Goal: Task Accomplishment & Management: Manage account settings

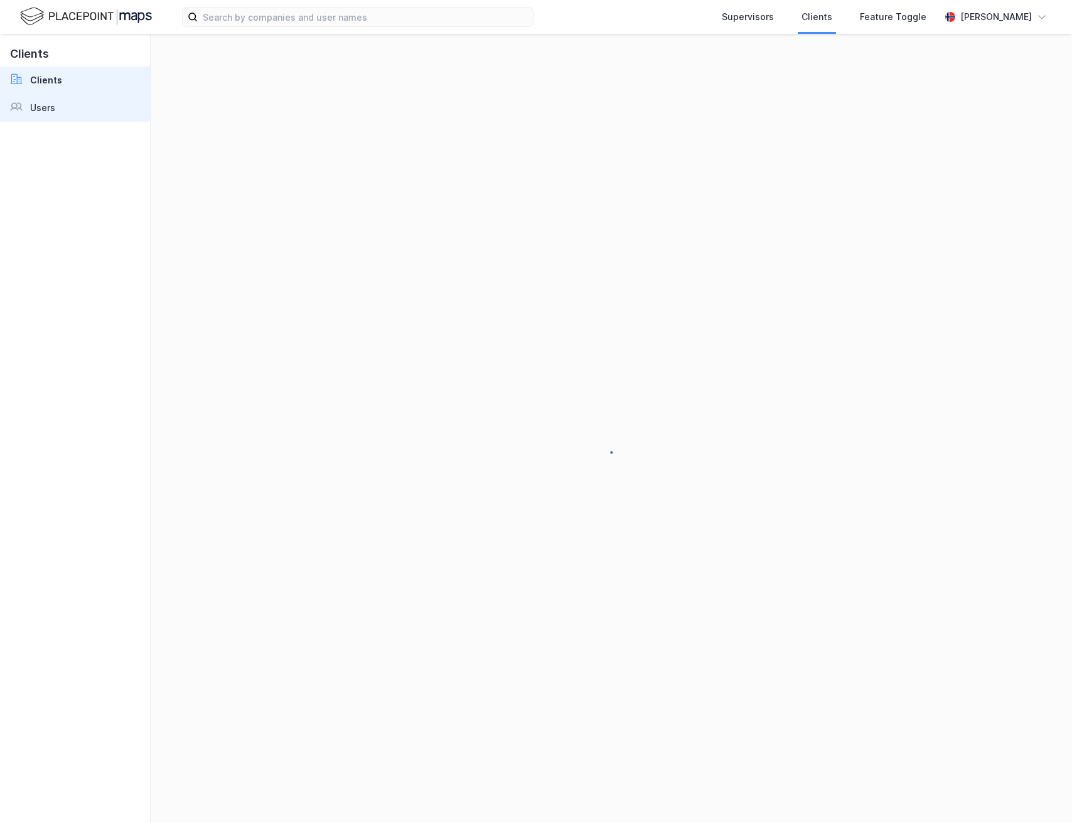
click at [40, 113] on div "Users" at bounding box center [42, 107] width 25 height 15
click at [919, 18] on div "Feature Toggle" at bounding box center [893, 17] width 74 height 23
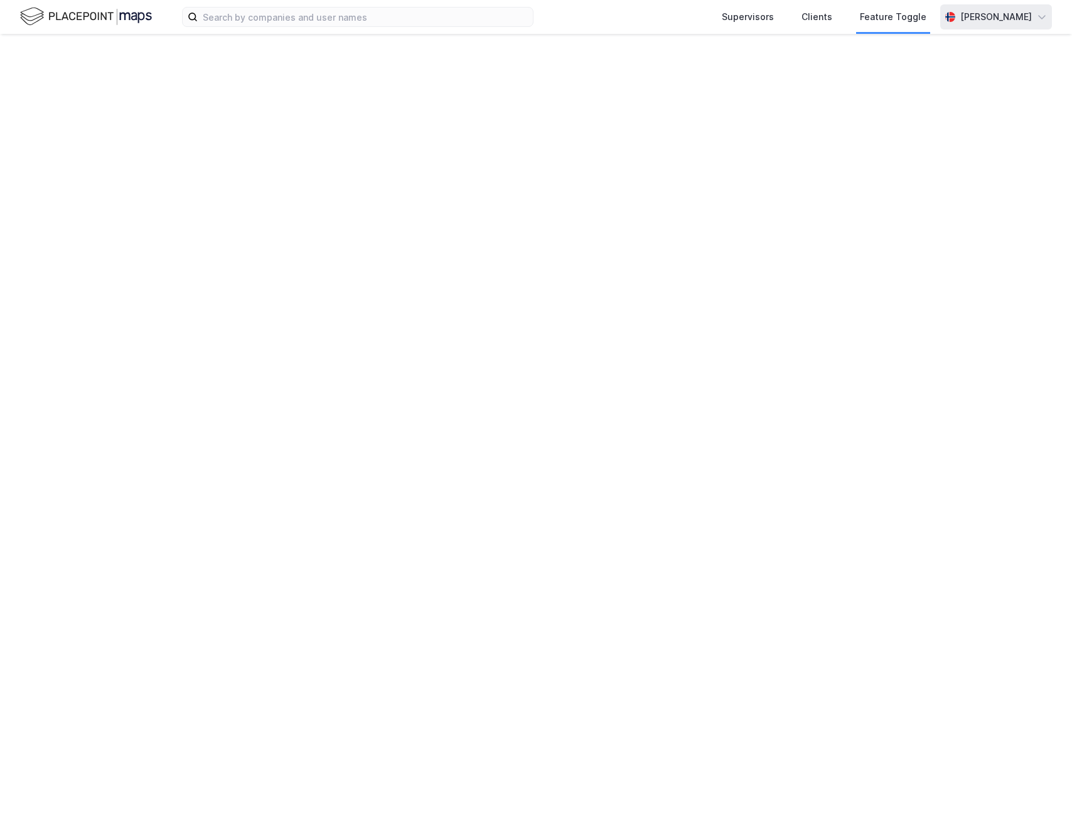
click at [946, 18] on div "[PERSON_NAME]" at bounding box center [996, 16] width 112 height 25
click at [926, 82] on div "Logg ut" at bounding box center [933, 77] width 34 height 15
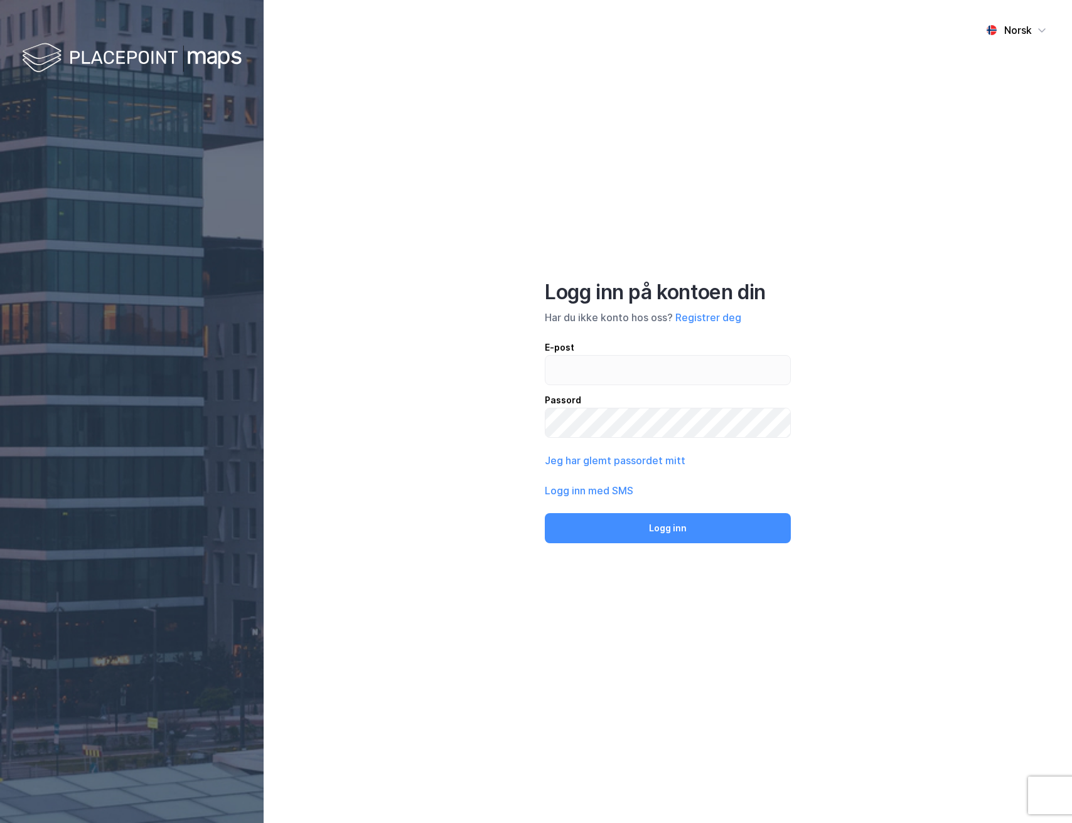
click at [584, 336] on div "Logg inn på kontoen din Har du ikke konto hos oss? Registrer deg E-post Passord…" at bounding box center [668, 412] width 246 height 264
click at [584, 365] on input "email" at bounding box center [667, 370] width 245 height 29
type input "andreas+admin@newsecmaps.com"
click at [641, 528] on button "Logg inn" at bounding box center [668, 528] width 246 height 30
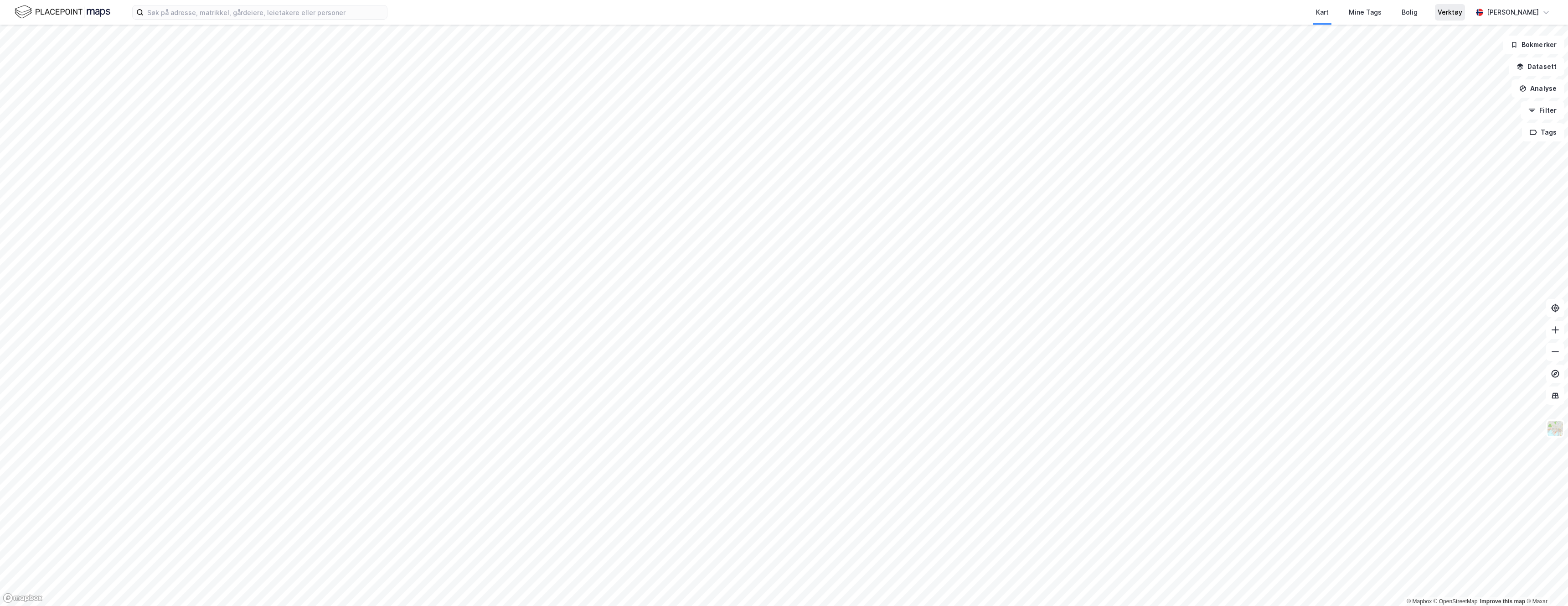
click at [778, 10] on div "Verktøy" at bounding box center [1450, 12] width 25 height 11
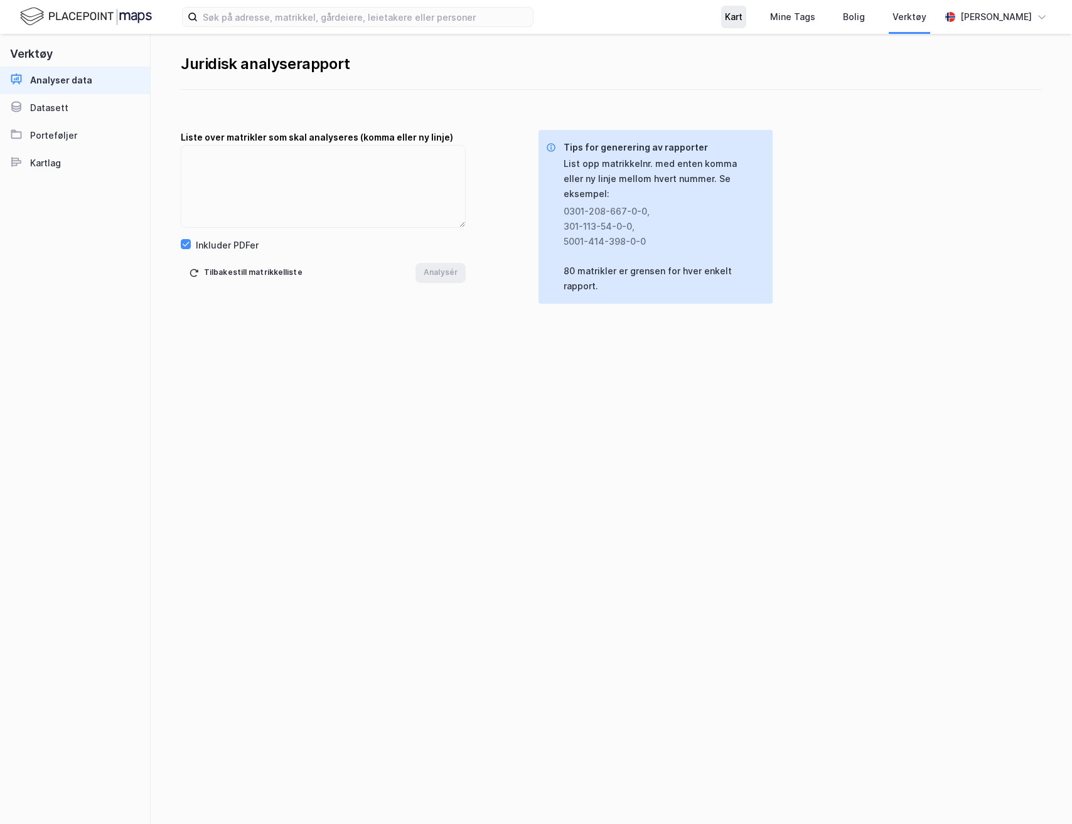
click at [726, 16] on div "Kart" at bounding box center [734, 16] width 18 height 15
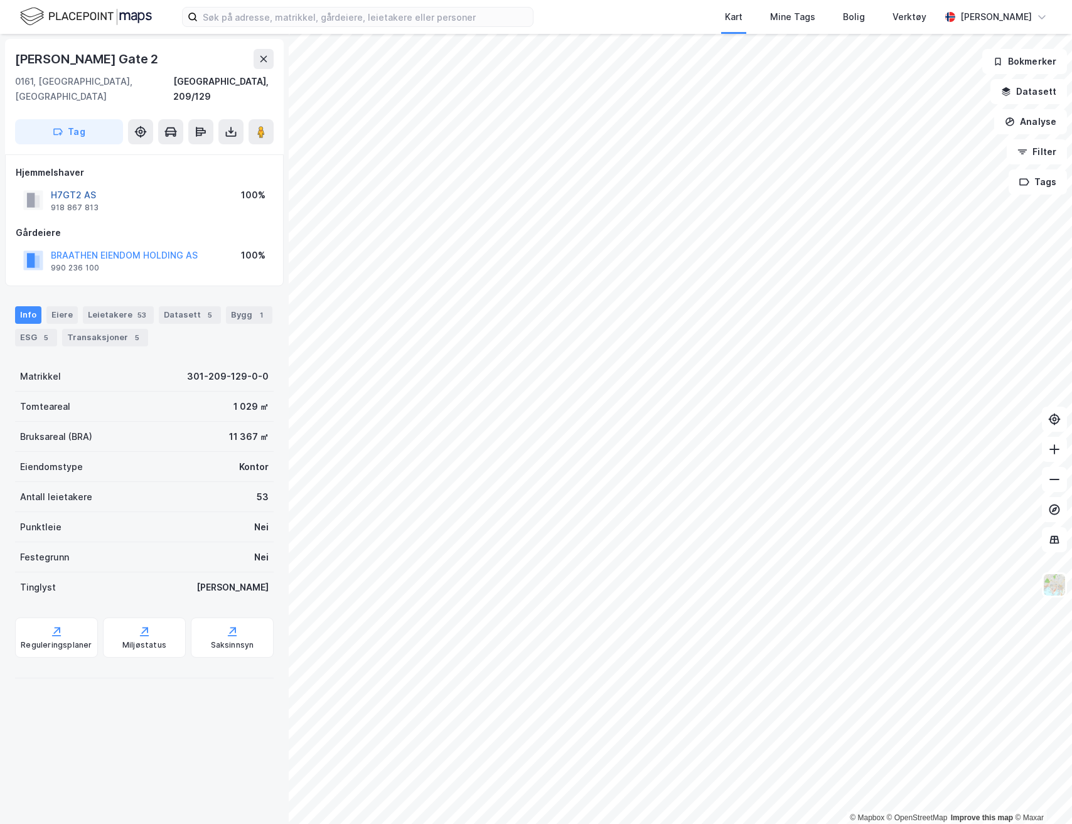
click at [0, 0] on button "H7GT2 AS" at bounding box center [0, 0] width 0 height 0
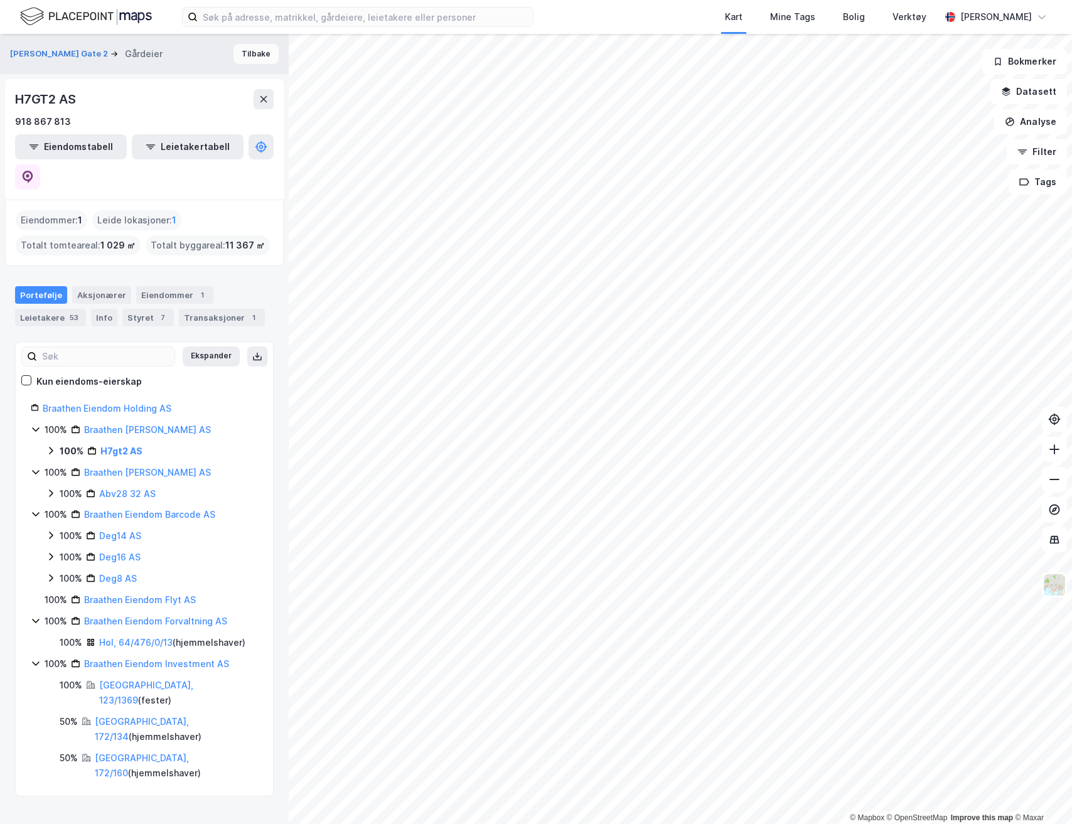
click at [267, 50] on button "Tilbake" at bounding box center [255, 54] width 45 height 20
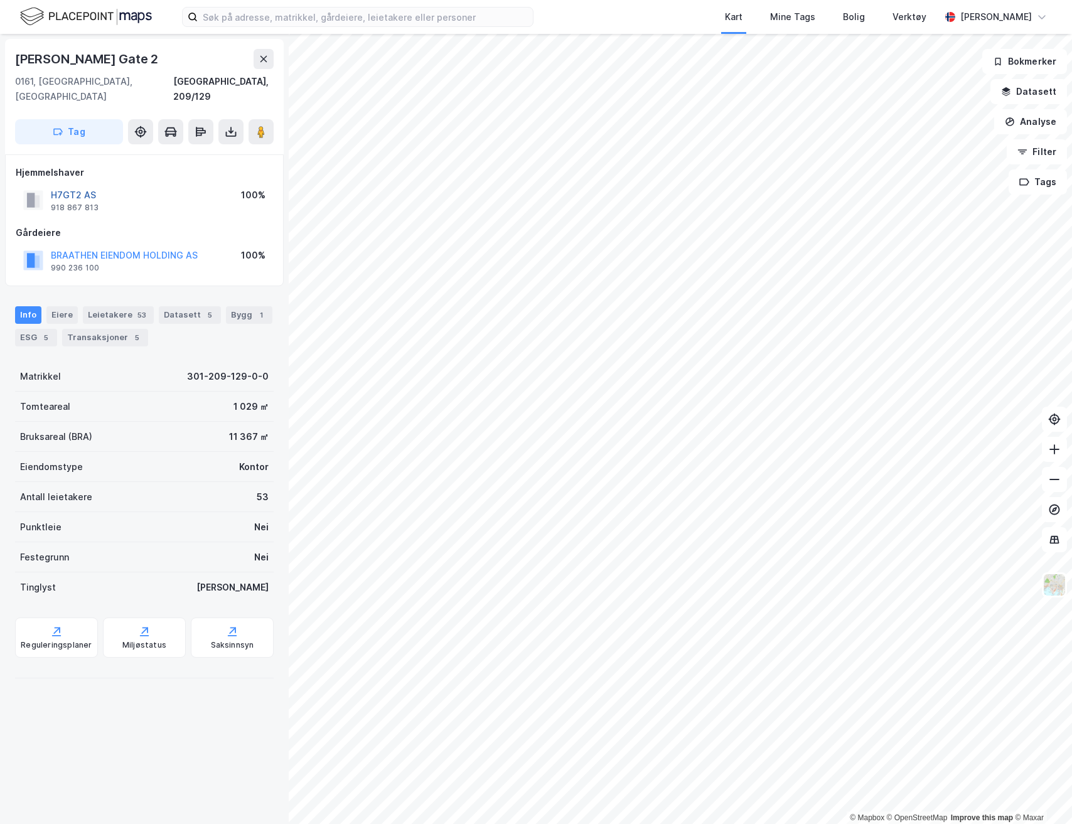
click at [0, 0] on button "H7GT2 AS" at bounding box center [0, 0] width 0 height 0
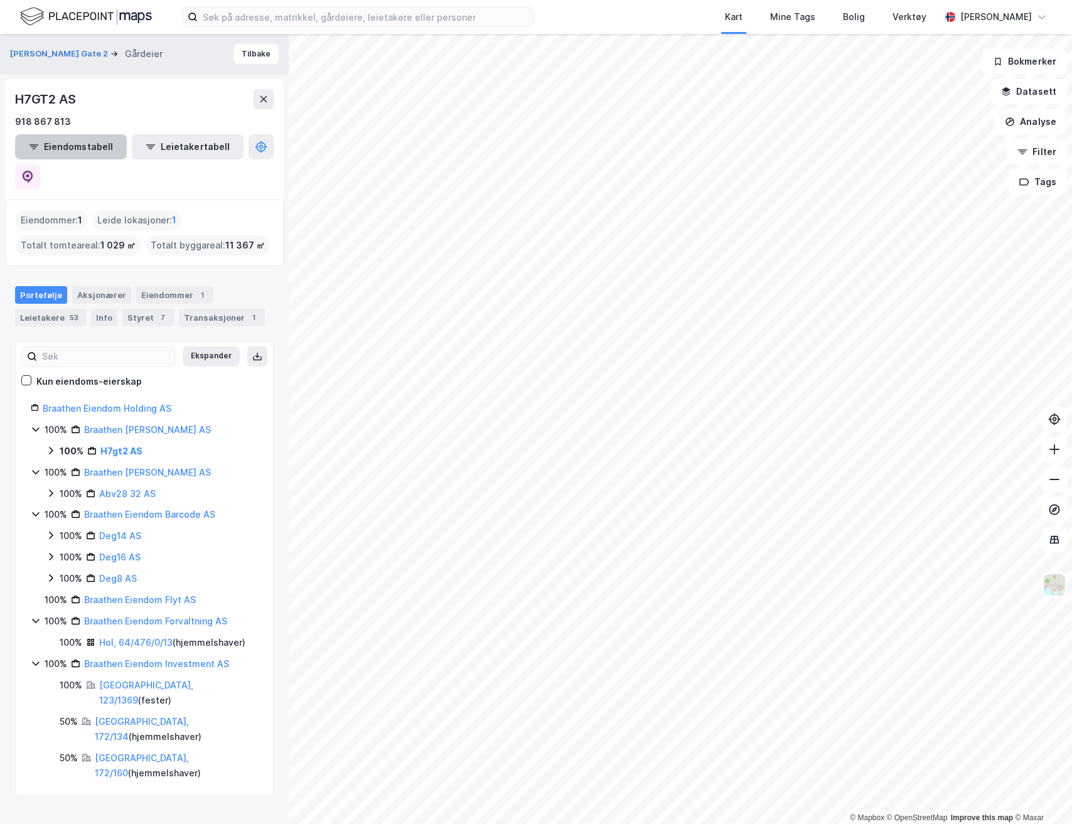
click at [93, 151] on button "Eiendomstabell" at bounding box center [71, 146] width 112 height 25
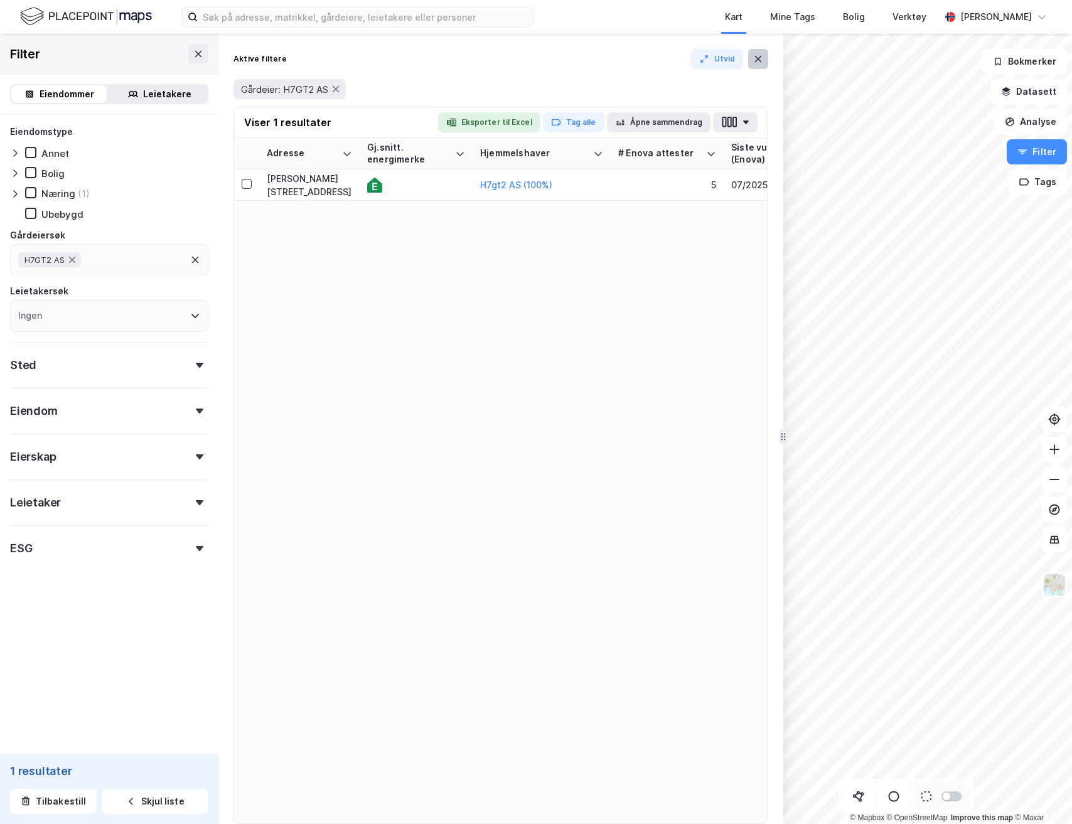
click at [761, 65] on button at bounding box center [758, 59] width 20 height 20
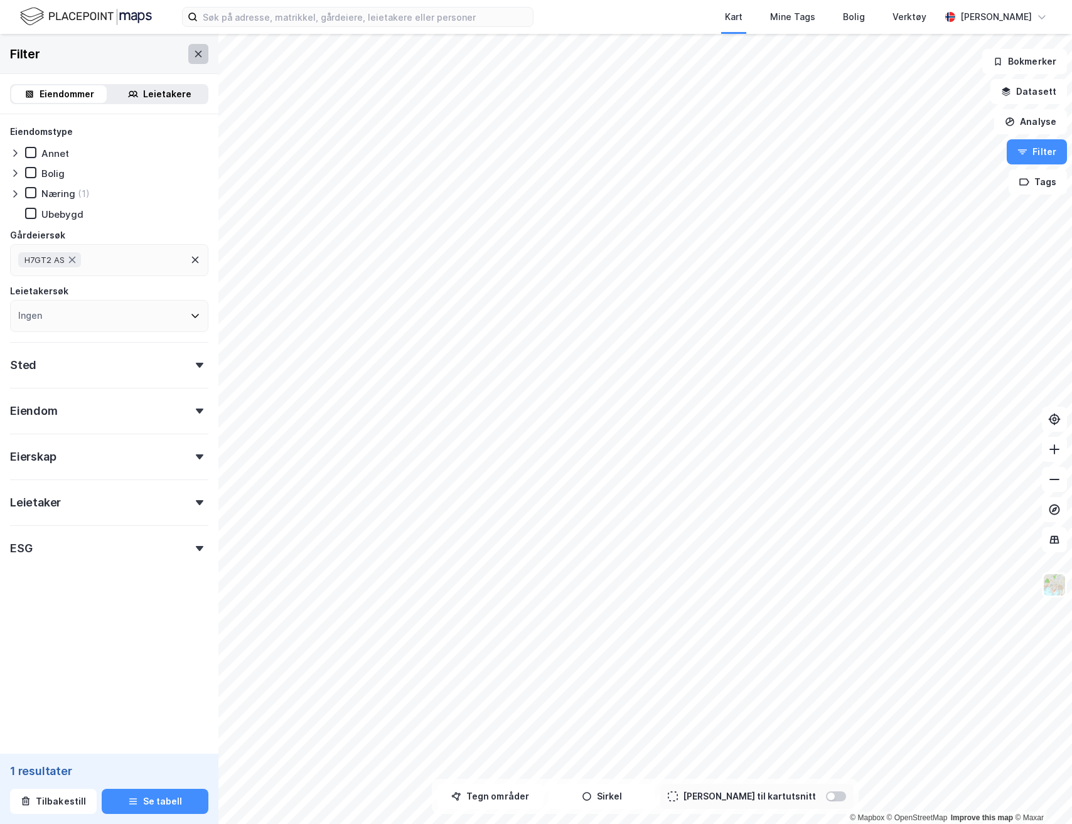
click at [206, 45] on button at bounding box center [198, 54] width 20 height 20
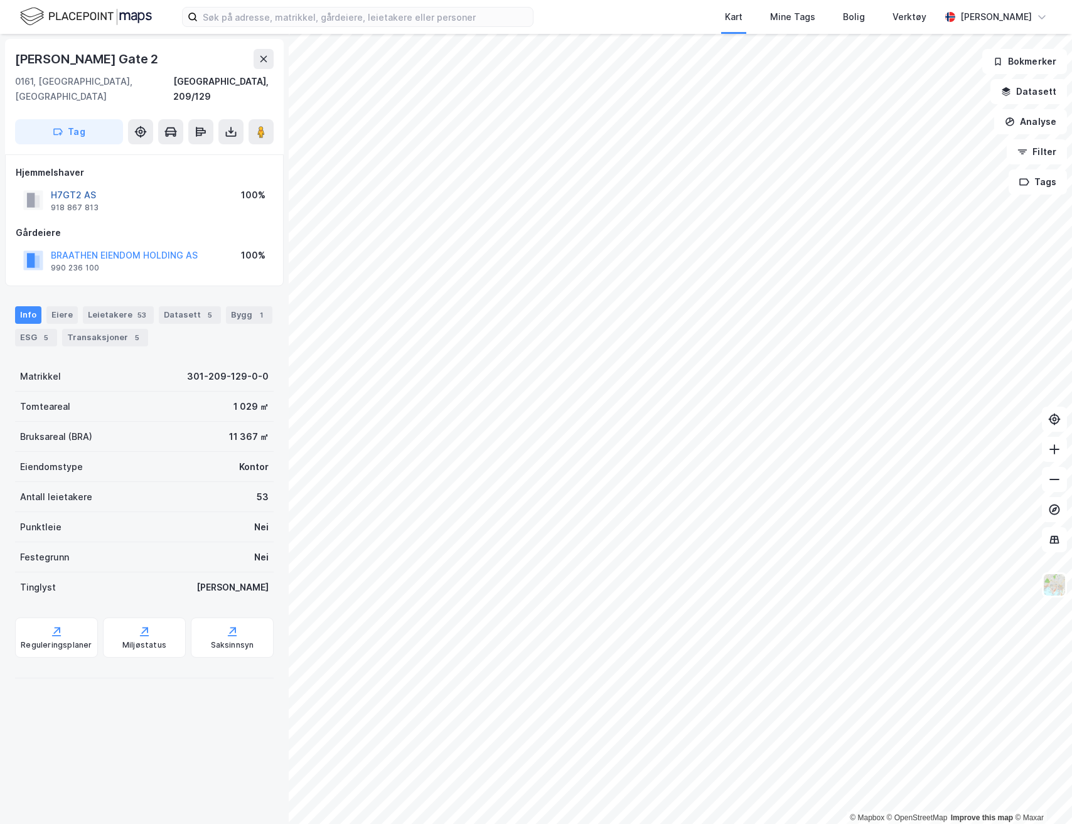
click at [0, 0] on button "H7GT2 AS" at bounding box center [0, 0] width 0 height 0
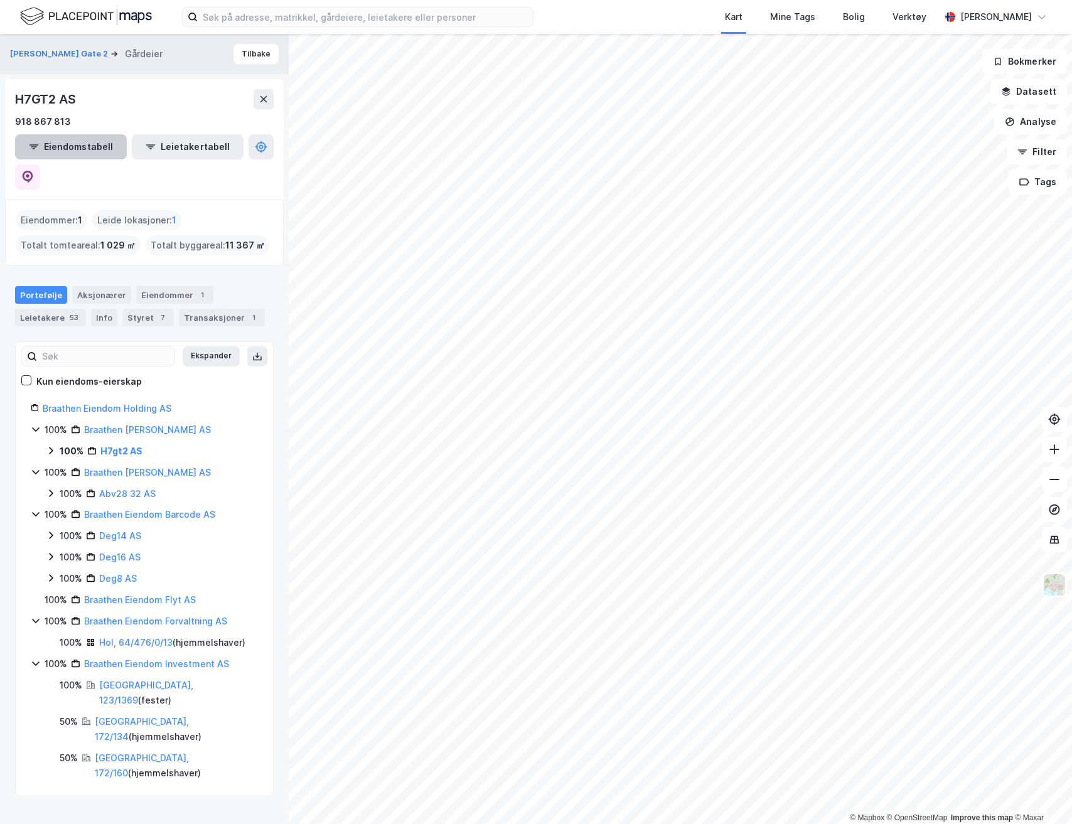
click at [85, 146] on button "Eiendomstabell" at bounding box center [71, 146] width 112 height 25
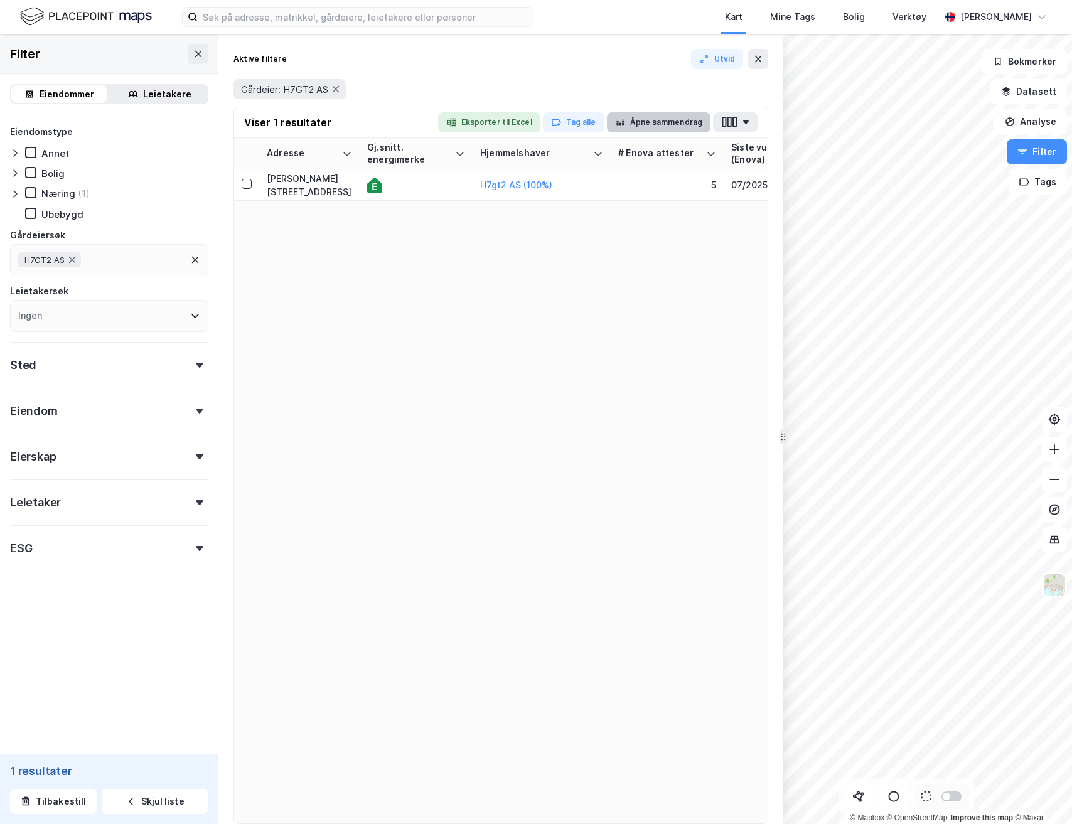
click at [651, 114] on button "Åpne sammendrag" at bounding box center [659, 122] width 104 height 20
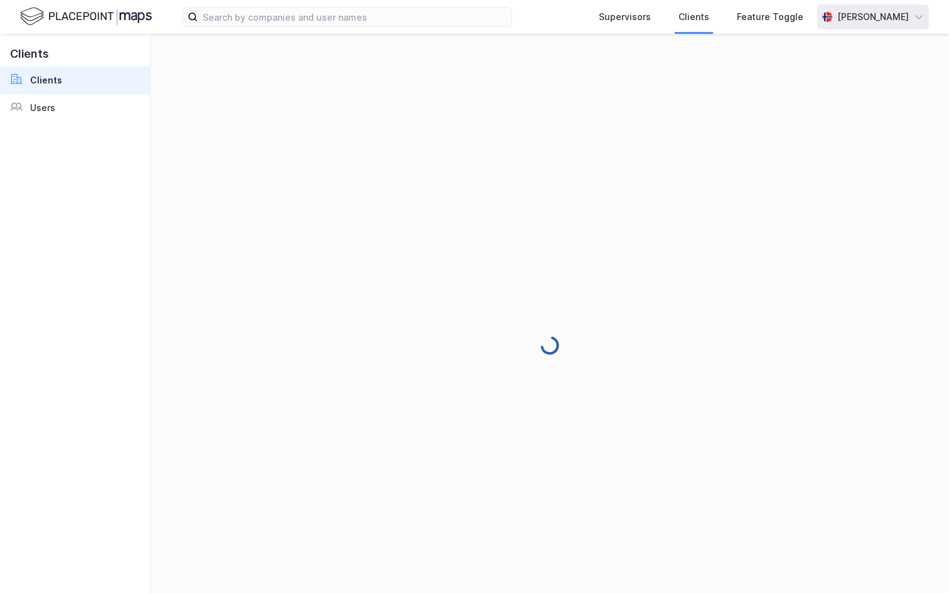
click at [879, 26] on div "[PERSON_NAME]" at bounding box center [873, 16] width 112 height 25
click at [843, 72] on div "Logg ut" at bounding box center [847, 77] width 163 height 30
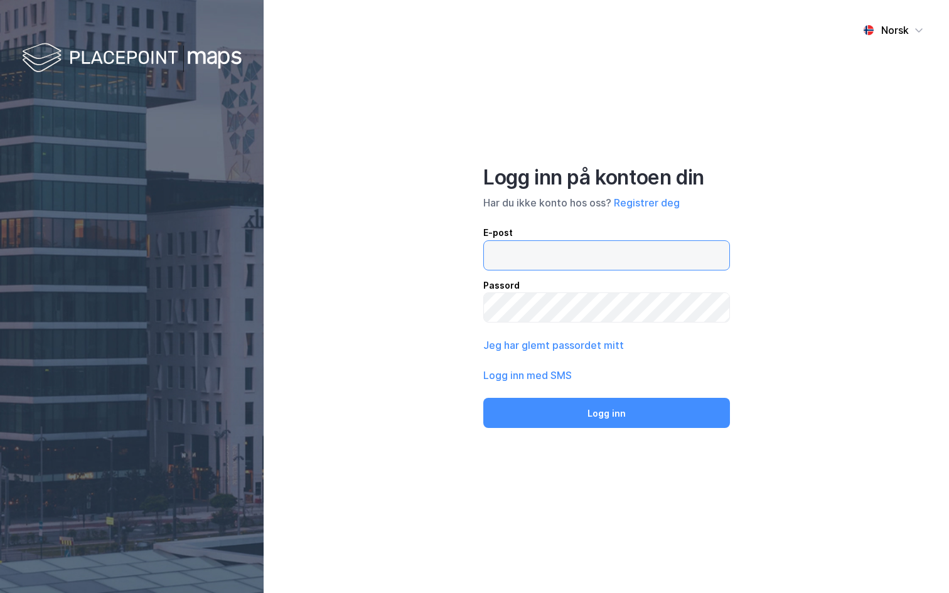
click at [603, 259] on input "email" at bounding box center [606, 255] width 245 height 29
type input "andreas+admin@newsecmaps.com"
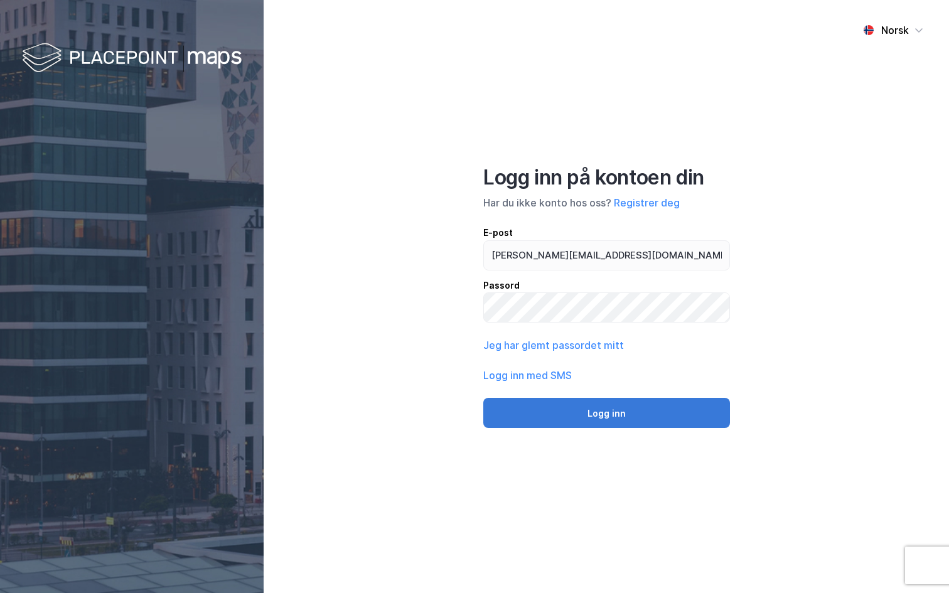
click at [595, 416] on button "Logg inn" at bounding box center [606, 413] width 247 height 30
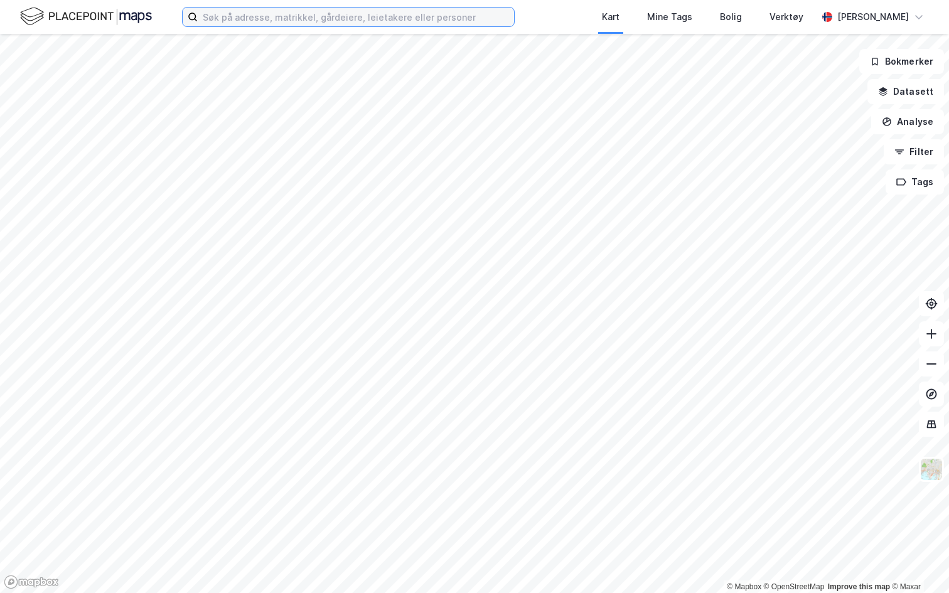
click at [282, 21] on input at bounding box center [356, 17] width 316 height 19
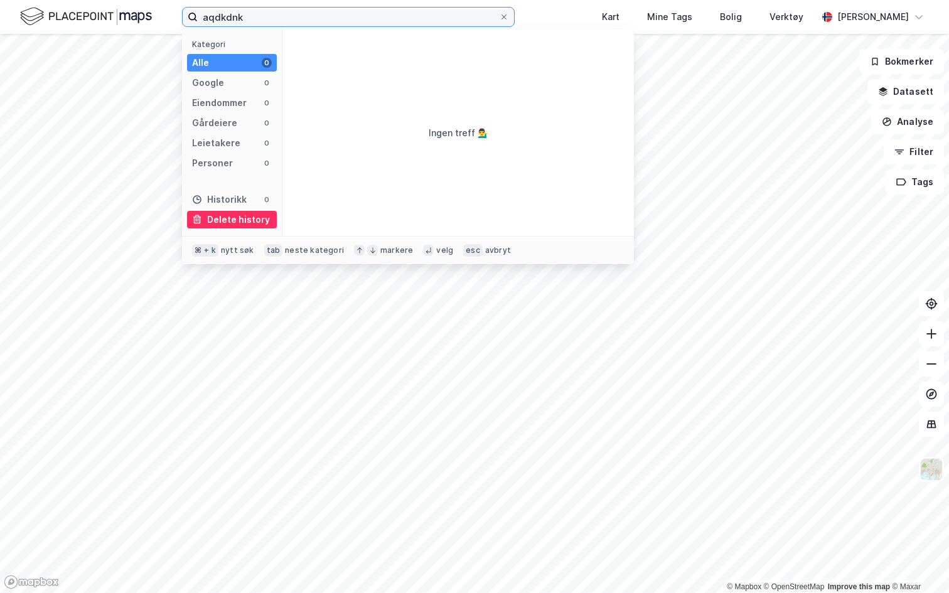
type input "aqdkdnk"
click at [242, 222] on div "Delete history" at bounding box center [238, 219] width 63 height 15
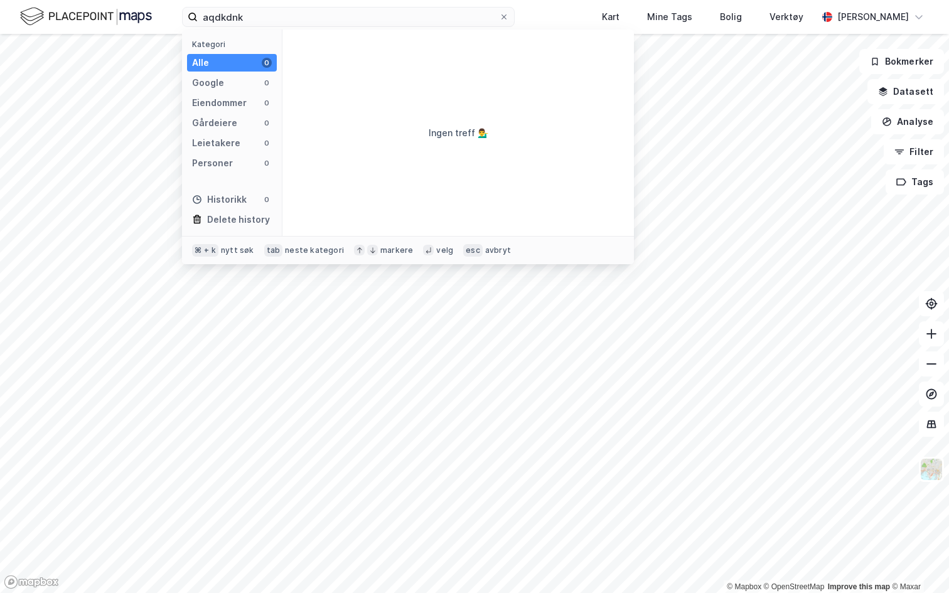
click at [121, 16] on img at bounding box center [86, 17] width 132 height 22
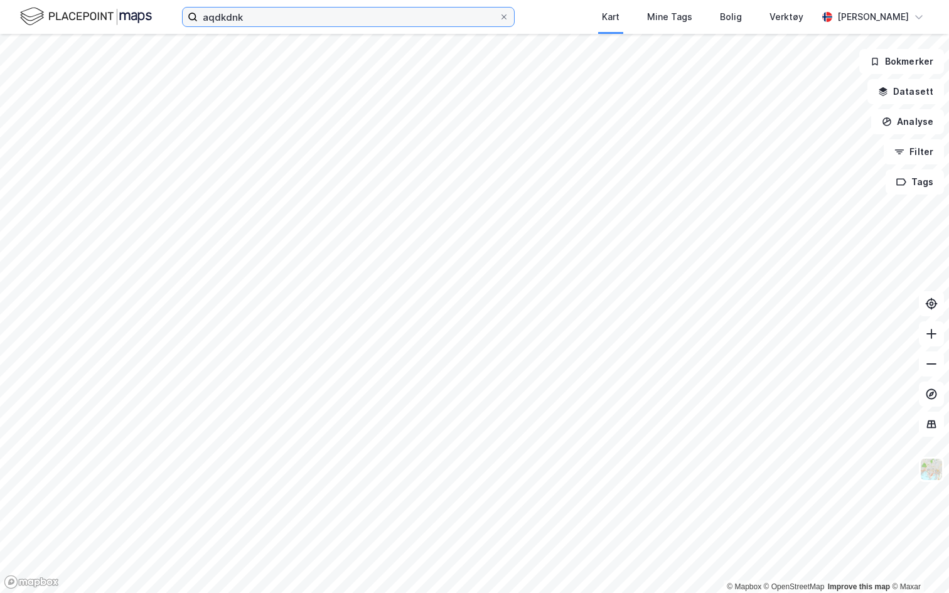
click at [257, 9] on input "aqdkdnk" at bounding box center [348, 17] width 301 height 19
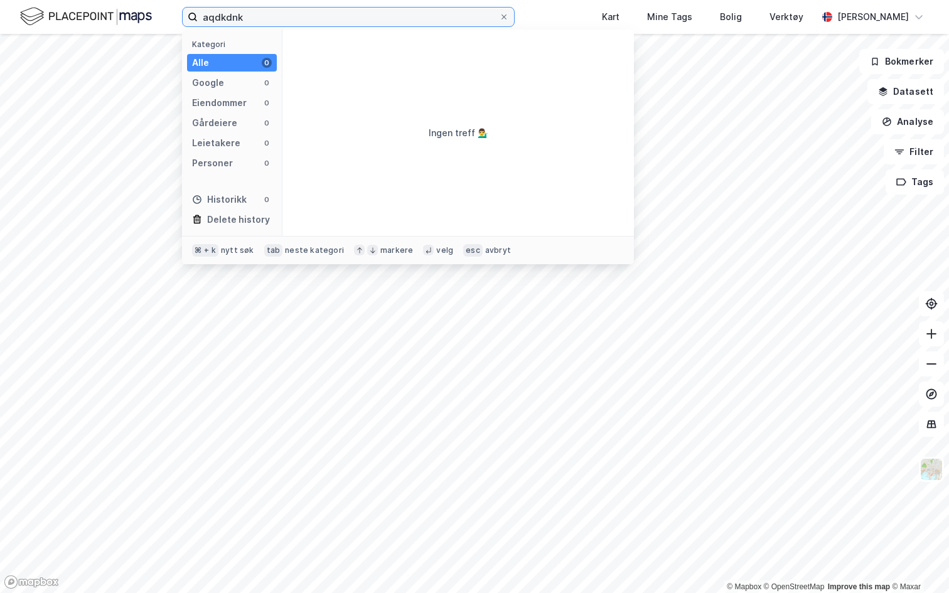
click at [257, 9] on input "aqdkdnk" at bounding box center [348, 17] width 301 height 19
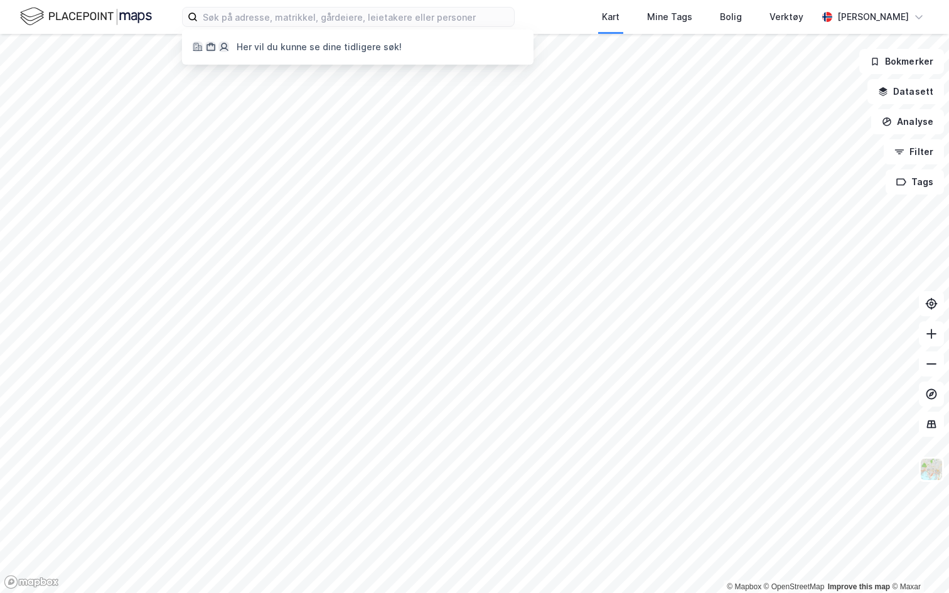
click at [577, 24] on div "Kart Mine Tags Bolig Verktøy" at bounding box center [696, 17] width 242 height 34
click at [912, 92] on button "Datasett" at bounding box center [905, 91] width 77 height 25
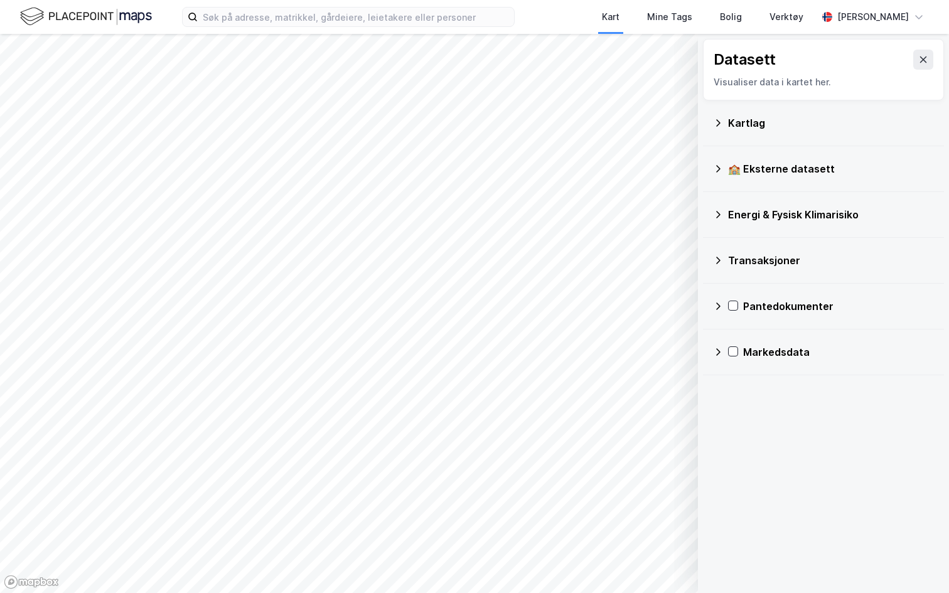
click at [722, 212] on icon at bounding box center [718, 215] width 10 height 10
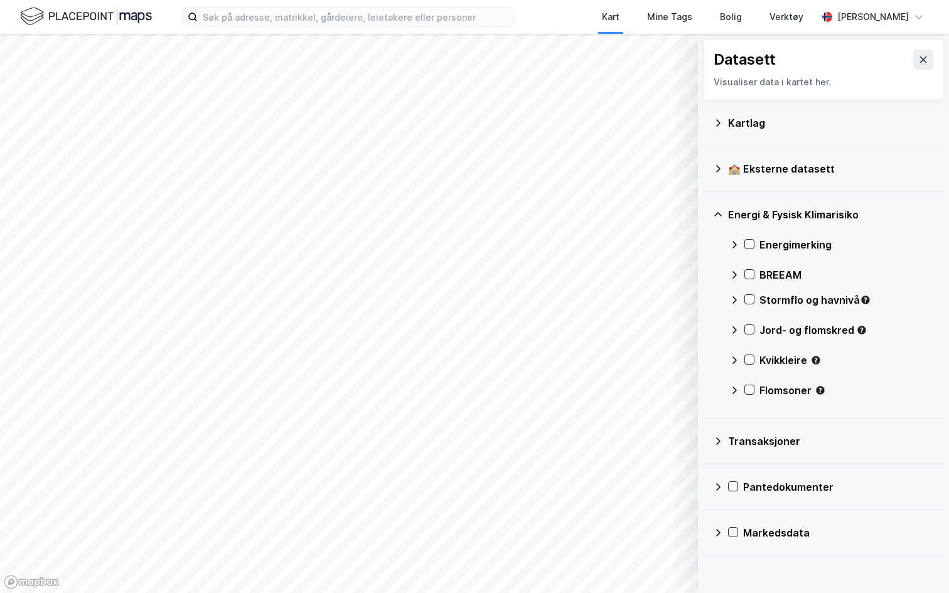
click at [732, 244] on icon at bounding box center [734, 245] width 10 height 10
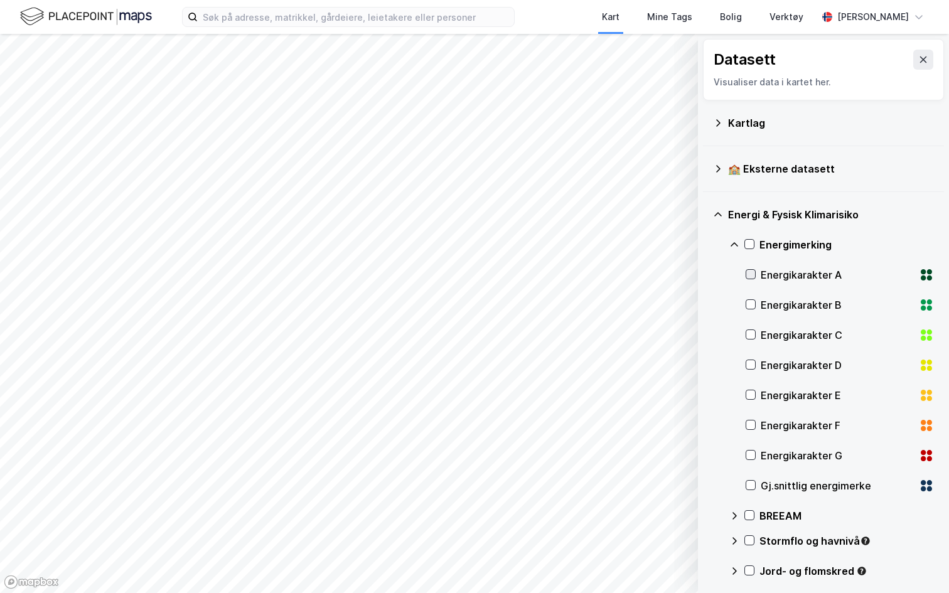
click at [750, 278] on icon at bounding box center [750, 274] width 9 height 9
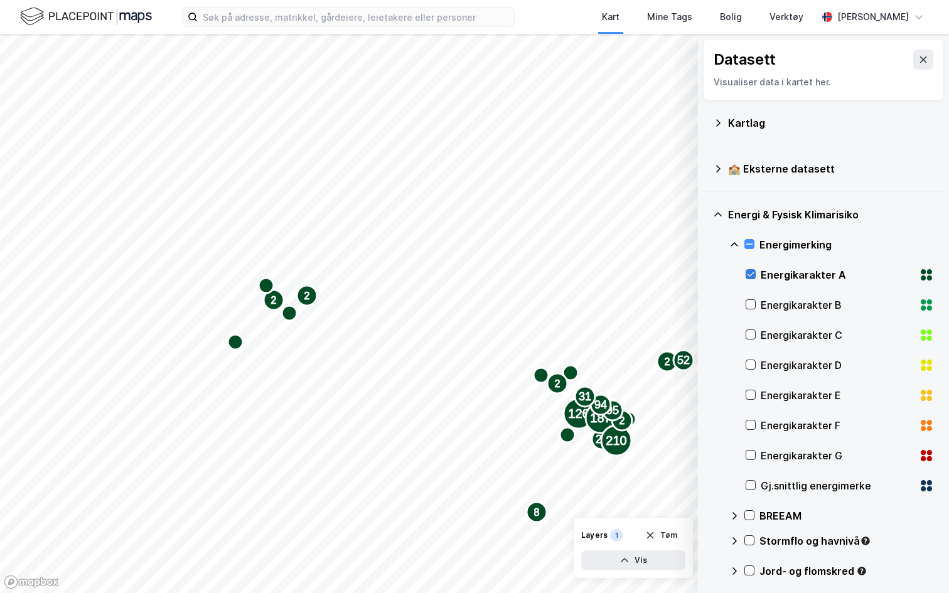
click at [748, 276] on icon at bounding box center [750, 274] width 9 height 9
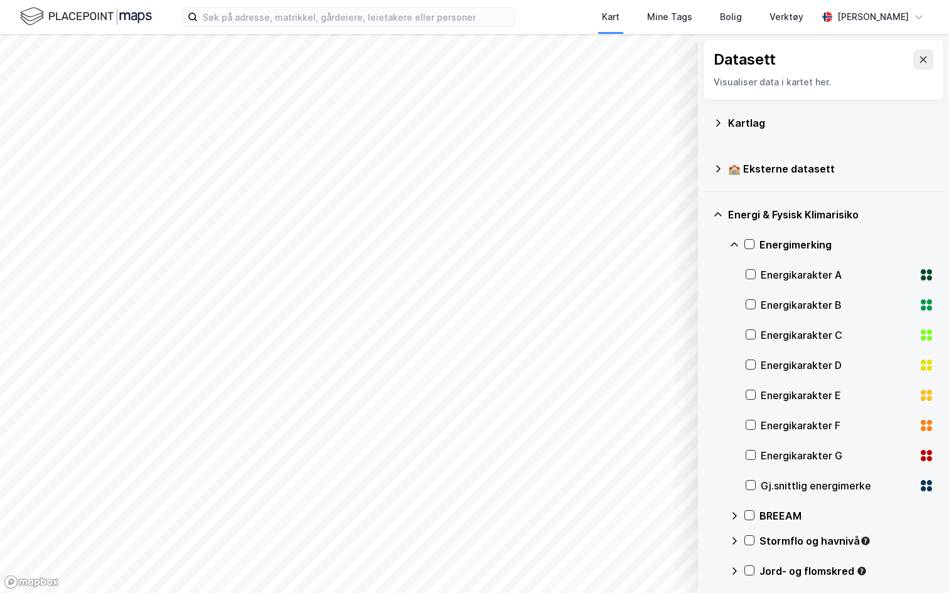
click at [737, 249] on icon at bounding box center [734, 245] width 10 height 10
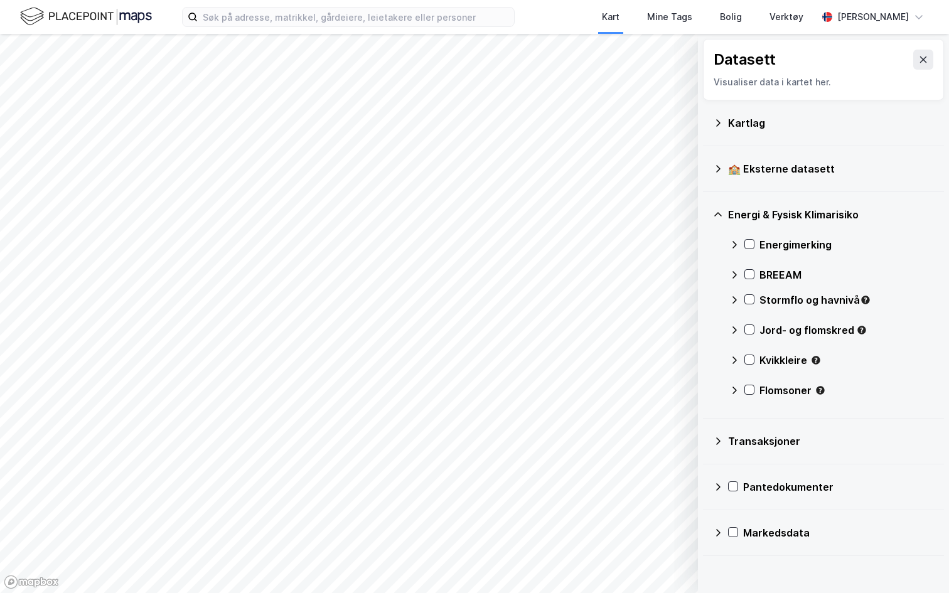
click at [738, 245] on icon at bounding box center [734, 245] width 10 height 10
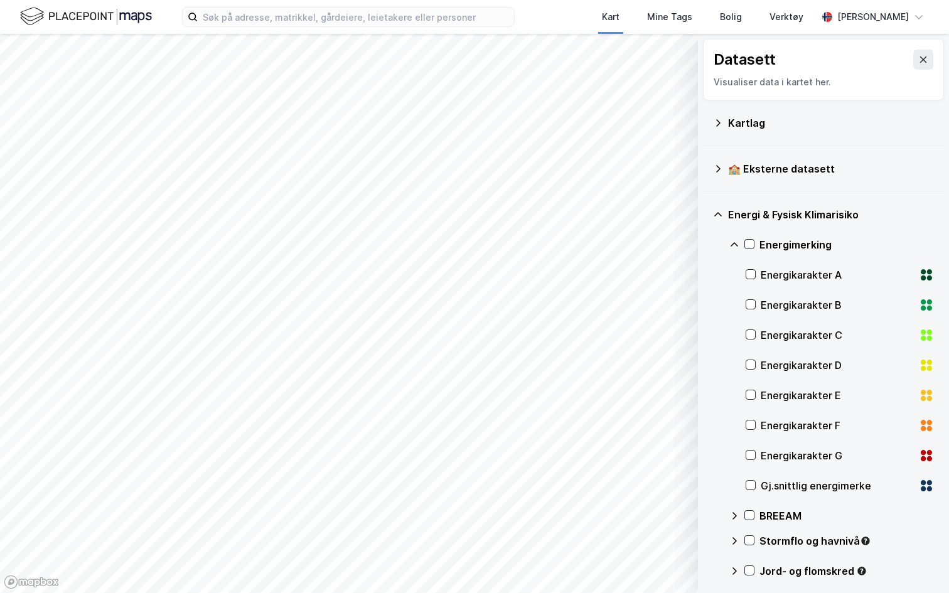
scroll to position [44, 0]
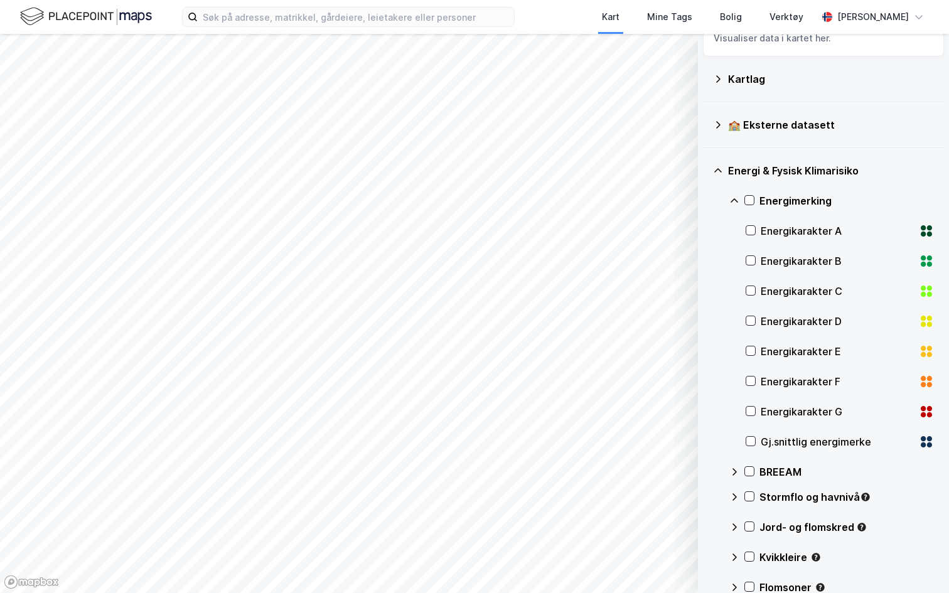
click at [743, 440] on div "Energimerking Energikarakter A Energikarakter B Energikarakter C Energikarakter…" at bounding box center [831, 397] width 205 height 422
click at [753, 440] on icon at bounding box center [750, 441] width 9 height 9
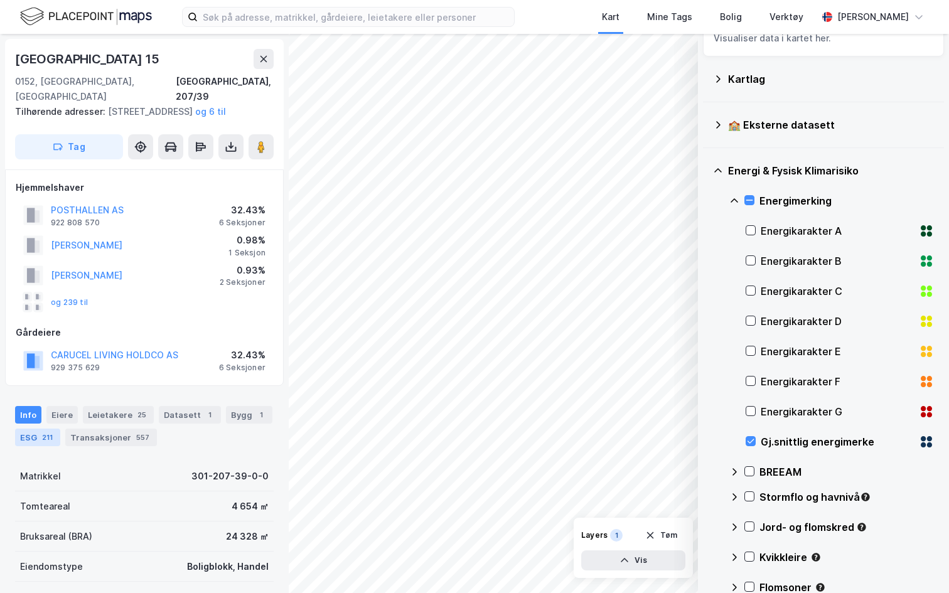
click at [38, 441] on div "ESG 211" at bounding box center [37, 438] width 45 height 18
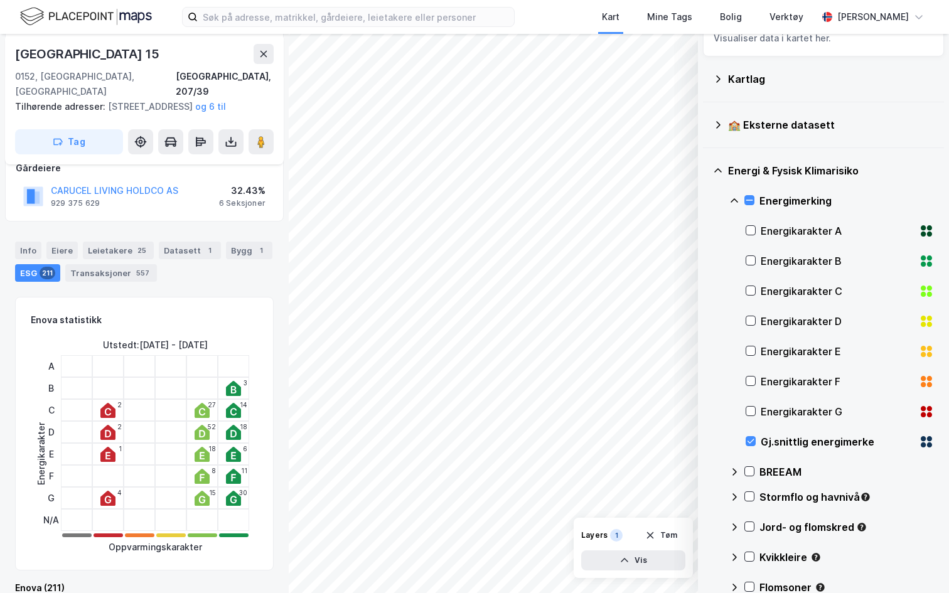
scroll to position [175, 0]
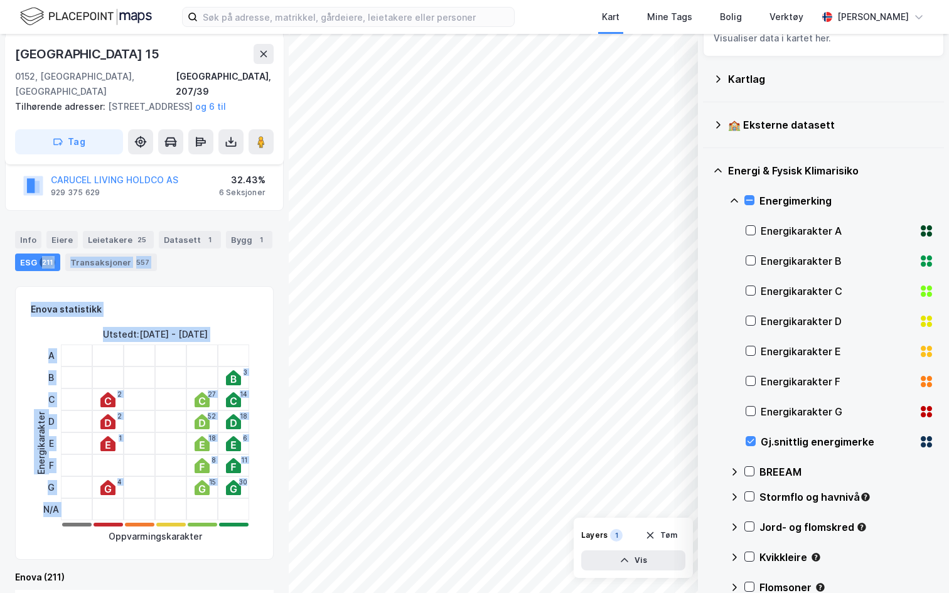
drag, startPoint x: 3, startPoint y: 306, endPoint x: 222, endPoint y: 523, distance: 308.5
click at [222, 523] on div "Dronningens Gate 15 0152, Oslo, Oslo Oslo, 207/39 Tilhørende adresser: Tollbuga…" at bounding box center [144, 313] width 289 height 559
click at [262, 485] on div "Enova statistikk Energikarakter Utstedt : 5. juli 2010 - 30. sep. 2025 A B C D …" at bounding box center [144, 423] width 259 height 274
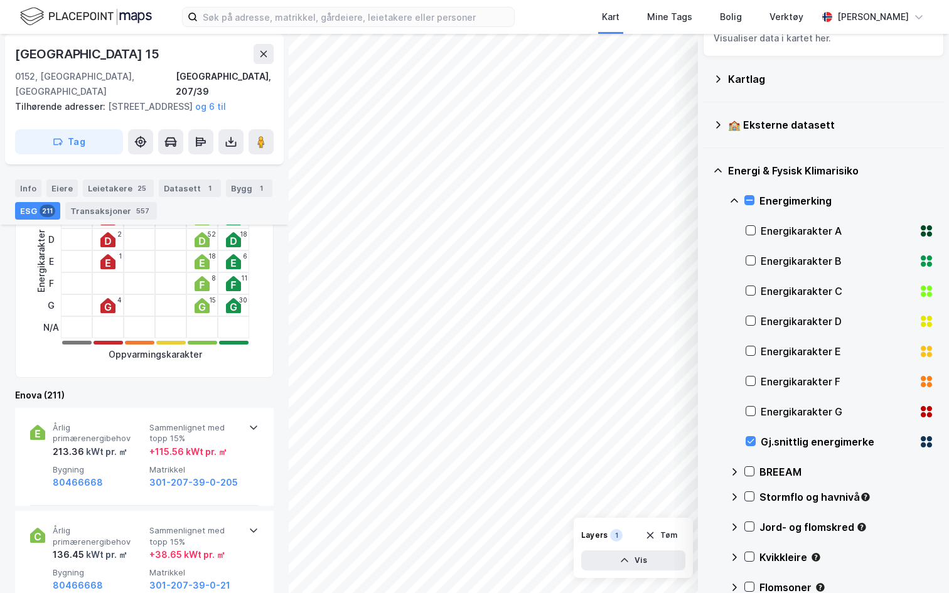
scroll to position [372, 0]
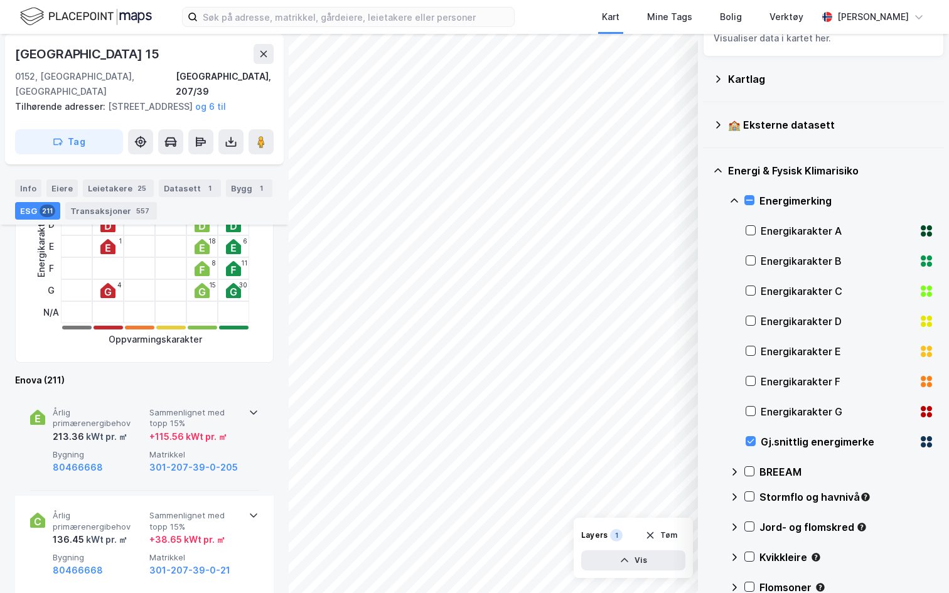
click at [254, 412] on icon at bounding box center [254, 412] width 10 height 10
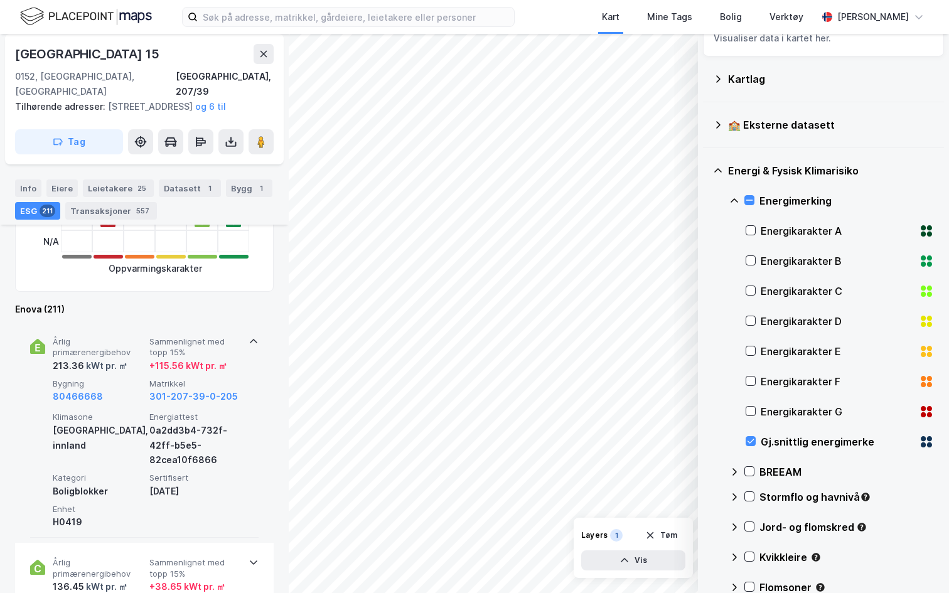
scroll to position [457, 0]
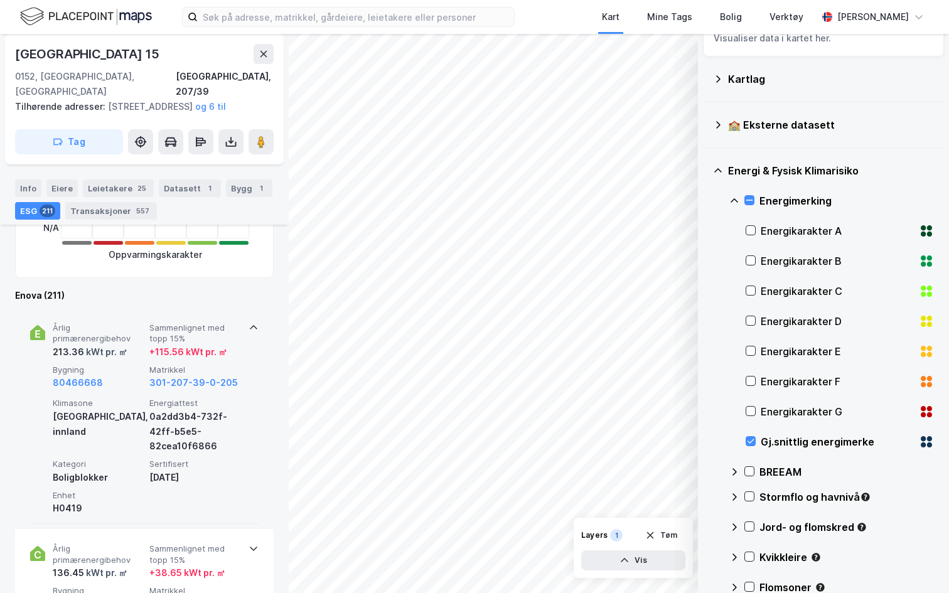
drag, startPoint x: 150, startPoint y: 350, endPoint x: 192, endPoint y: 341, distance: 43.0
click at [192, 341] on div "Sammenlignet med topp 15% + 115.56 kWt pr. ㎡" at bounding box center [195, 341] width 92 height 37
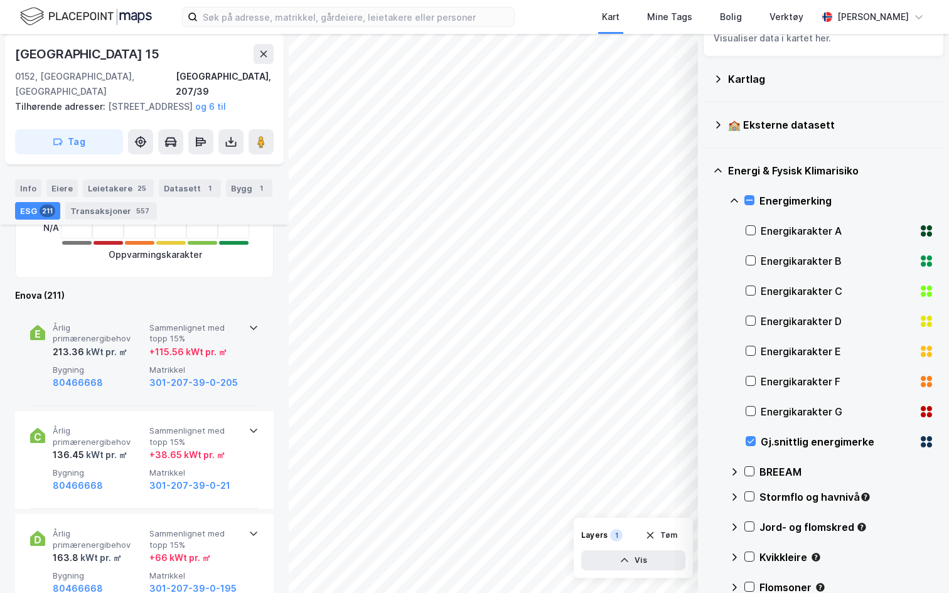
click at [245, 327] on div "Årlig primærenergibehov 213.36 kWt pr. ㎡ Sammenlignet med topp 15% + 115.56 kWt…" at bounding box center [144, 357] width 228 height 98
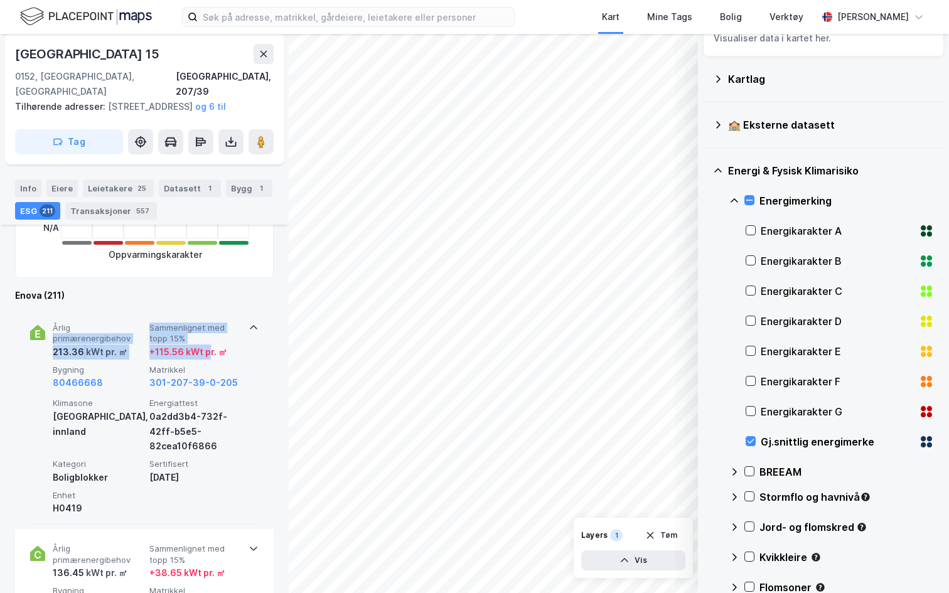
drag, startPoint x: 142, startPoint y: 323, endPoint x: 209, endPoint y: 355, distance: 74.1
click at [209, 355] on div "Årlig primærenergibehov 213.36 kWt pr. ㎡ Sammenlignet med topp 15% + 115.56 kWt…" at bounding box center [147, 357] width 188 height 68
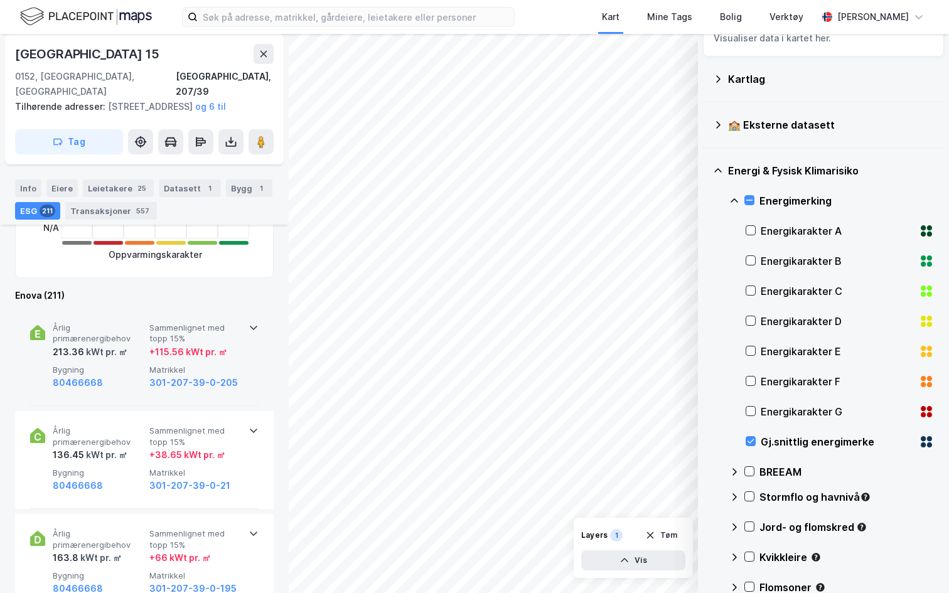
click at [245, 326] on div "Årlig primærenergibehov 213.36 kWt pr. ㎡ Sammenlignet med topp 15% + 115.56 kWt…" at bounding box center [144, 357] width 228 height 98
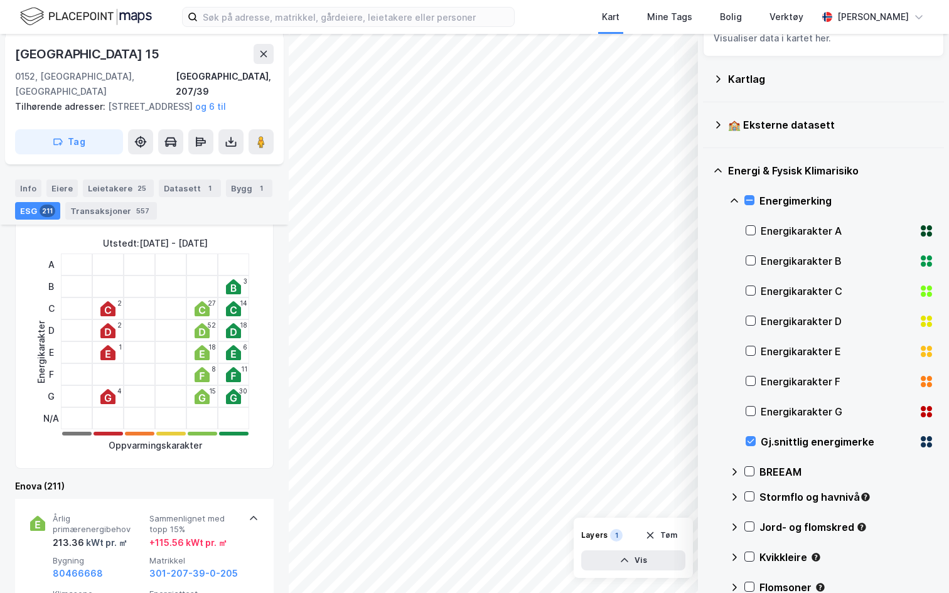
scroll to position [0, 0]
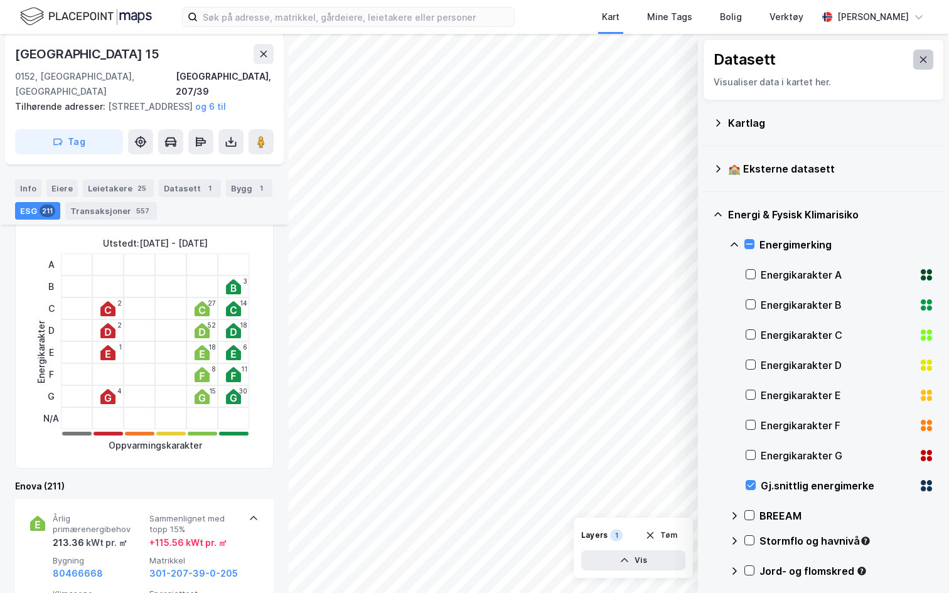
click at [927, 62] on icon at bounding box center [923, 60] width 10 height 10
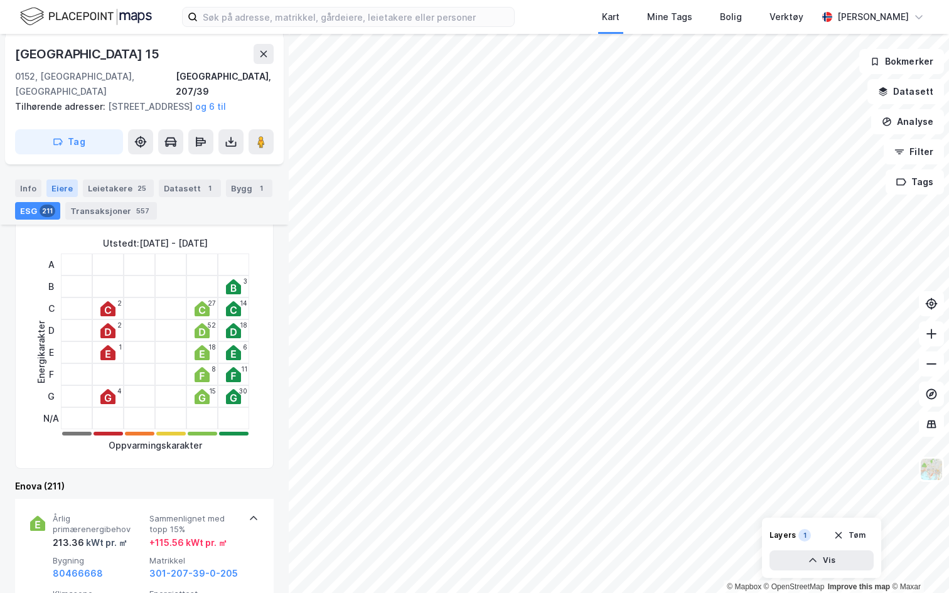
click at [58, 192] on div "Eiere" at bounding box center [61, 189] width 31 height 18
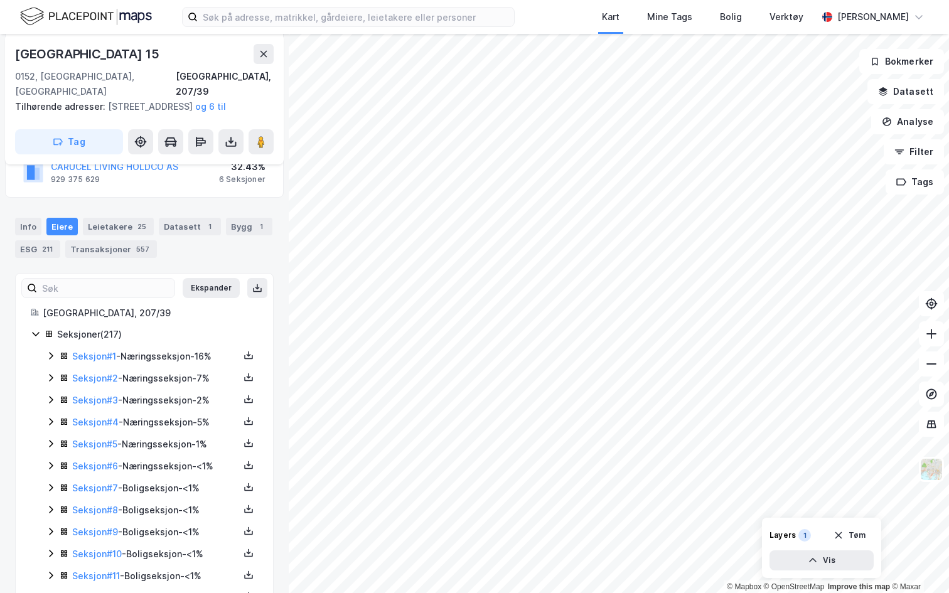
scroll to position [193, 0]
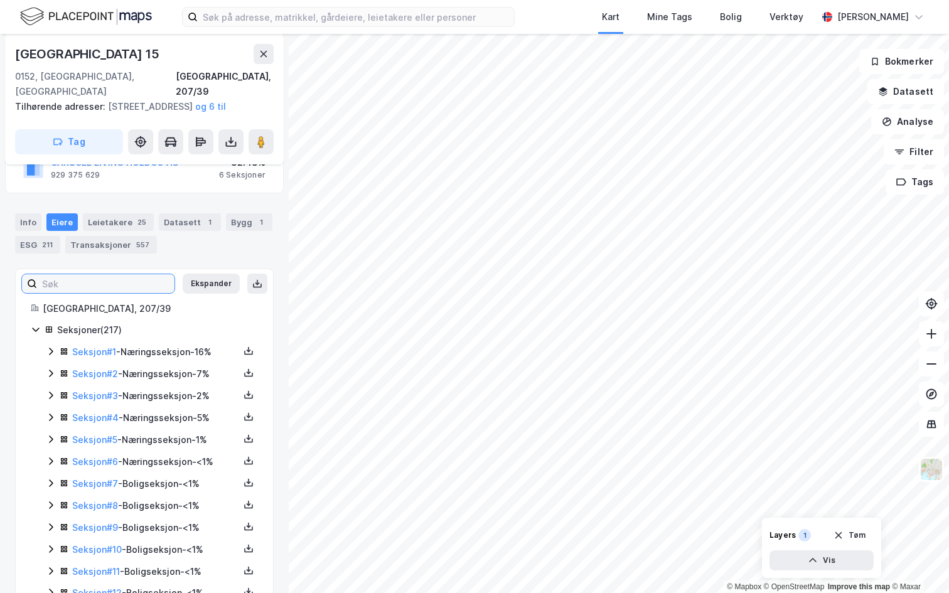
click at [100, 286] on input at bounding box center [105, 283] width 137 height 19
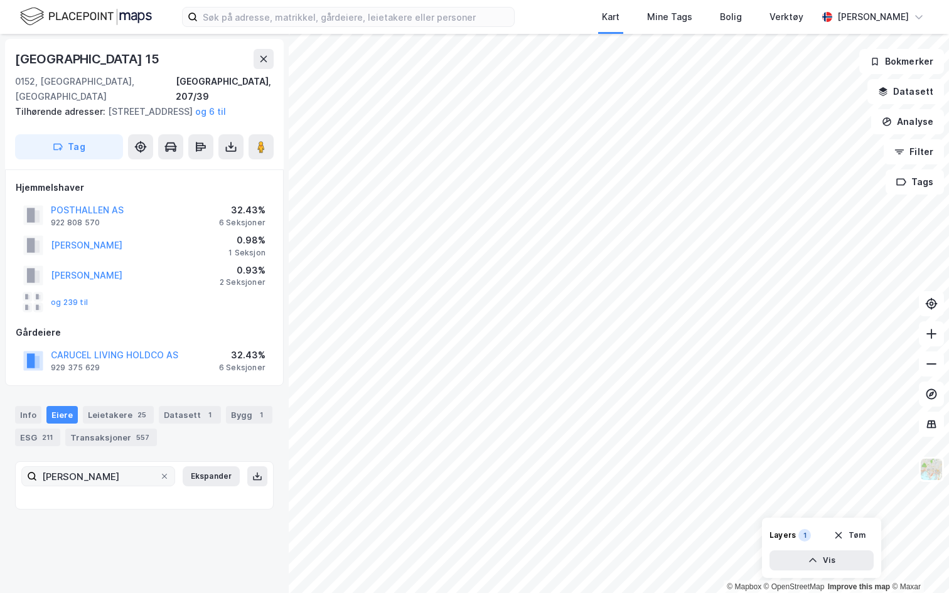
click at [100, 286] on div "WALLIS CHRISTIAN BART" at bounding box center [72, 275] width 99 height 25
click at [67, 474] on input "thomas" at bounding box center [98, 476] width 122 height 19
click at [156, 479] on input "andreas" at bounding box center [98, 476] width 122 height 19
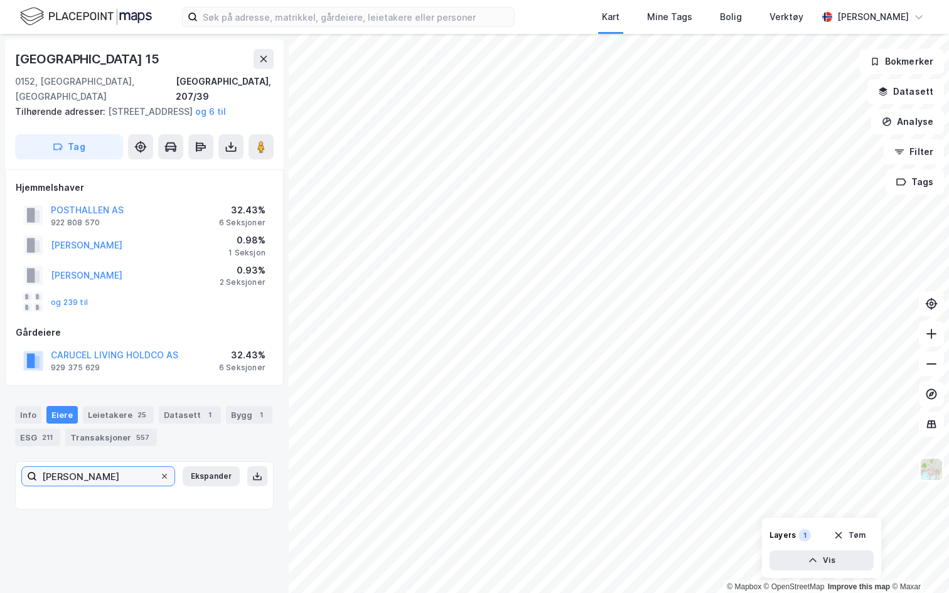
type input "andreas"
click at [162, 479] on icon at bounding box center [165, 477] width 8 height 8
click at [159, 479] on input "andreas" at bounding box center [98, 476] width 122 height 19
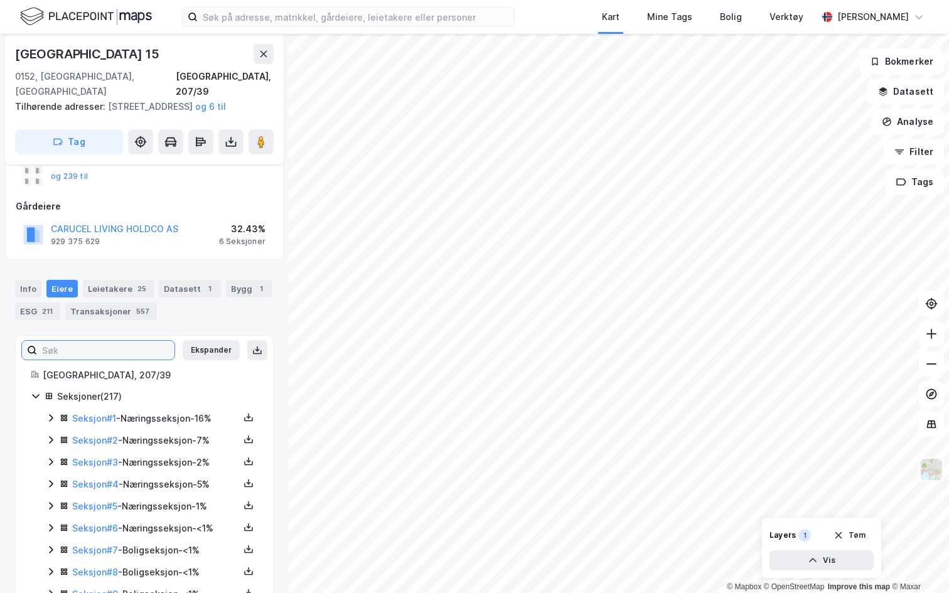
scroll to position [145, 0]
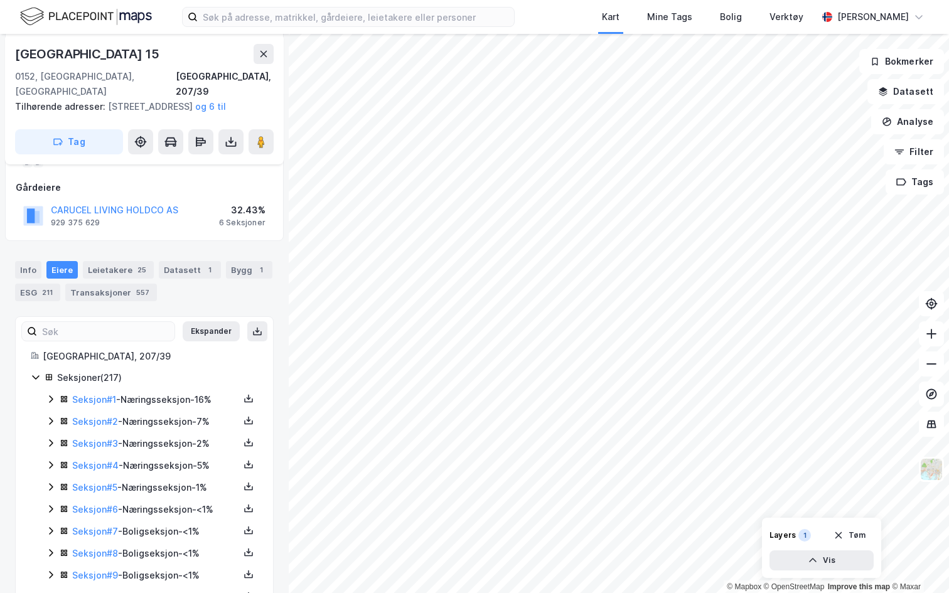
click at [51, 399] on icon at bounding box center [51, 399] width 10 height 10
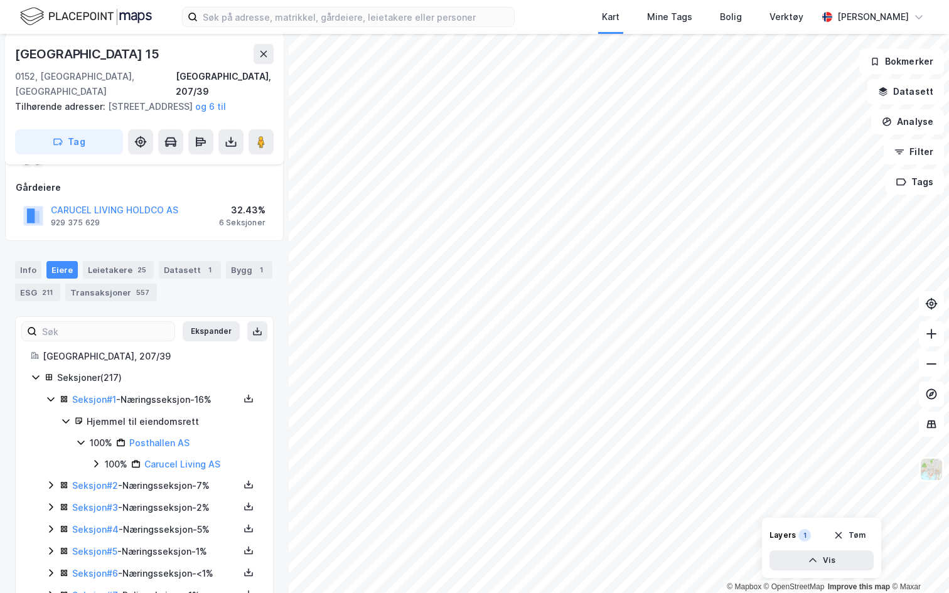
scroll to position [183, 0]
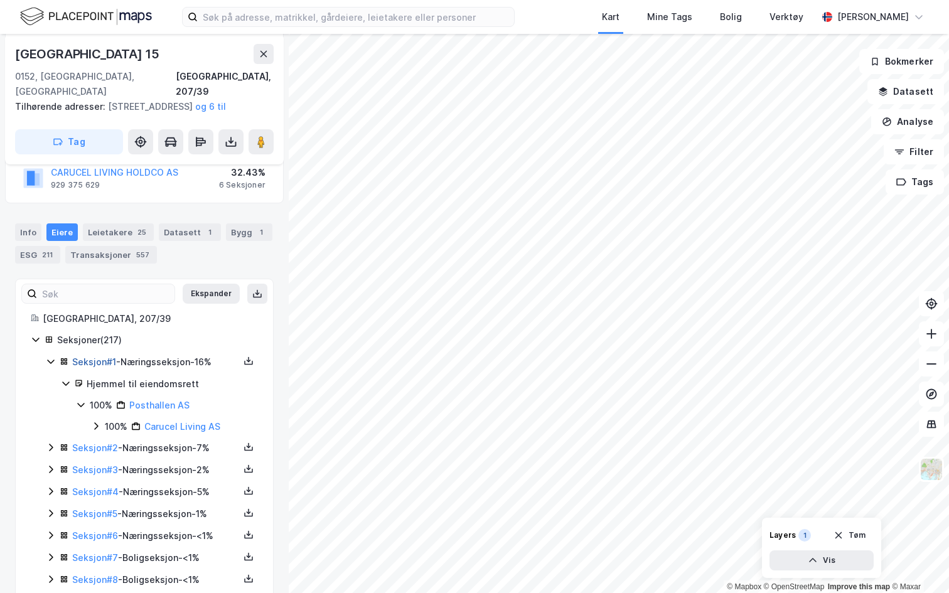
click at [90, 365] on link "Seksjon # 1" at bounding box center [94, 362] width 44 height 11
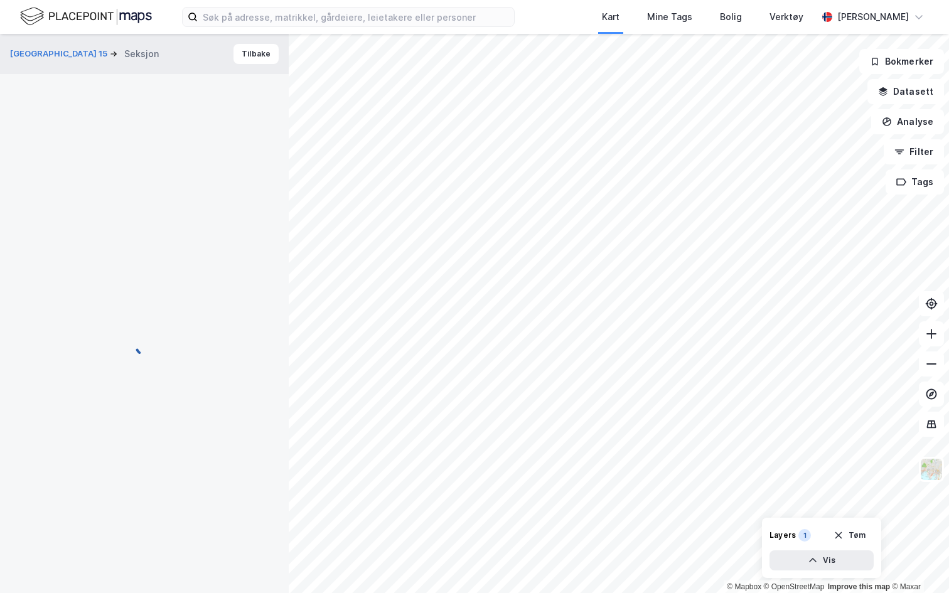
scroll to position [131, 0]
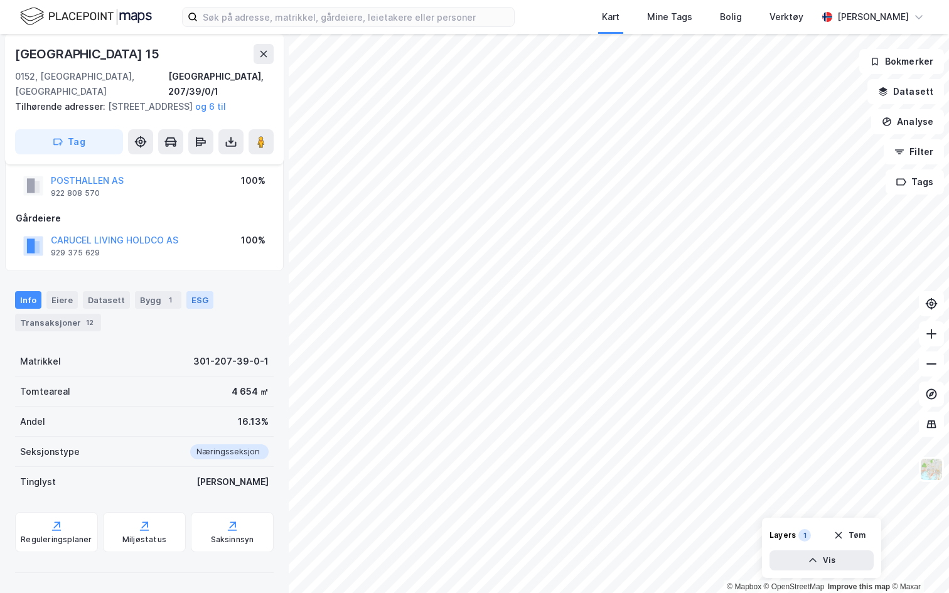
click at [193, 304] on div "ESG" at bounding box center [199, 300] width 27 height 18
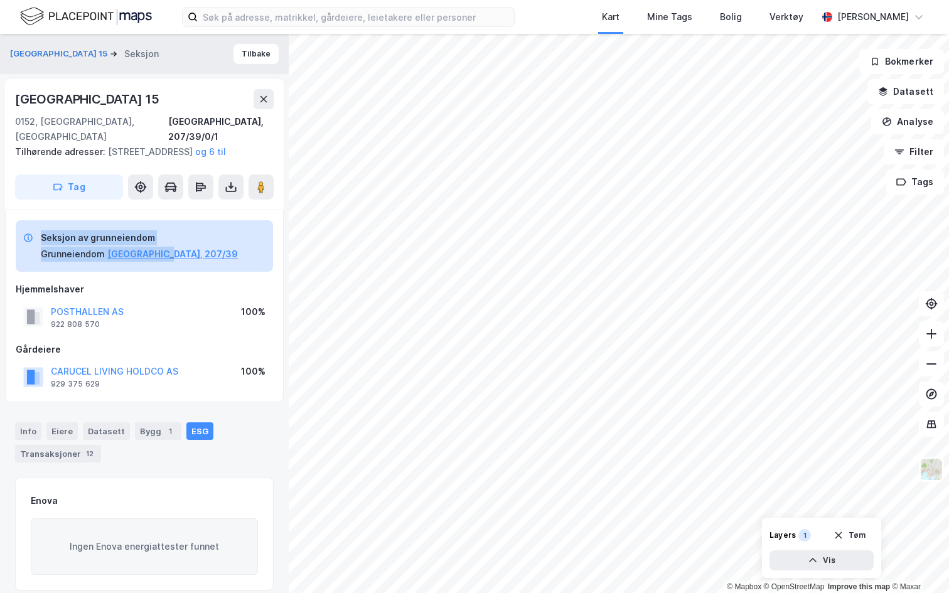
drag, startPoint x: 16, startPoint y: 217, endPoint x: 185, endPoint y: 270, distance: 176.5
click at [185, 270] on div "Seksjon av grunneiendom Grunneiendom Oslo, 207/39 Hjemmelshaver POSTHALLEN AS 9…" at bounding box center [144, 306] width 279 height 193
click at [253, 52] on button "Tilbake" at bounding box center [255, 54] width 45 height 20
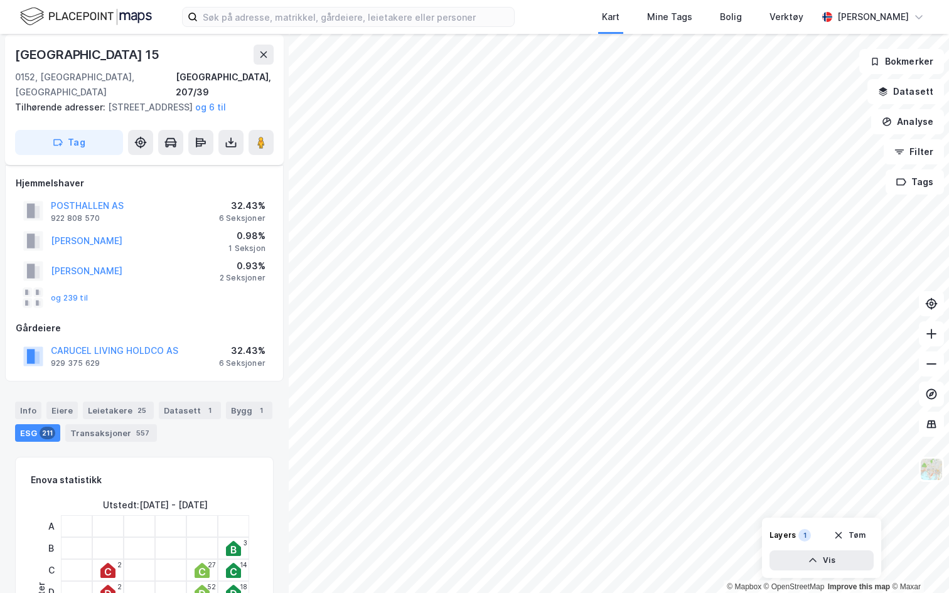
scroll to position [65, 0]
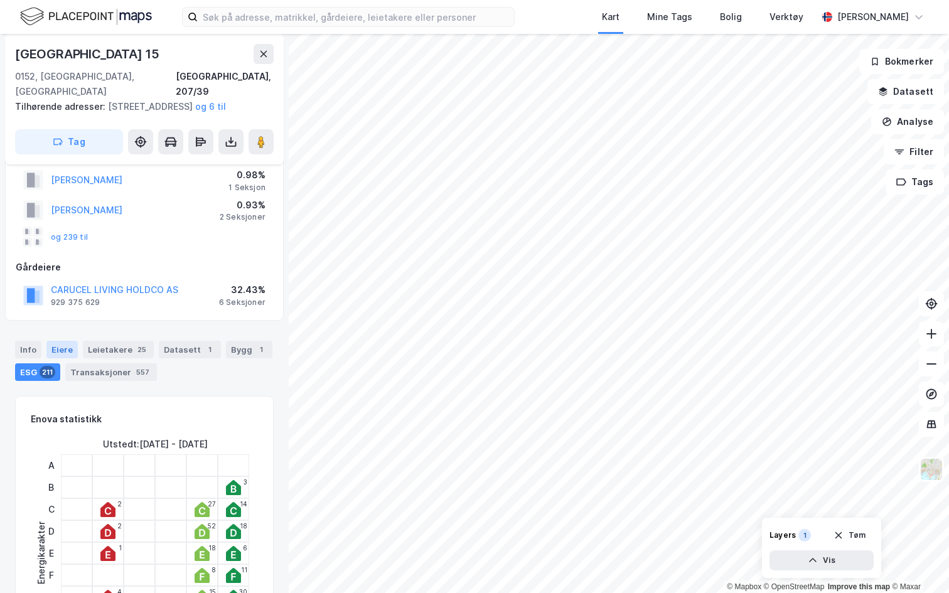
click at [65, 347] on div "Eiere" at bounding box center [61, 350] width 31 height 18
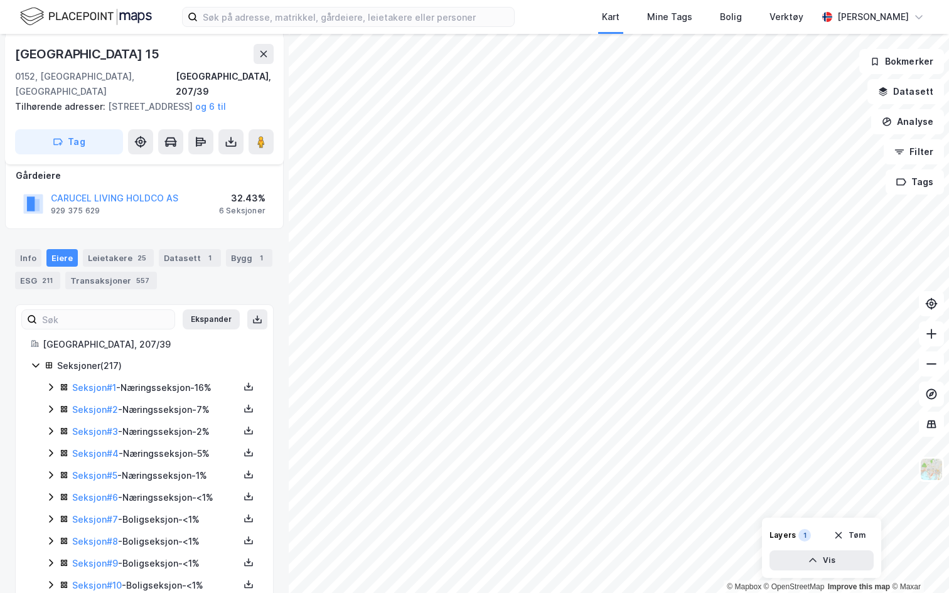
scroll to position [165, 0]
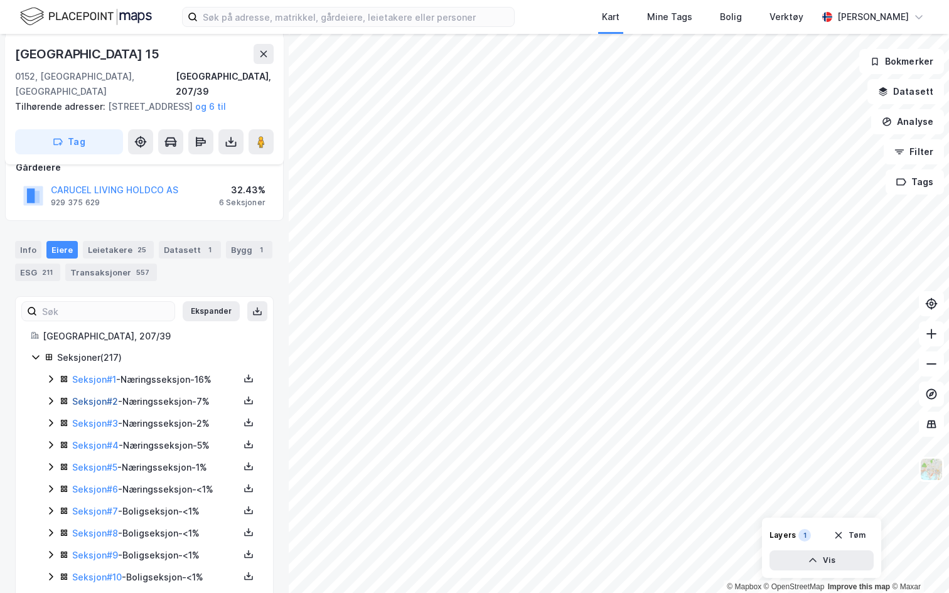
click at [104, 400] on link "Seksjon # 2" at bounding box center [95, 401] width 46 height 11
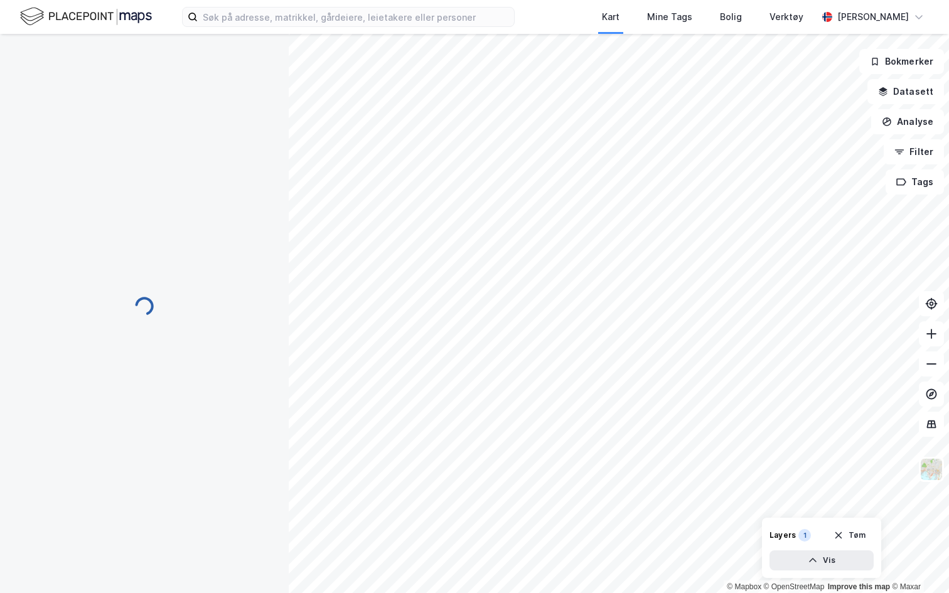
scroll to position [131, 0]
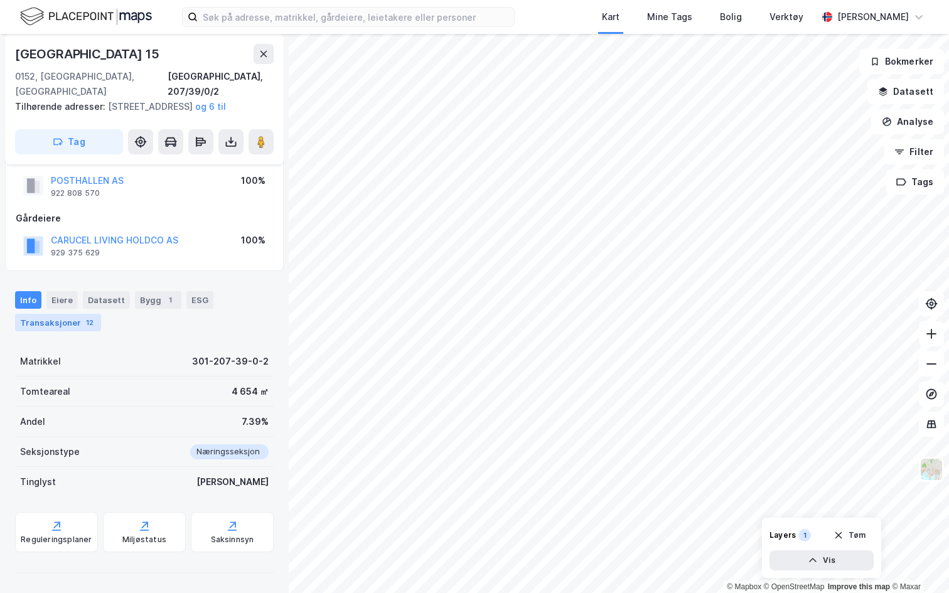
click at [83, 319] on div "12" at bounding box center [89, 322] width 13 height 13
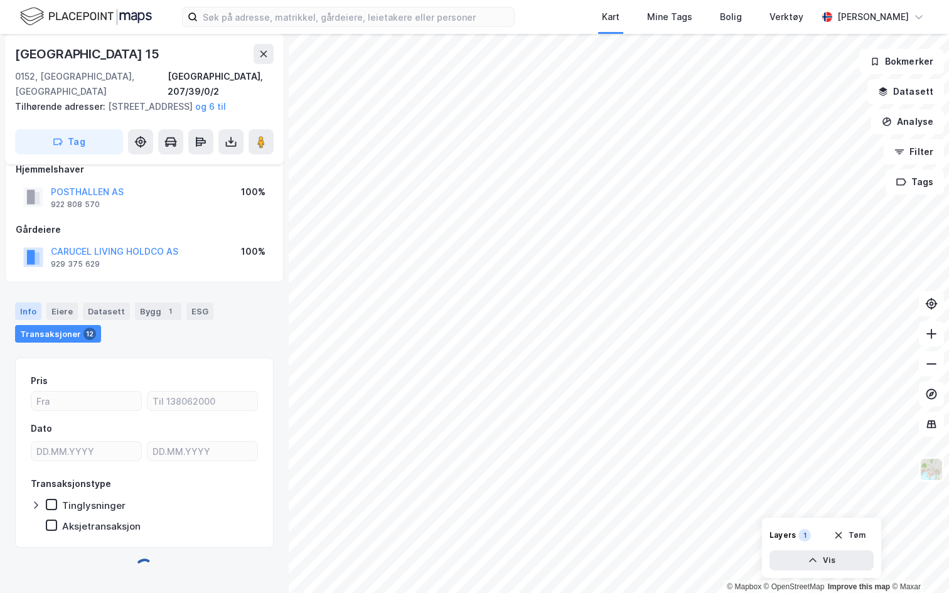
click at [35, 316] on div "Info" at bounding box center [28, 312] width 26 height 18
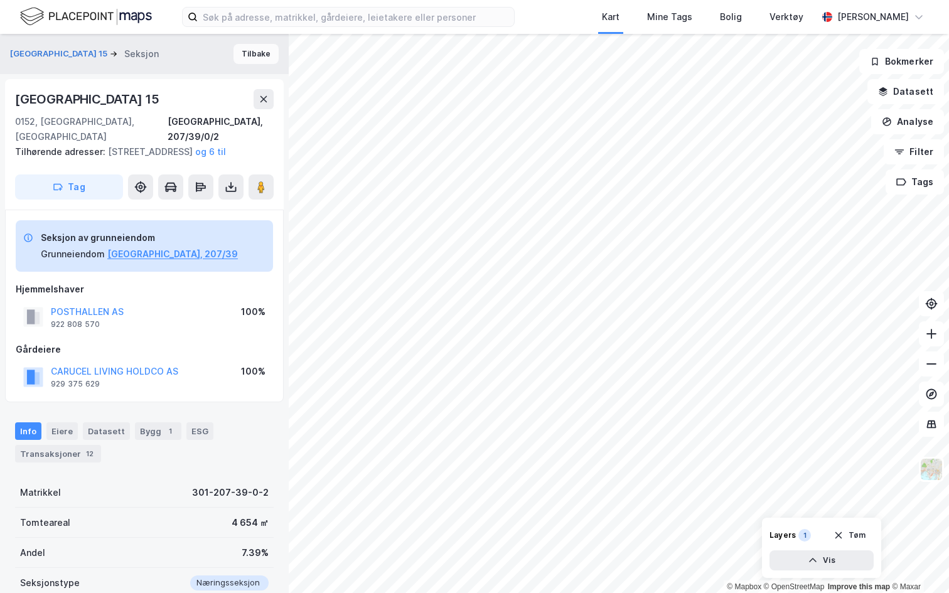
click at [252, 49] on button "Tilbake" at bounding box center [255, 54] width 45 height 20
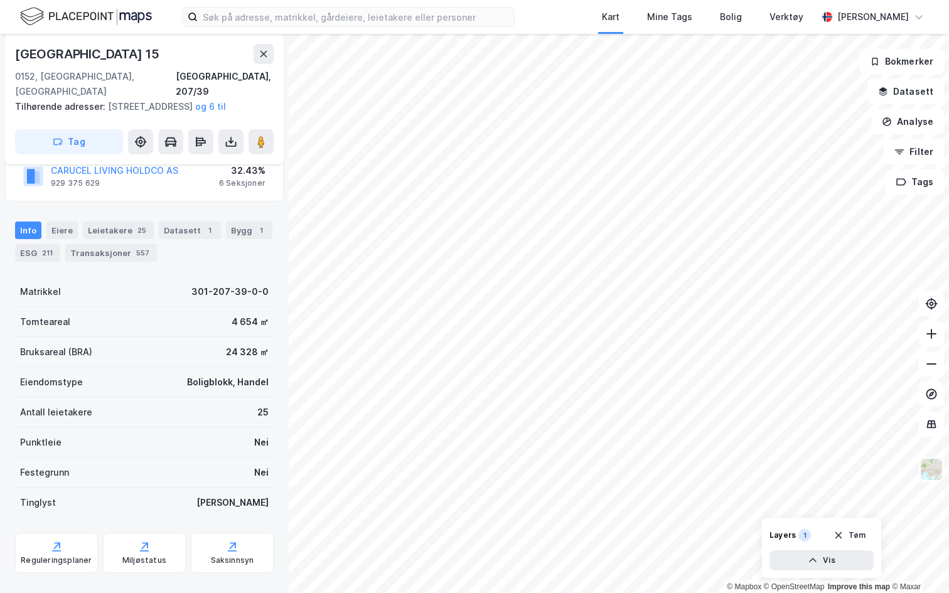
scroll to position [181, 0]
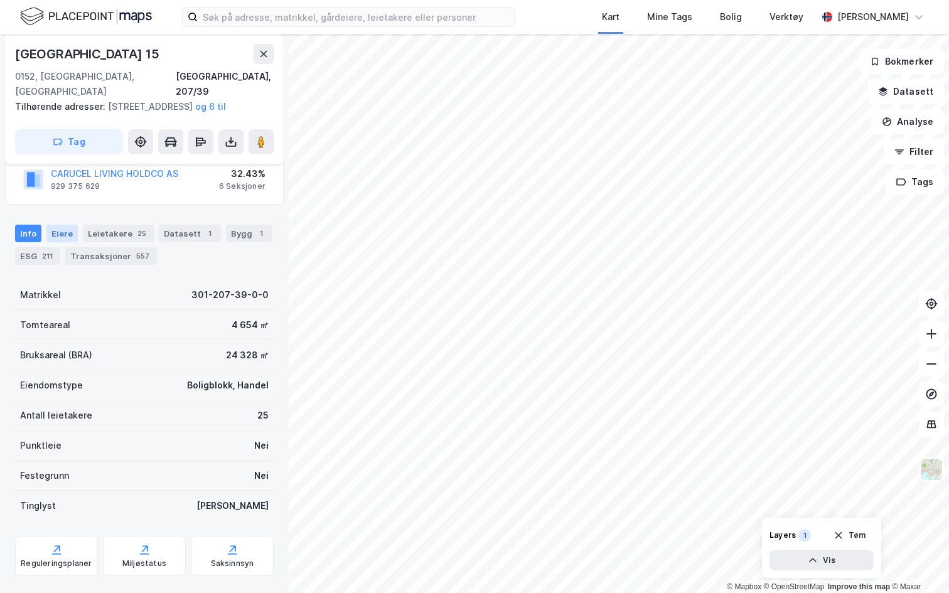
click at [56, 237] on div "Eiere" at bounding box center [61, 234] width 31 height 18
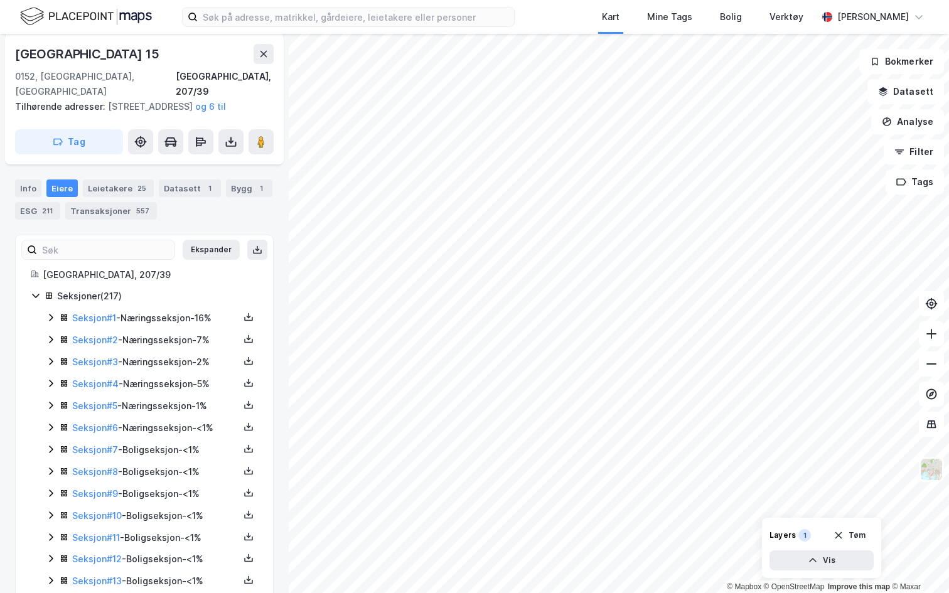
scroll to position [225, 0]
click at [121, 250] on input at bounding box center [105, 251] width 137 height 19
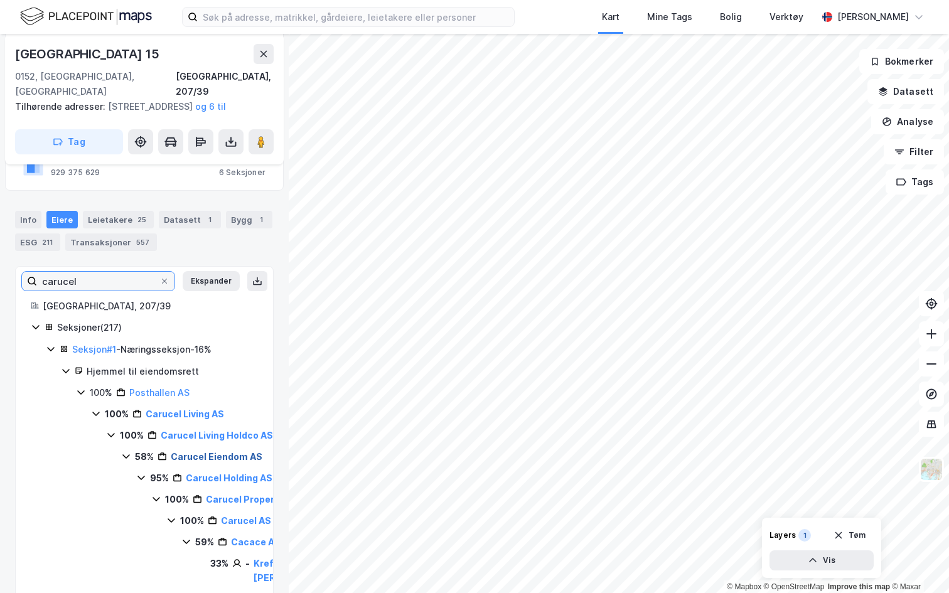
scroll to position [197, 0]
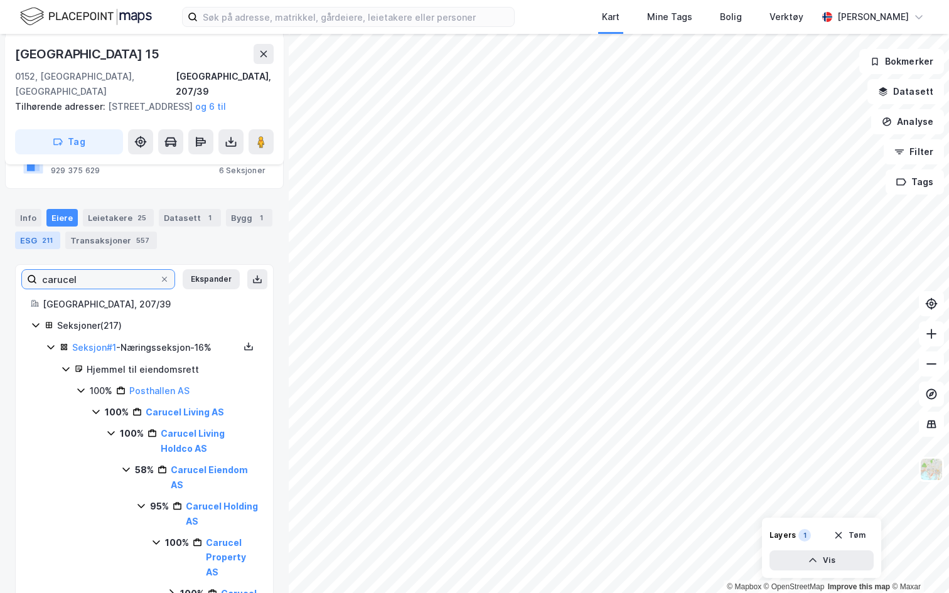
type input "carucel"
click at [46, 242] on div "211" at bounding box center [48, 240] width 16 height 13
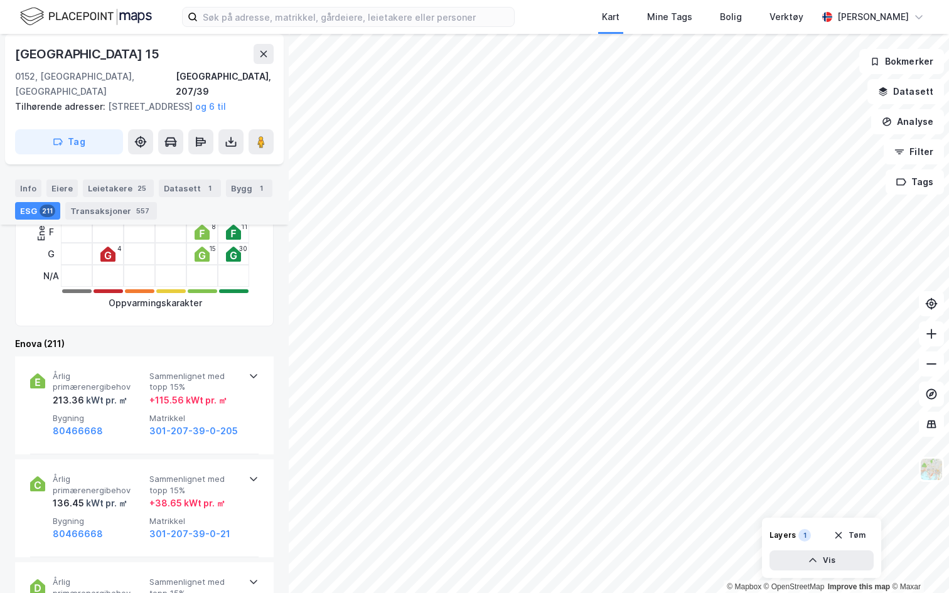
scroll to position [429, 0]
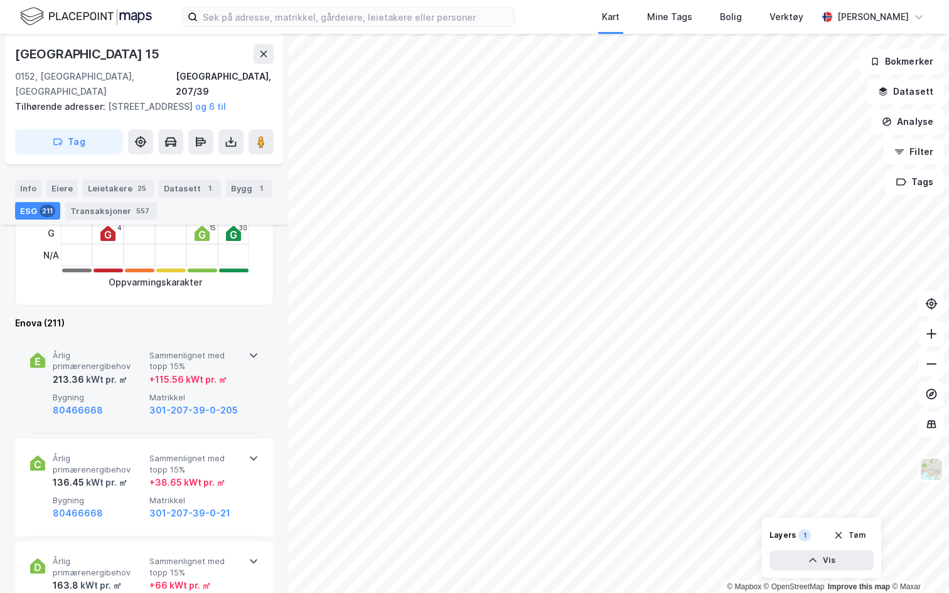
click at [185, 365] on span "Sammenlignet med topp 15%" at bounding box center [195, 361] width 92 height 22
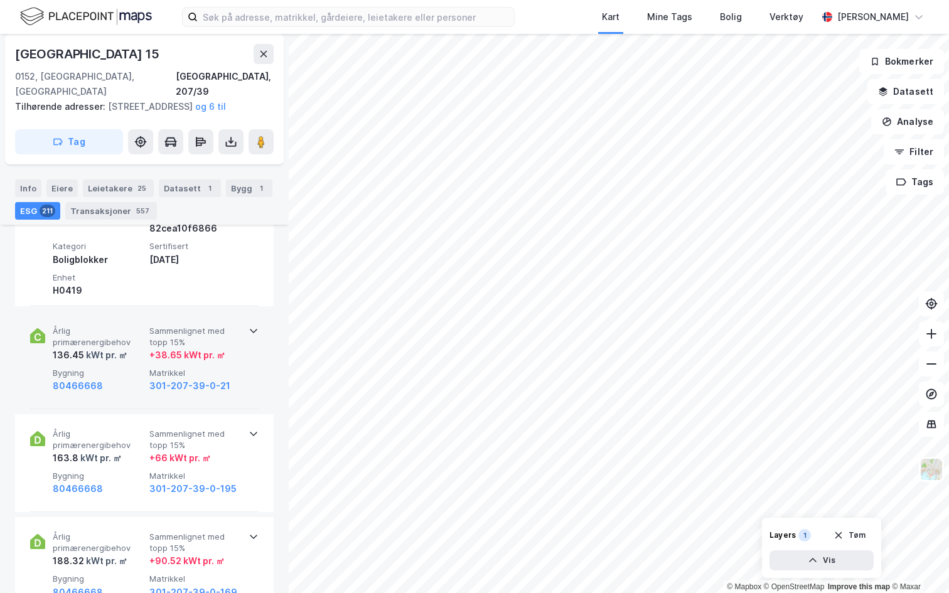
scroll to position [677, 0]
click at [167, 332] on span "Sammenlignet med topp 15%" at bounding box center [195, 335] width 92 height 22
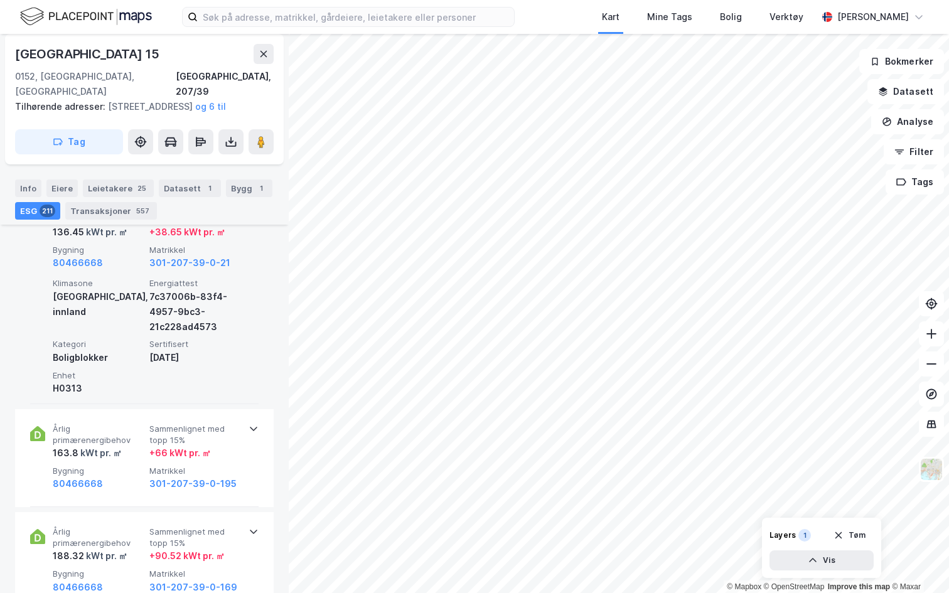
scroll to position [806, 0]
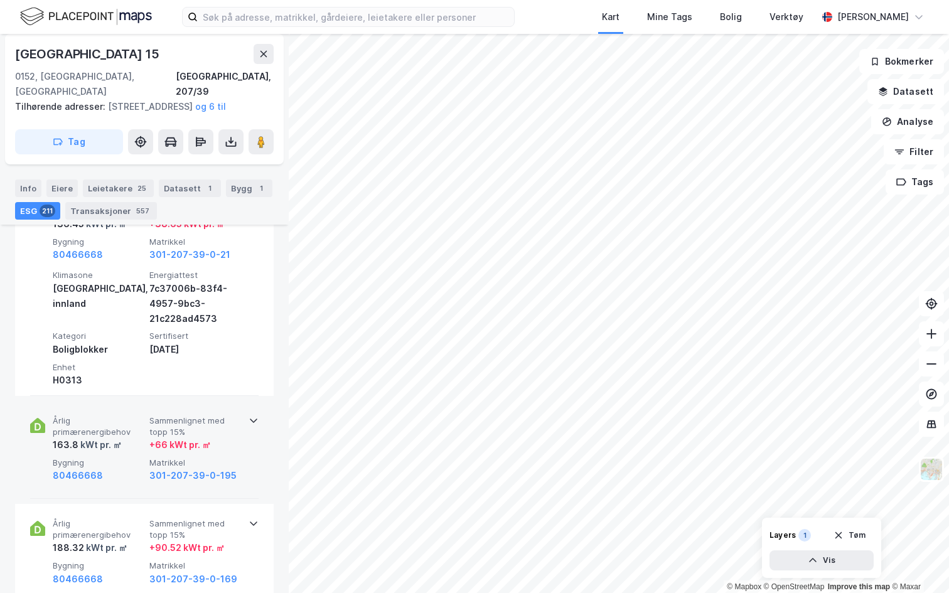
click at [183, 414] on div "Årlig primærenergibehov 163.8 kWt pr. ㎡ Sammenlignet med topp 15% + 66 kWt pr. …" at bounding box center [144, 450] width 228 height 98
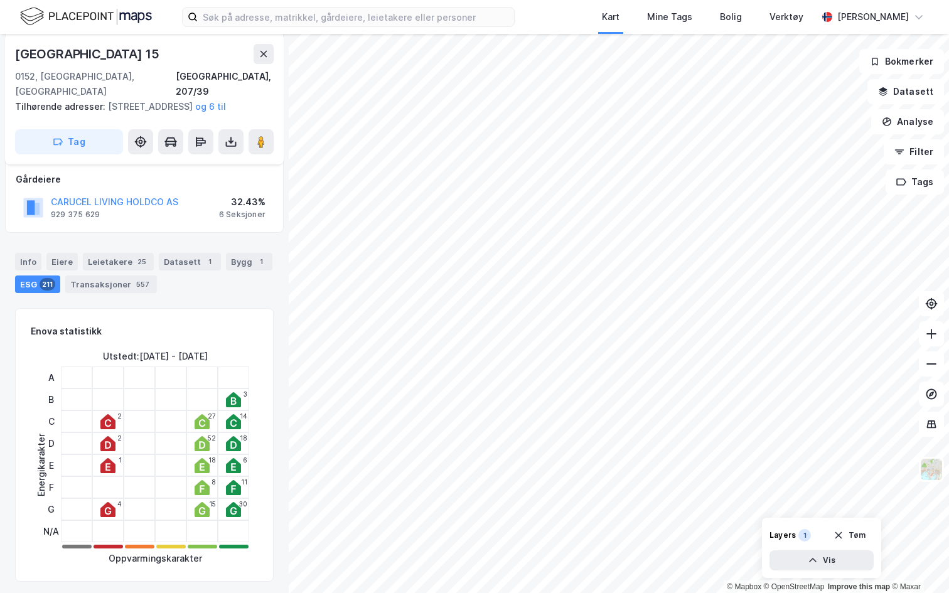
scroll to position [149, 0]
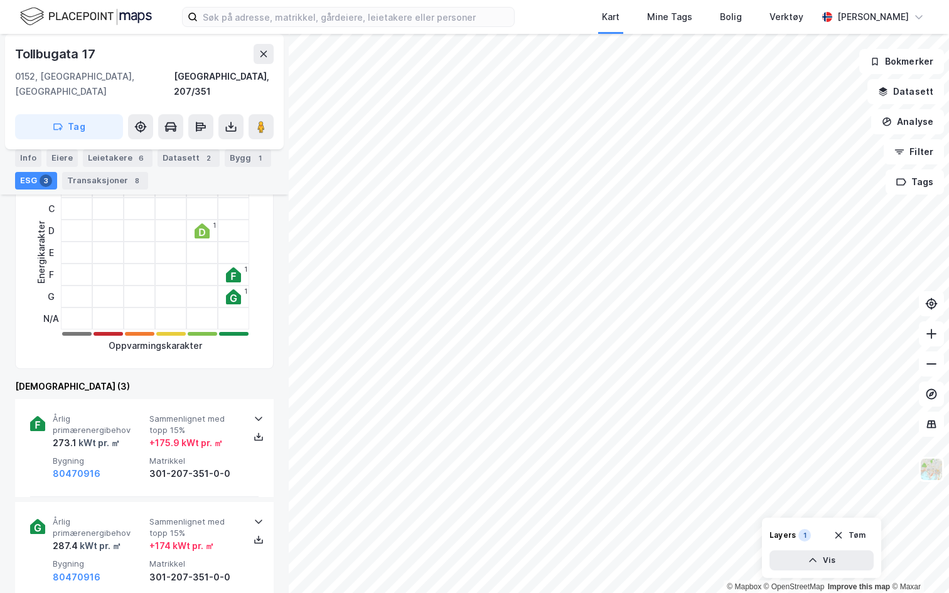
scroll to position [271, 0]
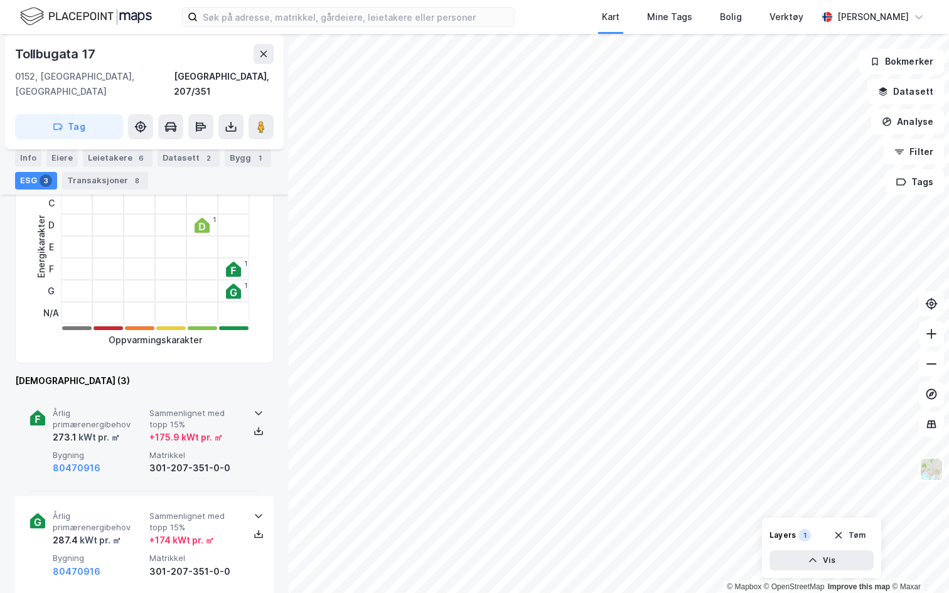
click at [215, 394] on div "Årlig primærenergibehov 273.1 kWt pr. ㎡ Sammenlignet med topp 15% + 175.9 kWt p…" at bounding box center [144, 443] width 228 height 98
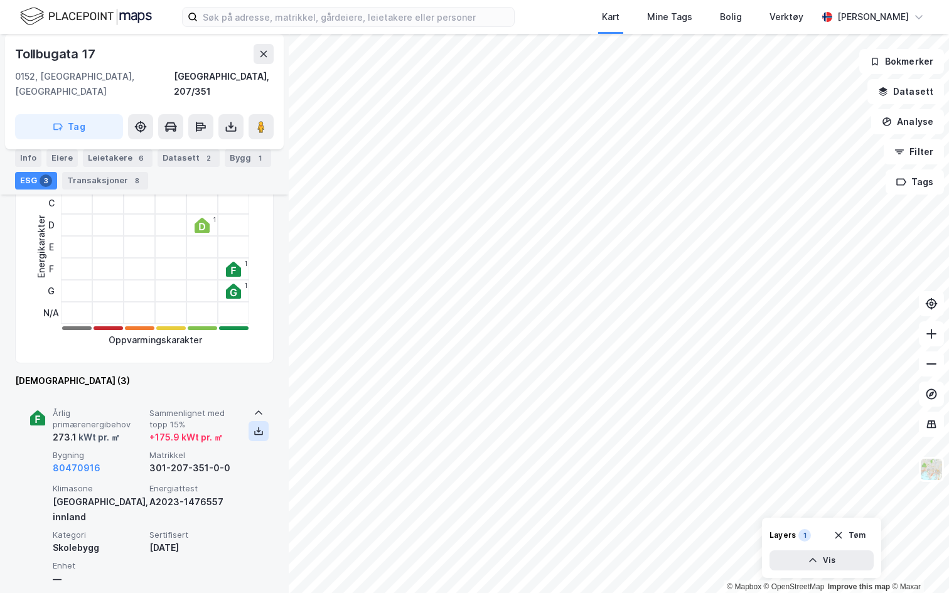
click at [260, 426] on icon at bounding box center [259, 431] width 10 height 10
drag, startPoint x: 43, startPoint y: 383, endPoint x: 227, endPoint y: 530, distance: 234.9
click at [227, 530] on div "Årlig primærenergibehov 273.1 kWt pr. ㎡ Sammenlignet med topp 15% + 175.9 kWt p…" at bounding box center [144, 494] width 228 height 201
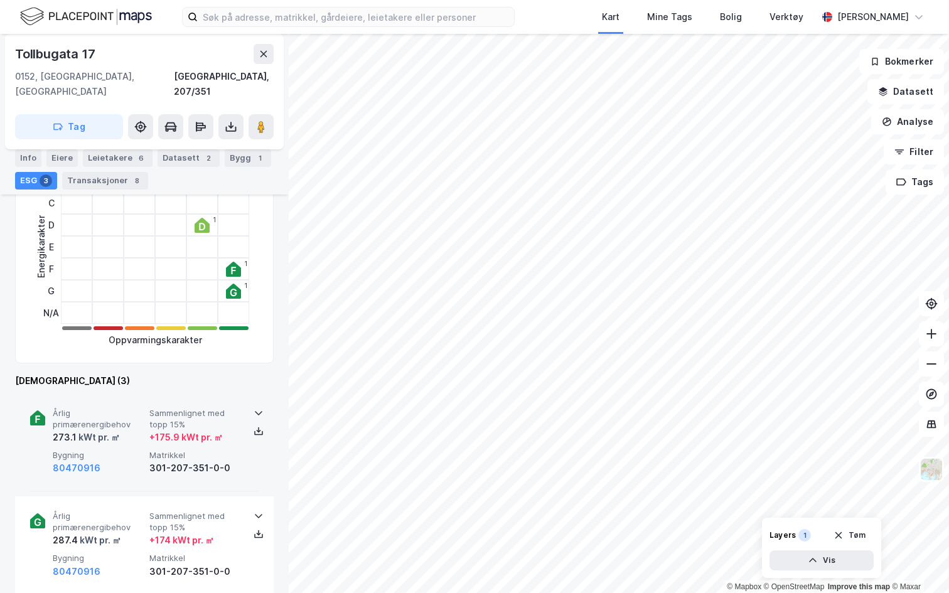
click at [221, 374] on div "Enova (3) Årlig primærenergibehov 273.1 kWt pr. ㎡ Sammenlignet med topp 15% + 1…" at bounding box center [144, 534] width 259 height 323
click at [270, 52] on button at bounding box center [264, 54] width 20 height 20
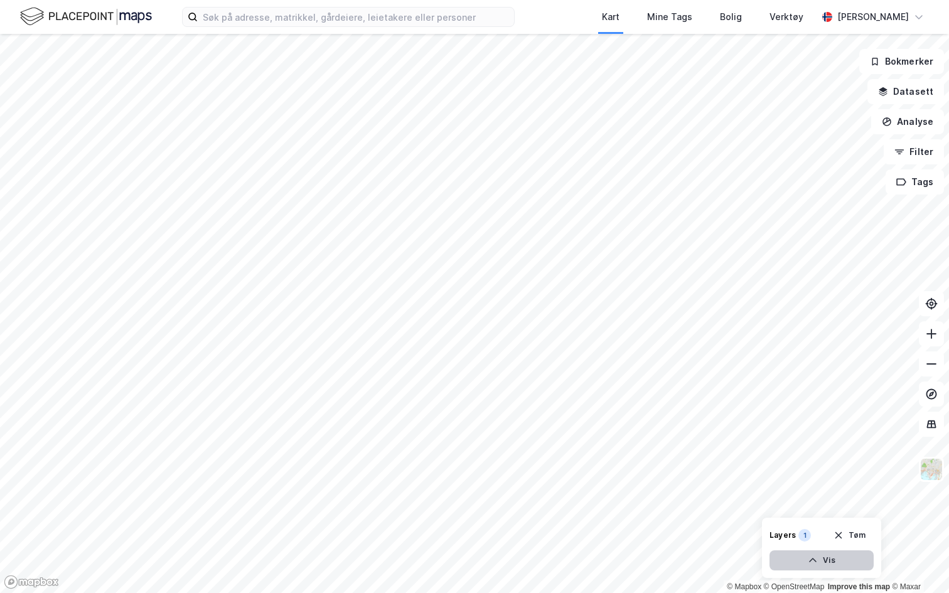
click at [862, 562] on button "Vis" at bounding box center [822, 560] width 104 height 20
click at [854, 506] on button "Tøm" at bounding box center [849, 505] width 48 height 20
click at [908, 151] on button "Filter" at bounding box center [914, 151] width 60 height 25
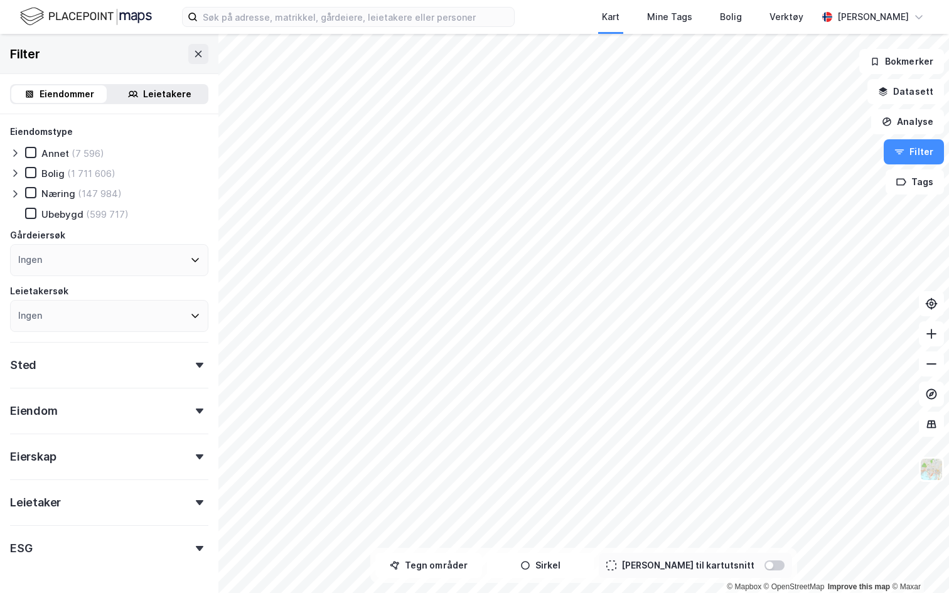
click at [16, 196] on icon at bounding box center [15, 194] width 10 height 10
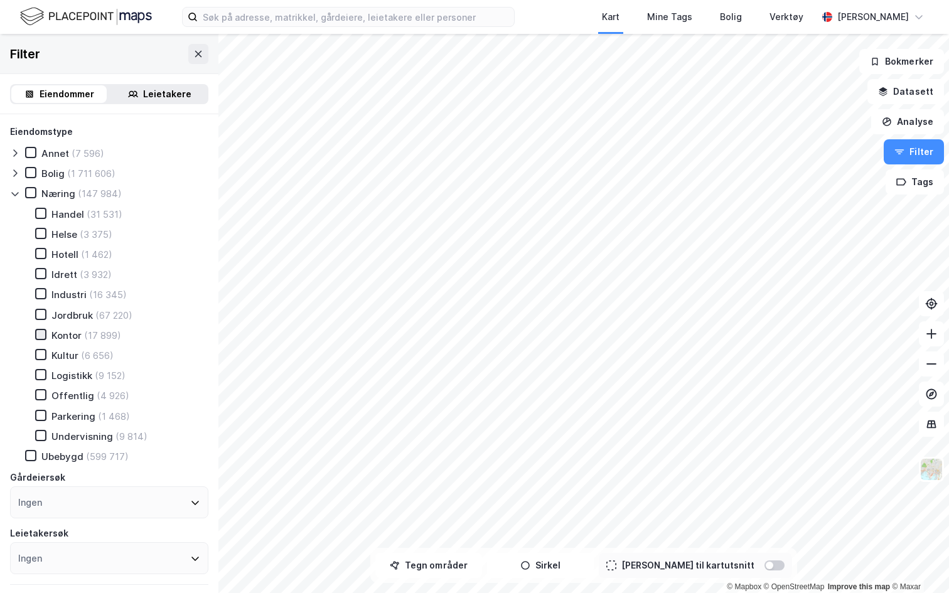
click at [42, 335] on icon at bounding box center [41, 334] width 7 height 4
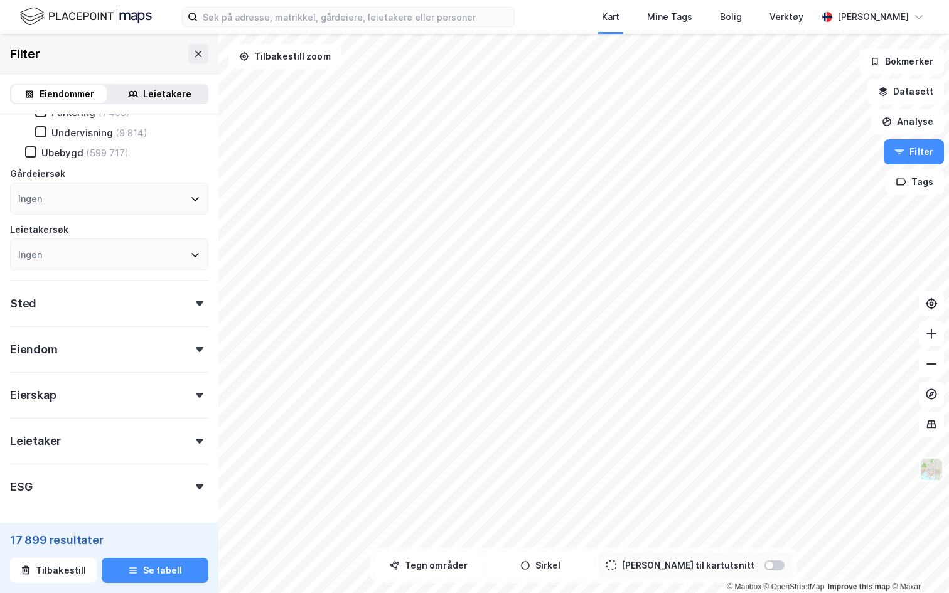
scroll to position [353, 0]
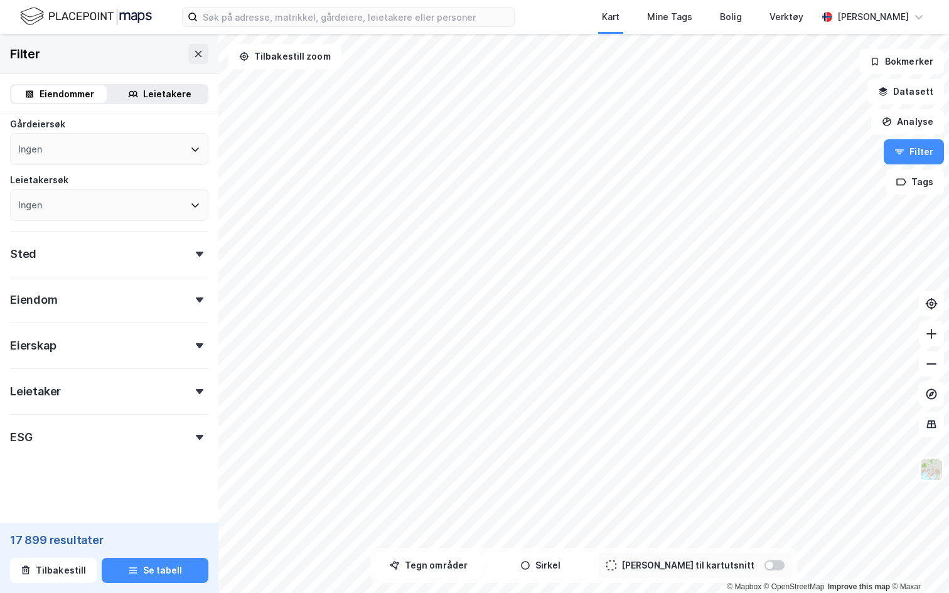
click at [153, 453] on form "Eiendomstype Annet (7 596) Bolig (1 711 606) Næring (147 984) Handel (31 531) H…" at bounding box center [109, 142] width 198 height 742
click at [152, 439] on div "ESG" at bounding box center [109, 432] width 198 height 36
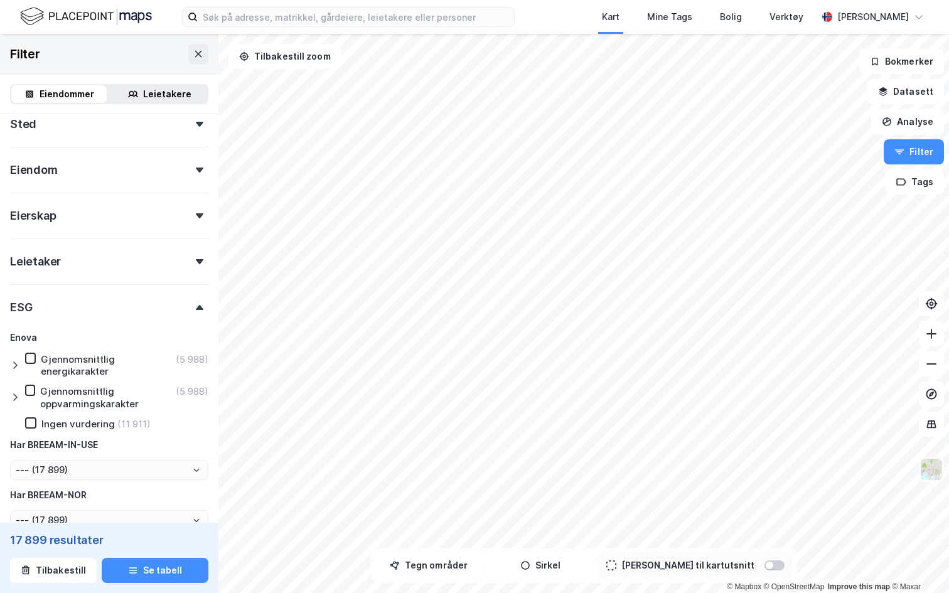
scroll to position [484, 0]
click at [11, 373] on div at bounding box center [17, 364] width 15 height 24
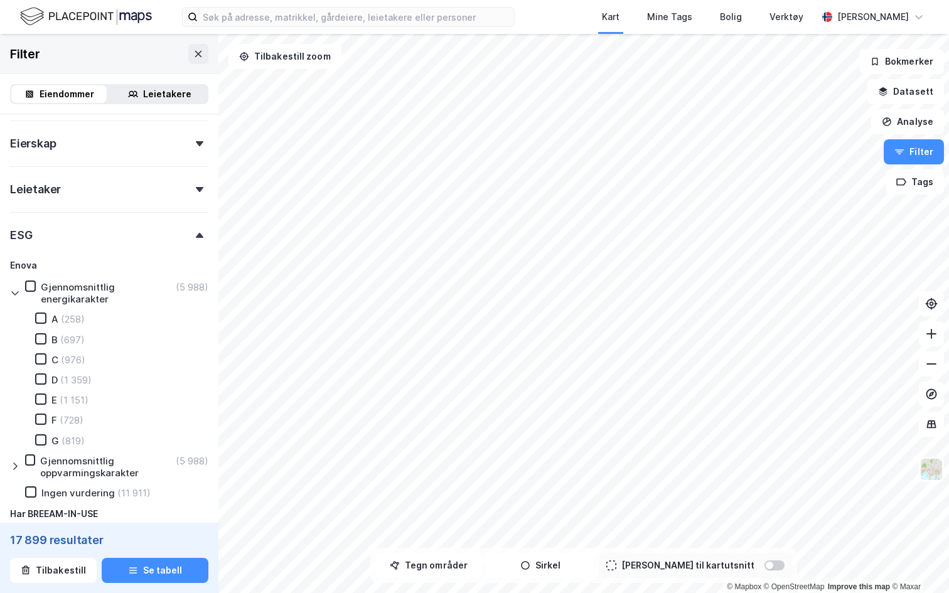
scroll to position [559, 0]
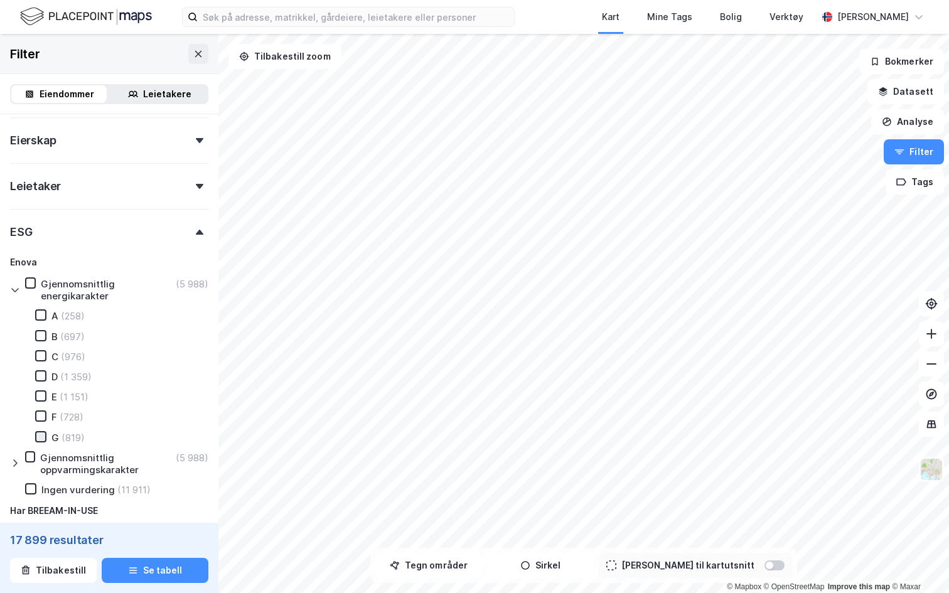
click at [43, 441] on div at bounding box center [40, 436] width 11 height 11
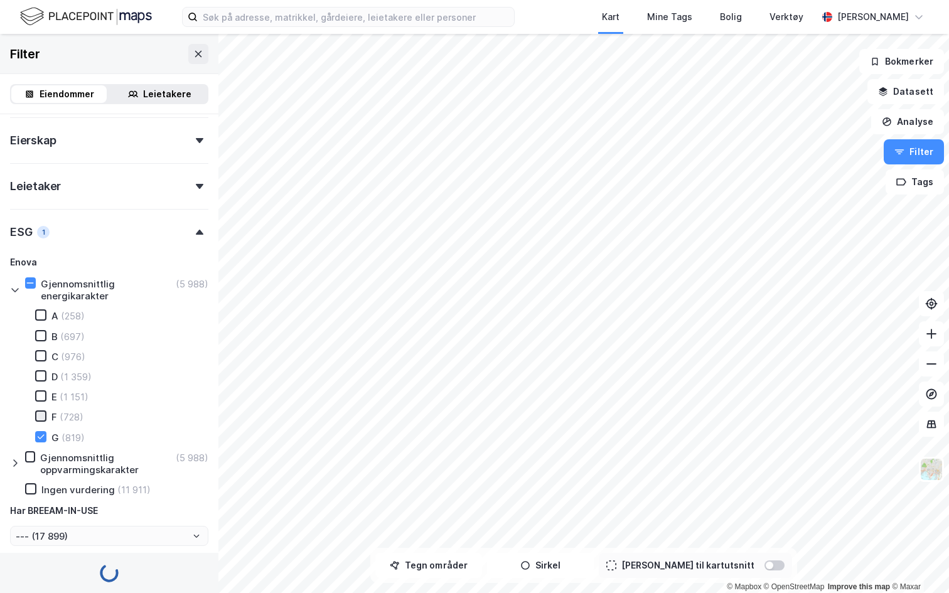
type input "--- (819)"
click at [42, 421] on div at bounding box center [40, 415] width 11 height 11
type input "--- (1 547)"
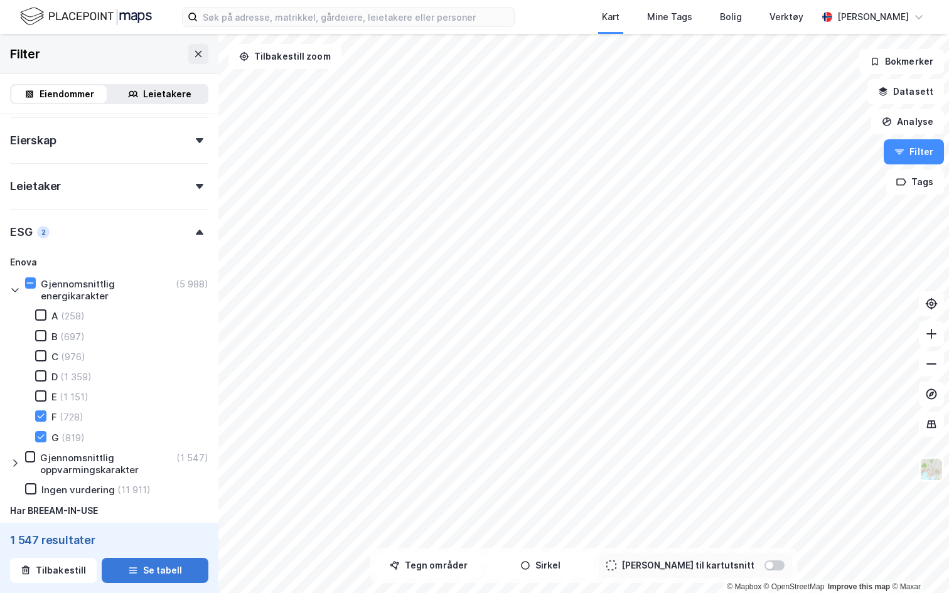
click at [181, 571] on button "Se tabell" at bounding box center [155, 570] width 107 height 25
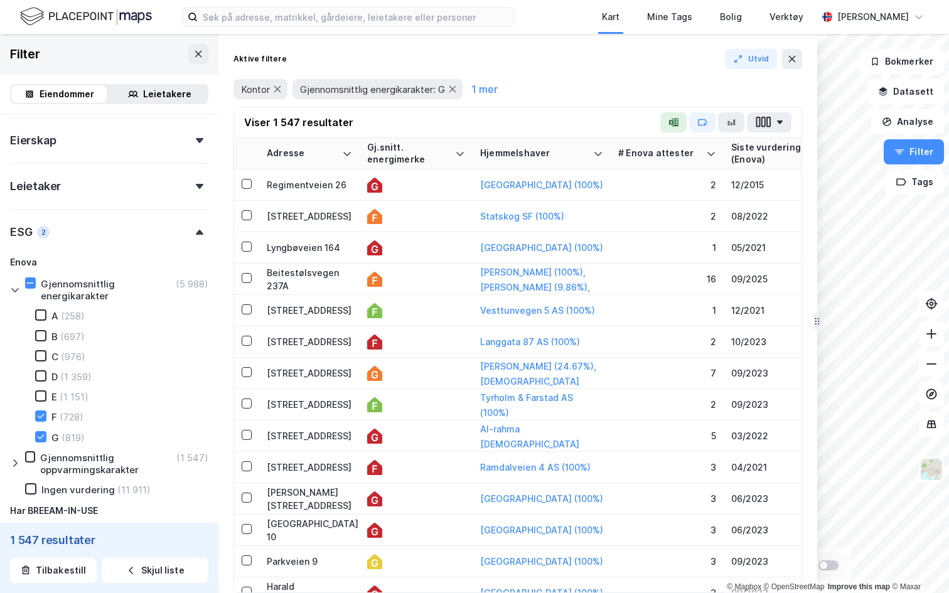
drag, startPoint x: 658, startPoint y: 328, endPoint x: 815, endPoint y: 326, distance: 156.9
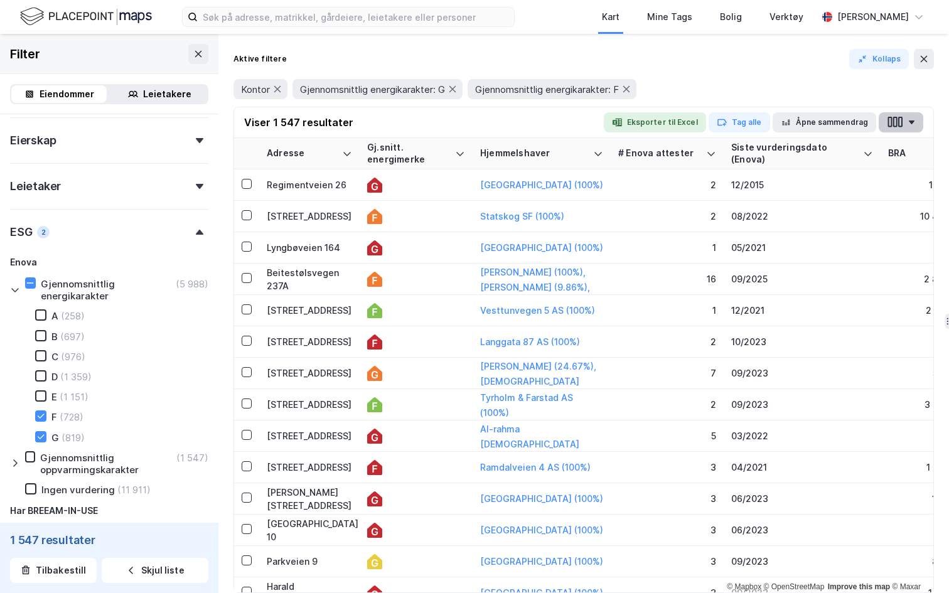
click at [899, 115] on icon "button" at bounding box center [895, 121] width 16 height 13
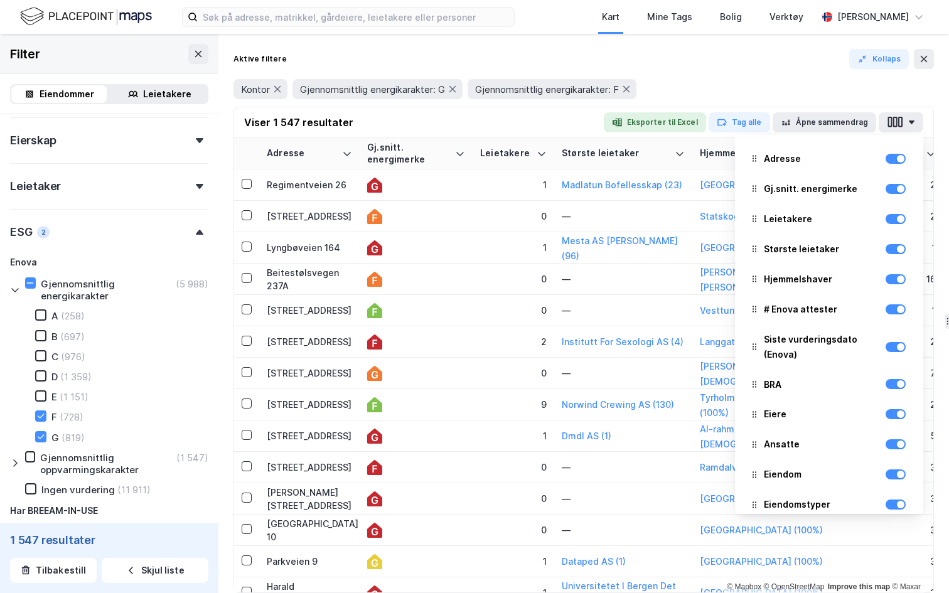
click at [839, 79] on div "Kontor Gjennomsnittlig energikarakter: G Gjennomsnittlig energikarakter: F" at bounding box center [583, 89] width 700 height 20
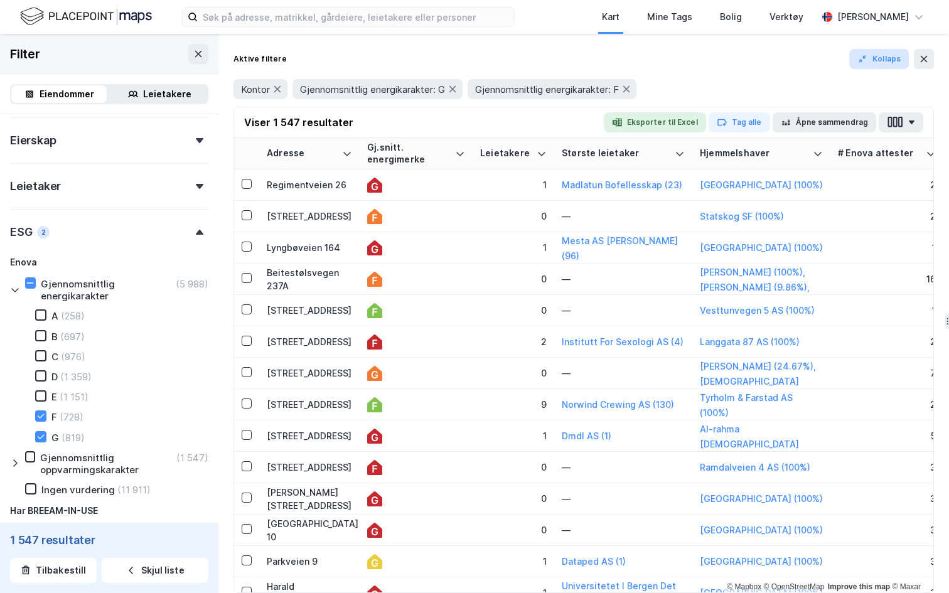
click at [874, 58] on button "Kollaps" at bounding box center [879, 59] width 60 height 20
click at [872, 63] on button "Kollaps" at bounding box center [879, 59] width 60 height 20
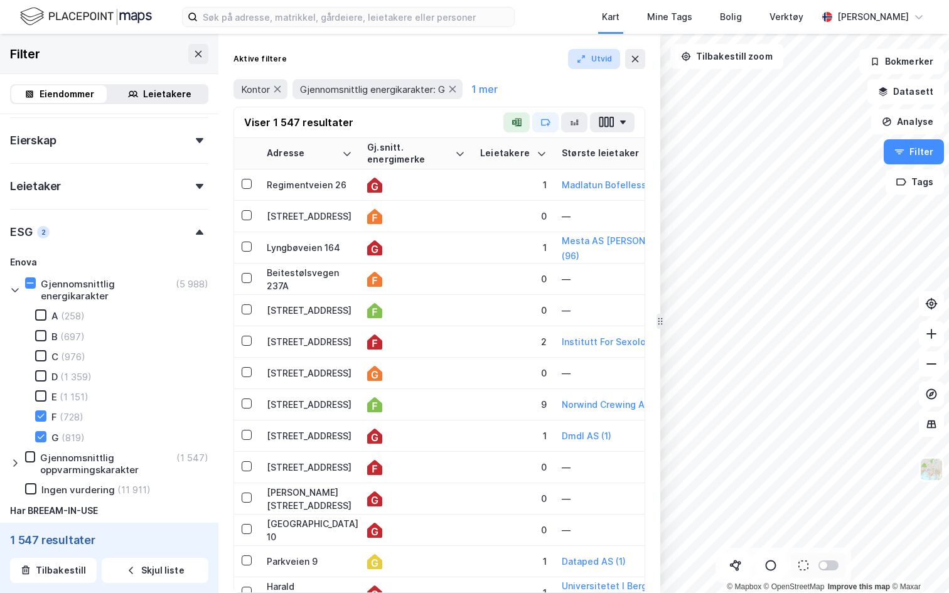
click at [595, 65] on button "Utvid" at bounding box center [594, 59] width 53 height 20
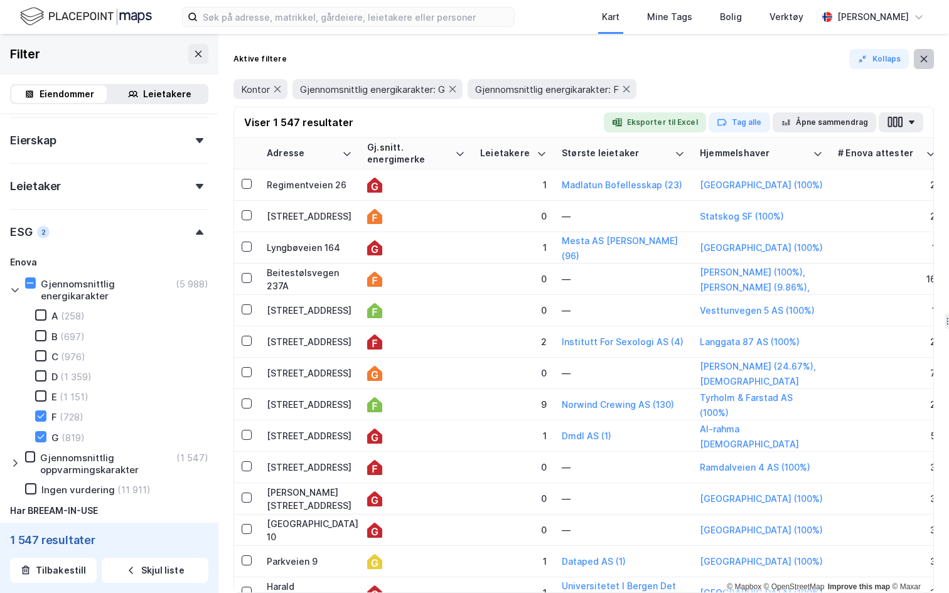
click at [923, 60] on icon at bounding box center [924, 59] width 7 height 6
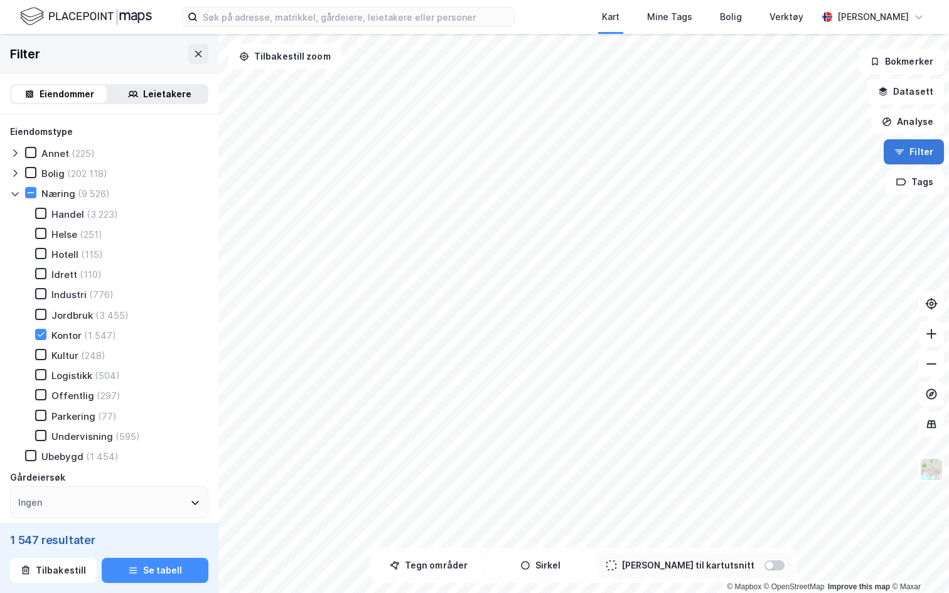
click at [908, 149] on button "Filter" at bounding box center [914, 151] width 60 height 25
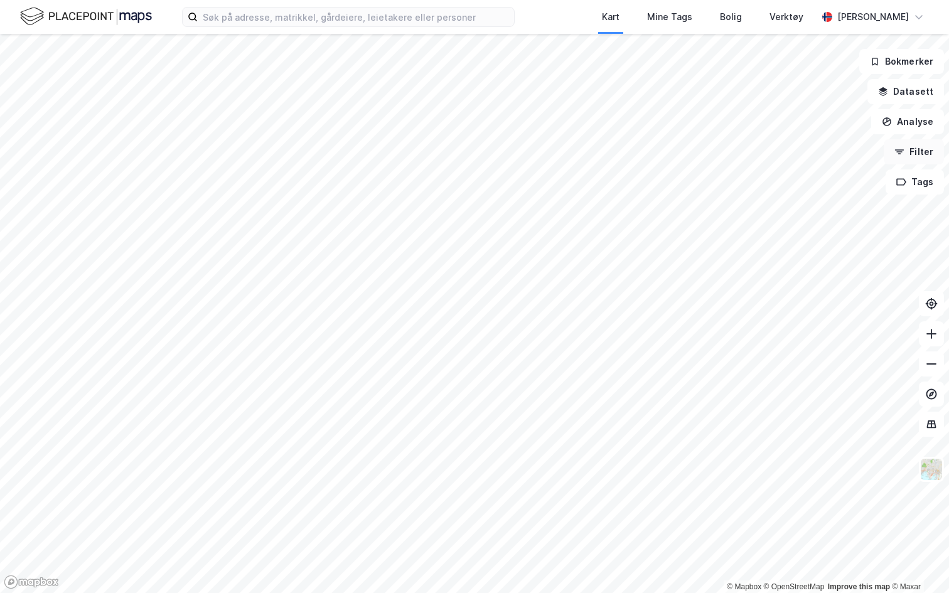
click at [903, 148] on icon "button" at bounding box center [899, 152] width 10 height 10
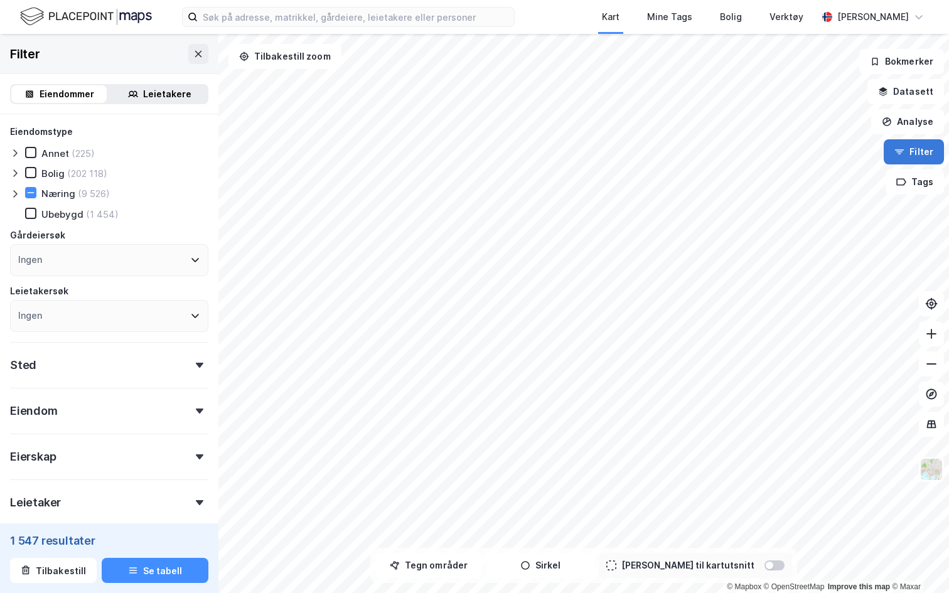
click at [904, 151] on icon "button" at bounding box center [899, 152] width 10 height 10
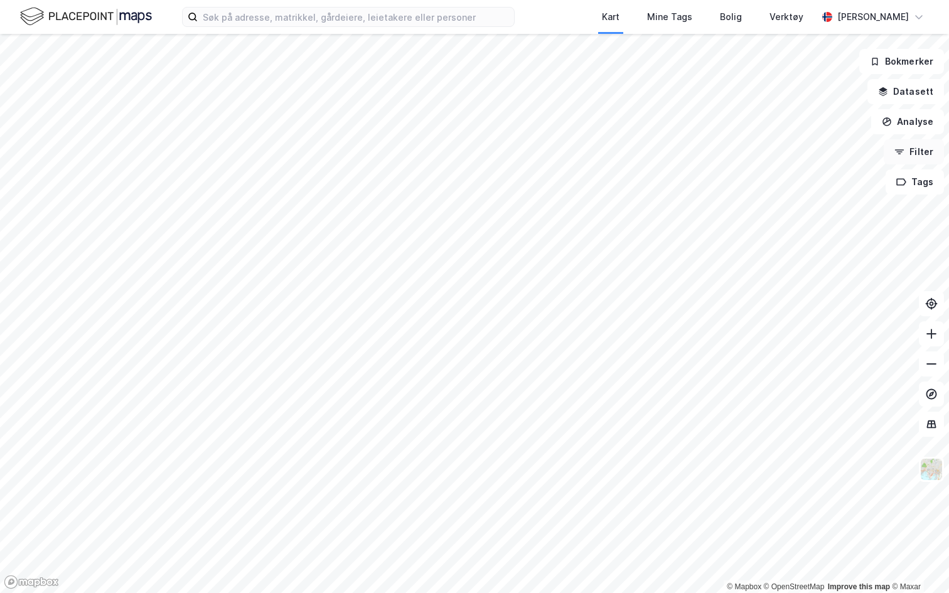
click at [904, 151] on icon "button" at bounding box center [899, 152] width 10 height 10
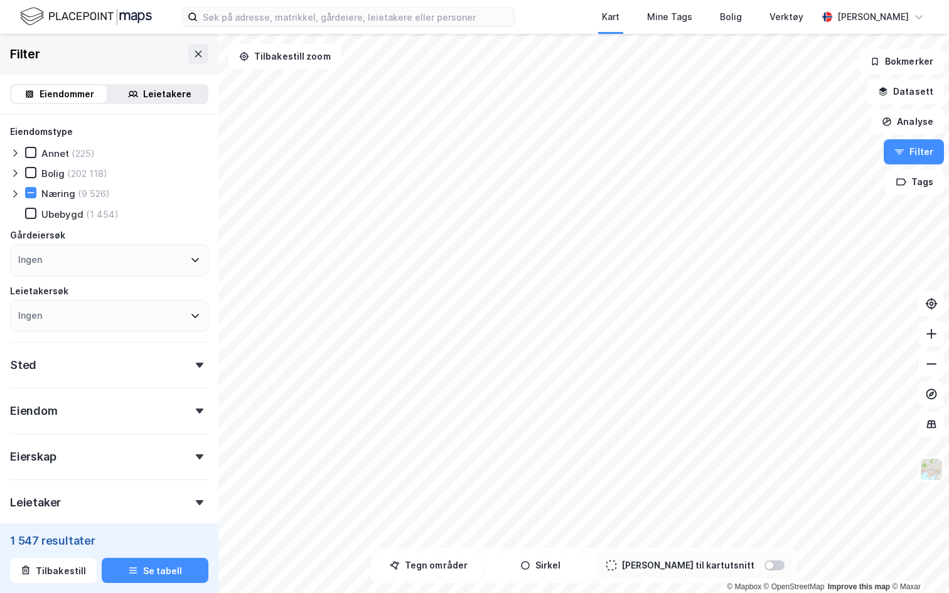
click at [14, 191] on icon at bounding box center [15, 194] width 4 height 8
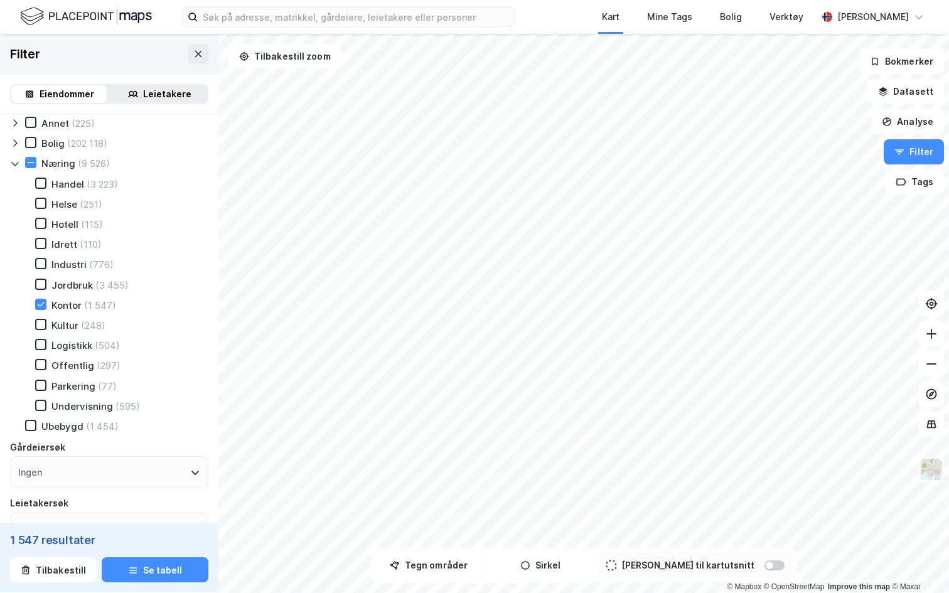
scroll to position [41, 0]
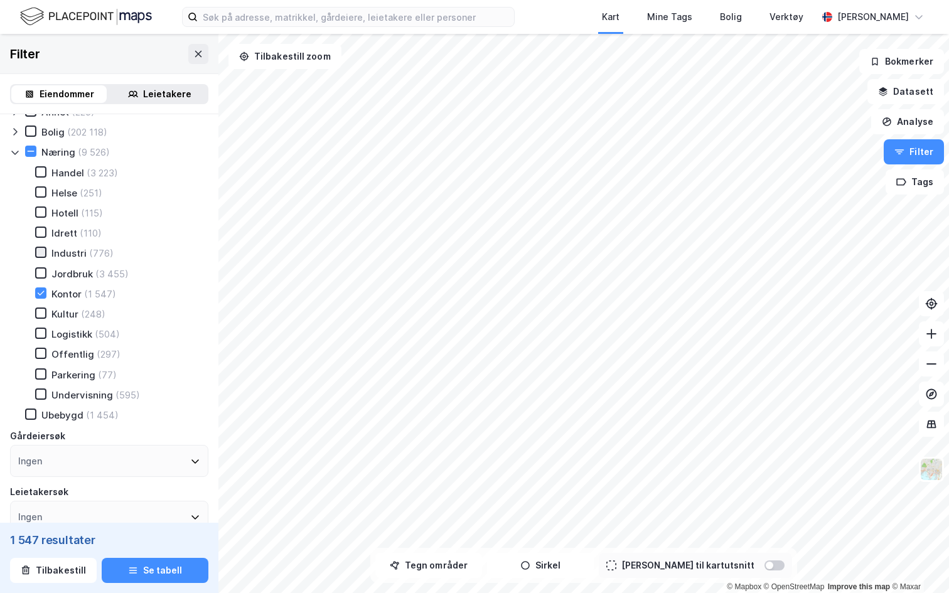
click at [45, 254] on icon at bounding box center [40, 252] width 9 height 9
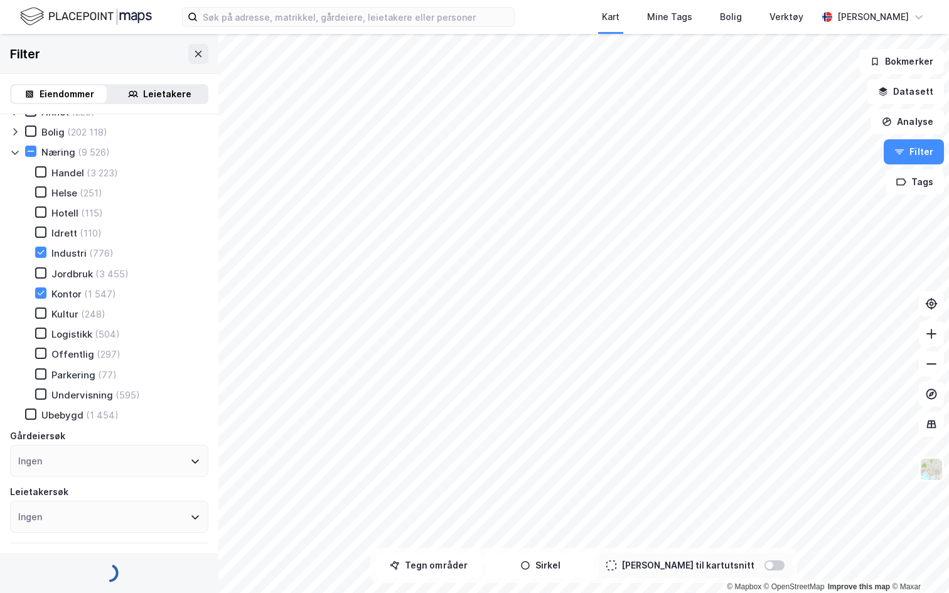
type input "--- (2 194)"
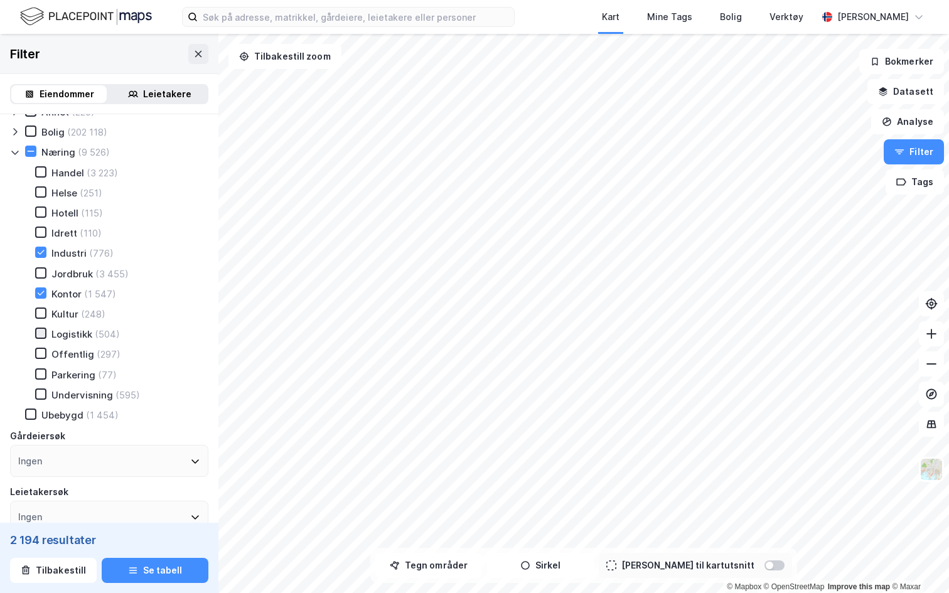
click at [37, 335] on icon at bounding box center [40, 333] width 9 height 9
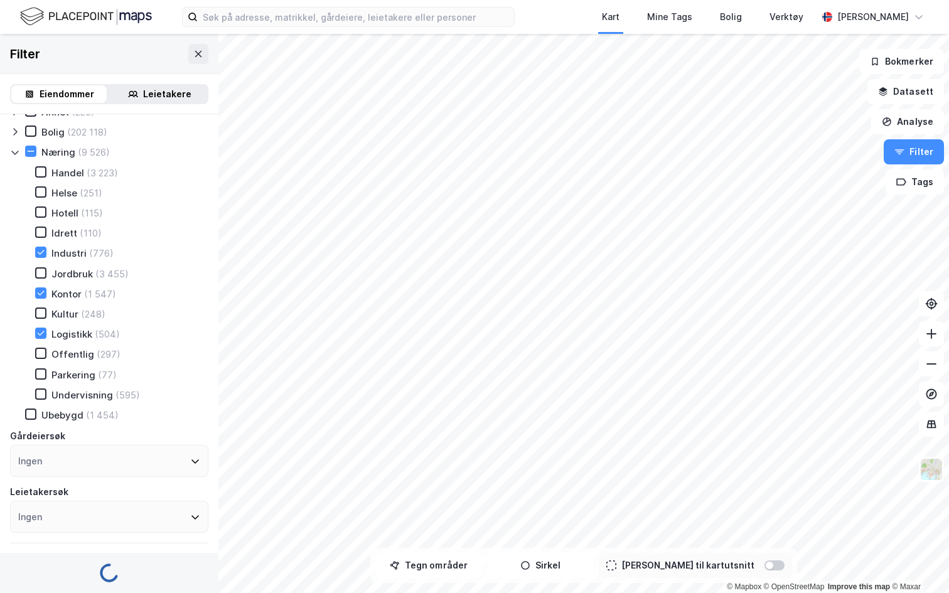
type input "--- (2 427)"
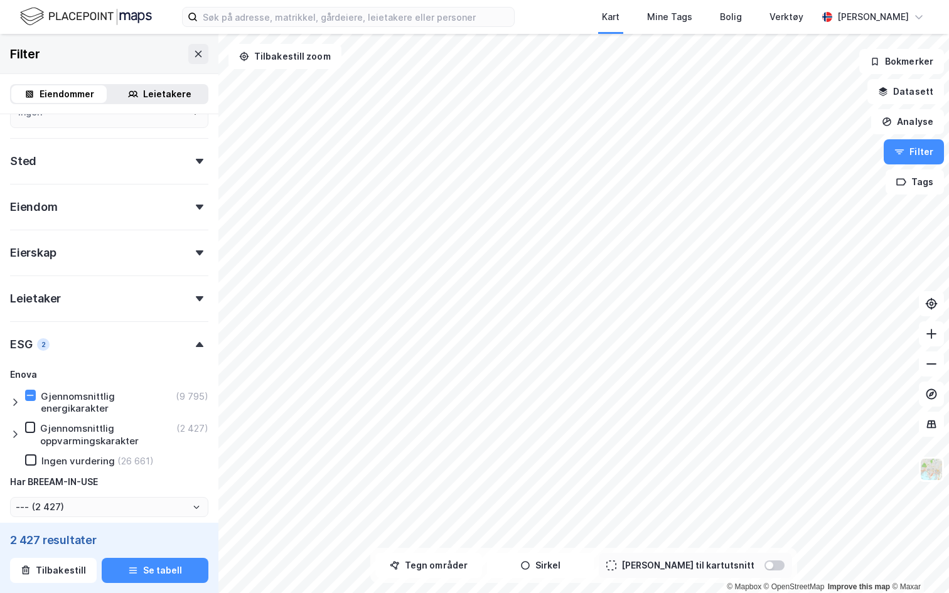
scroll to position [458, 0]
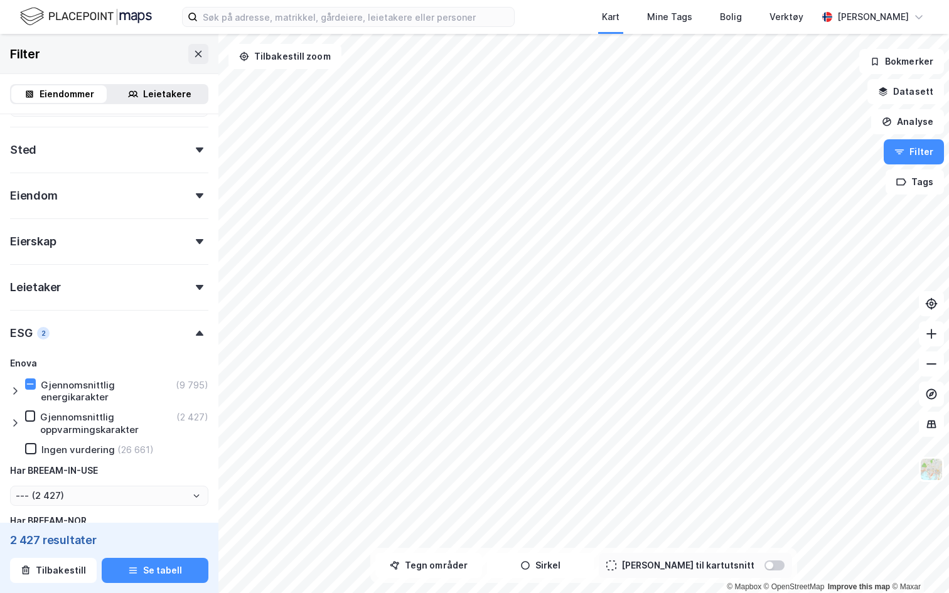
click at [9, 393] on div "Eiendomstype Annet (225) Bolig (202 118) Næring (9 526) Handel (3 223) Helse (2…" at bounding box center [109, 143] width 218 height 972
click at [9, 387] on div "Eiendomstype Annet (225) Bolig (202 118) Næring (9 526) Handel (3 223) Helse (2…" at bounding box center [109, 143] width 218 height 972
click at [10, 388] on icon at bounding box center [15, 391] width 10 height 10
click at [26, 383] on icon at bounding box center [30, 384] width 9 height 9
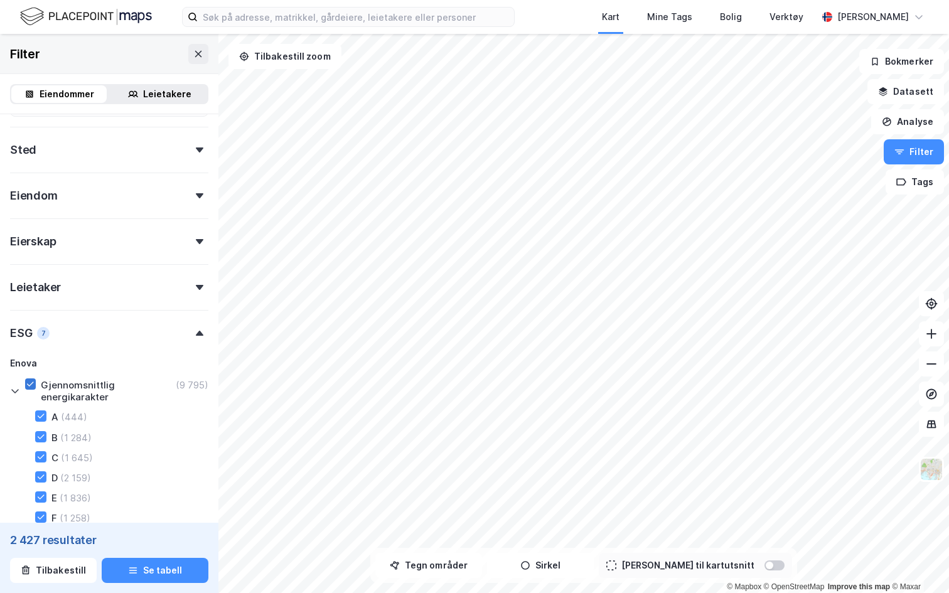
click at [26, 383] on icon at bounding box center [30, 384] width 9 height 9
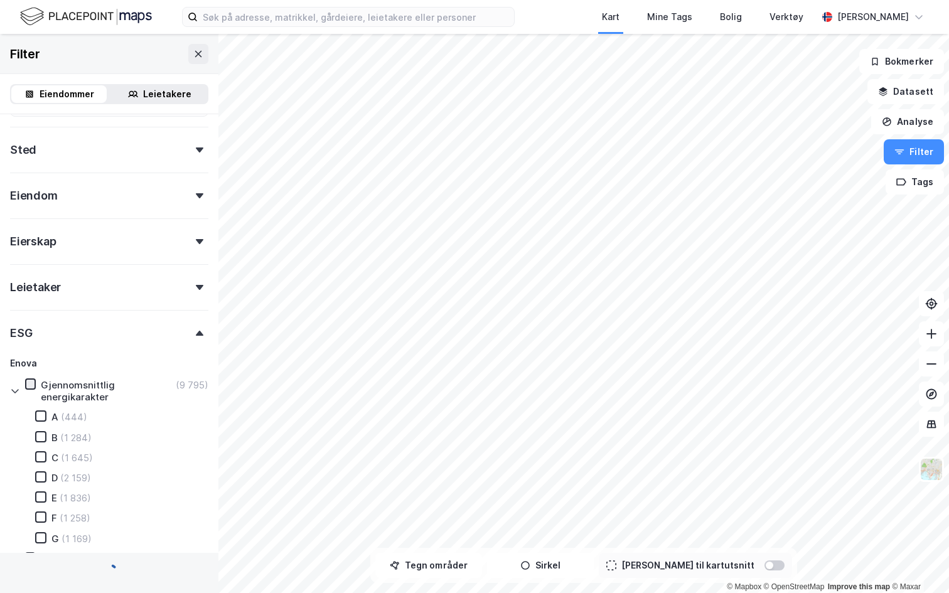
type input "--- (9 795)"
type input "--- (36 456)"
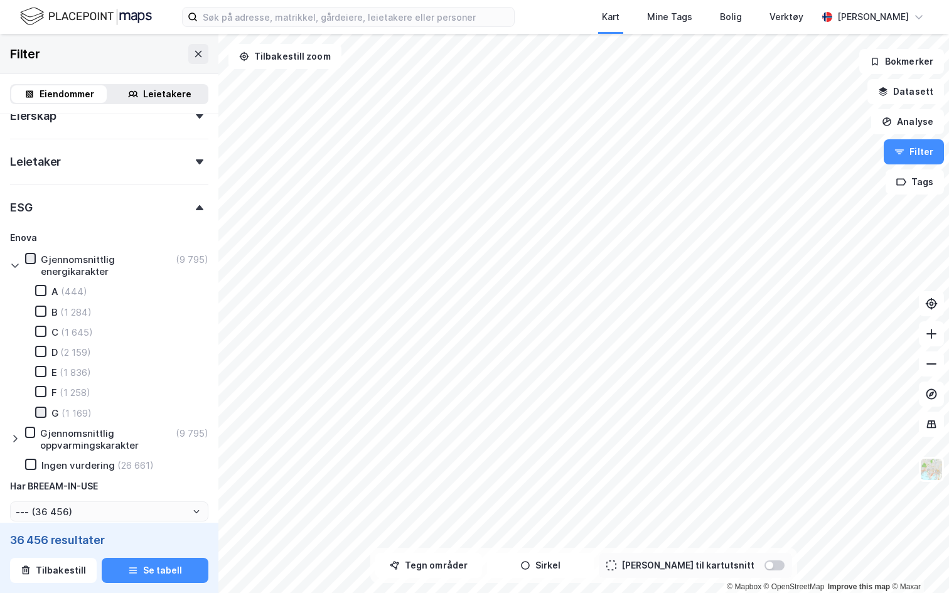
scroll to position [587, 0]
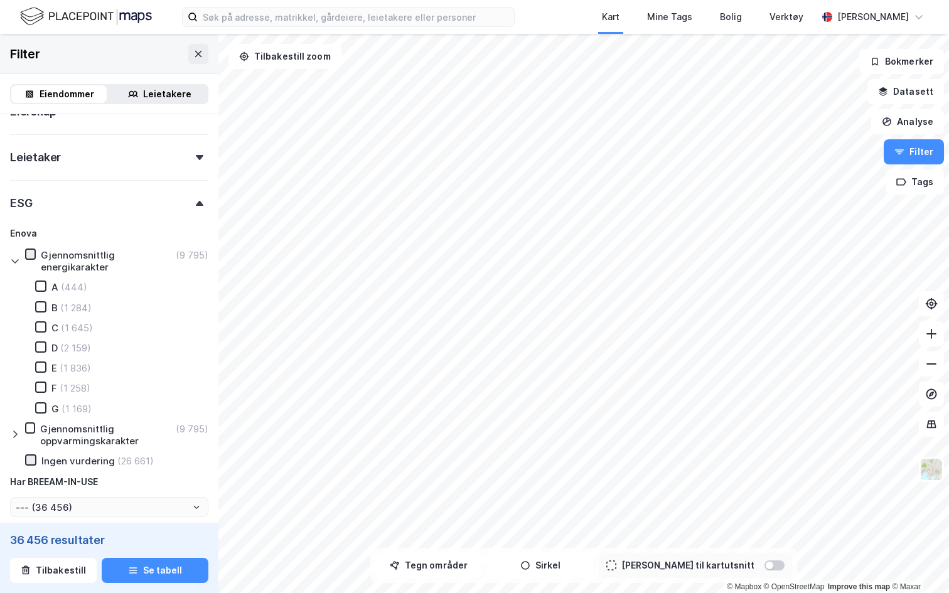
click at [29, 462] on icon at bounding box center [30, 460] width 9 height 9
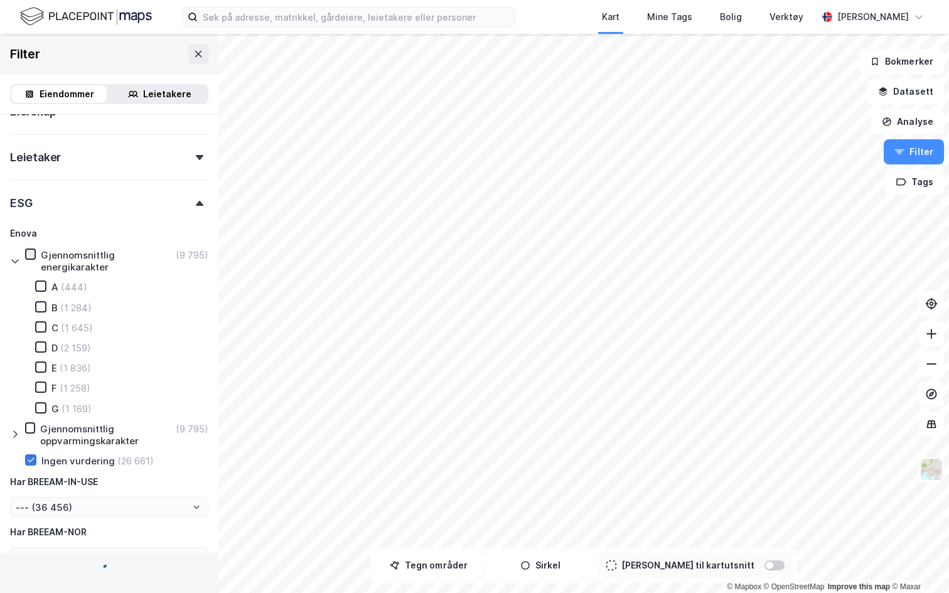
type input "--- (26 661)"
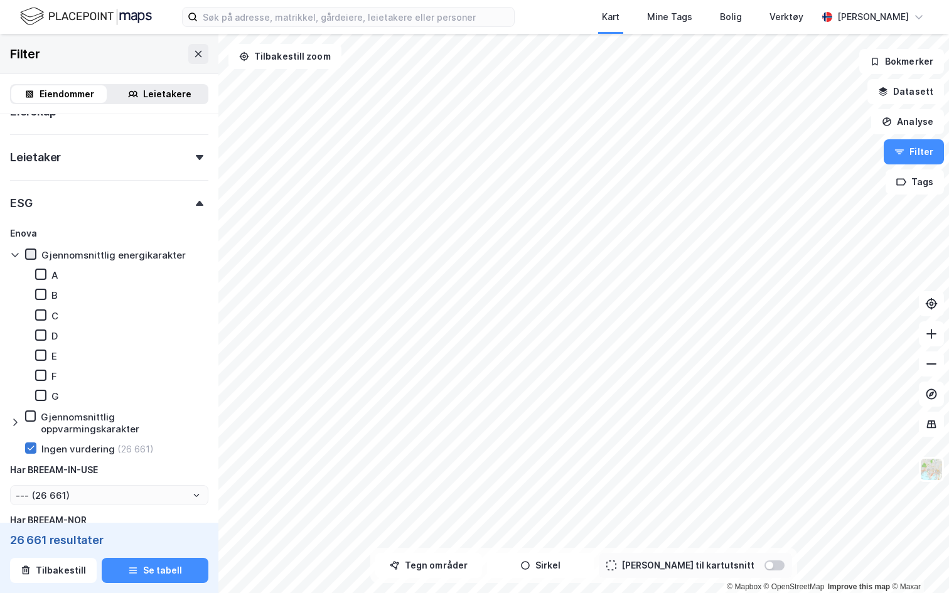
click at [29, 462] on div "Enova Gjennomsnittlig energikarakter A B C D E F G Gjennomsnittlig oppvarmingsk…" at bounding box center [109, 391] width 198 height 330
click at [25, 451] on div at bounding box center [30, 447] width 11 height 11
type input "--- (36 456)"
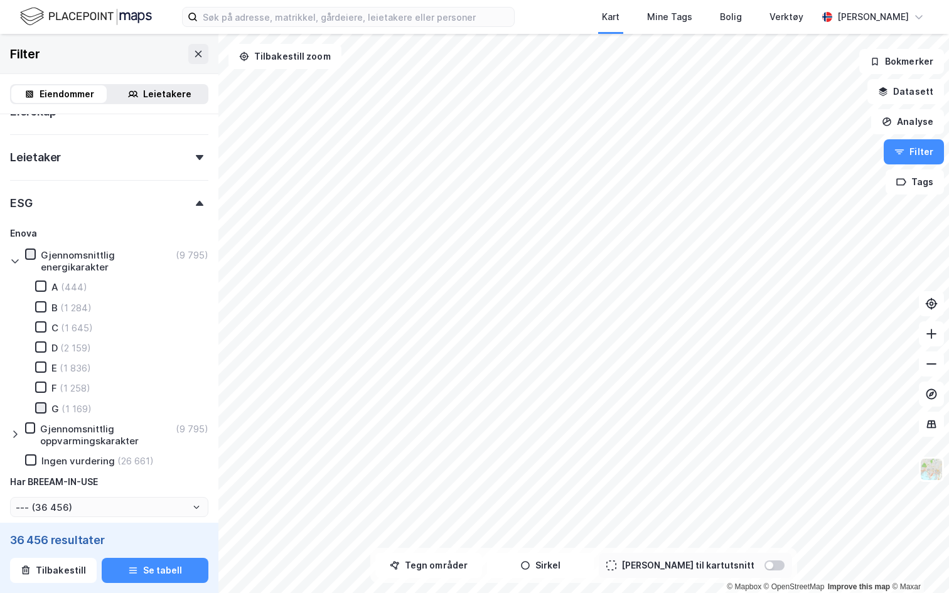
click at [38, 408] on icon at bounding box center [41, 407] width 7 height 4
type input "--- (1 169)"
click at [39, 389] on icon at bounding box center [41, 387] width 7 height 4
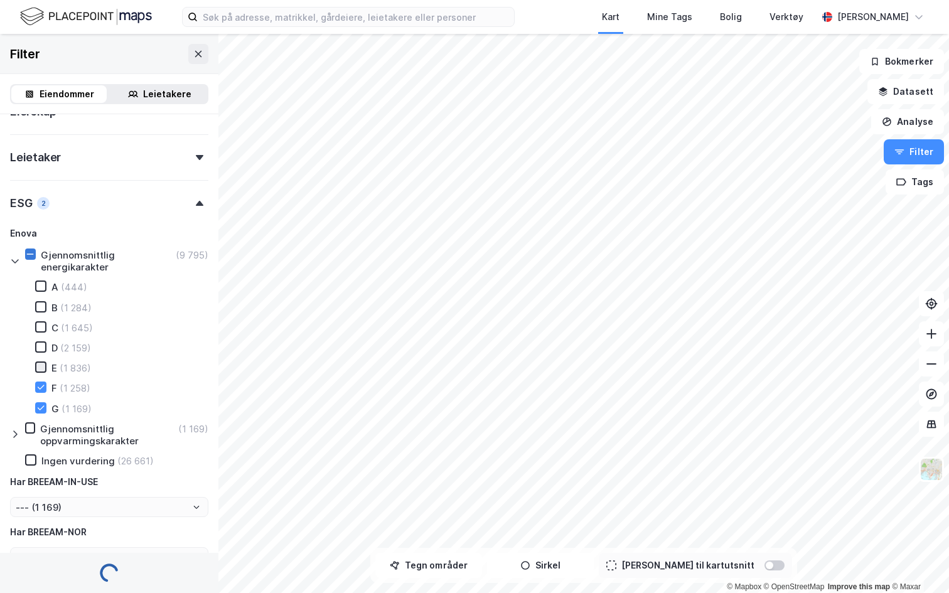
type input "--- (2 427)"
click at [37, 370] on icon at bounding box center [40, 367] width 9 height 9
type input "--- (4 263)"
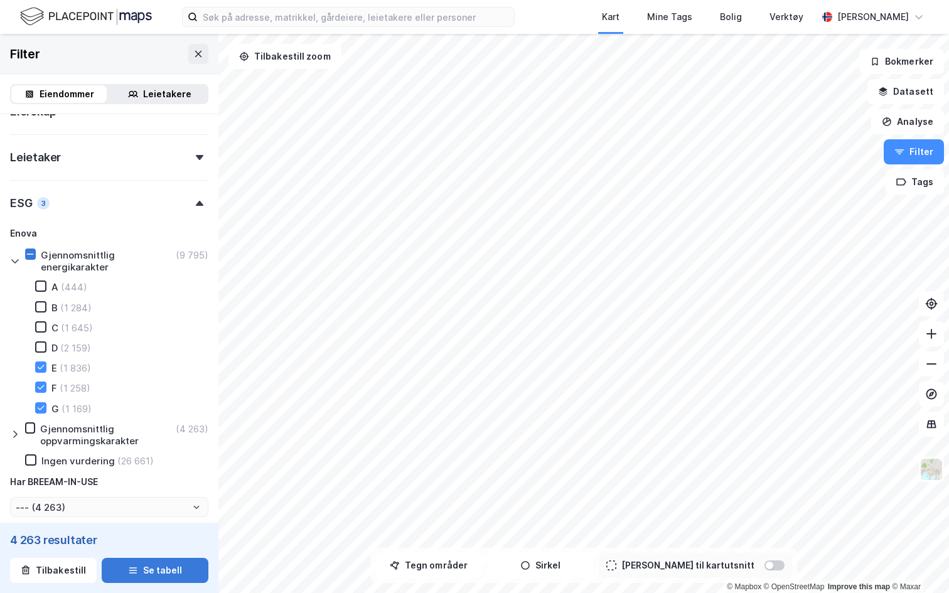
click at [166, 569] on button "Se tabell" at bounding box center [155, 570] width 107 height 25
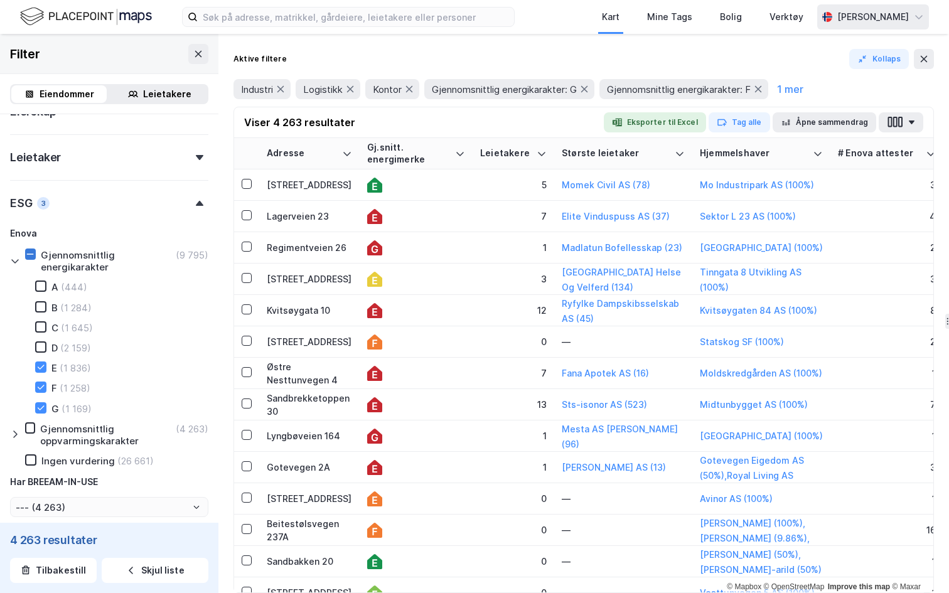
click at [869, 15] on div "[PERSON_NAME]" at bounding box center [873, 16] width 72 height 15
click at [906, 124] on button "button" at bounding box center [901, 122] width 45 height 20
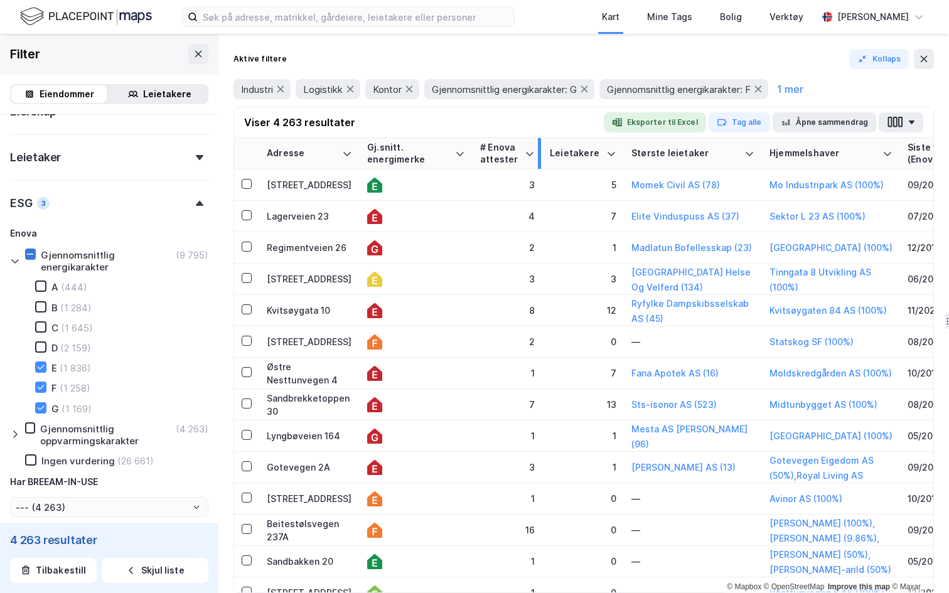
drag, startPoint x: 582, startPoint y: 149, endPoint x: 535, endPoint y: 154, distance: 47.4
click at [538, 154] on div at bounding box center [539, 153] width 3 height 31
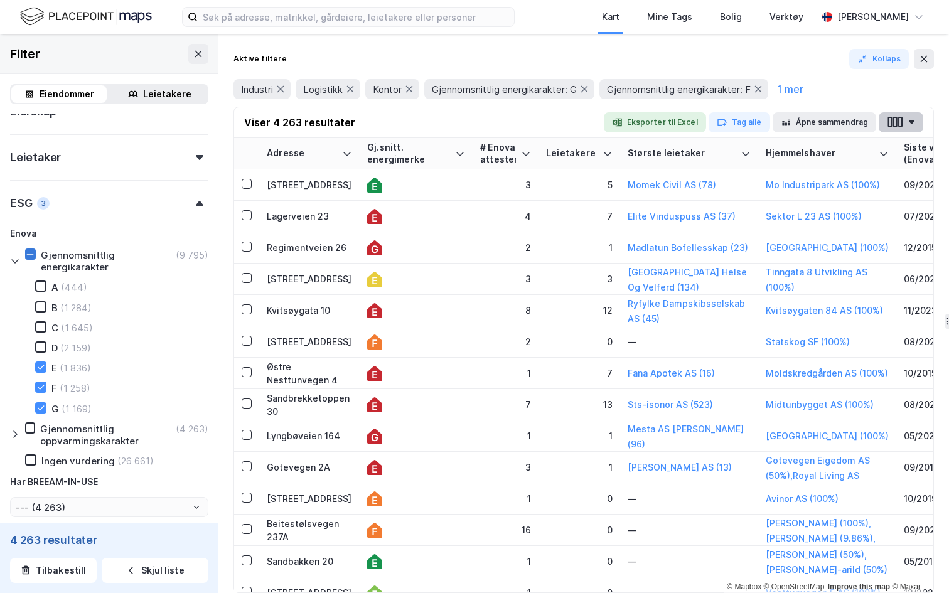
click at [906, 124] on button "button" at bounding box center [901, 122] width 45 height 20
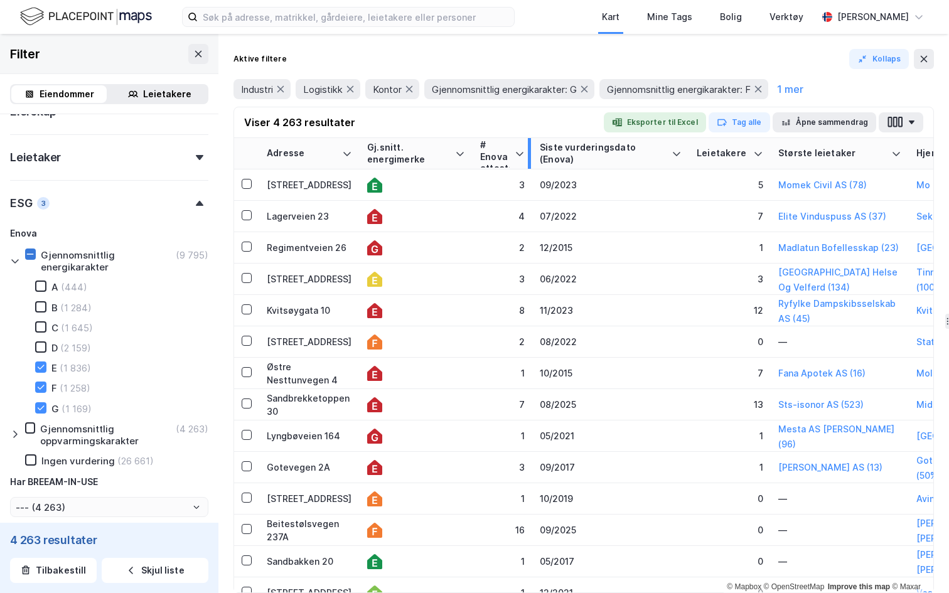
drag, startPoint x: 536, startPoint y: 150, endPoint x: 534, endPoint y: 158, distance: 7.8
click at [531, 158] on div at bounding box center [529, 153] width 3 height 31
click at [473, 143] on th "# Enova attester" at bounding box center [505, 153] width 64 height 31
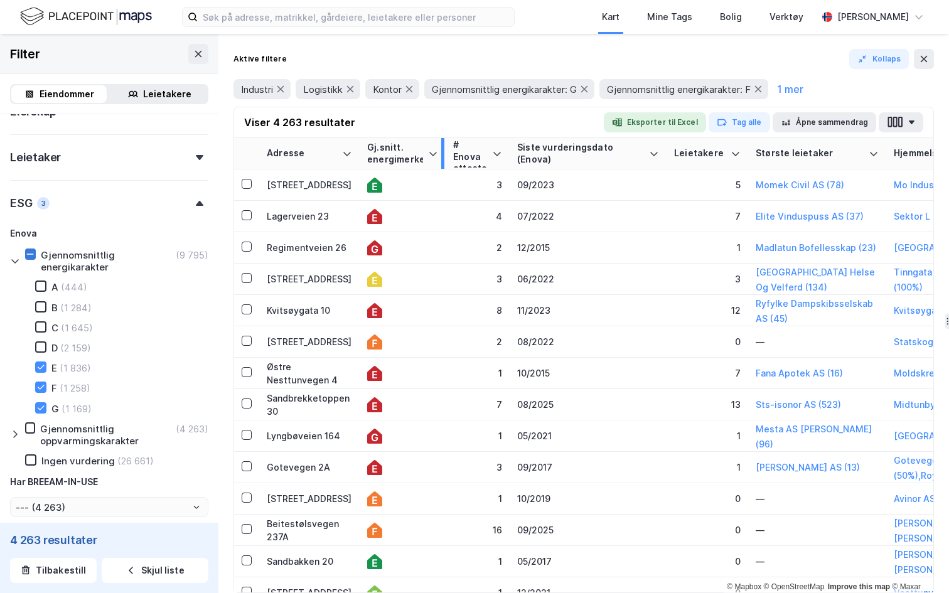
drag, startPoint x: 470, startPoint y: 143, endPoint x: 446, endPoint y: 149, distance: 25.1
click at [444, 149] on div at bounding box center [442, 153] width 3 height 31
drag, startPoint x: 508, startPoint y: 151, endPoint x: 516, endPoint y: 151, distance: 7.5
click at [511, 151] on div at bounding box center [509, 153] width 3 height 31
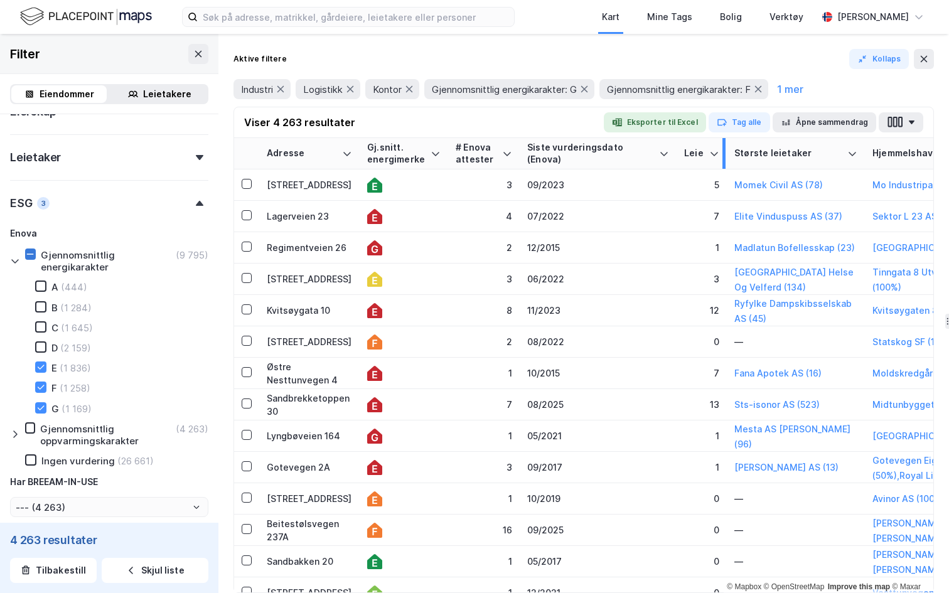
drag, startPoint x: 754, startPoint y: 150, endPoint x: 724, endPoint y: 151, distance: 30.1
click at [724, 151] on div at bounding box center [723, 153] width 3 height 31
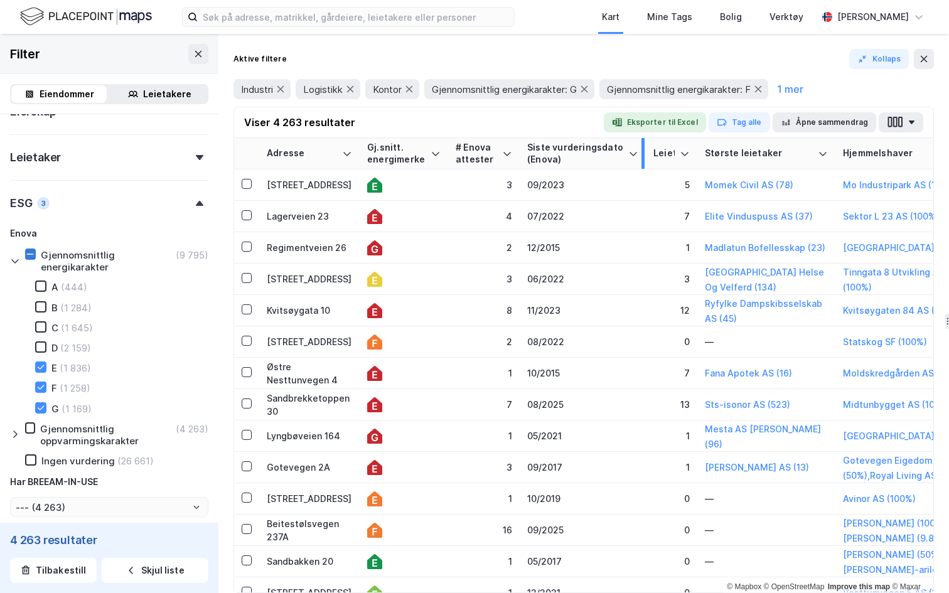
drag, startPoint x: 674, startPoint y: 147, endPoint x: 643, endPoint y: 148, distance: 30.8
click at [643, 147] on div at bounding box center [642, 153] width 3 height 31
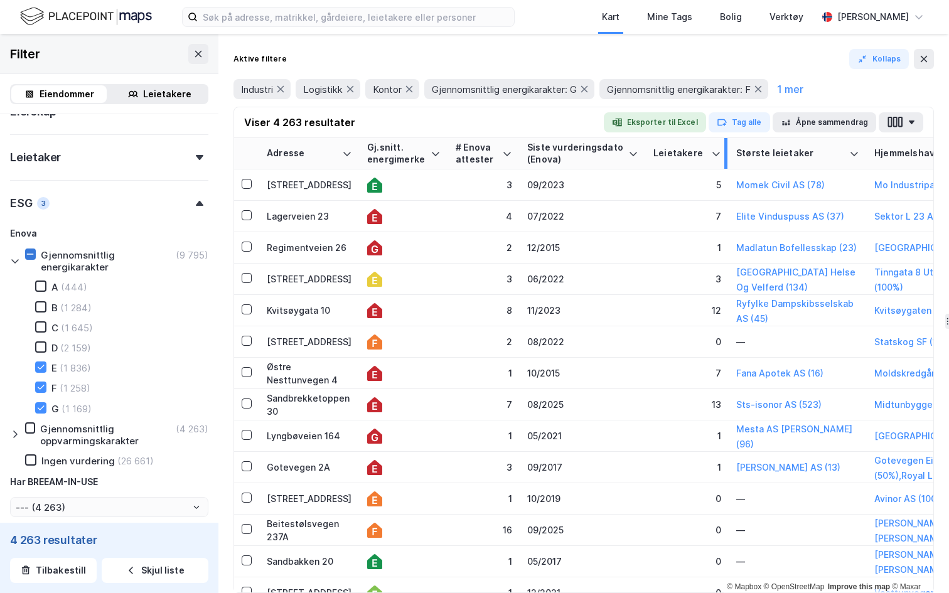
drag, startPoint x: 694, startPoint y: 147, endPoint x: 726, endPoint y: 151, distance: 31.6
click at [726, 152] on div at bounding box center [725, 153] width 3 height 31
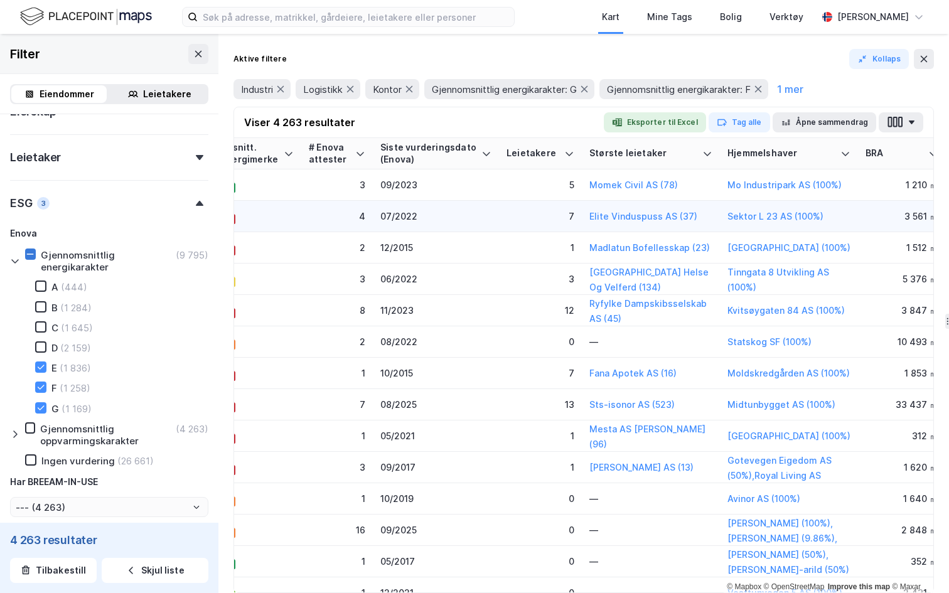
scroll to position [0, 184]
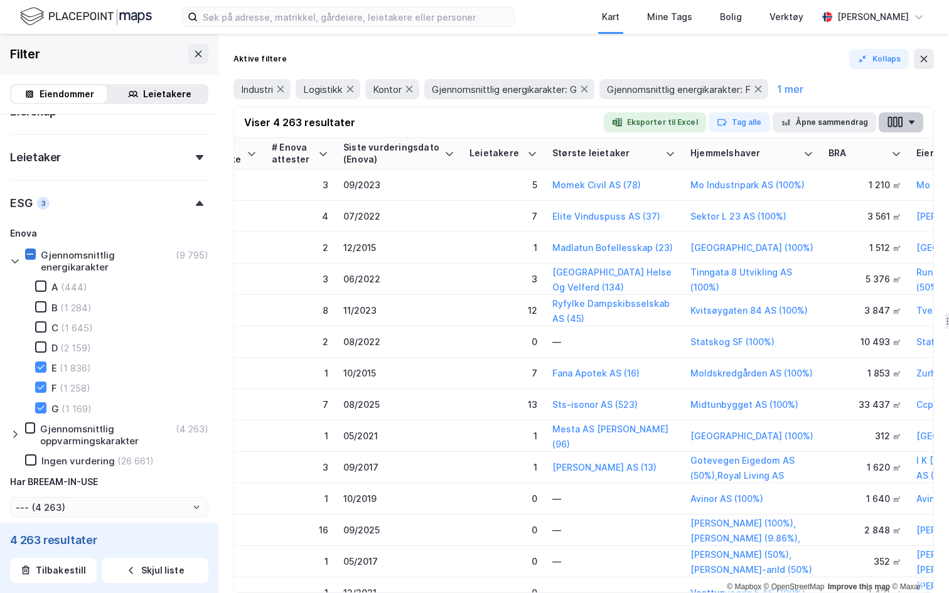
click at [921, 126] on button "button" at bounding box center [901, 122] width 45 height 20
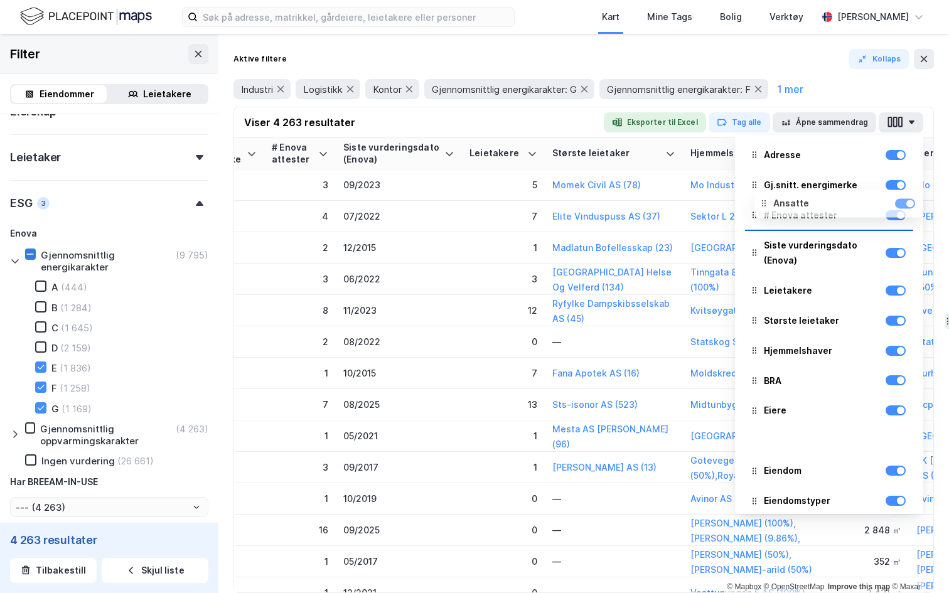
scroll to position [2, 0]
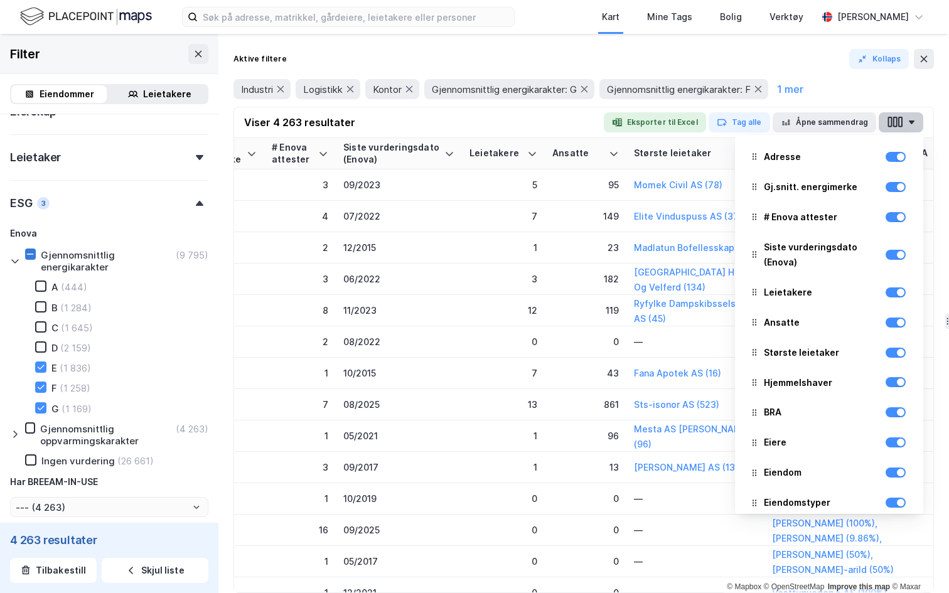
click at [906, 129] on button "button" at bounding box center [901, 122] width 45 height 20
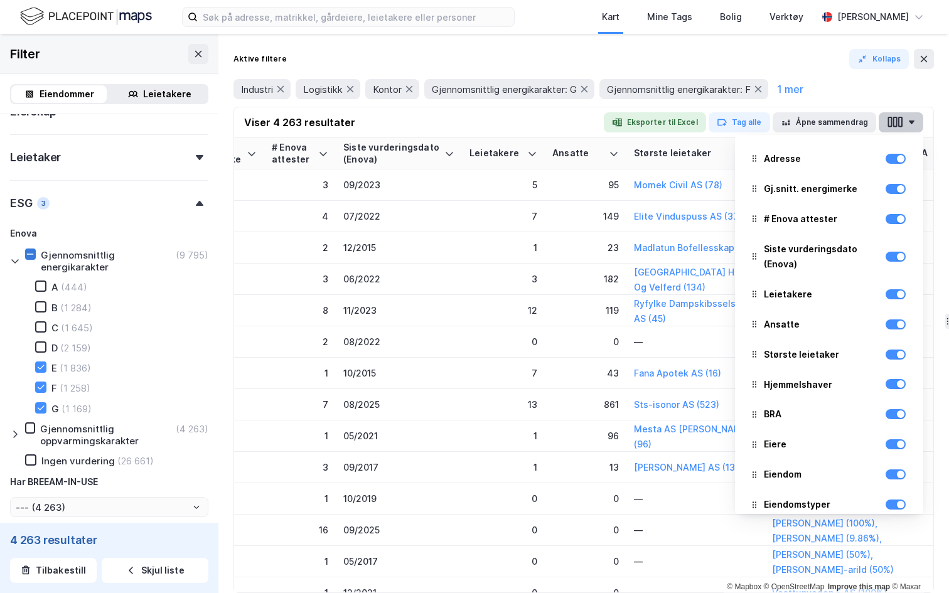
click at [900, 126] on icon "button" at bounding box center [900, 122] width 4 height 11
click at [859, 94] on div "Industri Logistikk Kontor Gjennomsnittlig energikarakter: G Gjennomsnittlig ene…" at bounding box center [583, 89] width 700 height 20
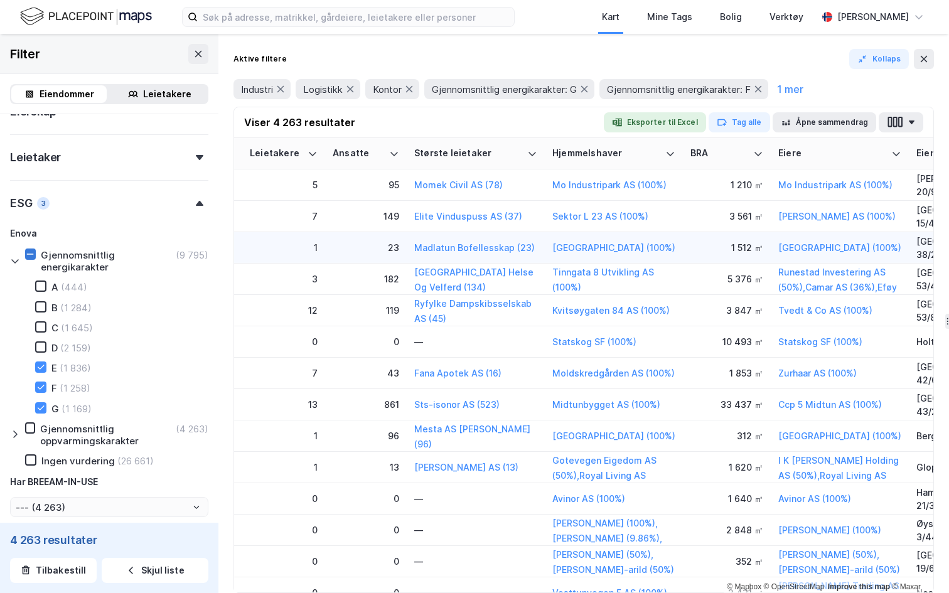
scroll to position [0, 0]
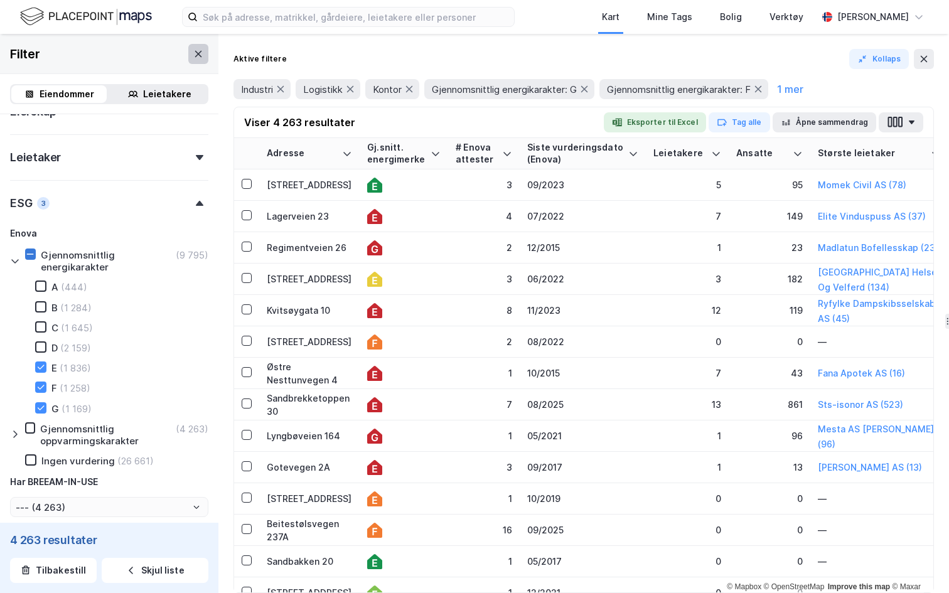
click at [194, 55] on icon at bounding box center [198, 54] width 10 height 10
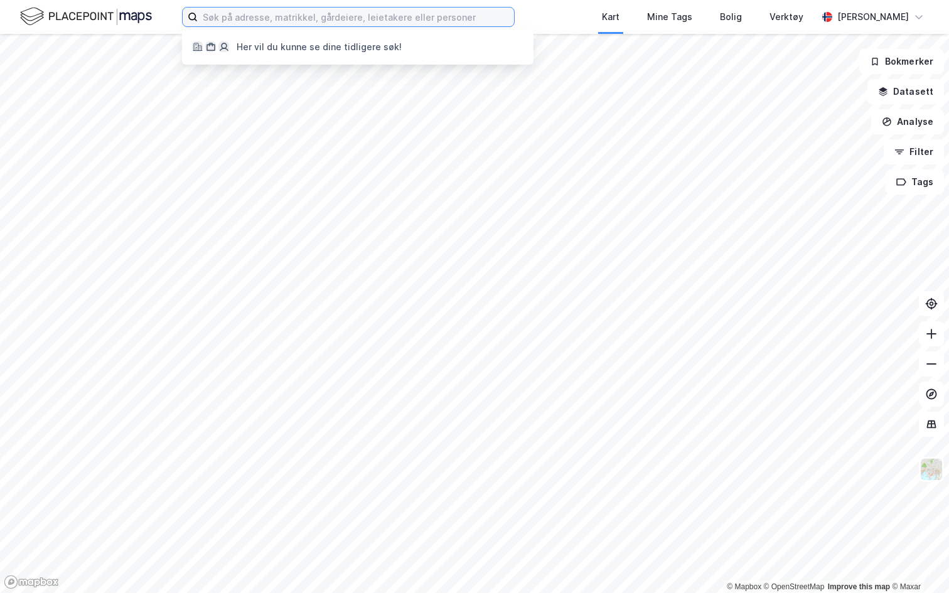
click at [227, 17] on input at bounding box center [356, 17] width 316 height 19
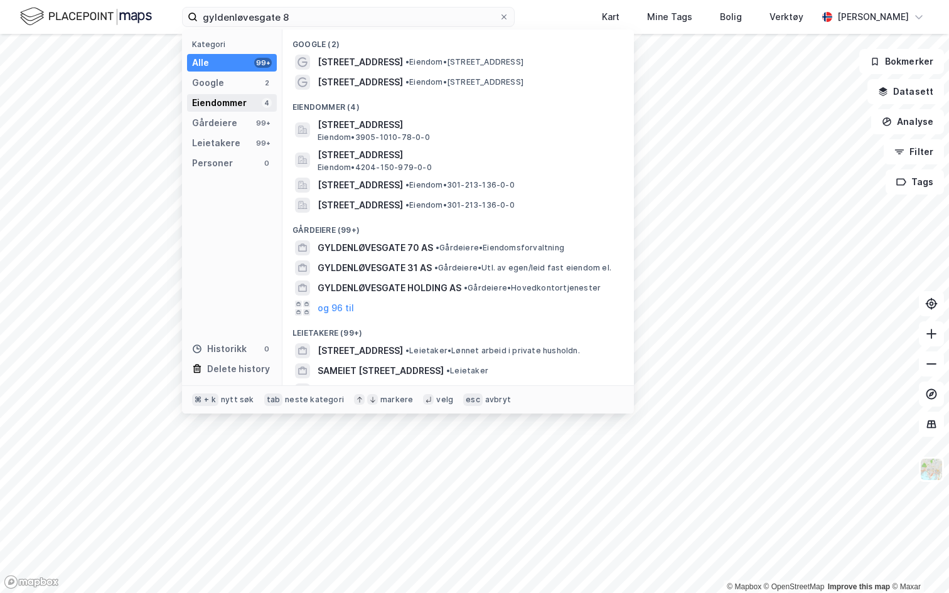
click at [239, 105] on div "Eiendommer" at bounding box center [219, 102] width 55 height 15
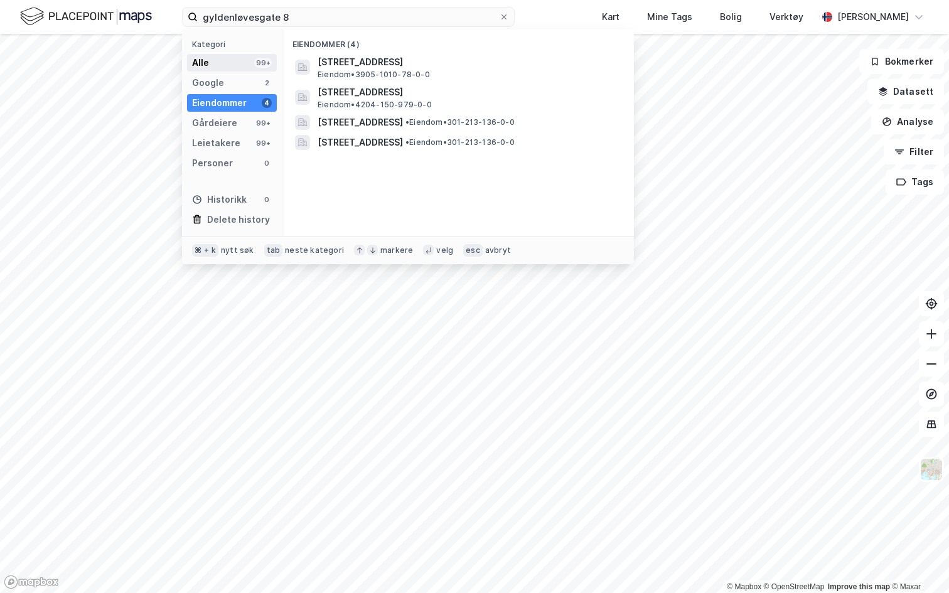
click at [204, 65] on div "Alle" at bounding box center [200, 62] width 17 height 15
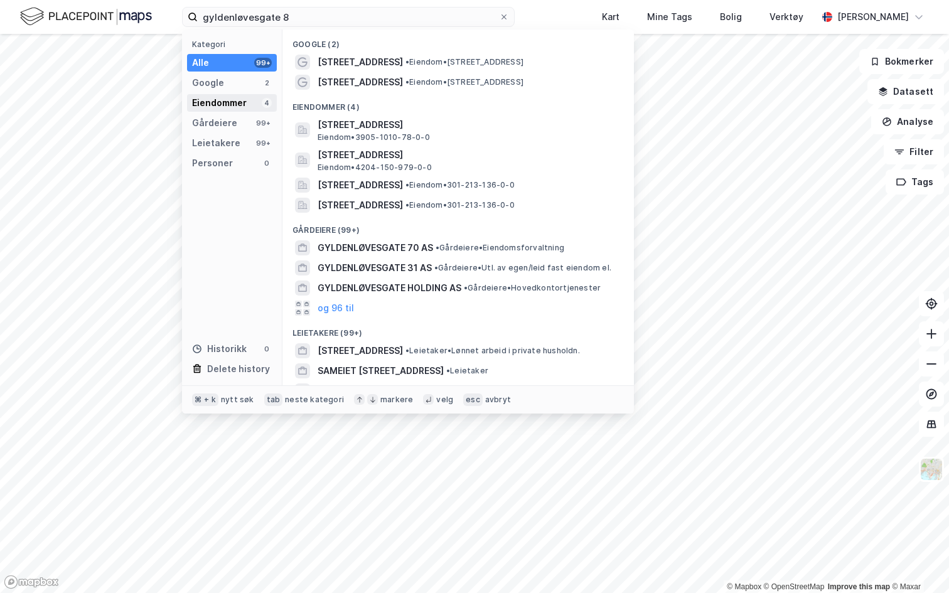
click at [224, 104] on div "Eiendommer" at bounding box center [219, 102] width 55 height 15
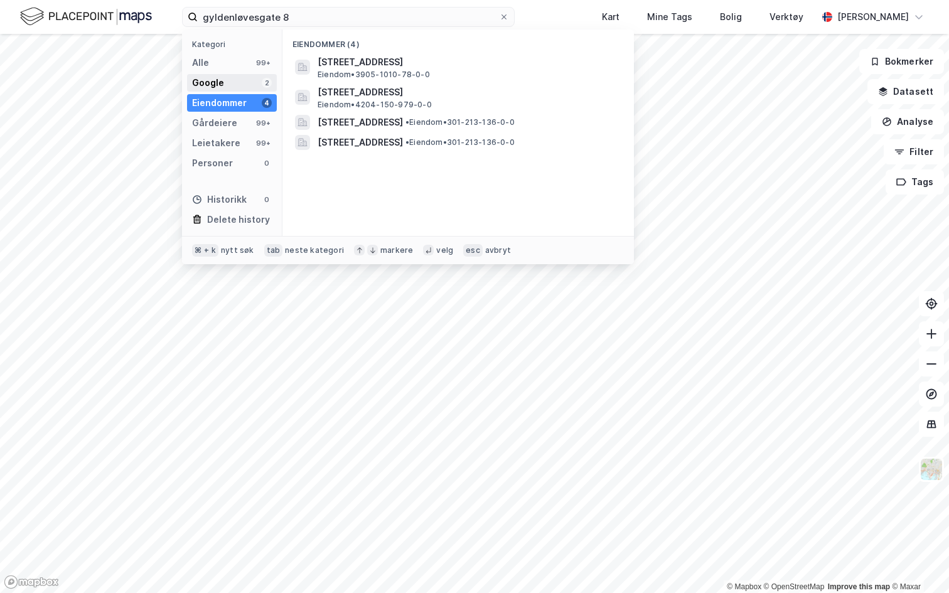
click at [228, 82] on div "Google 2" at bounding box center [232, 83] width 90 height 18
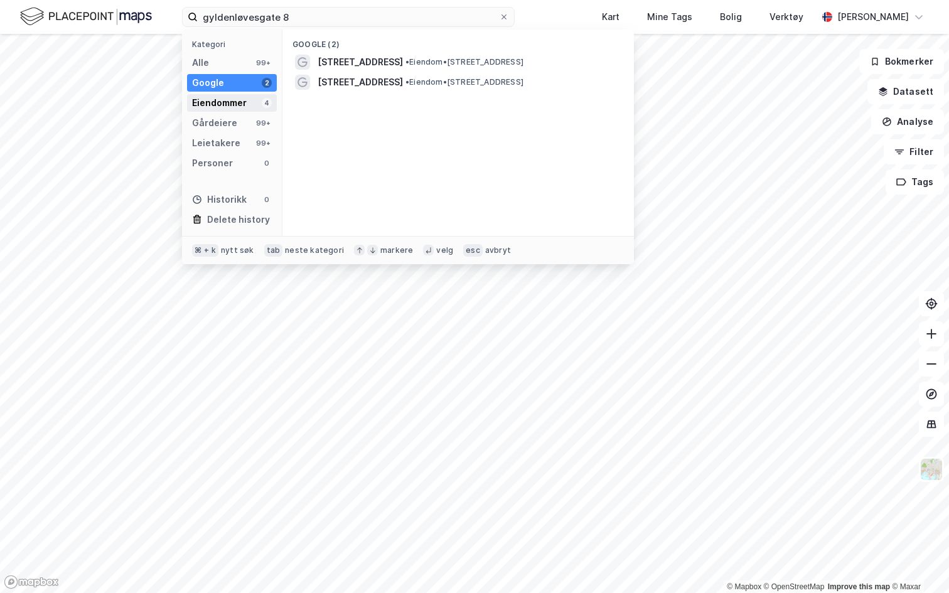
click at [230, 107] on div "Eiendommer" at bounding box center [219, 102] width 55 height 15
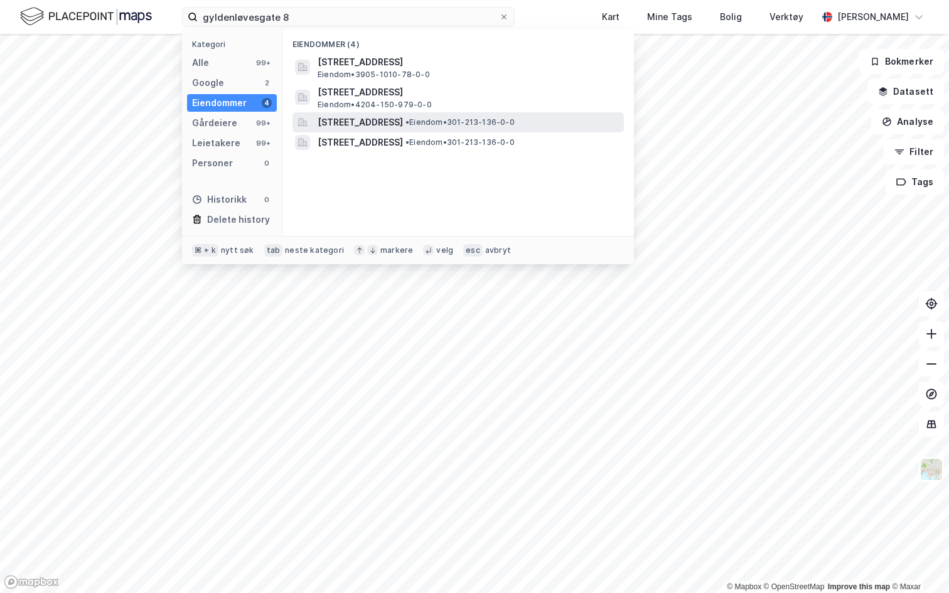
click at [403, 123] on span "Gyldenløves gate 8A, 0260, OSLO, OSLO" at bounding box center [360, 122] width 85 height 15
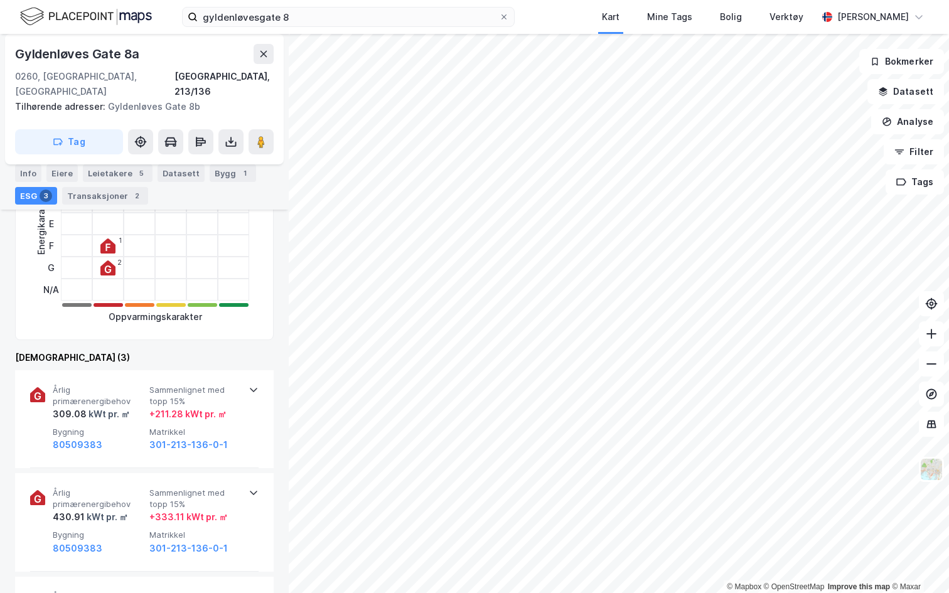
scroll to position [325, 0]
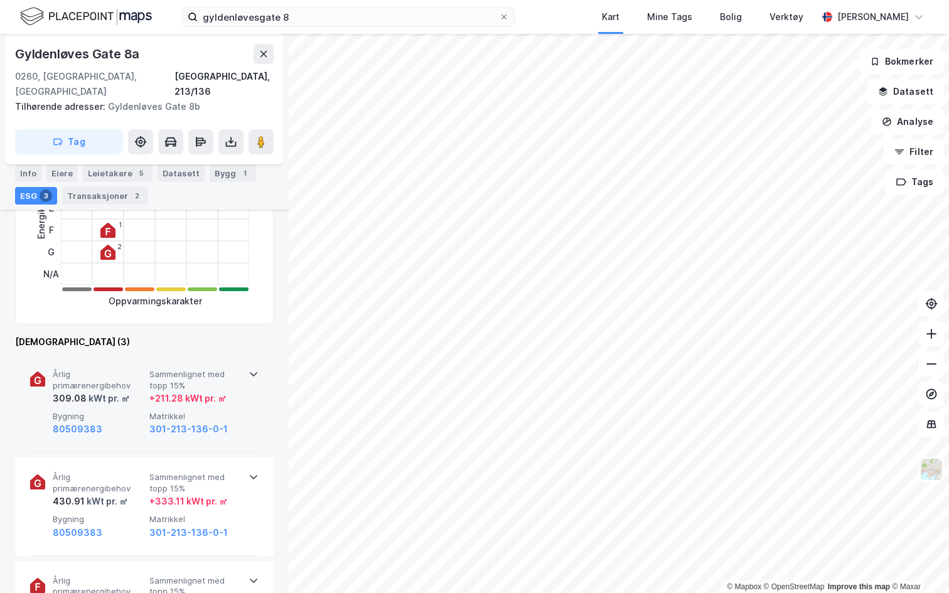
click at [257, 368] on div "Årlig primærenergibehov 309.08 kWt pr. ㎡ Sammenlignet med topp 15% + 211.28 kWt…" at bounding box center [144, 404] width 228 height 98
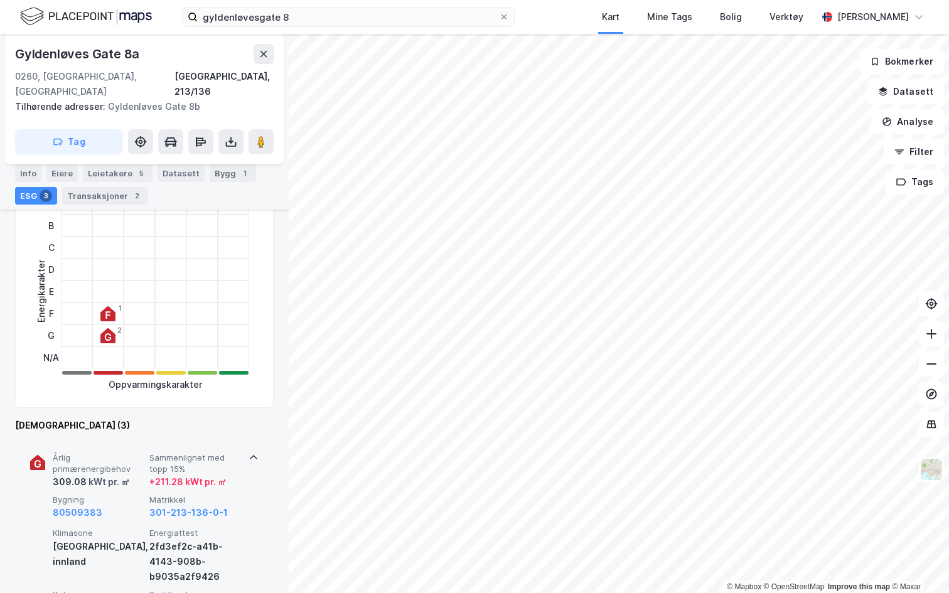
scroll to position [0, 0]
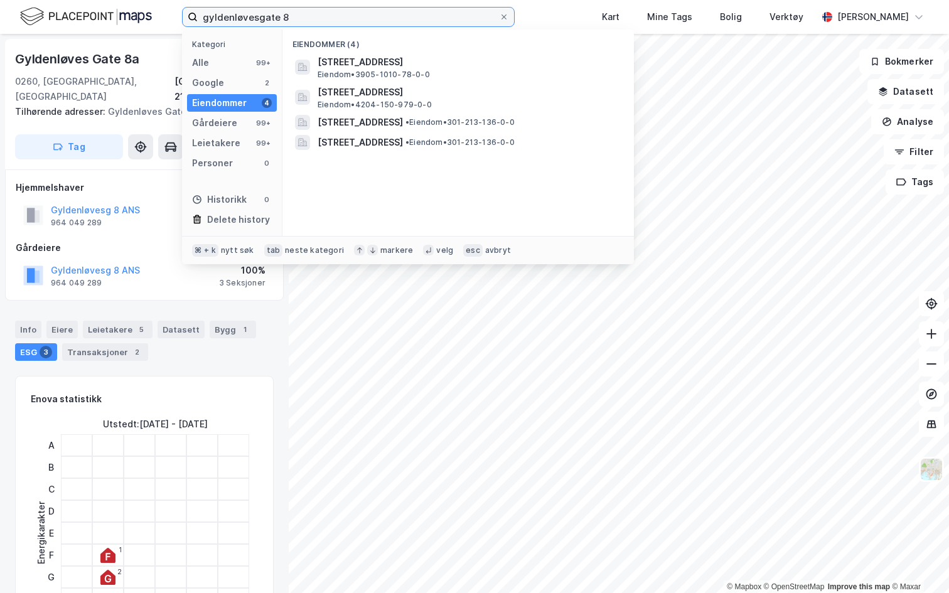
click at [296, 8] on input "gyldenløvesgate 8" at bounding box center [348, 17] width 301 height 19
click at [296, 21] on input "gyldenløvesgate 8" at bounding box center [348, 17] width 301 height 19
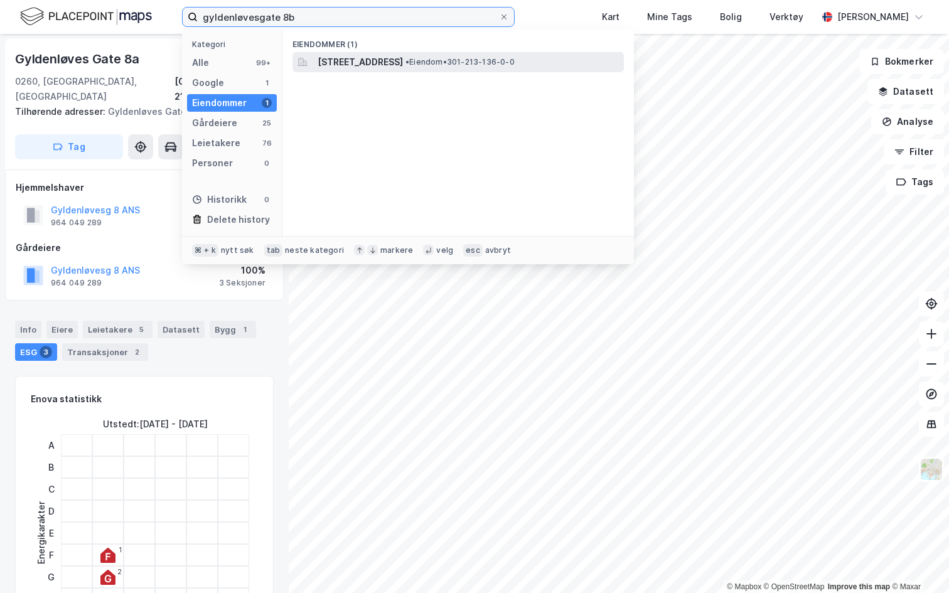
type input "gyldenløvesgate 8b"
click at [403, 63] on span "Gyldenløves gate 8B, 0260, OSLO, OSLO" at bounding box center [360, 62] width 85 height 15
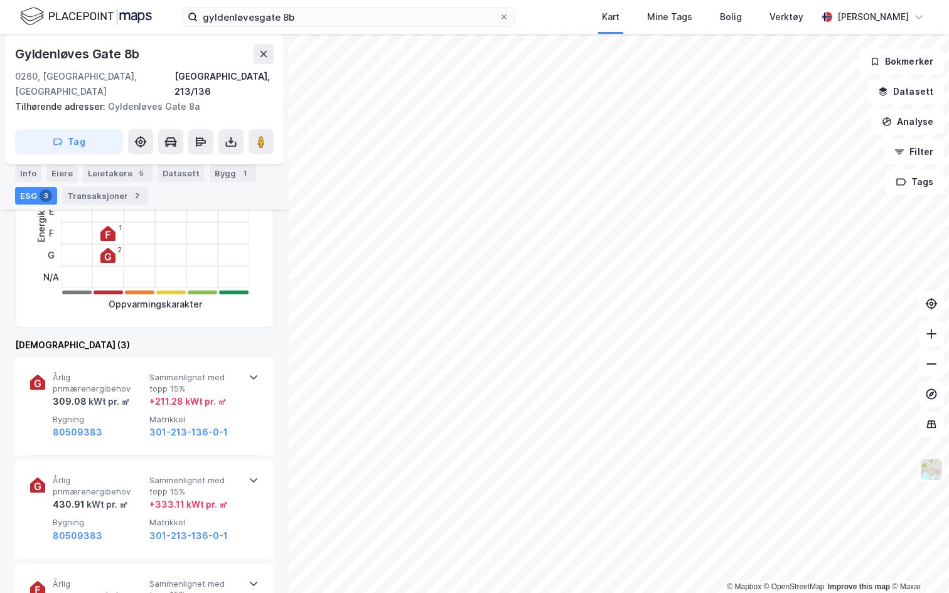
scroll to position [368, 0]
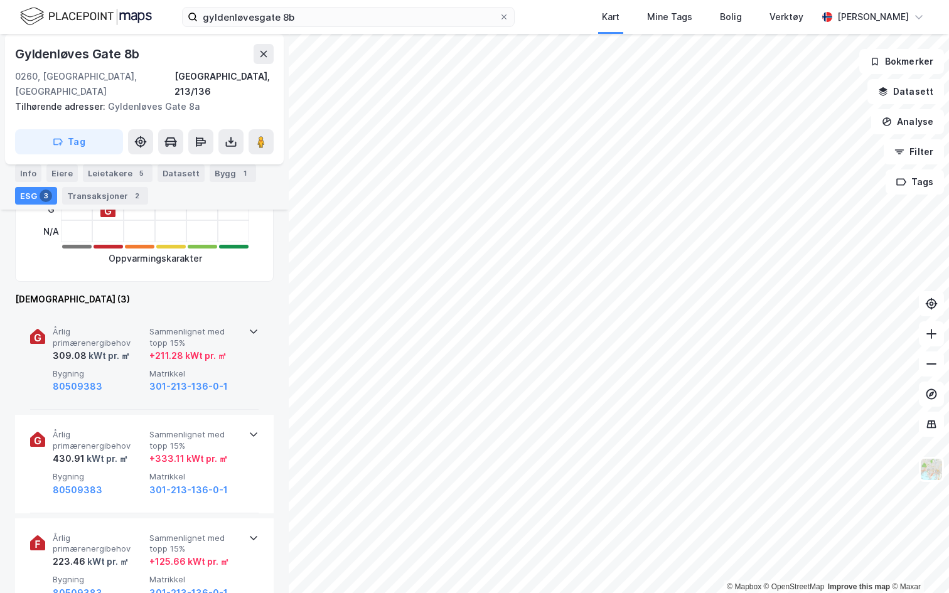
click at [232, 328] on span "Sammenlignet med topp 15%" at bounding box center [195, 337] width 92 height 22
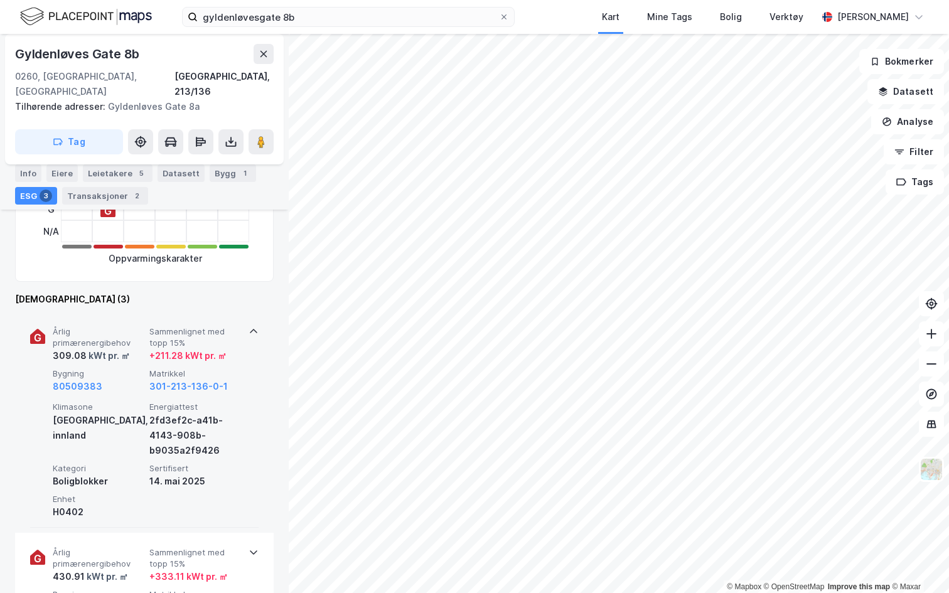
click at [232, 328] on span "Sammenlignet med topp 15%" at bounding box center [195, 337] width 92 height 22
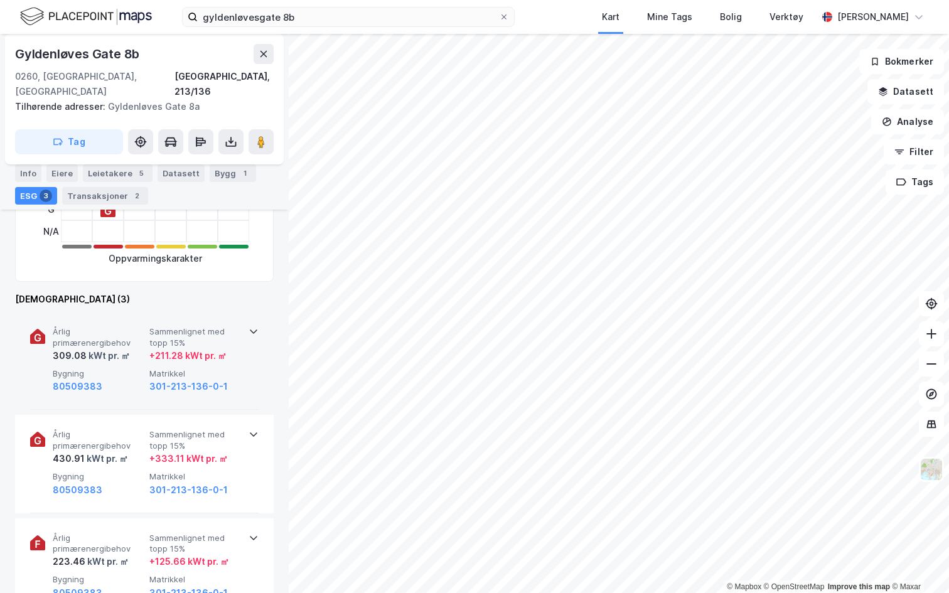
scroll to position [0, 0]
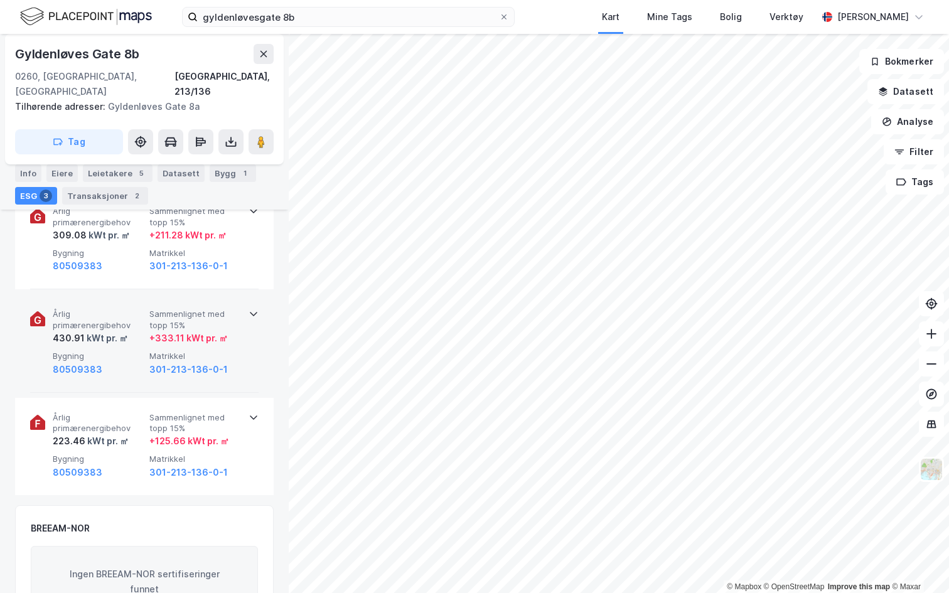
click at [249, 309] on icon at bounding box center [254, 314] width 10 height 10
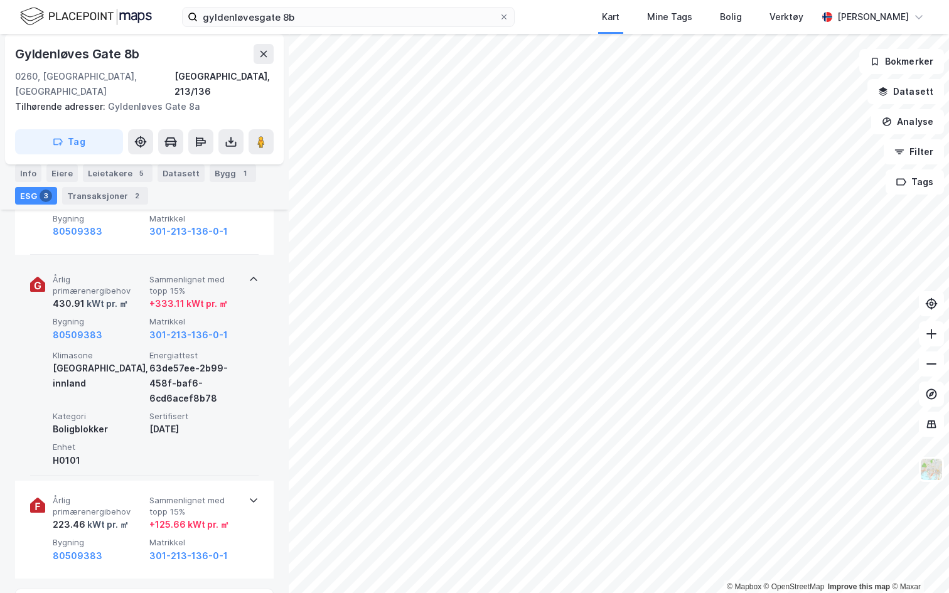
scroll to position [533, 0]
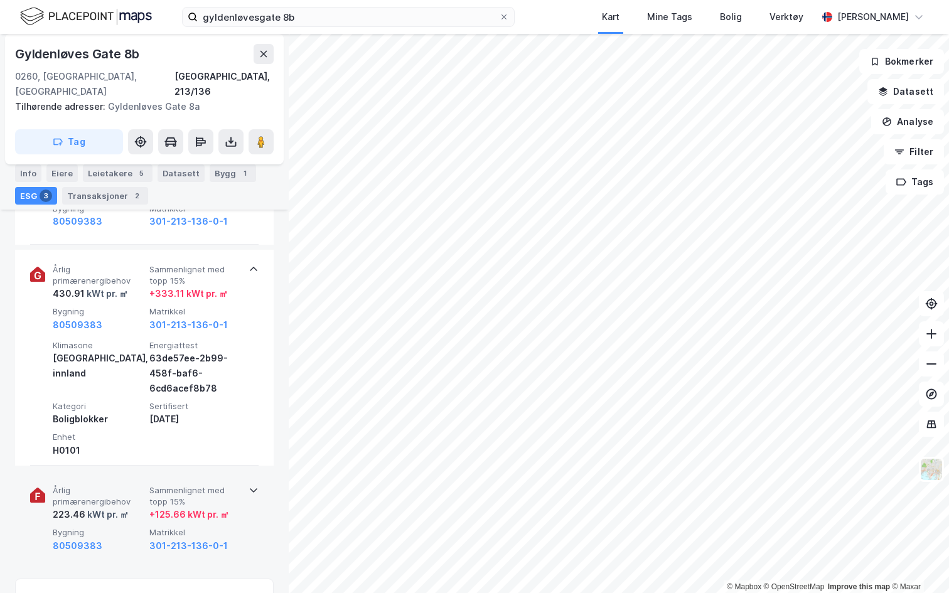
click at [252, 471] on div "Årlig primærenergibehov 223.46 kWt pr. ㎡ Sammenlignet med topp 15% + 125.66 kWt…" at bounding box center [144, 519] width 228 height 97
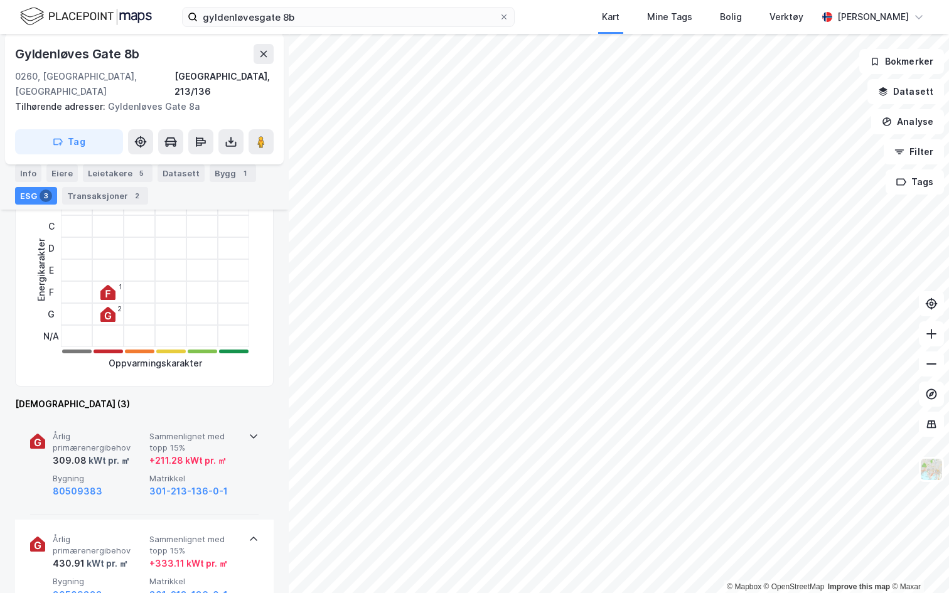
scroll to position [331, 0]
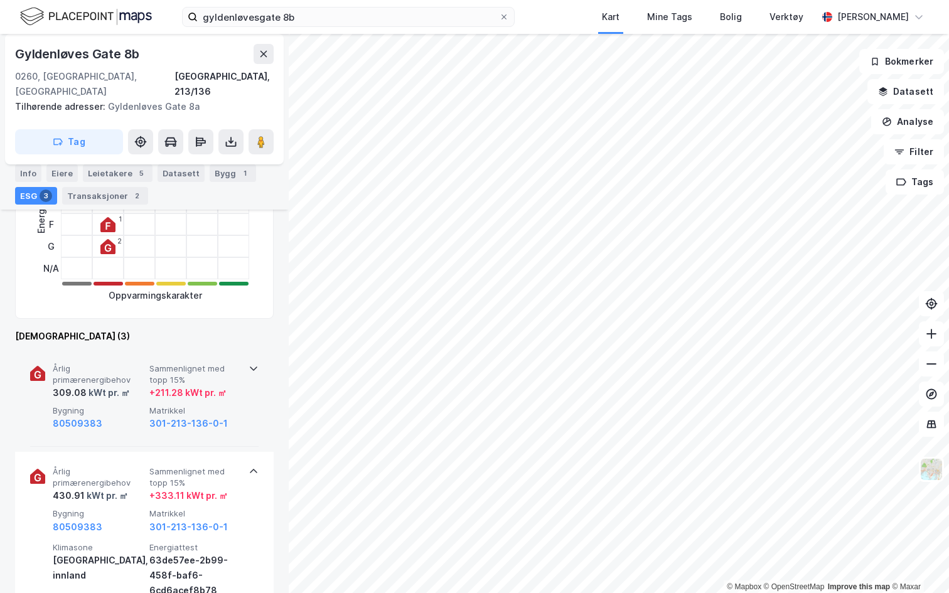
click at [254, 363] on icon at bounding box center [254, 368] width 10 height 10
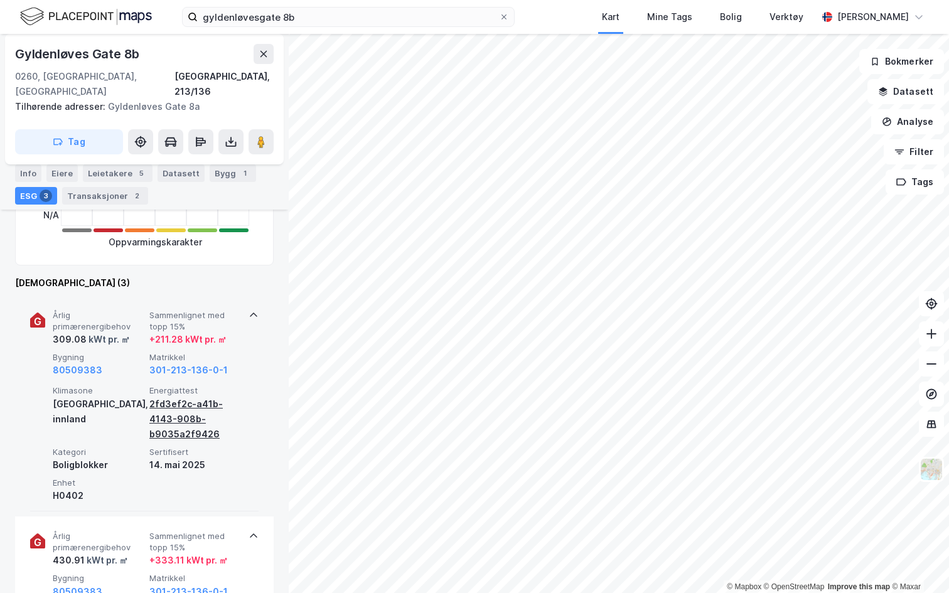
scroll to position [0, 0]
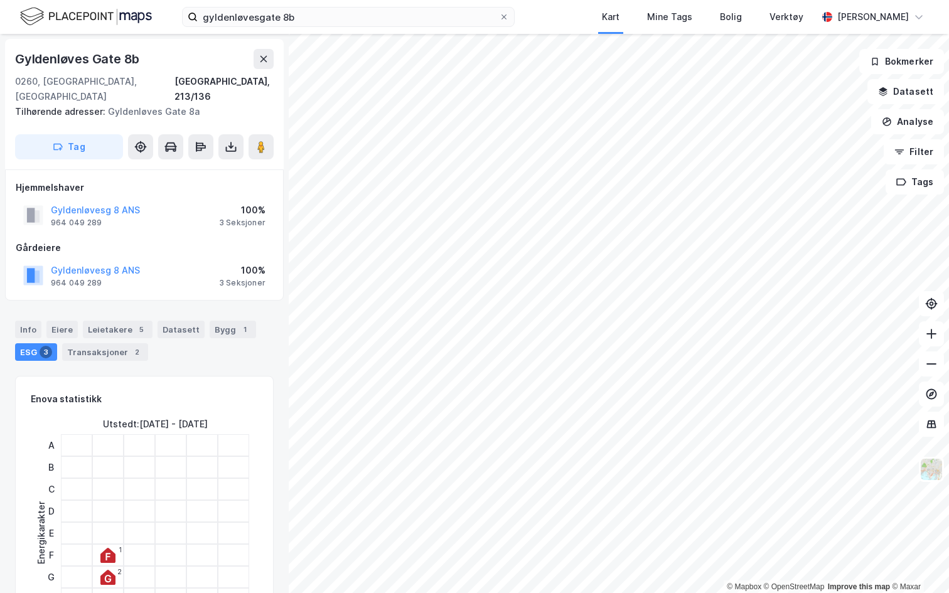
click at [70, 306] on div "Info Eiere Leietakere 5 Datasett Bygg 1 ESG 3 Transaksjoner 2" at bounding box center [144, 336] width 289 height 60
click at [62, 321] on div "Eiere" at bounding box center [61, 330] width 31 height 18
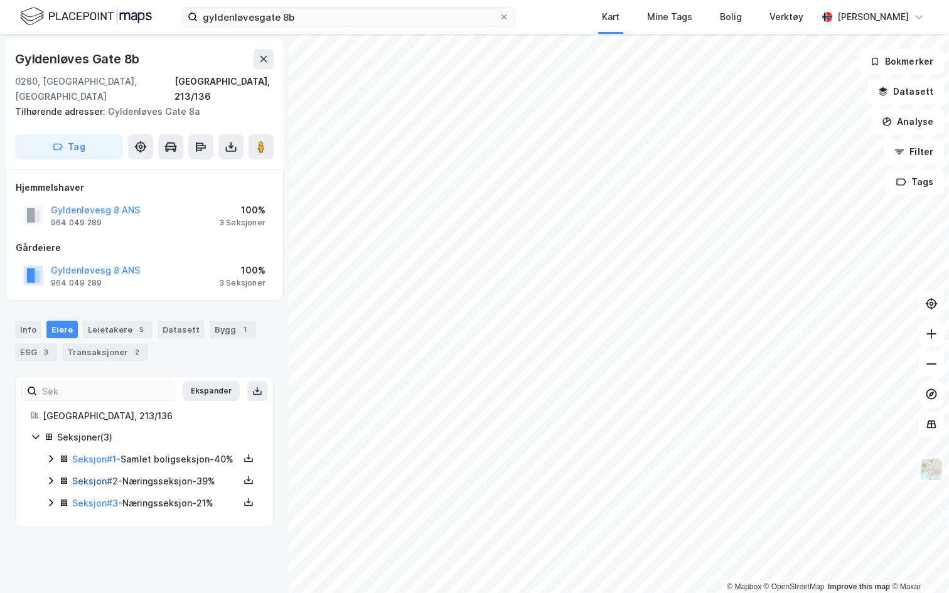
click at [91, 476] on link "Seksjon # 2" at bounding box center [95, 481] width 46 height 11
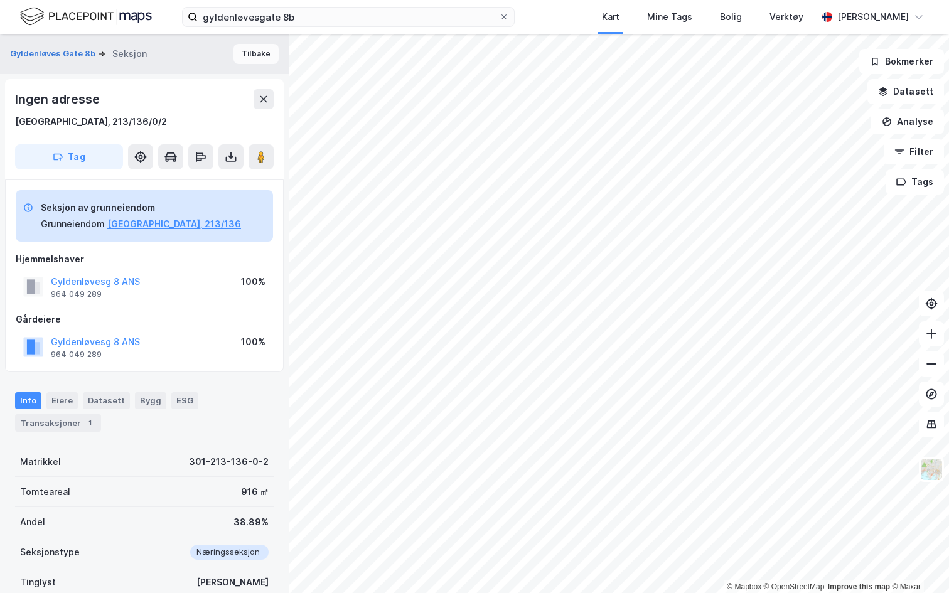
click at [265, 52] on button "Tilbake" at bounding box center [255, 54] width 45 height 20
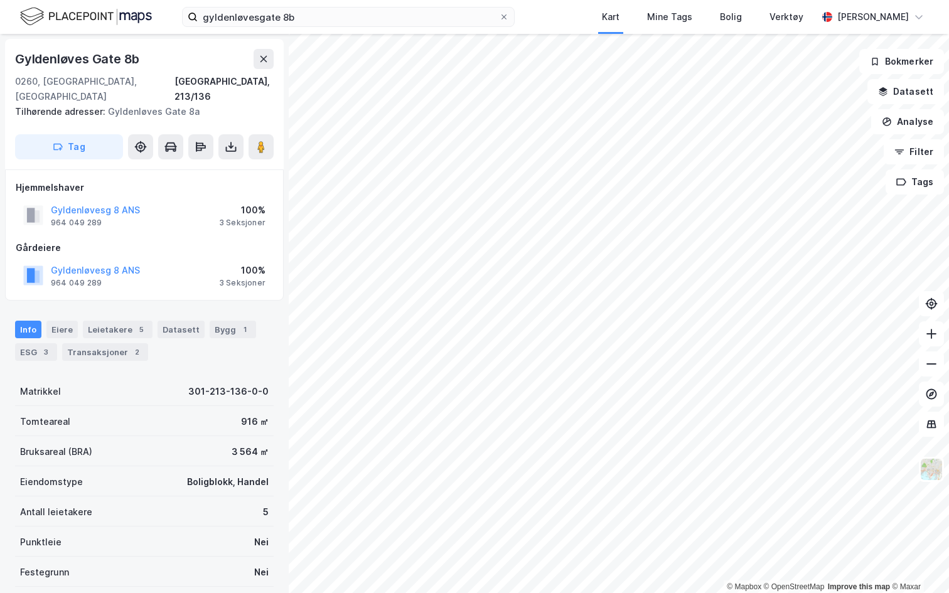
scroll to position [1, 0]
click at [38, 342] on div "ESG 3" at bounding box center [36, 351] width 42 height 18
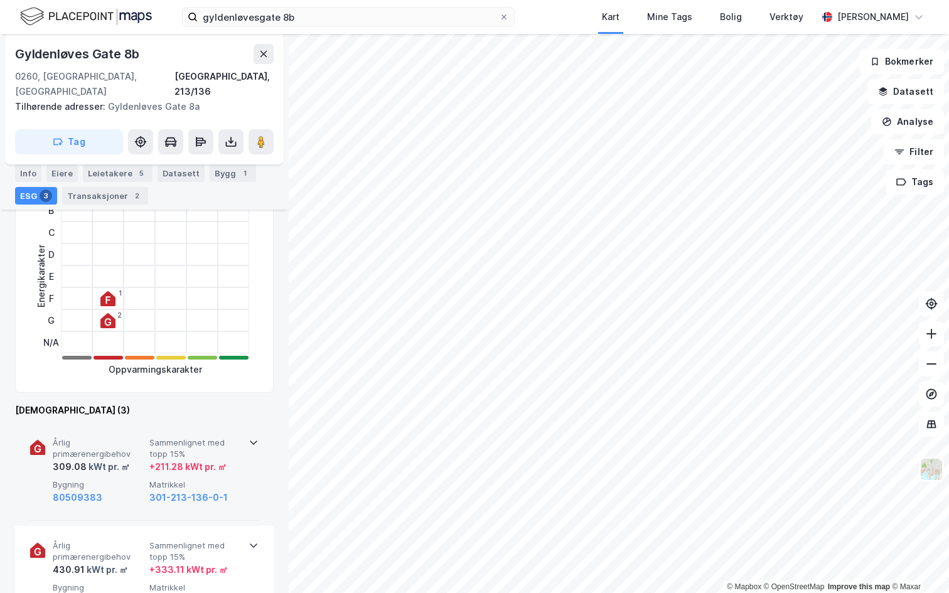
click at [252, 437] on icon at bounding box center [254, 442] width 10 height 10
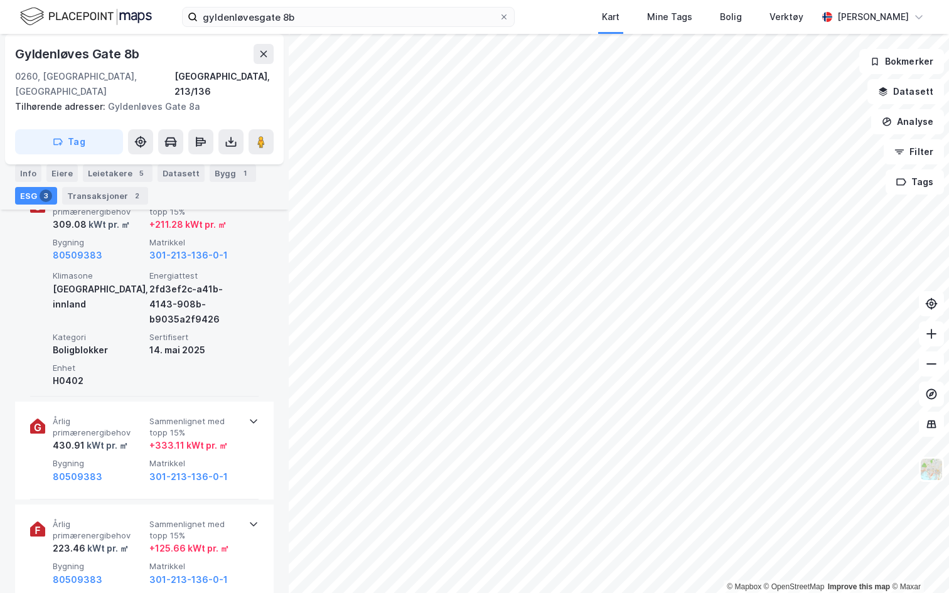
scroll to position [454, 0]
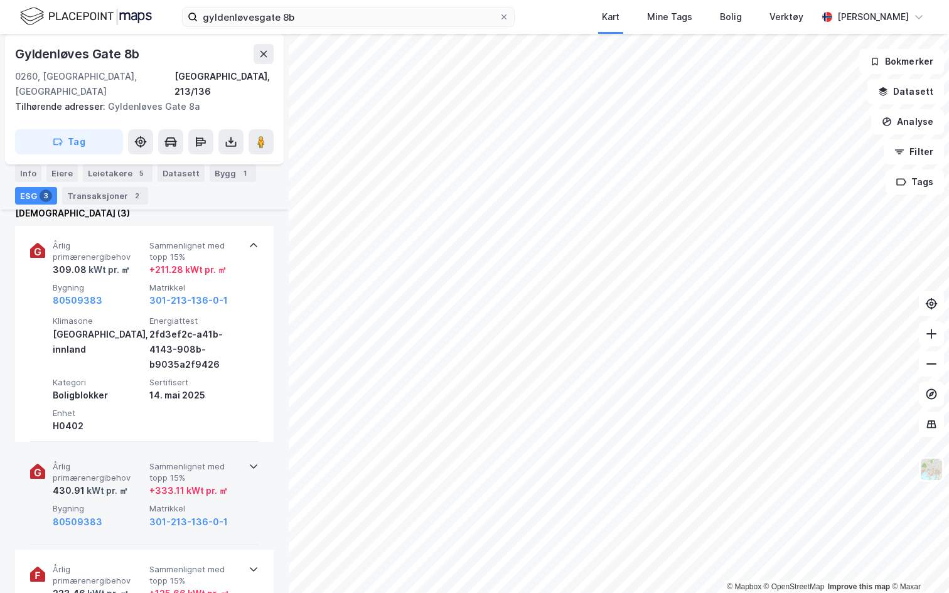
click at [260, 461] on div "Årlig primærenergibehov 430.91 kWt pr. ㎡ Sammenlignet med topp 15% + 333.11 kWt…" at bounding box center [144, 496] width 259 height 98
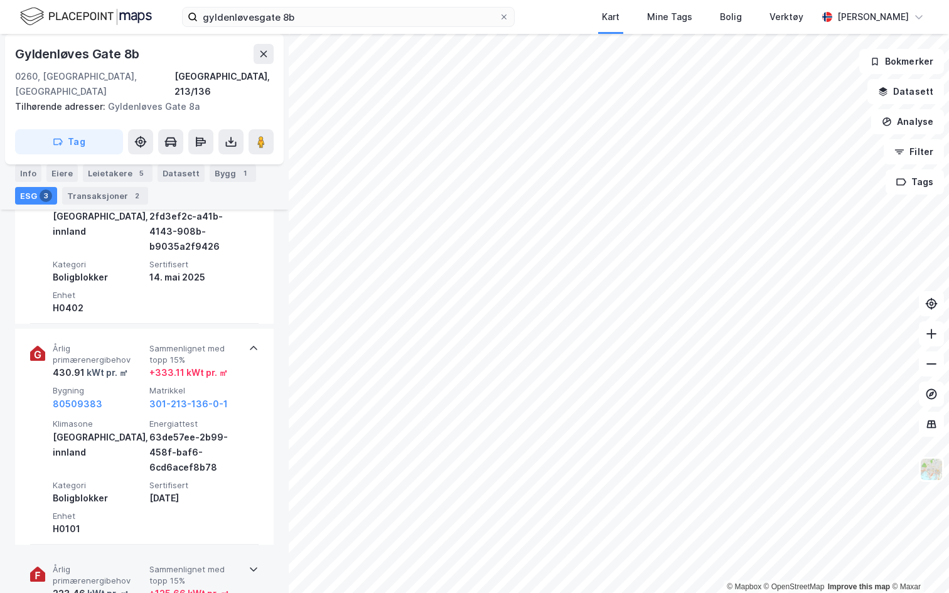
click at [255, 564] on icon at bounding box center [254, 569] width 10 height 10
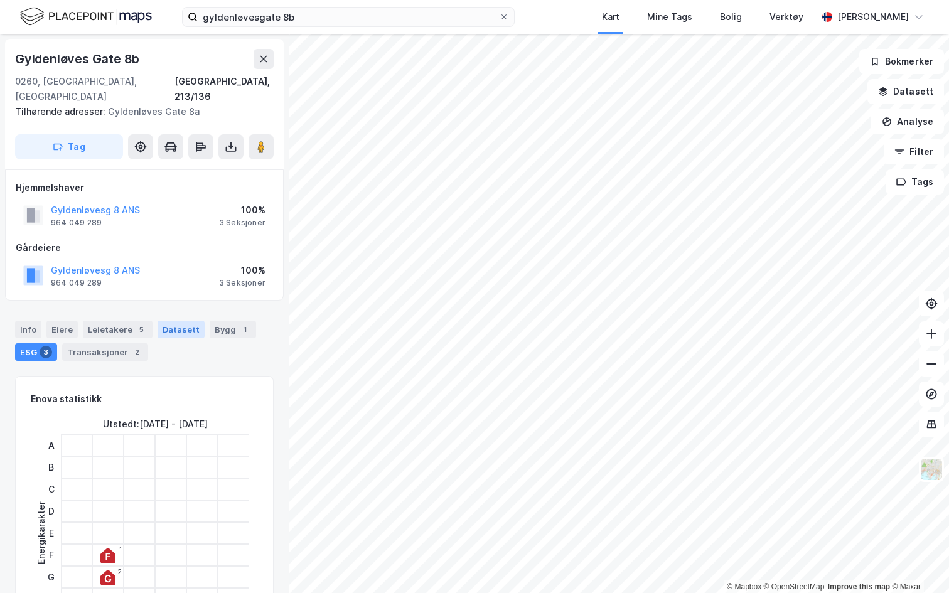
scroll to position [56, 0]
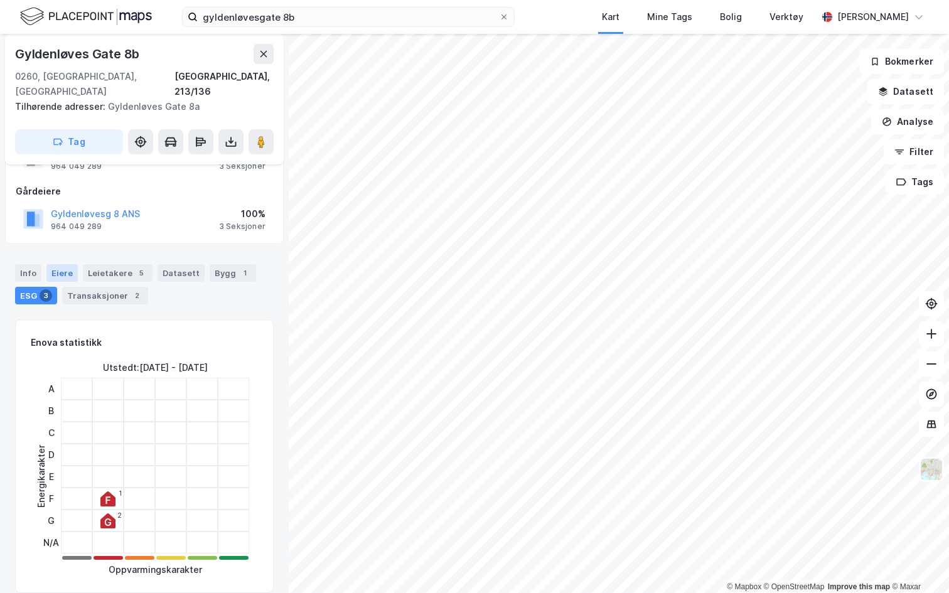
click at [70, 264] on div "Eiere" at bounding box center [61, 273] width 31 height 18
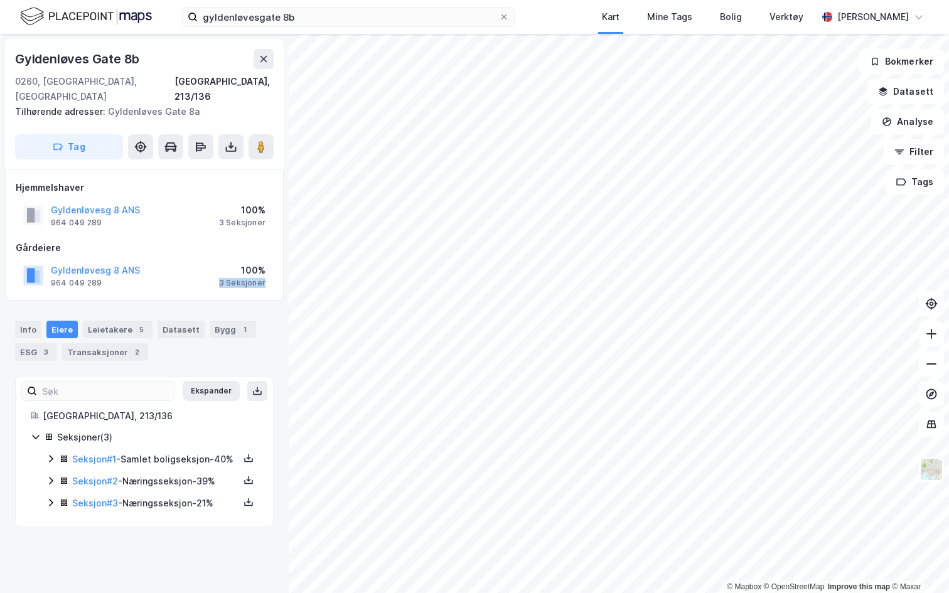
drag, startPoint x: 217, startPoint y: 265, endPoint x: 266, endPoint y: 266, distance: 49.0
click at [267, 265] on div "Gyldenløvesg 8 ANS 964 049 289 100% 3 Seksjoner" at bounding box center [144, 275] width 257 height 30
click at [232, 139] on button at bounding box center [230, 146] width 25 height 25
click at [200, 187] on div "Last ned matrikkelrapport" at bounding box center [184, 192] width 104 height 10
click at [265, 59] on icon at bounding box center [264, 59] width 10 height 10
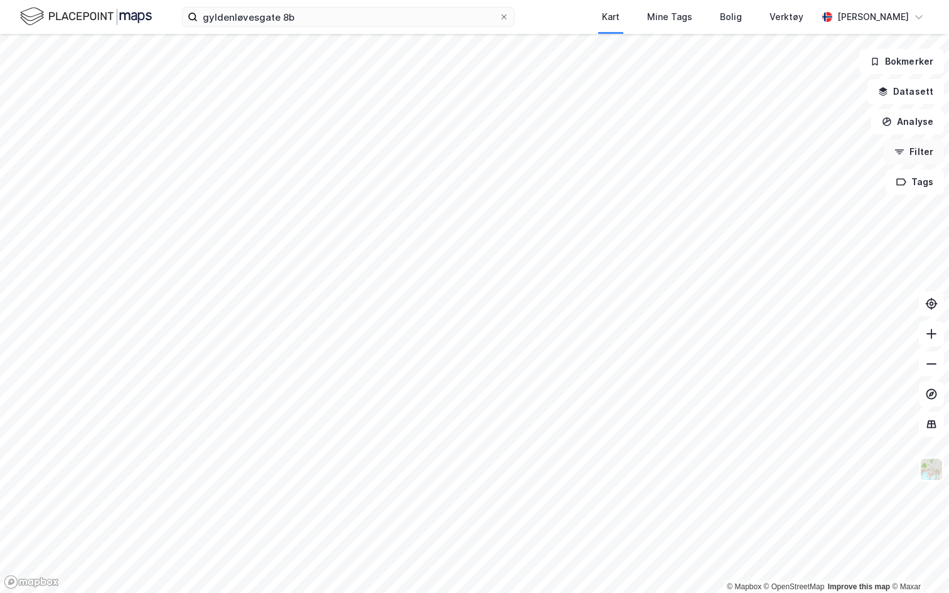
click at [935, 149] on button "Filter" at bounding box center [914, 151] width 60 height 25
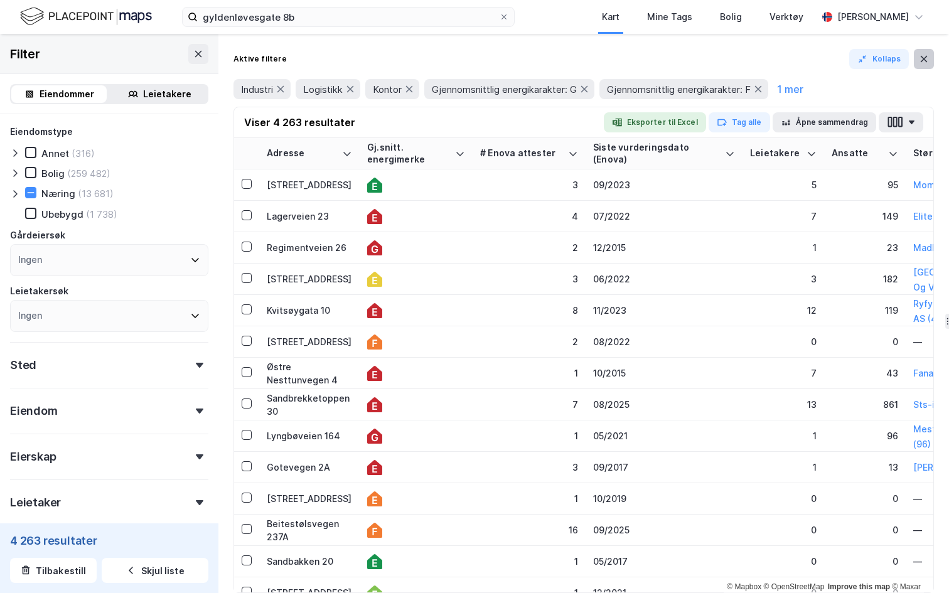
click at [925, 56] on icon at bounding box center [924, 59] width 10 height 10
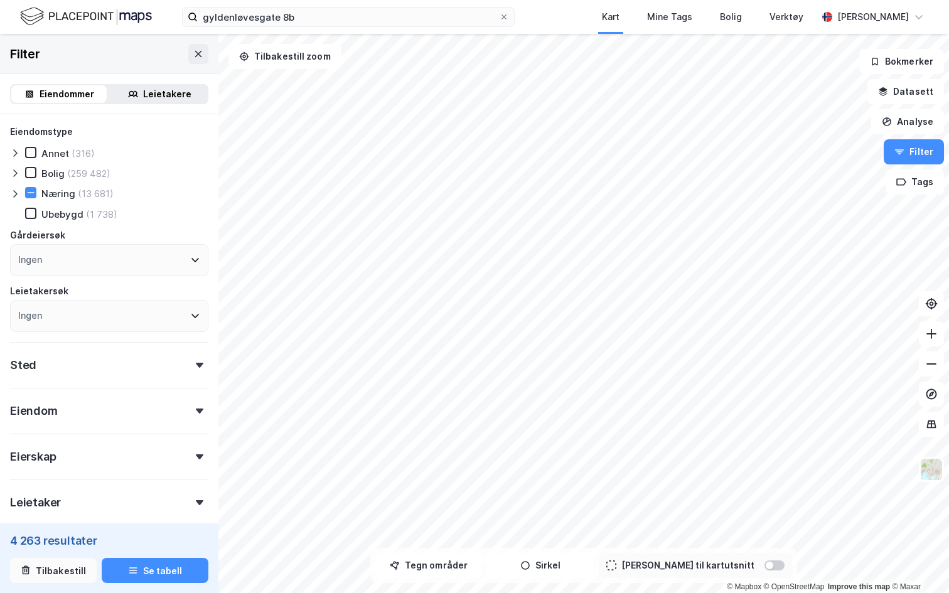
click at [70, 569] on button "Tilbakestill" at bounding box center [53, 570] width 87 height 25
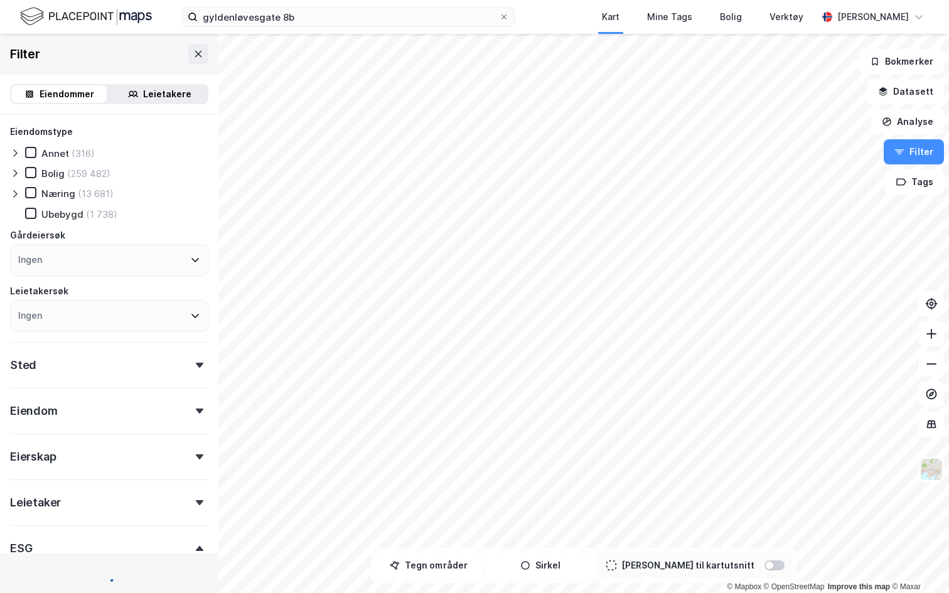
type input "--- (2 590 059)"
click at [198, 50] on icon at bounding box center [198, 54] width 10 height 10
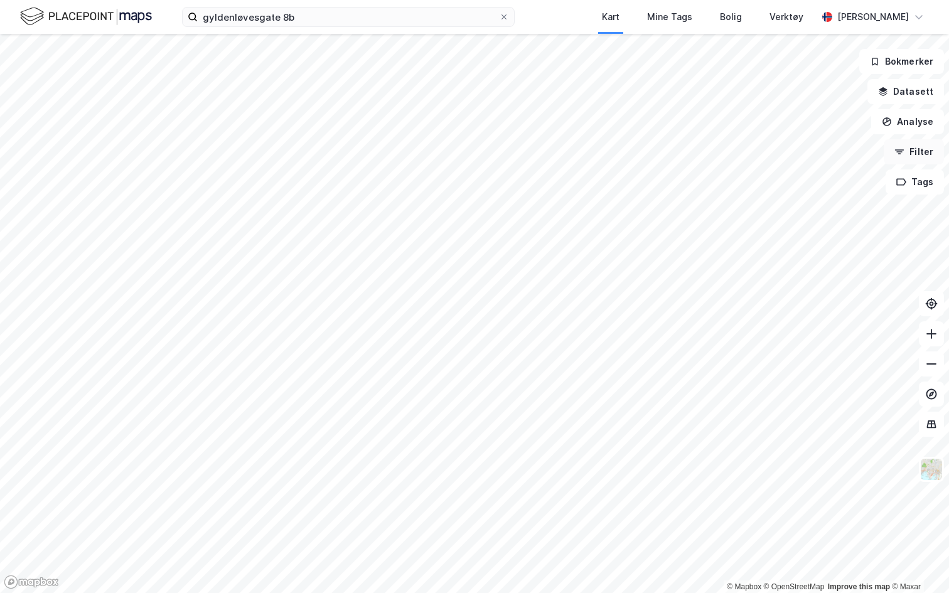
click at [909, 150] on button "Filter" at bounding box center [914, 151] width 60 height 25
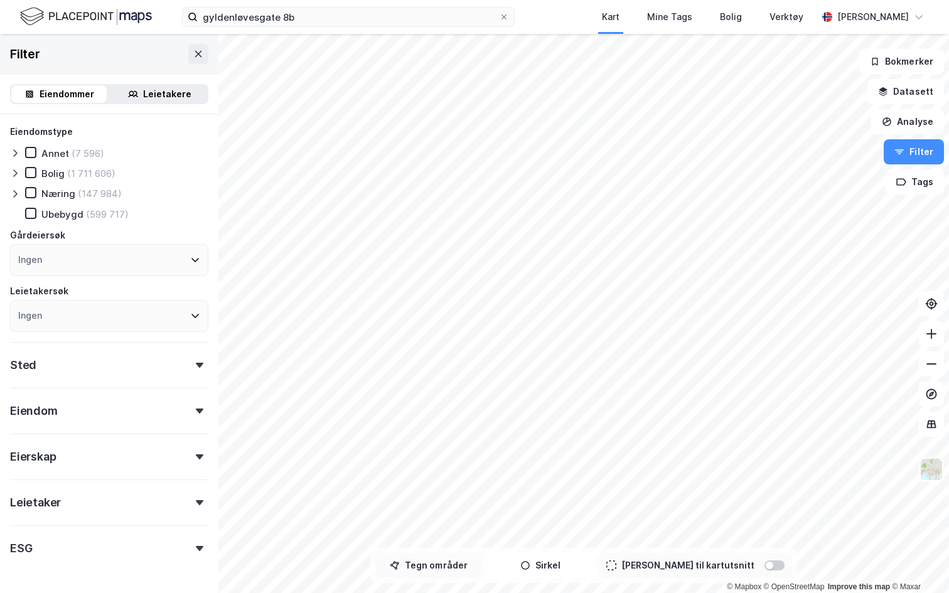
click at [429, 568] on button "Tegn områder" at bounding box center [428, 565] width 107 height 25
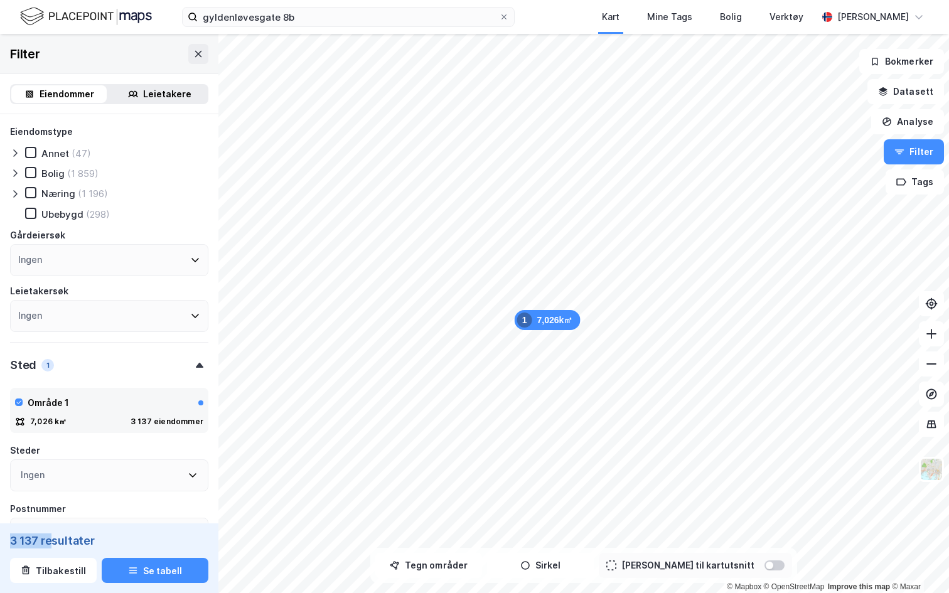
drag, startPoint x: 9, startPoint y: 540, endPoint x: 51, endPoint y: 540, distance: 41.4
click at [51, 540] on div "3 137 resultater" at bounding box center [109, 540] width 198 height 15
click at [14, 193] on icon at bounding box center [15, 194] width 10 height 10
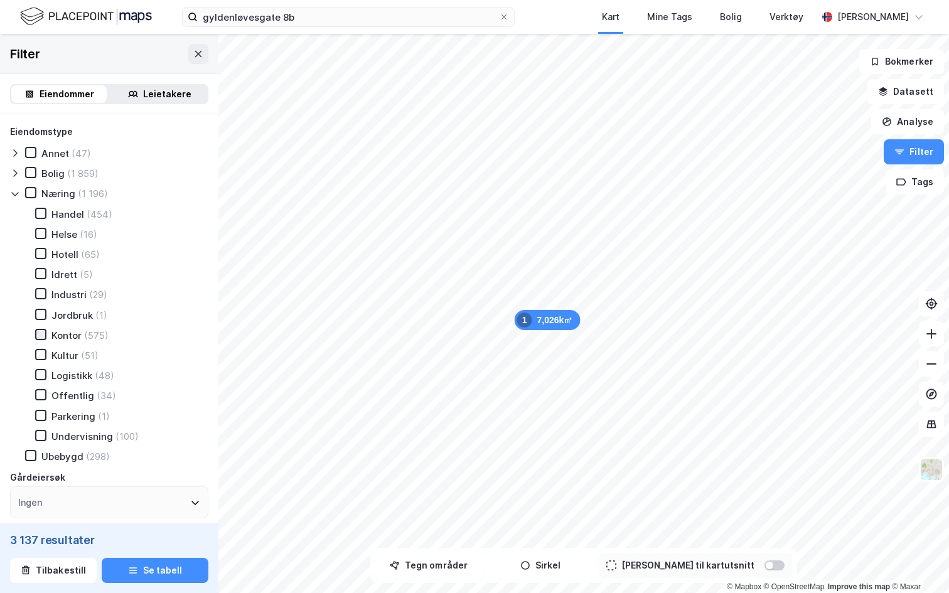
click at [38, 329] on div at bounding box center [40, 334] width 11 height 11
click at [40, 372] on icon at bounding box center [40, 374] width 9 height 9
click at [41, 296] on icon at bounding box center [40, 293] width 9 height 9
drag, startPoint x: 10, startPoint y: 544, endPoint x: 80, endPoint y: 540, distance: 70.4
click at [80, 540] on div "632 resultater" at bounding box center [109, 540] width 198 height 15
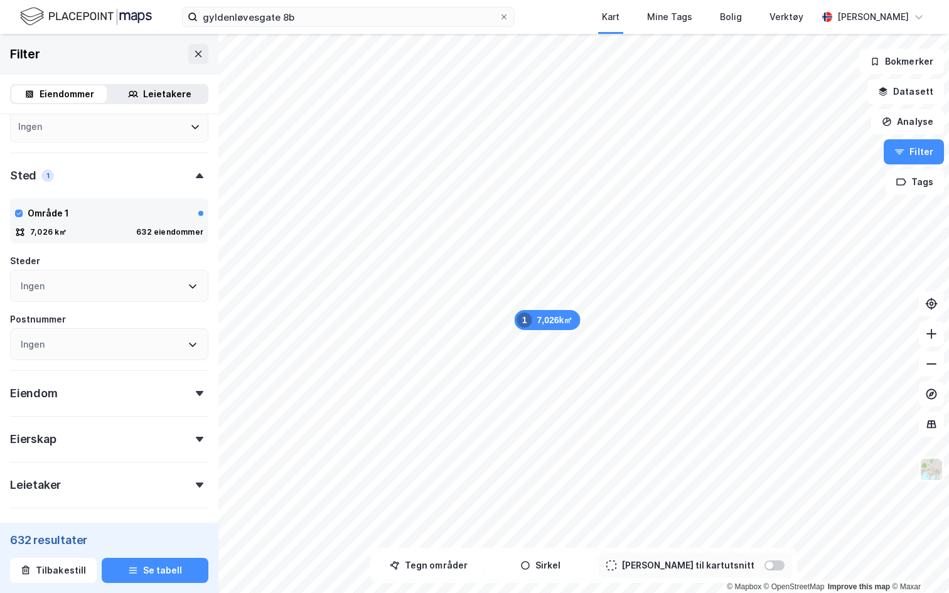
click at [99, 393] on div "Eiendom" at bounding box center [109, 388] width 198 height 36
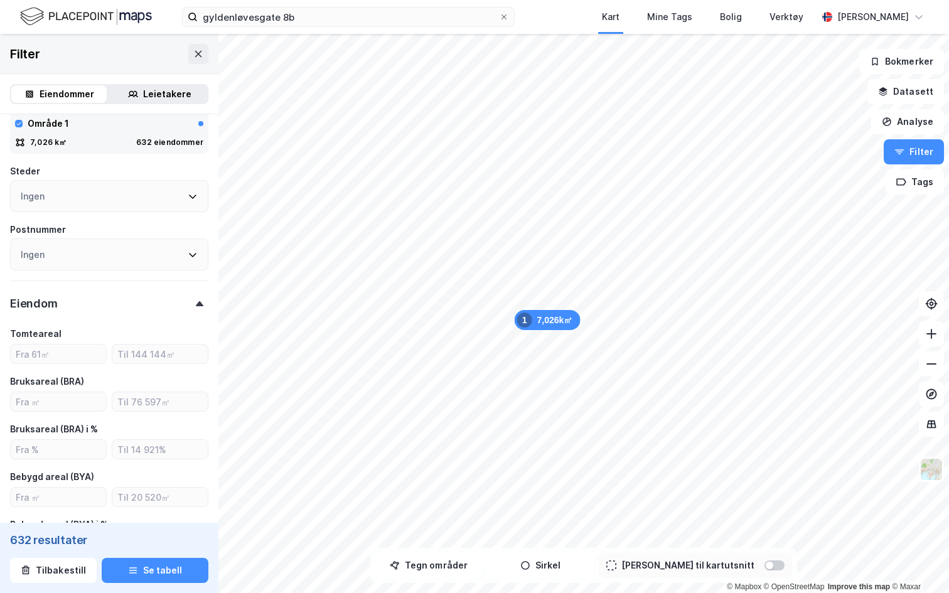
scroll to position [528, 0]
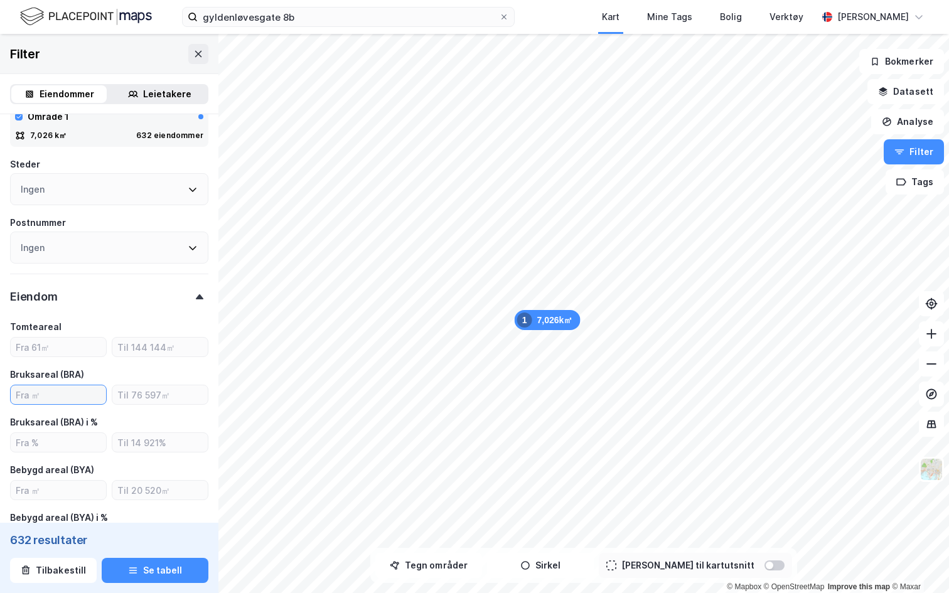
click at [90, 394] on input "number" at bounding box center [58, 394] width 95 height 19
type input "1000"
type input "Inkluder (549)"
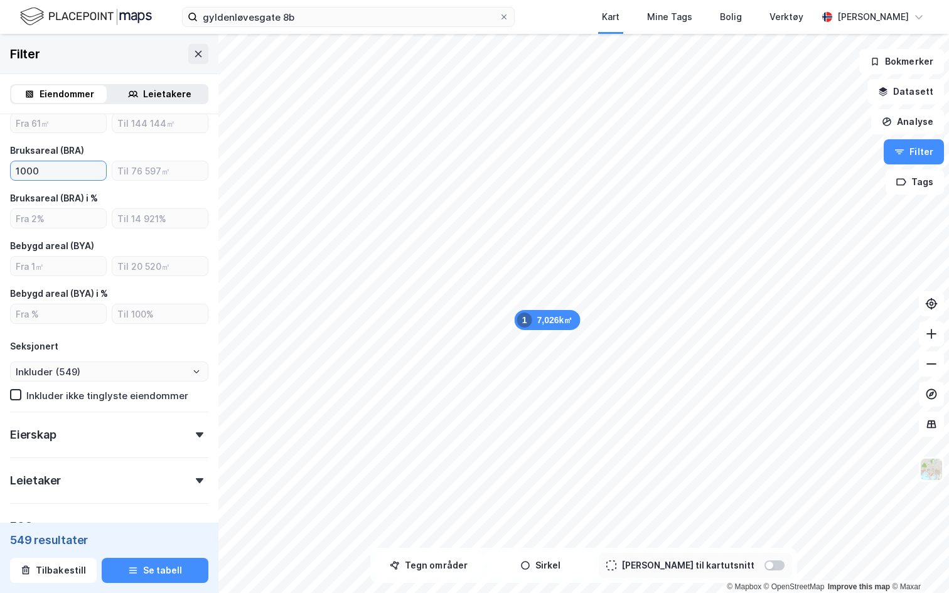
scroll to position [759, 0]
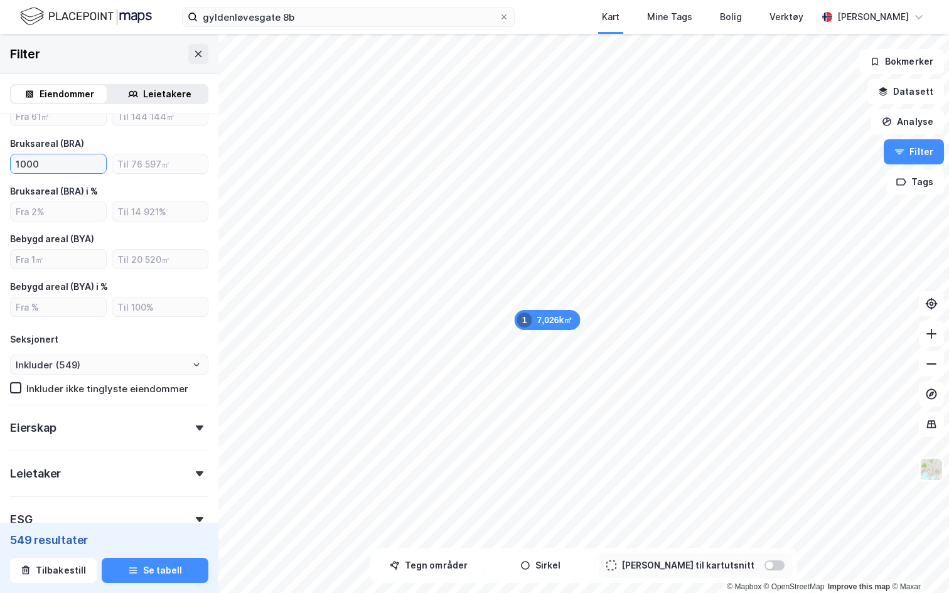
type input "1000"
click at [114, 422] on div "Eierskap" at bounding box center [109, 423] width 198 height 36
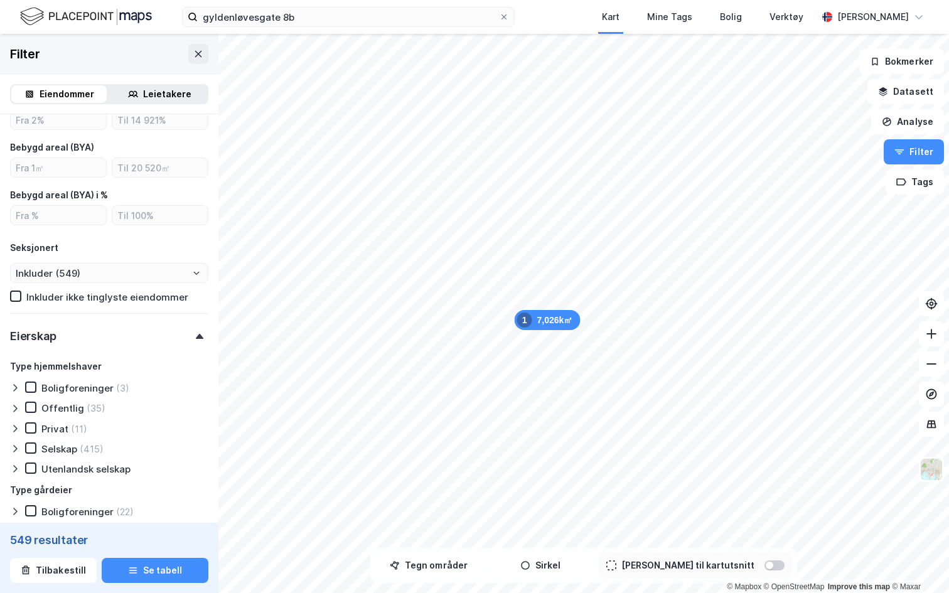
scroll to position [871, 0]
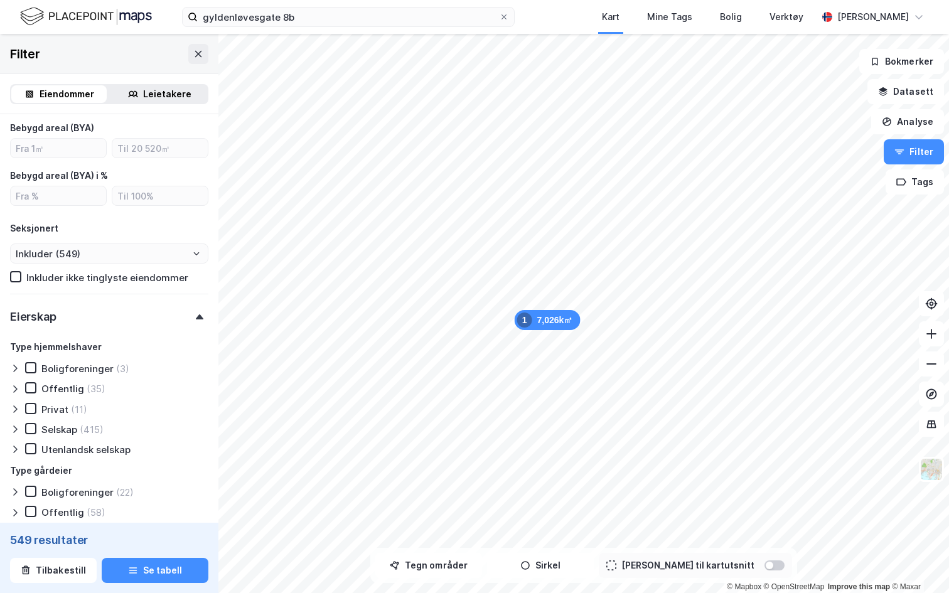
click at [16, 365] on icon at bounding box center [15, 368] width 10 height 10
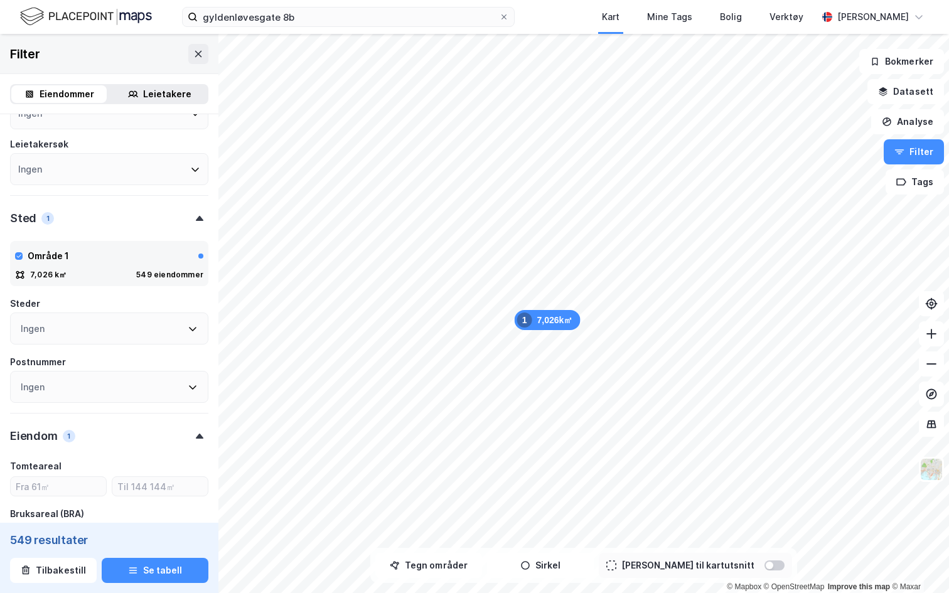
scroll to position [387, 0]
click at [190, 254] on icon at bounding box center [193, 258] width 10 height 10
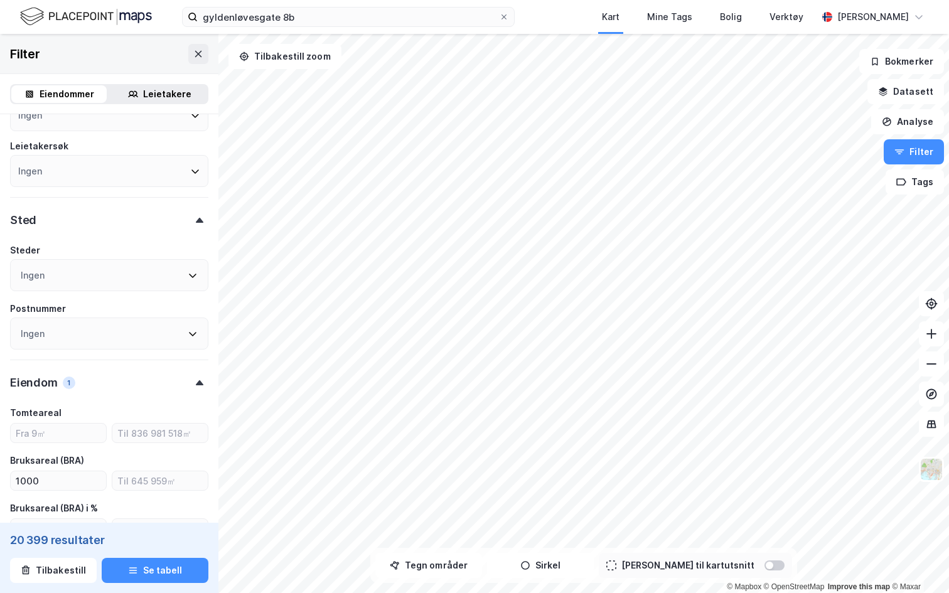
click at [764, 566] on div at bounding box center [774, 565] width 20 height 10
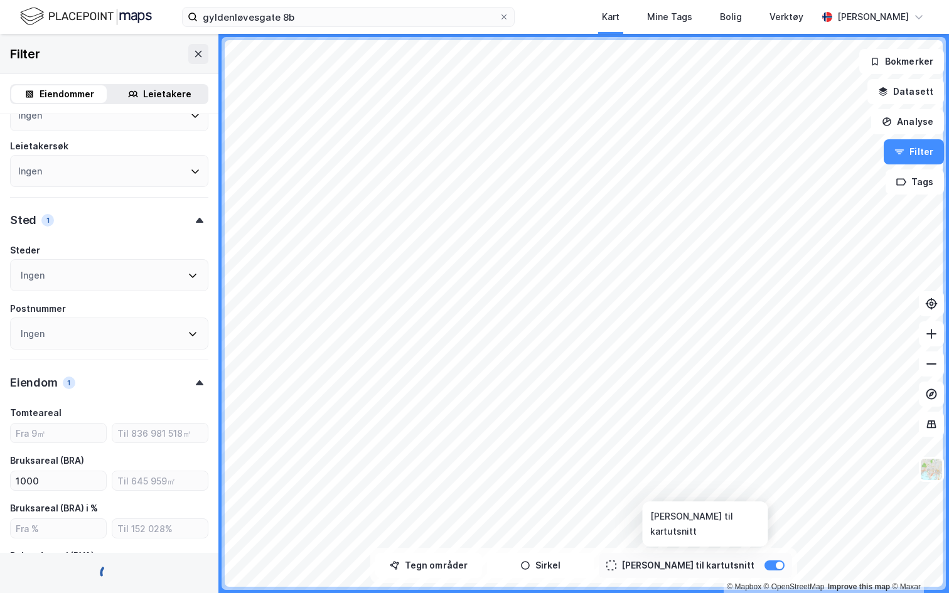
type input "Inkluder (2 710)"
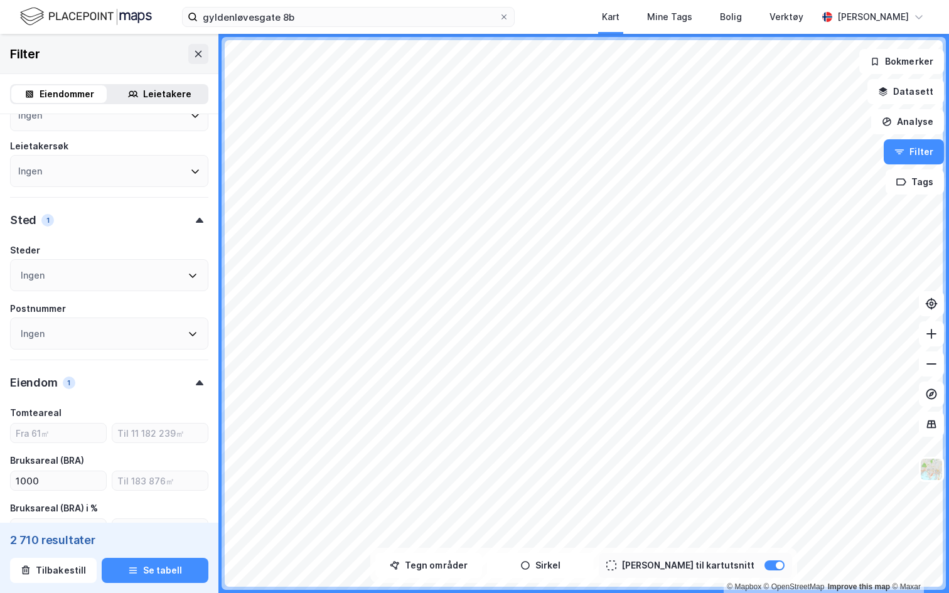
click at [70, 468] on div "Bruksareal (BRA)" at bounding box center [47, 460] width 74 height 15
click at [67, 478] on input "1000" at bounding box center [58, 480] width 95 height 19
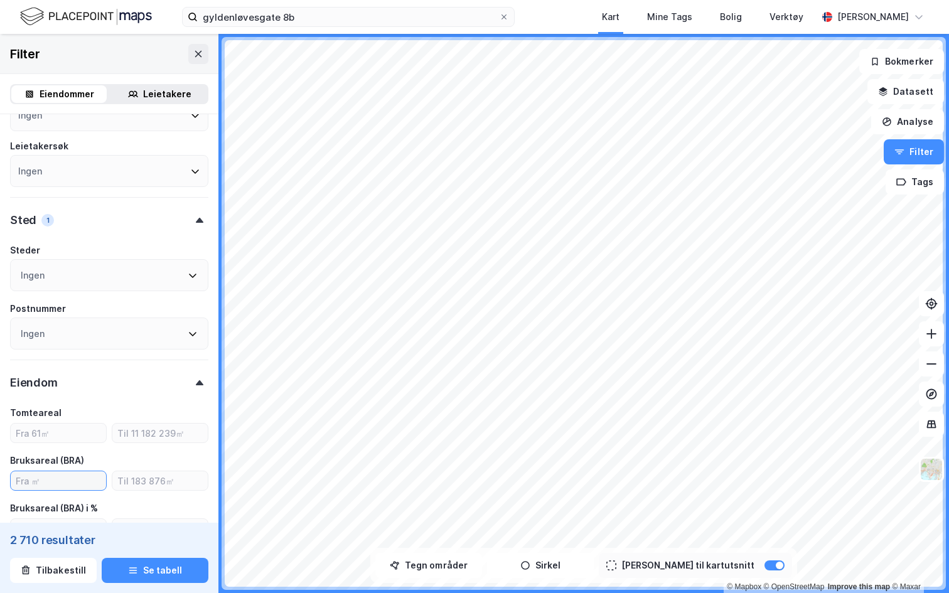
type input "Inkluder (3 460)"
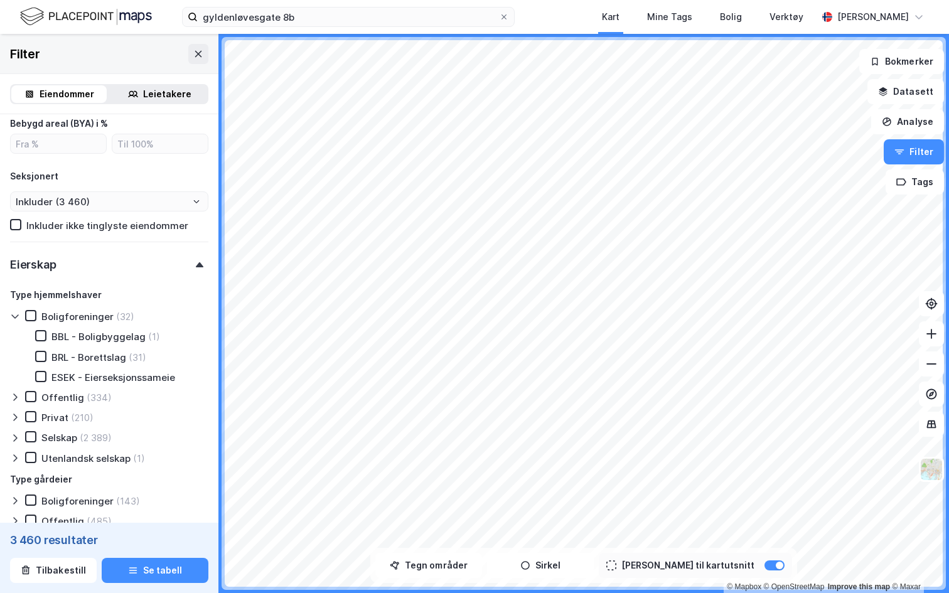
scroll to position [870, 0]
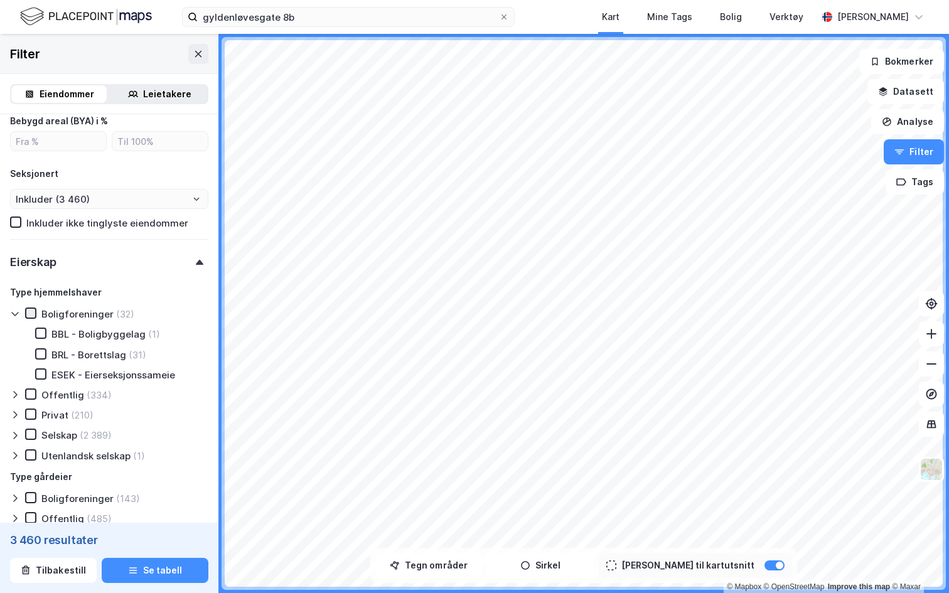
click at [29, 311] on icon at bounding box center [30, 313] width 9 height 9
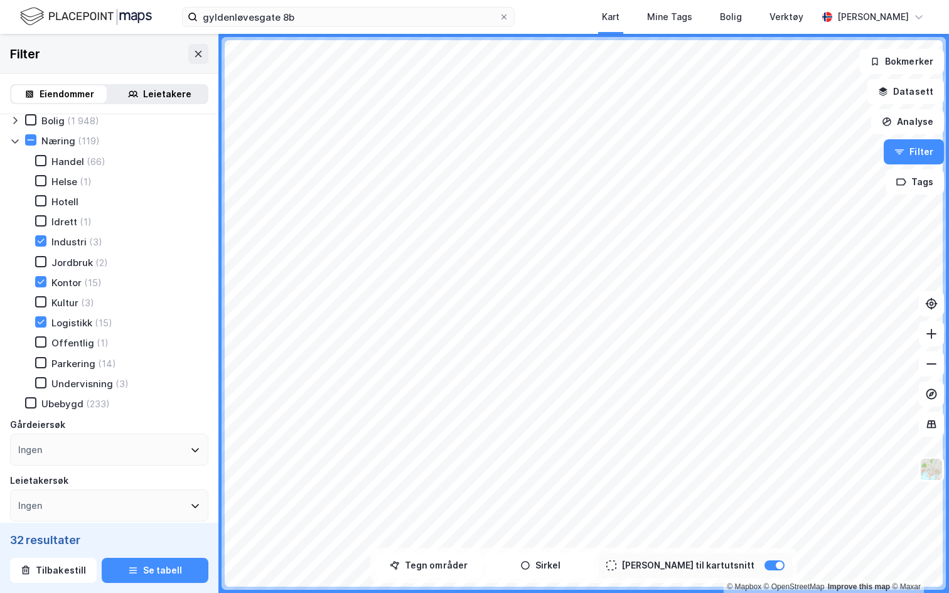
scroll to position [49, 0]
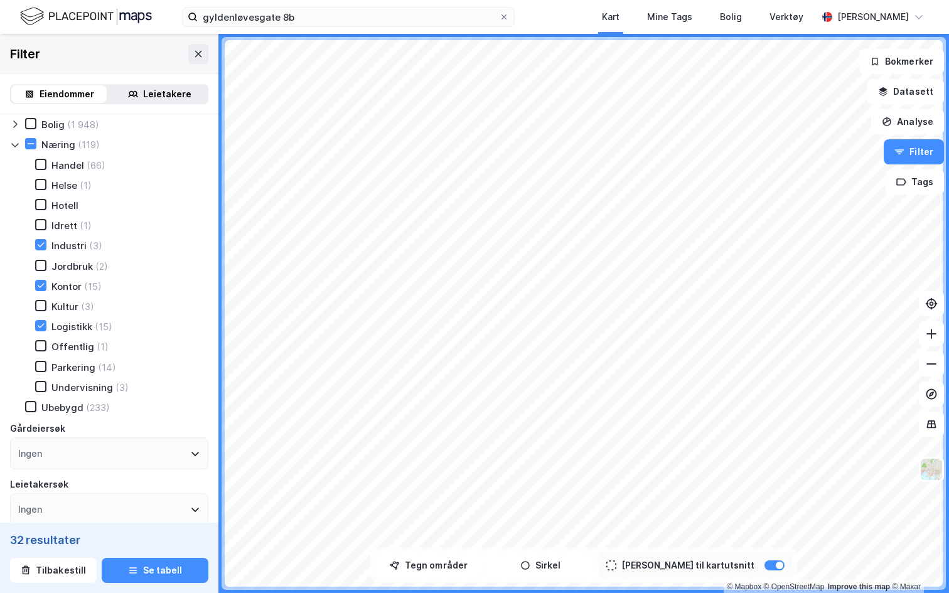
click at [23, 143] on div at bounding box center [17, 144] width 15 height 13
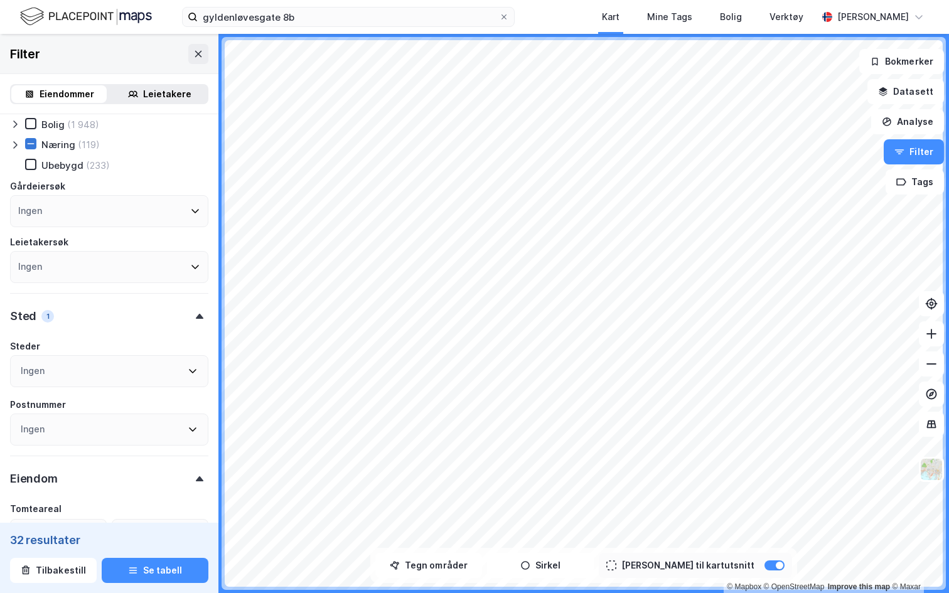
click at [26, 142] on icon at bounding box center [30, 143] width 9 height 9
click at [28, 144] on icon at bounding box center [31, 144] width 7 height 4
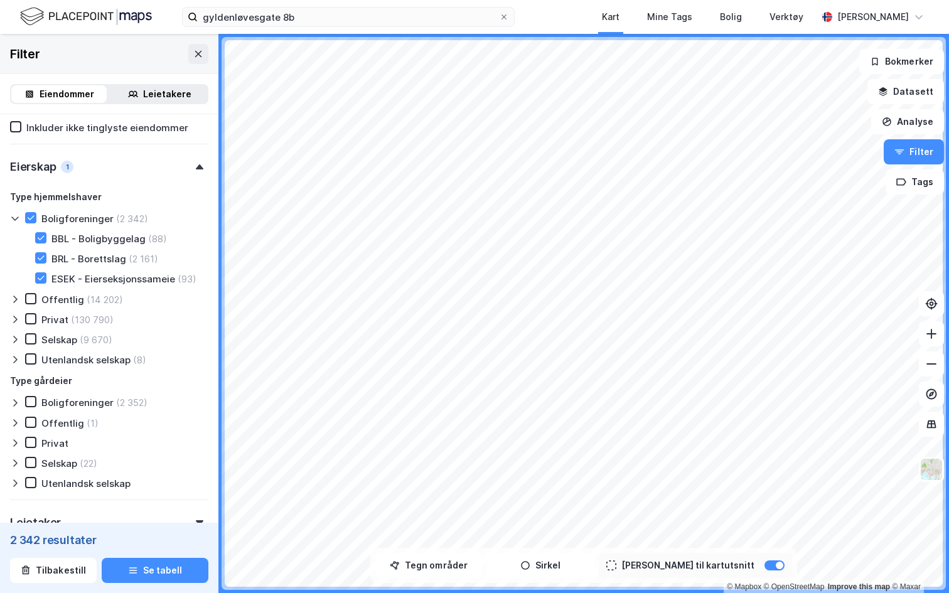
scroll to position [749, 0]
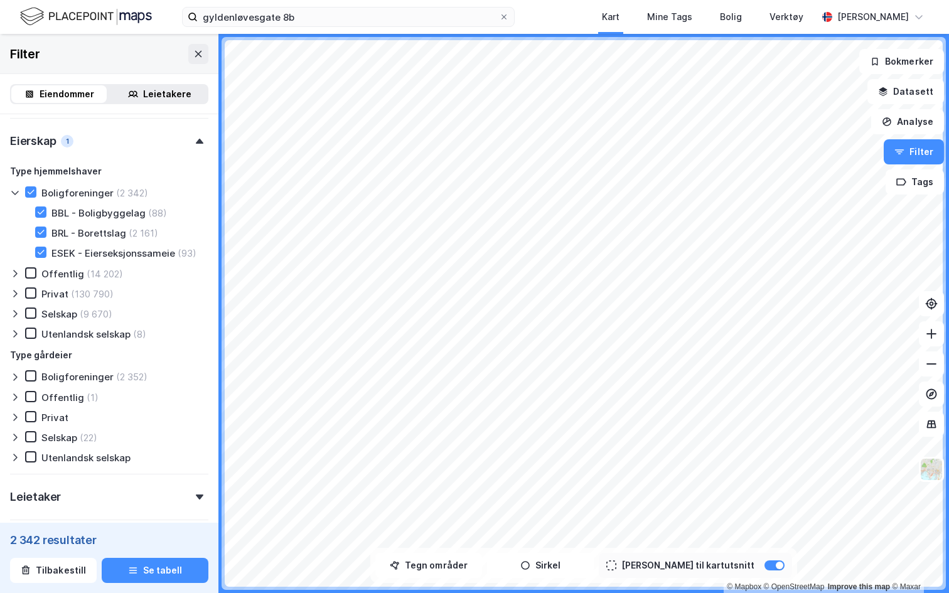
click at [162, 552] on div "2 342 resultater Tilbakestill Se tabell" at bounding box center [109, 558] width 218 height 70
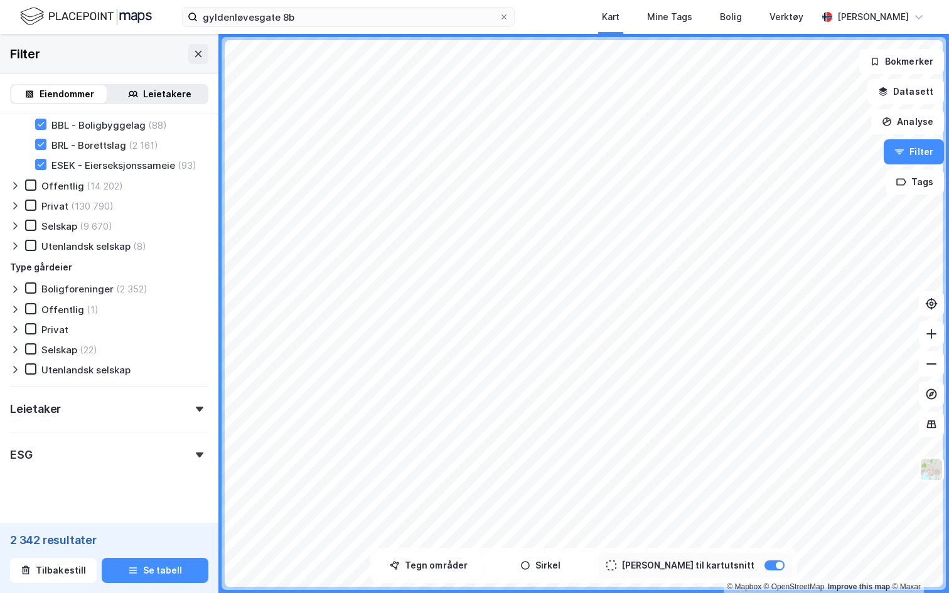
scroll to position [854, 0]
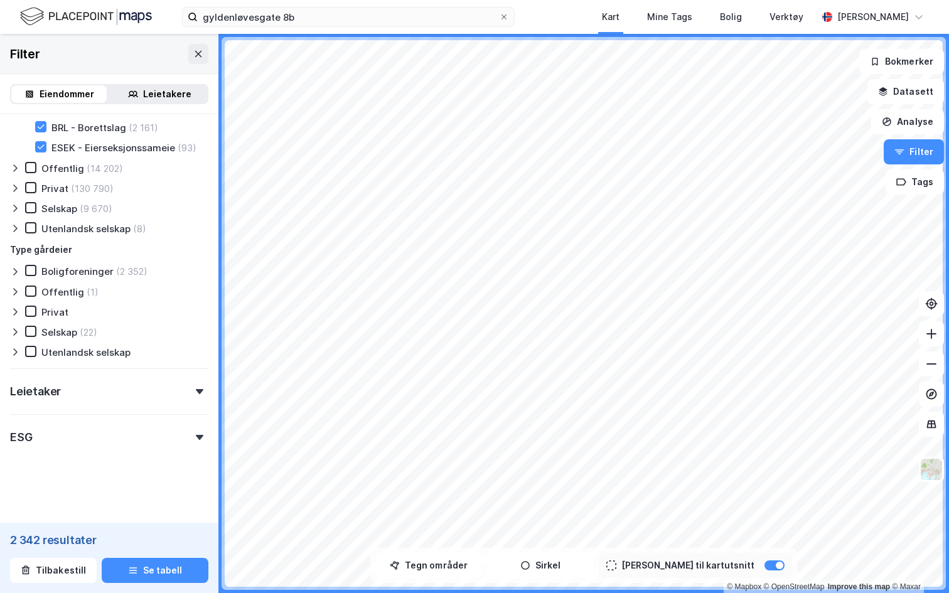
click at [190, 433] on div "ESG" at bounding box center [109, 432] width 198 height 36
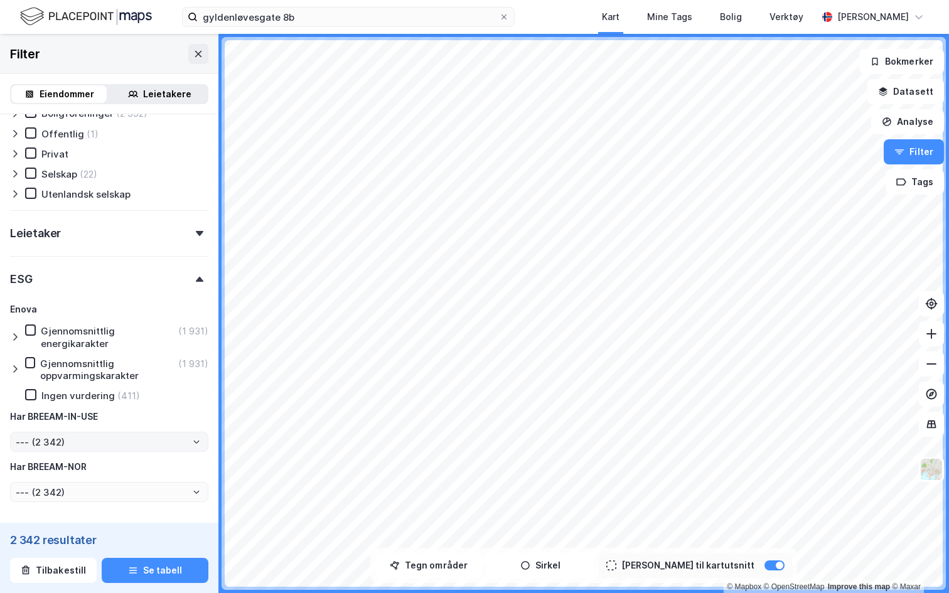
scroll to position [1036, 0]
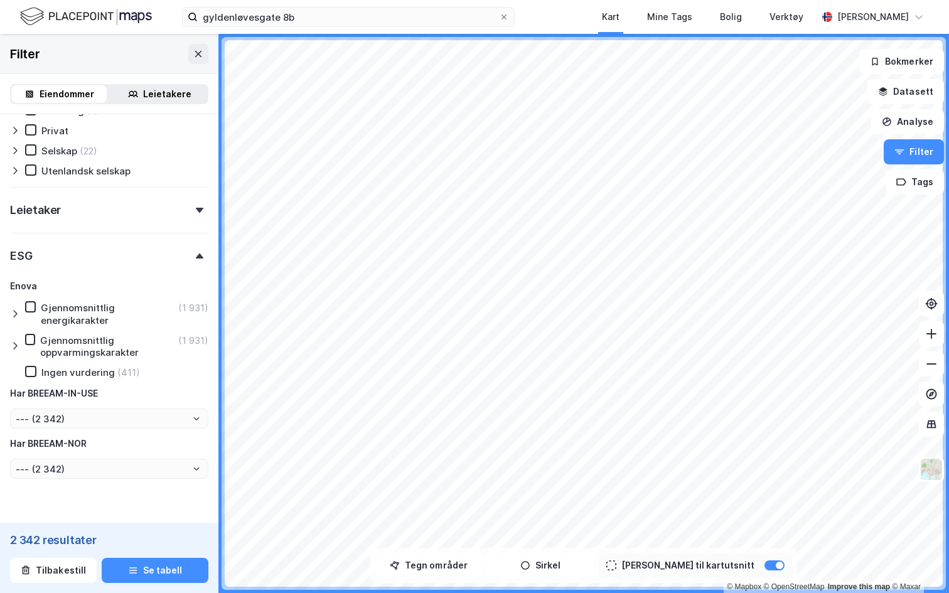
click at [19, 311] on icon at bounding box center [15, 314] width 10 height 10
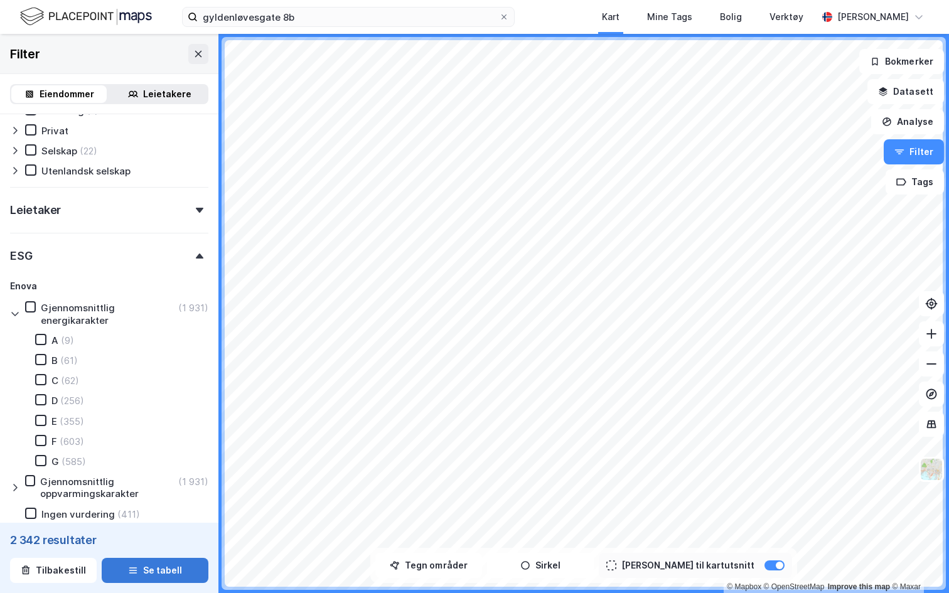
click at [144, 574] on button "Se tabell" at bounding box center [155, 570] width 107 height 25
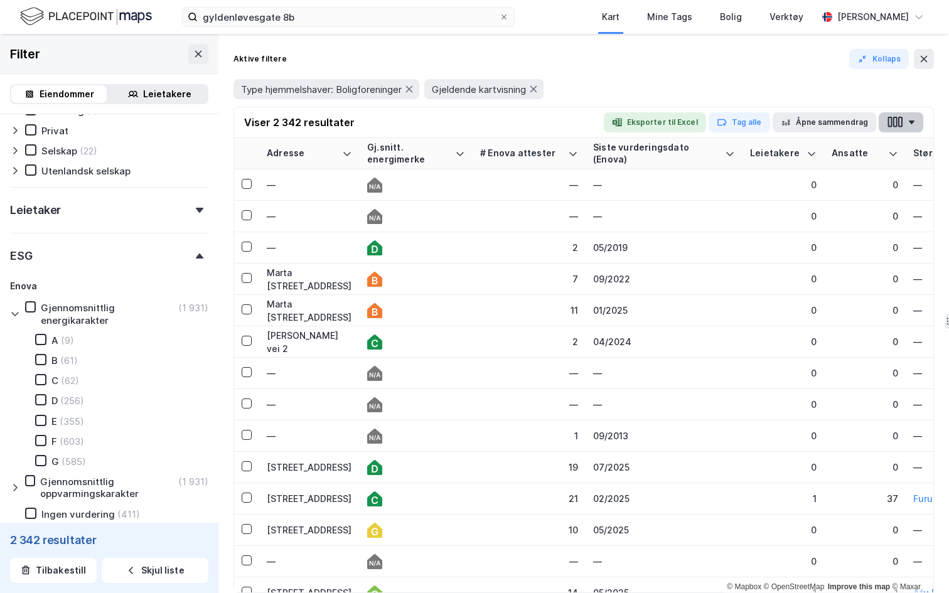
click at [896, 115] on button "button" at bounding box center [901, 122] width 45 height 20
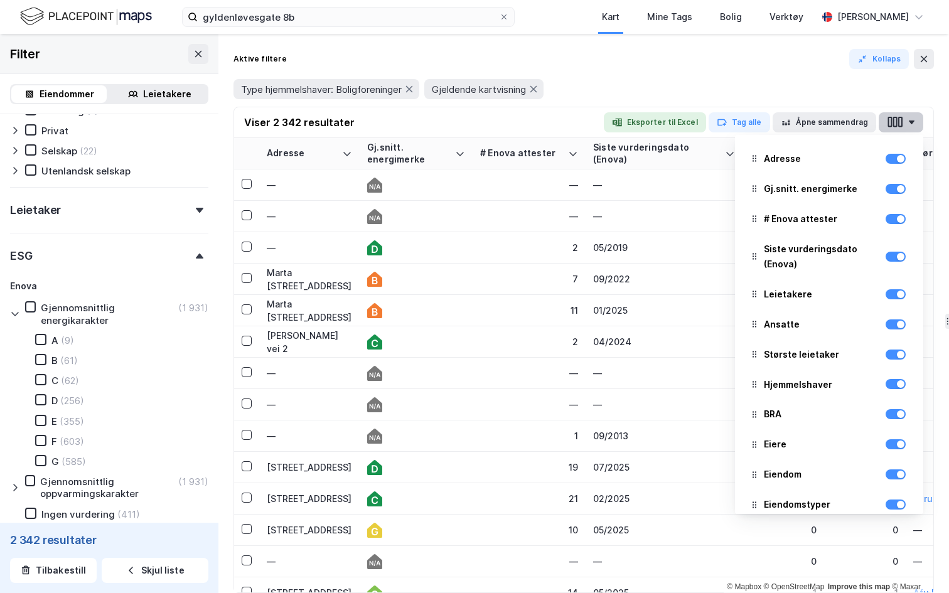
click at [896, 115] on button "button" at bounding box center [901, 122] width 45 height 20
click at [651, 122] on button "Eksporter til Excel" at bounding box center [655, 122] width 102 height 20
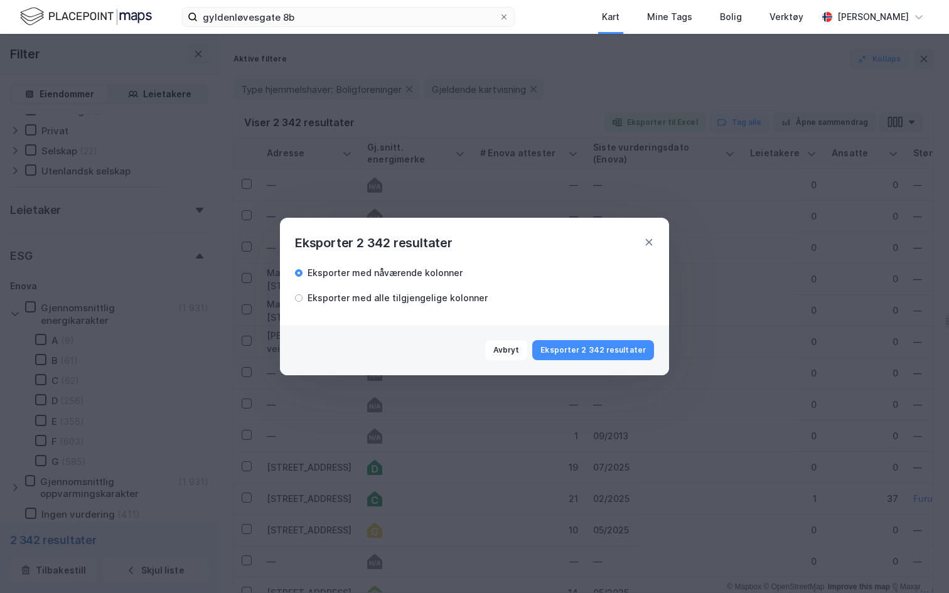
click at [434, 292] on div "Eksporter med alle tilgjengelige kolonner" at bounding box center [398, 298] width 180 height 15
click at [611, 343] on button "Eksporter 2 342 resultater" at bounding box center [593, 350] width 122 height 20
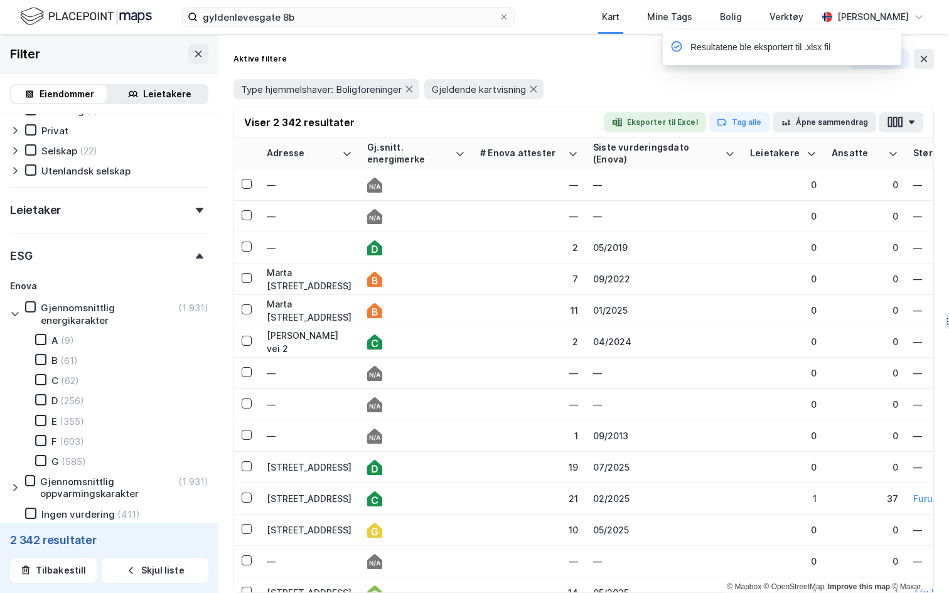
click at [825, 85] on div "Type hjemmelshaver: Boligforeninger Gjeldende kartvisning" at bounding box center [583, 89] width 700 height 20
click at [614, 80] on div "Type hjemmelshaver: Boligforeninger Gjeldende kartvisning" at bounding box center [583, 89] width 700 height 20
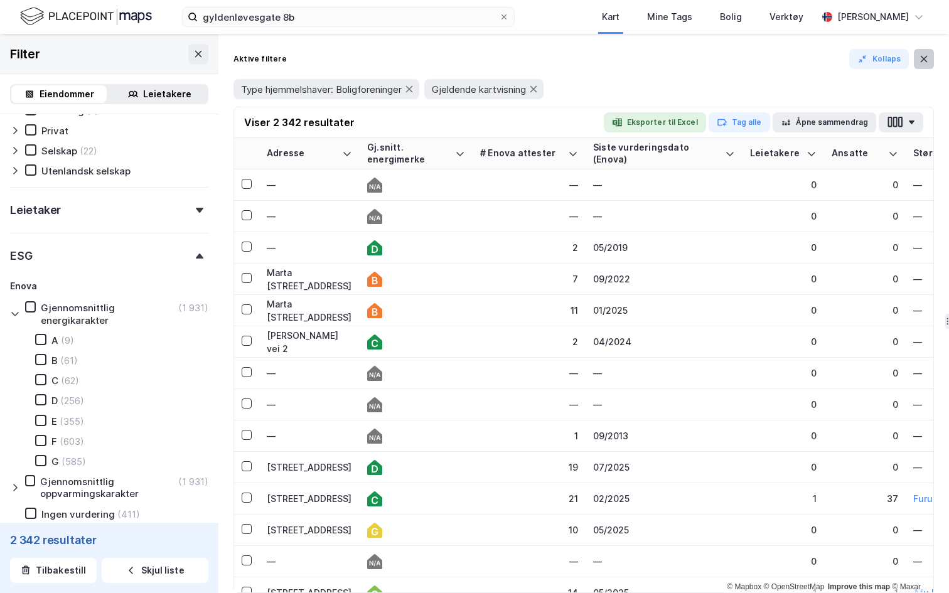
click at [921, 59] on icon at bounding box center [924, 59] width 10 height 10
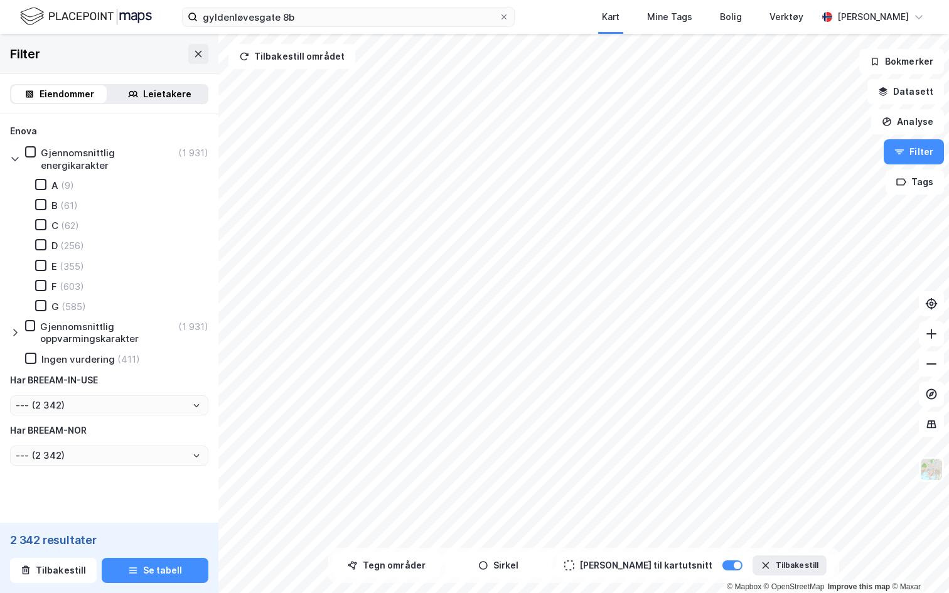
scroll to position [1195, 0]
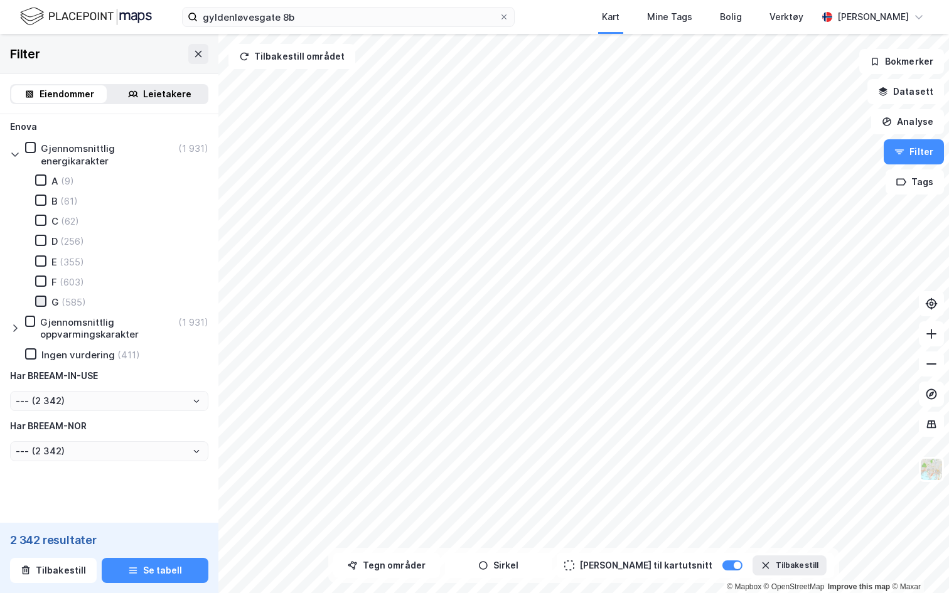
click at [41, 304] on icon at bounding box center [40, 301] width 9 height 9
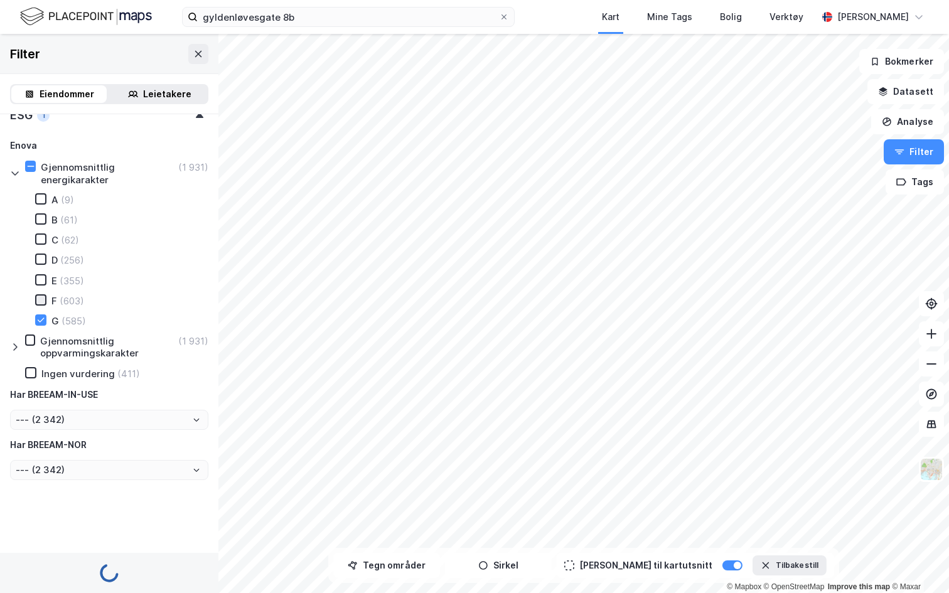
type input "Inkluder (585)"
type input "--- (585)"
click at [40, 296] on icon at bounding box center [40, 300] width 9 height 9
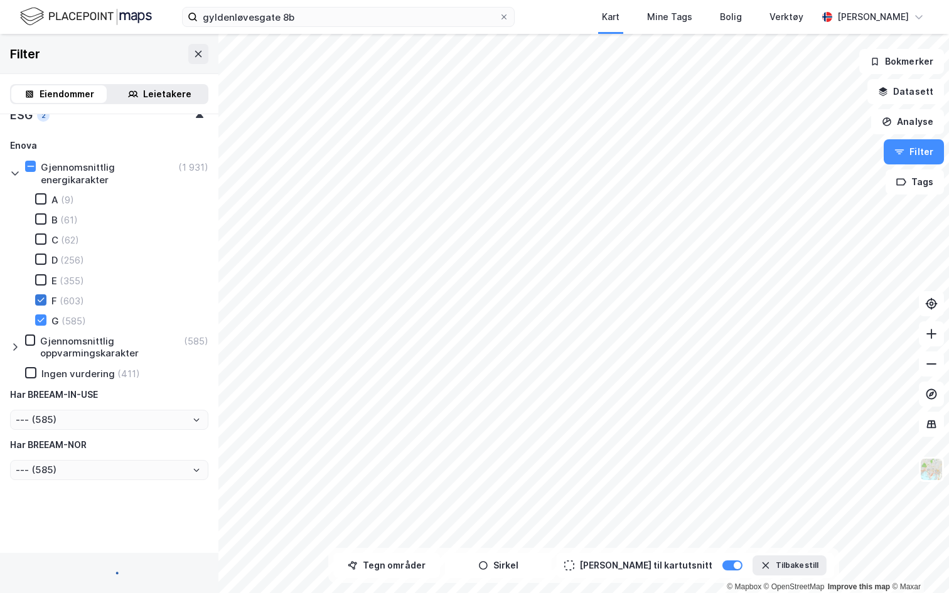
type input "Inkluder (1 188)"
type input "--- (1 188)"
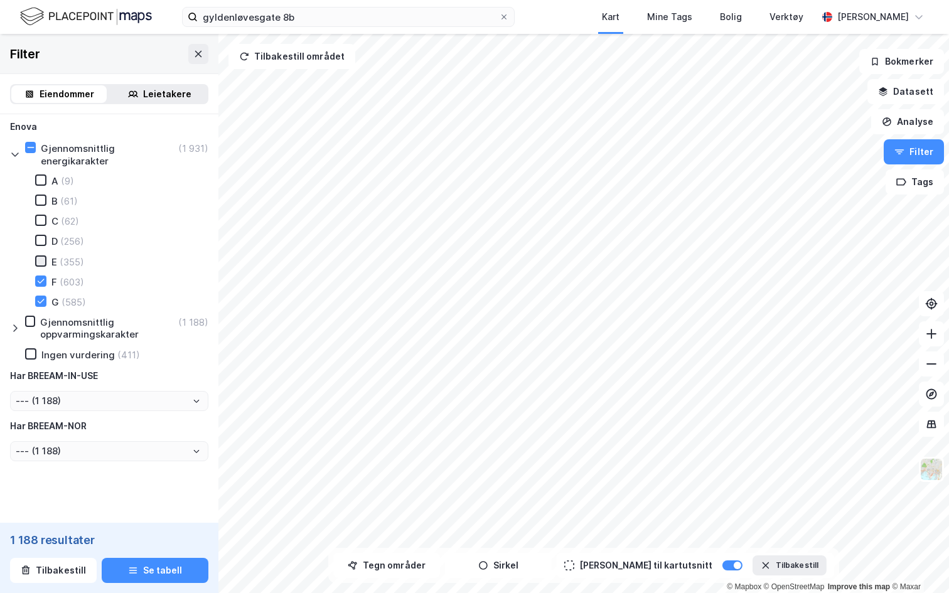
click at [38, 259] on icon at bounding box center [40, 261] width 9 height 9
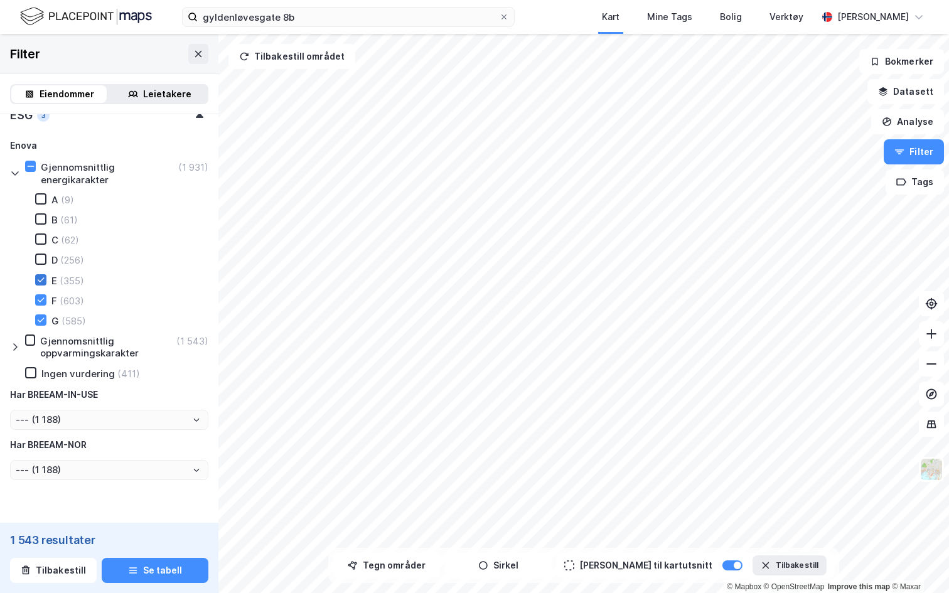
type input "Inkluder (1 543)"
type input "--- (1 543)"
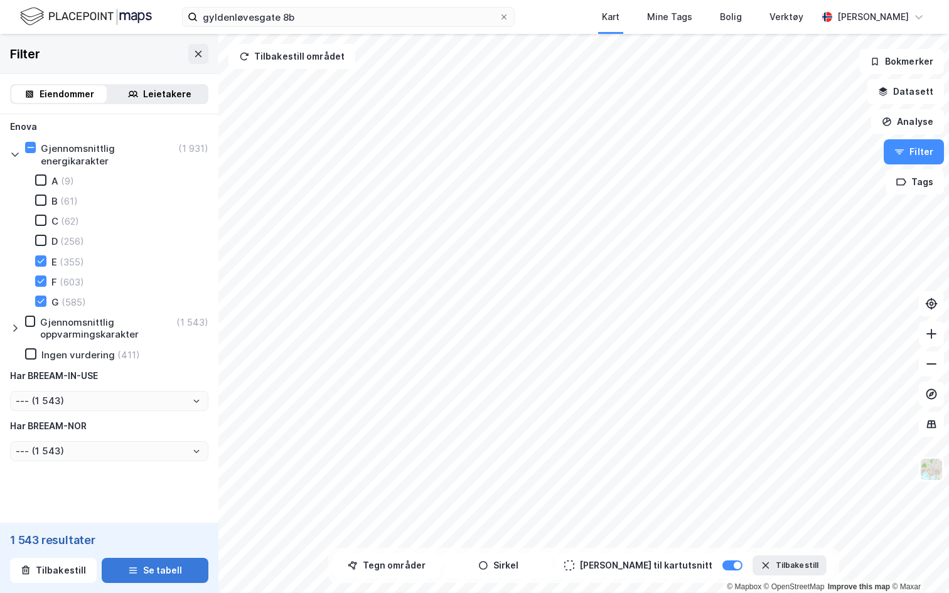
click at [164, 574] on button "Se tabell" at bounding box center [155, 570] width 107 height 25
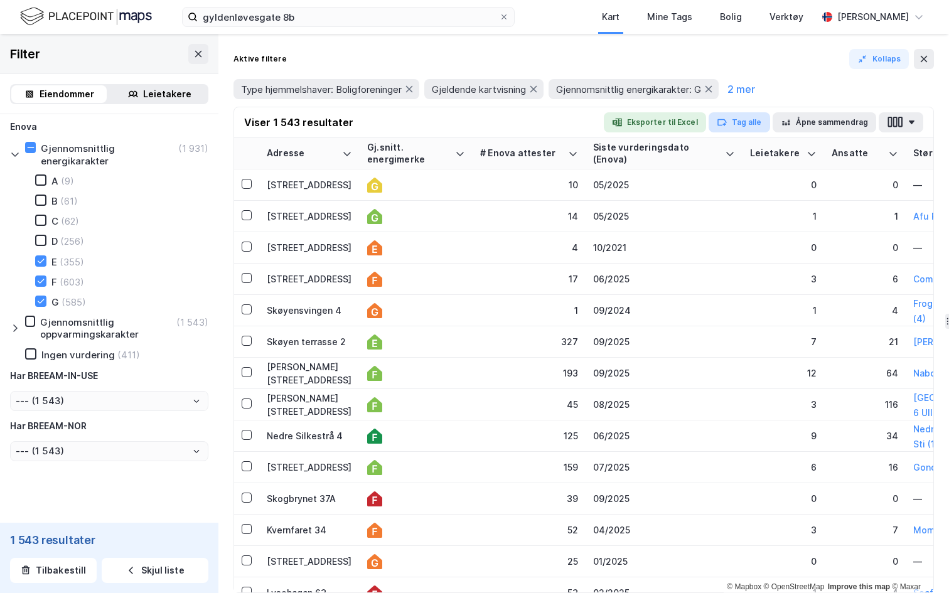
click at [742, 124] on button "Tag alle" at bounding box center [740, 122] width 62 height 20
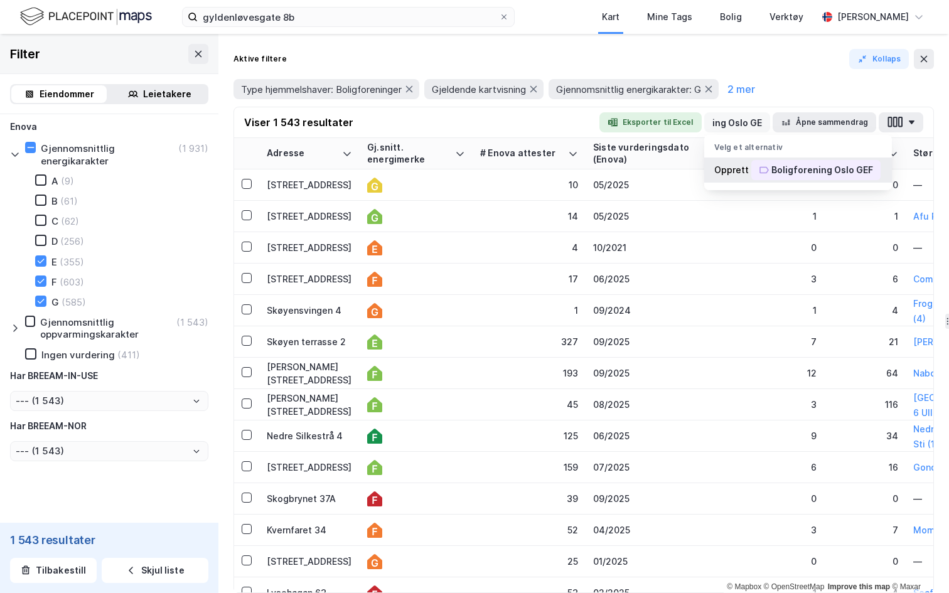
type input "Boligforening Oslo GEF"
click at [808, 169] on div "Boligforening Oslo GEF" at bounding box center [822, 170] width 102 height 15
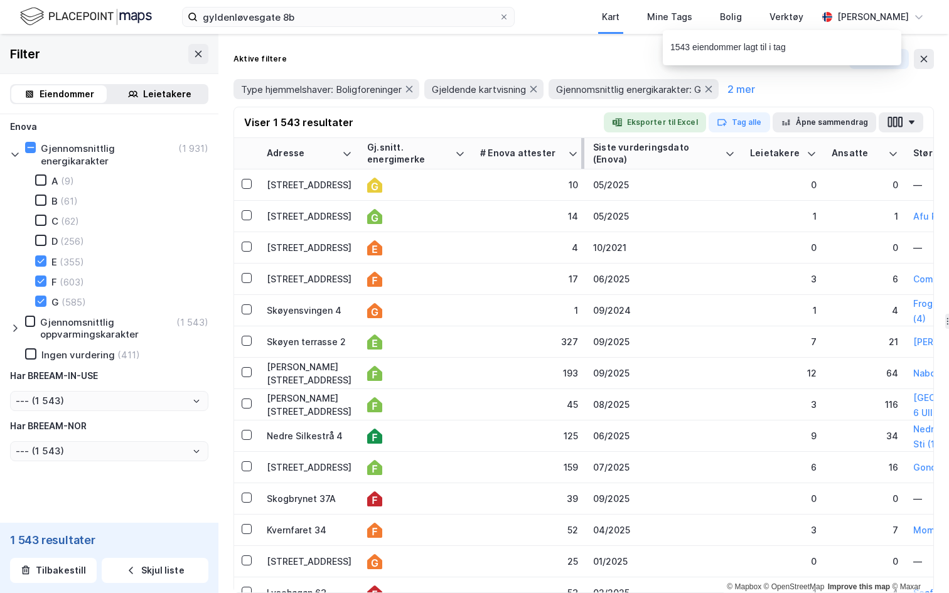
scroll to position [0, 7]
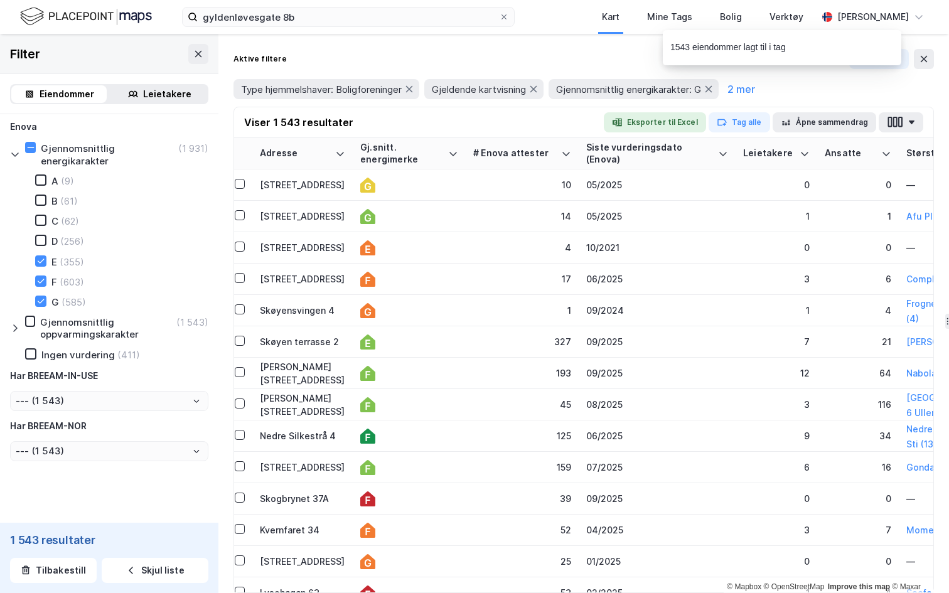
click at [550, 124] on div "Viser 1 543 resultater Eksporter til Excel Tag alle Åpne sammendrag" at bounding box center [583, 122] width 699 height 31
click at [659, 21] on div "Mine Tags" at bounding box center [669, 16] width 45 height 15
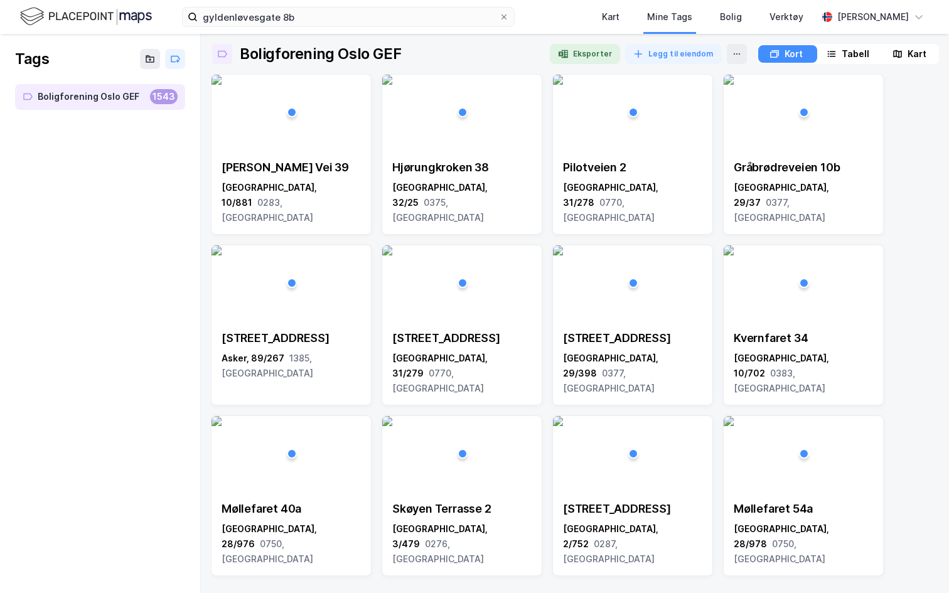
click at [842, 52] on div "Tabell" at bounding box center [856, 53] width 28 height 15
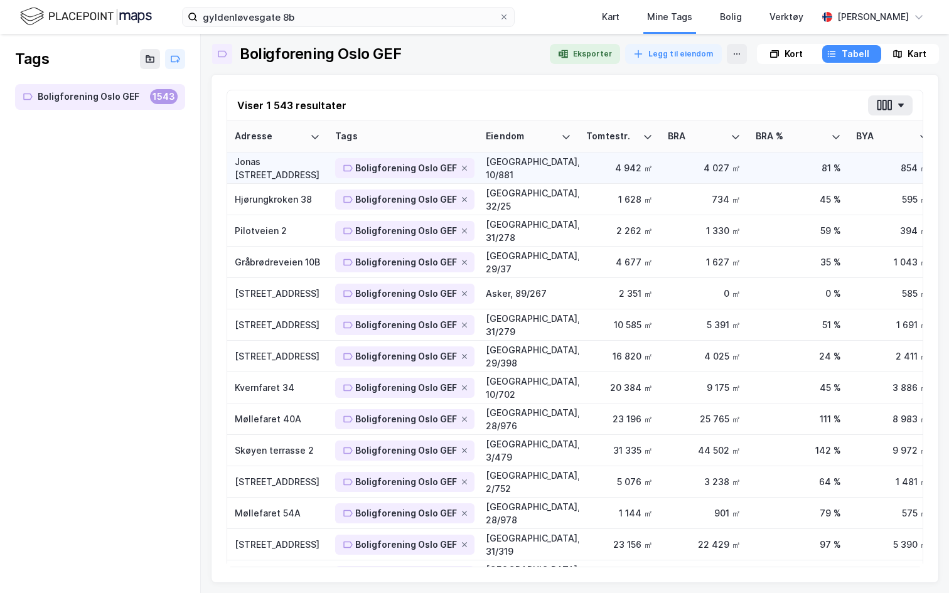
click at [280, 171] on div "Jonas Dahls vei 39" at bounding box center [277, 168] width 85 height 26
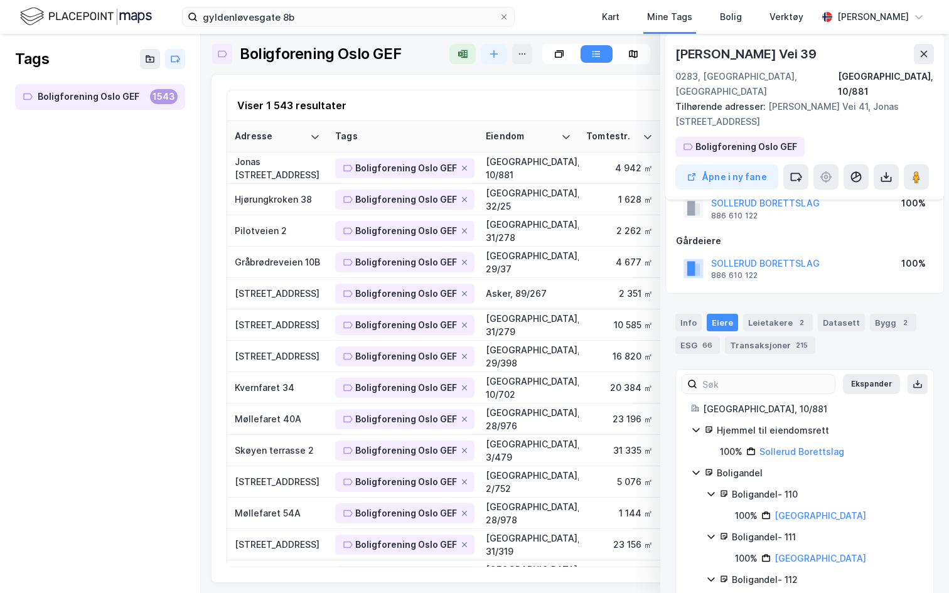
scroll to position [52, 0]
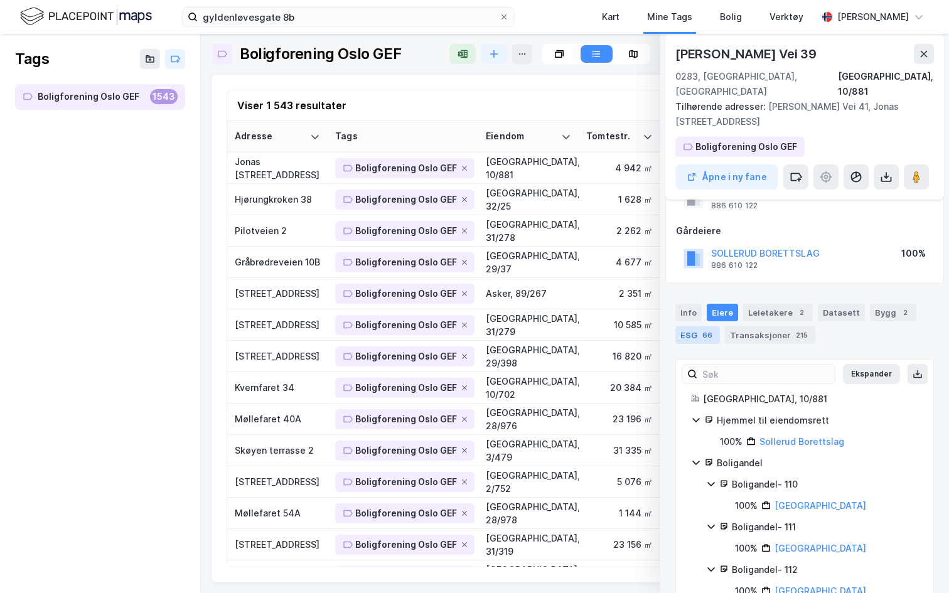
click at [704, 329] on div "66" at bounding box center [707, 335] width 15 height 13
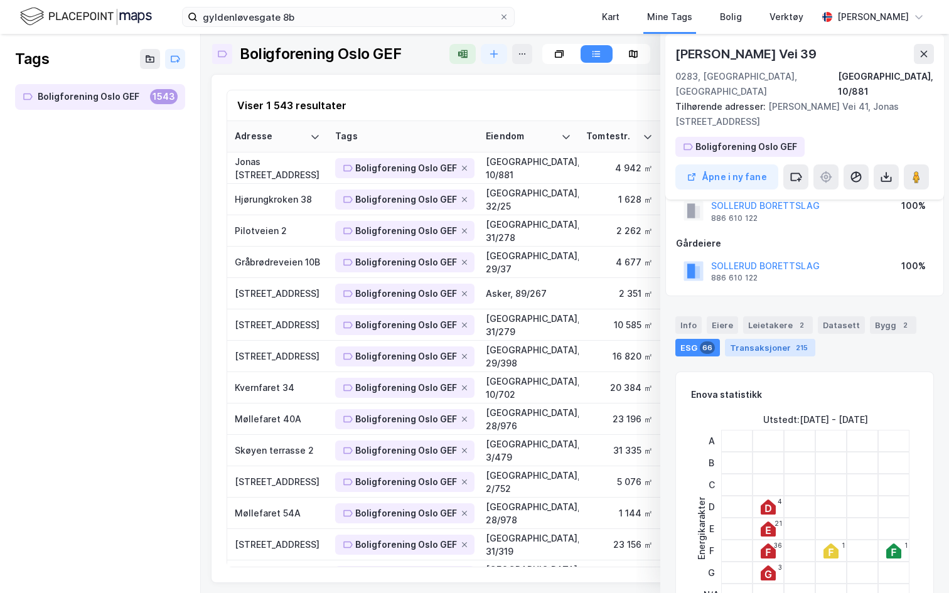
scroll to position [0, 0]
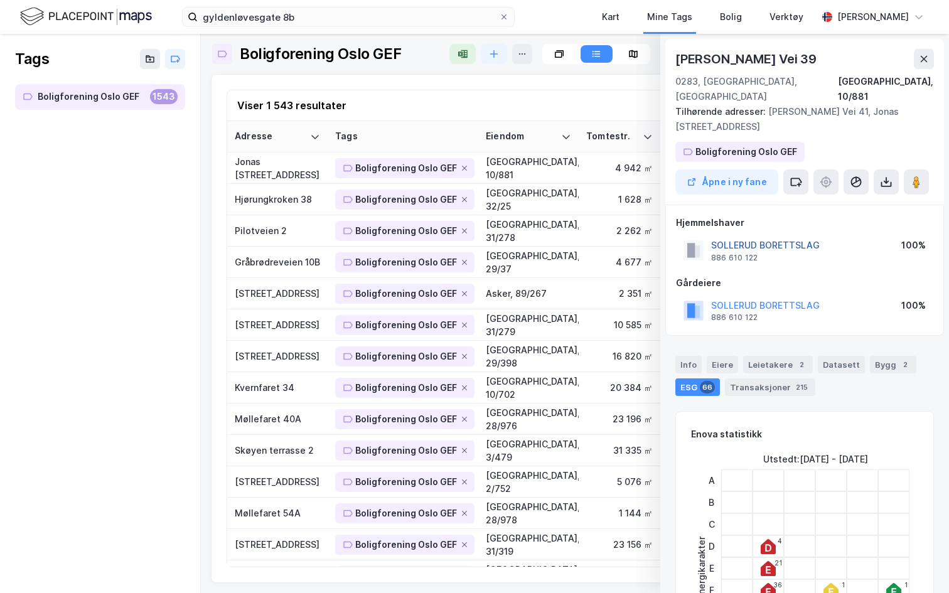
click at [0, 0] on button "SOLLERUD BORETTSLAG" at bounding box center [0, 0] width 0 height 0
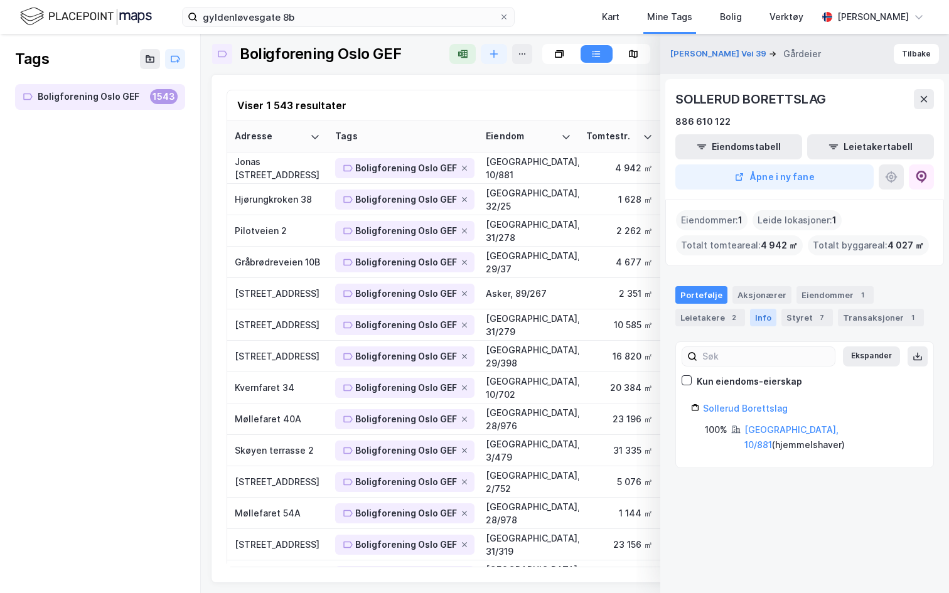
click at [763, 313] on div "Info" at bounding box center [763, 318] width 26 height 18
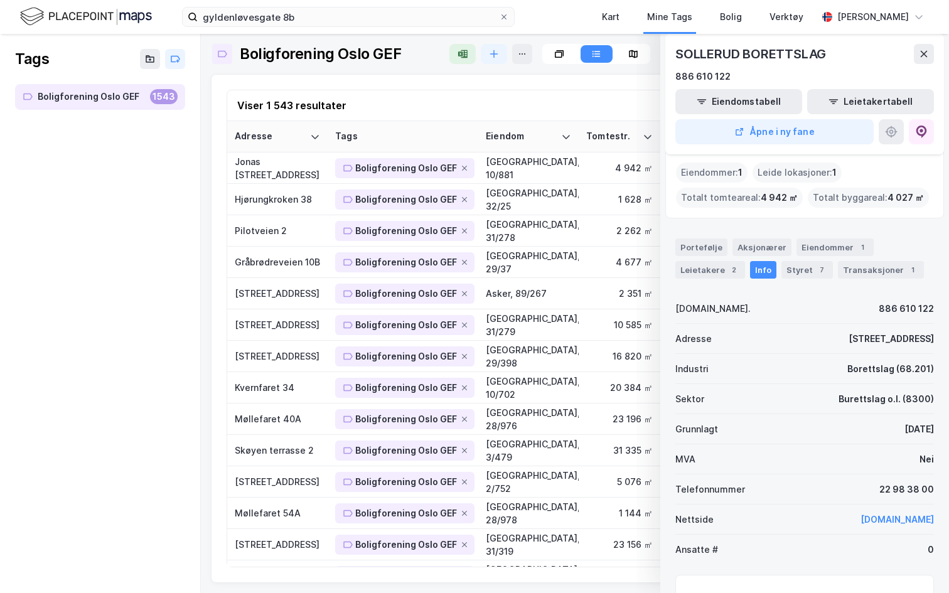
scroll to position [2, 0]
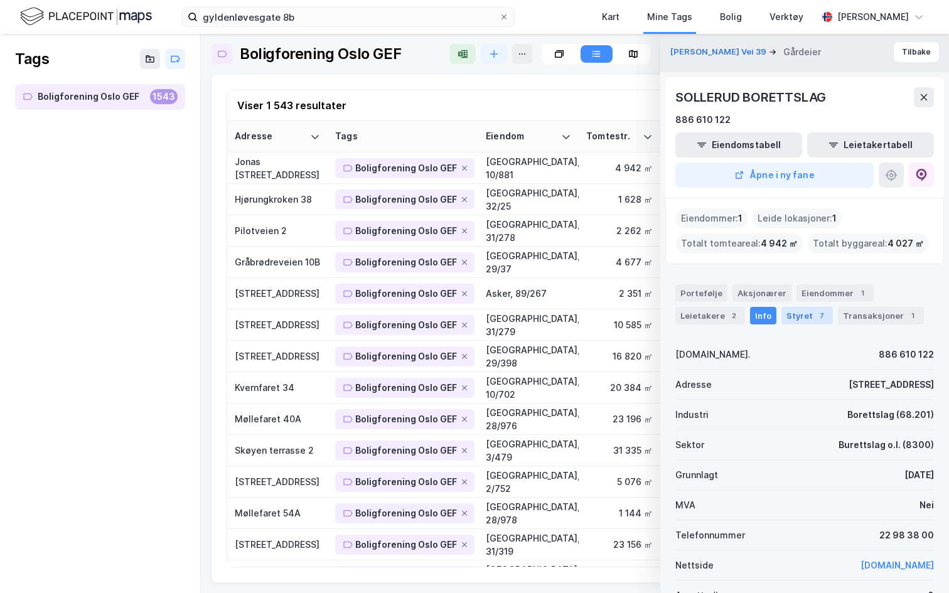
click at [795, 321] on div "Styret 7" at bounding box center [806, 316] width 51 height 18
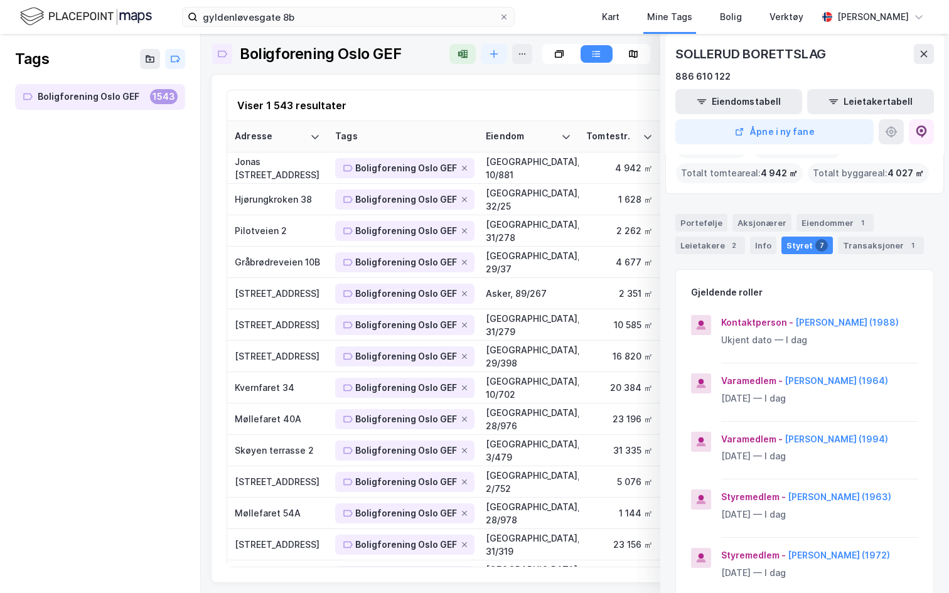
scroll to position [80, 0]
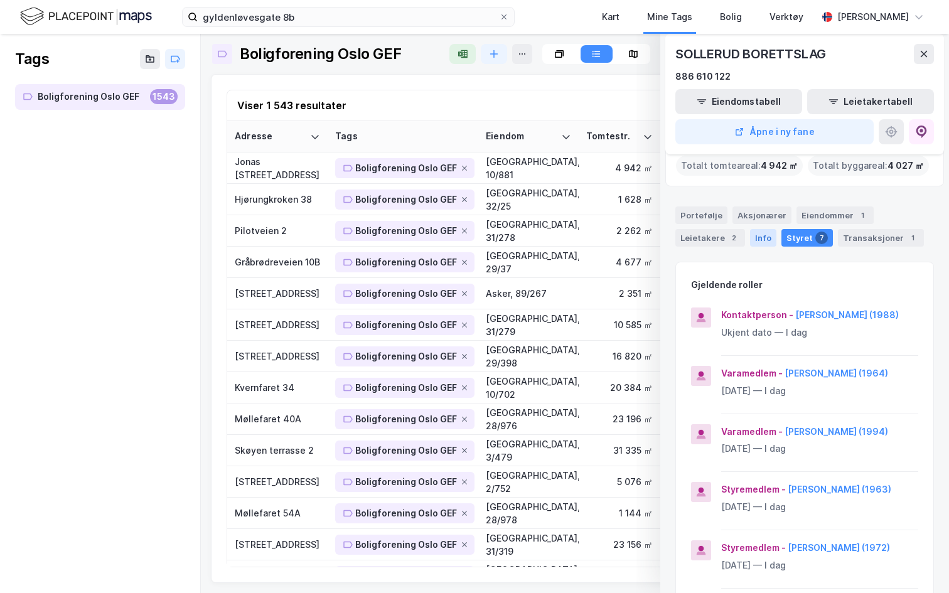
click at [759, 240] on div "Info" at bounding box center [763, 238] width 26 height 18
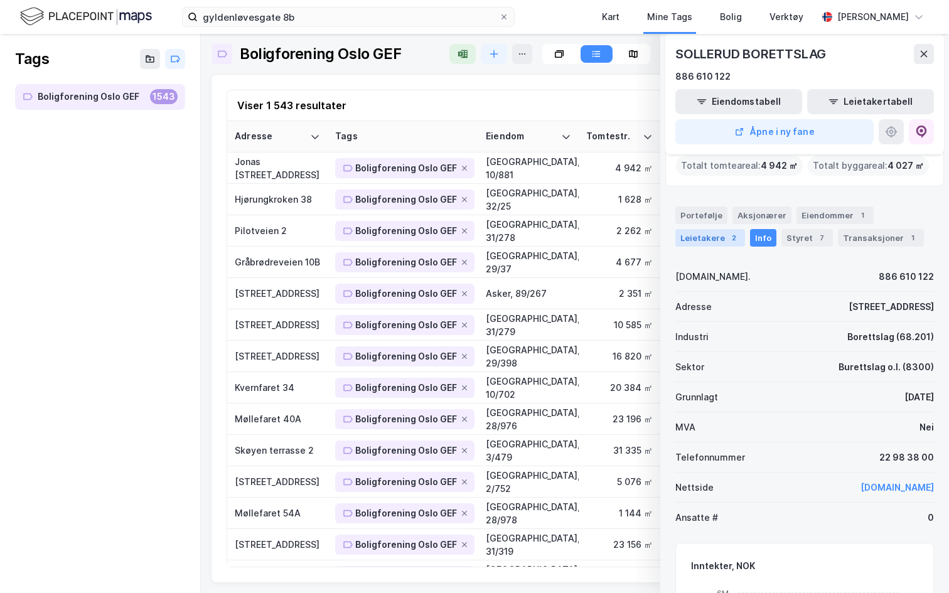
click at [709, 240] on div "Leietakere 2" at bounding box center [710, 238] width 70 height 18
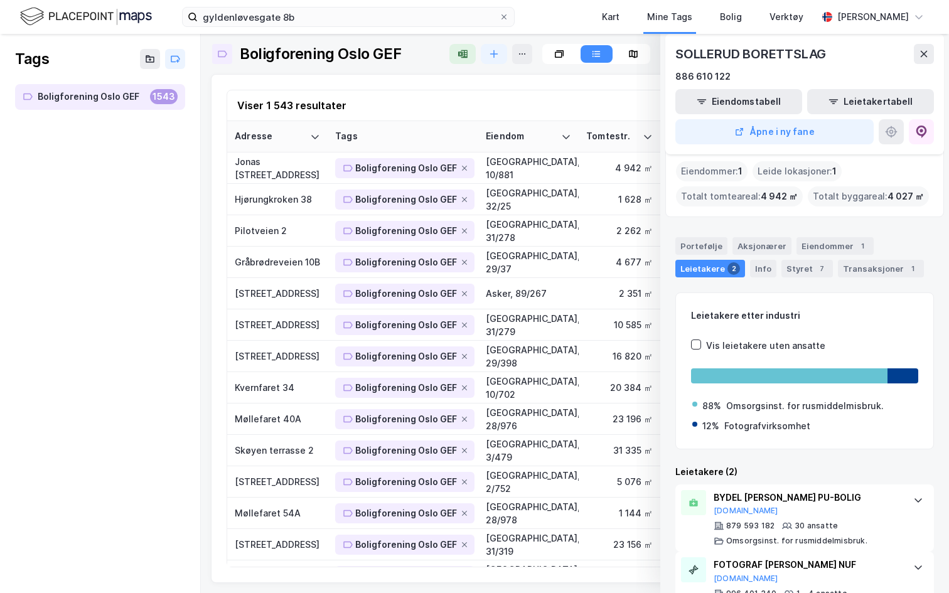
scroll to position [90, 0]
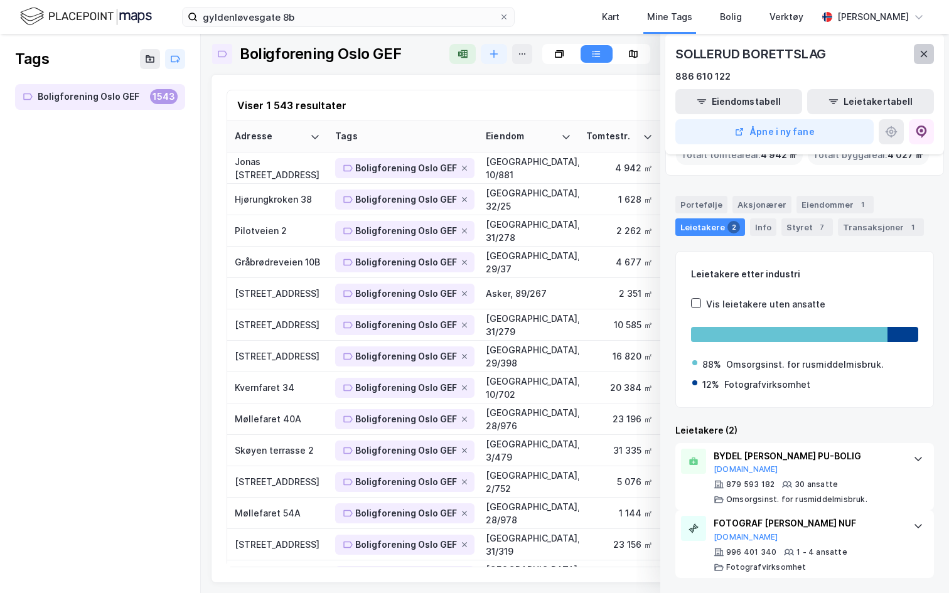
click at [926, 56] on icon at bounding box center [924, 54] width 7 height 6
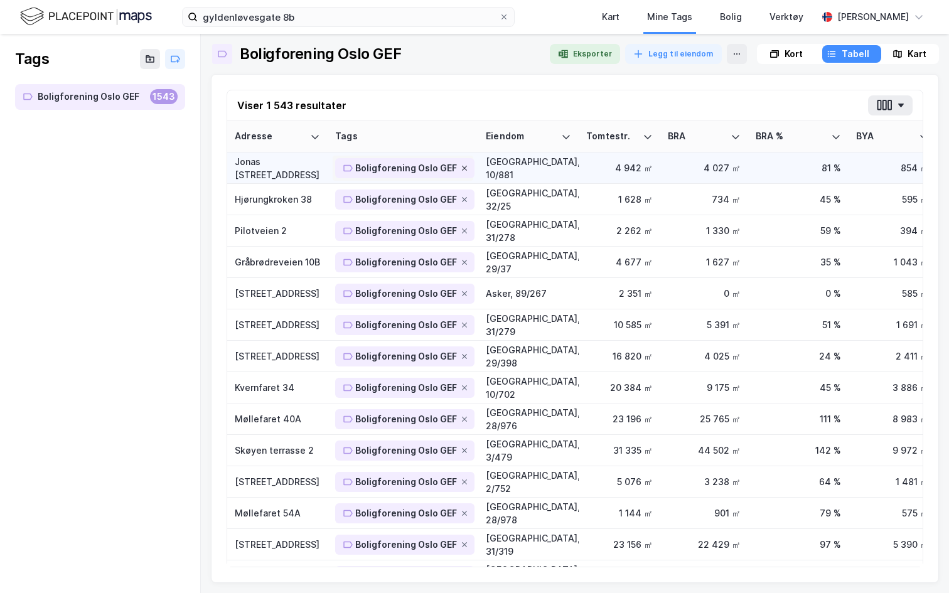
click at [461, 168] on icon at bounding box center [465, 168] width 8 height 8
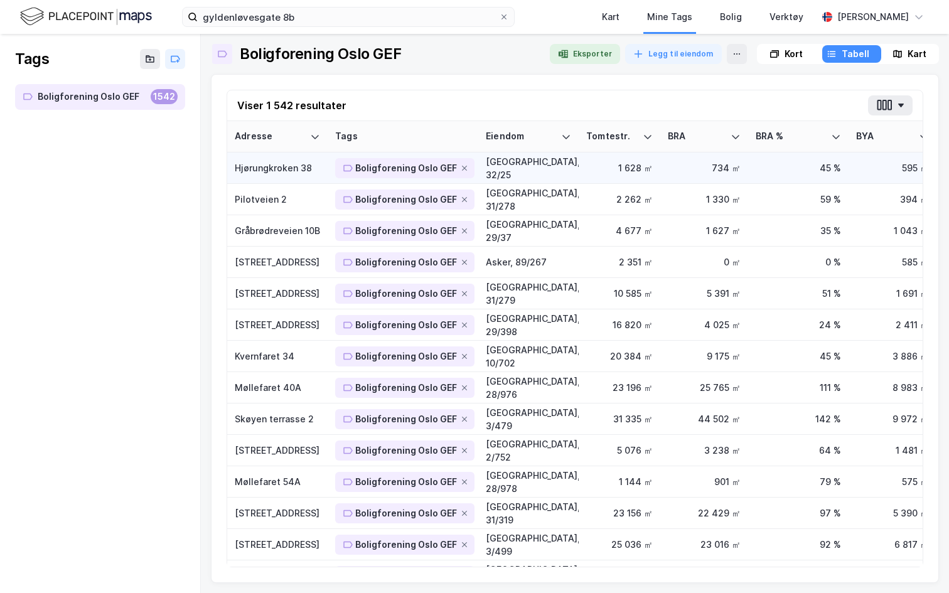
click at [277, 171] on div "Hjørungkroken 38" at bounding box center [277, 167] width 85 height 13
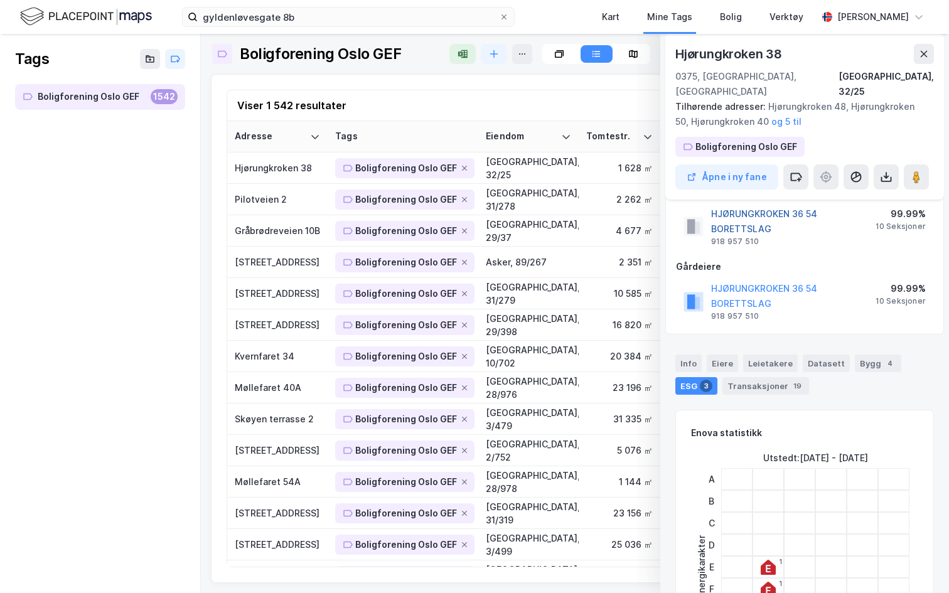
scroll to position [28, 0]
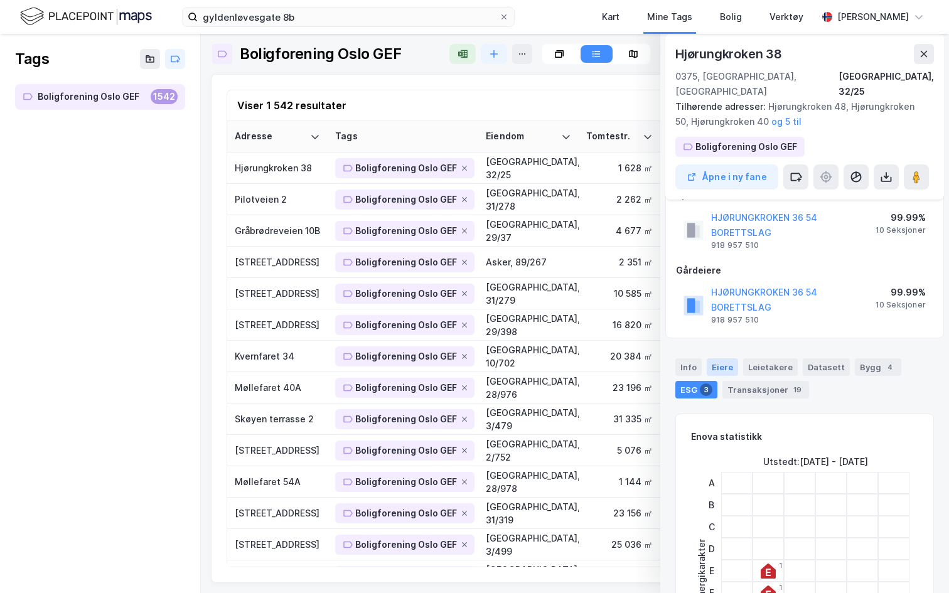
click at [721, 360] on div "Eiere" at bounding box center [722, 367] width 31 height 18
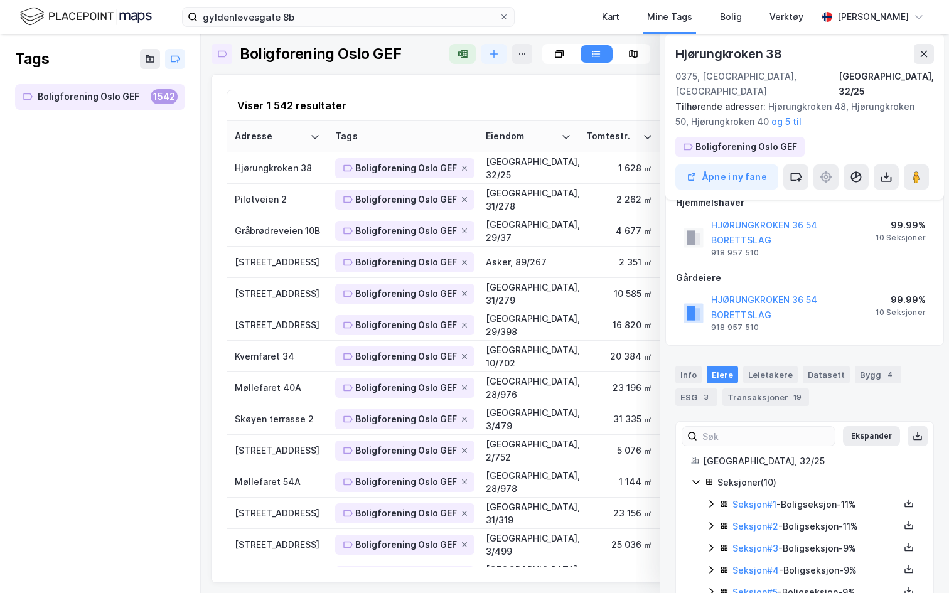
scroll to position [23, 0]
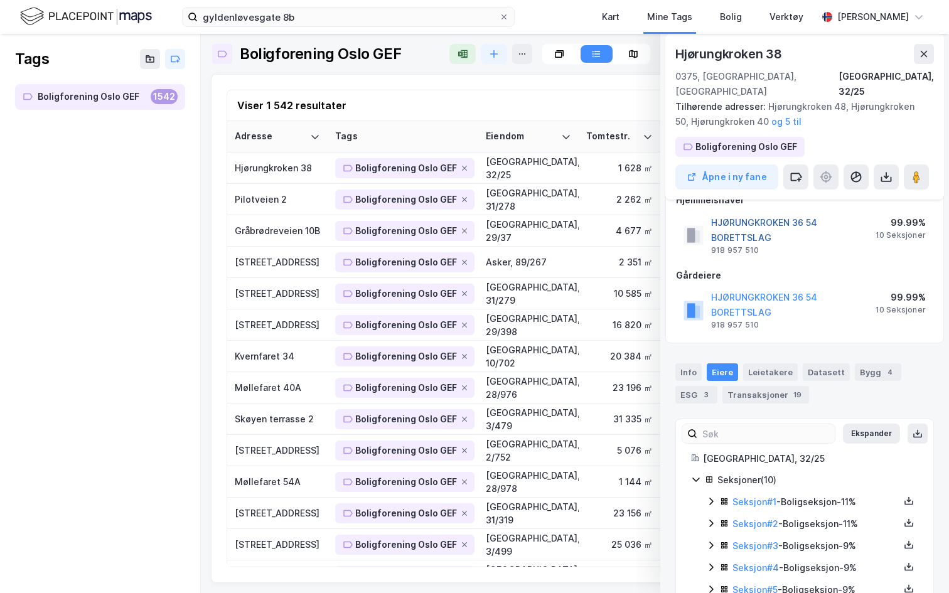
click at [0, 0] on button "HJØRUNGKROKEN 36 54 BORETTSLAG" at bounding box center [0, 0] width 0 height 0
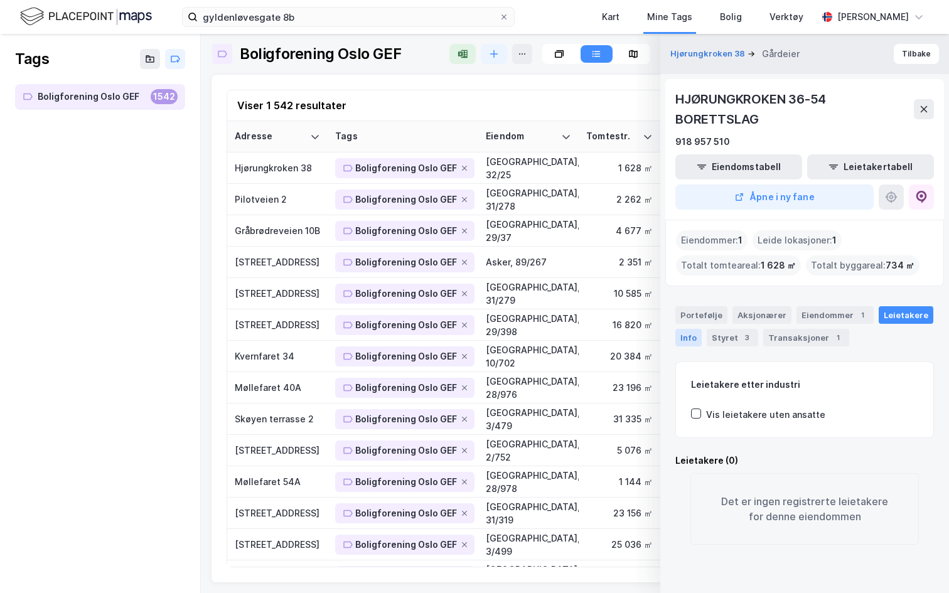
click at [697, 336] on div "Info" at bounding box center [688, 338] width 26 height 18
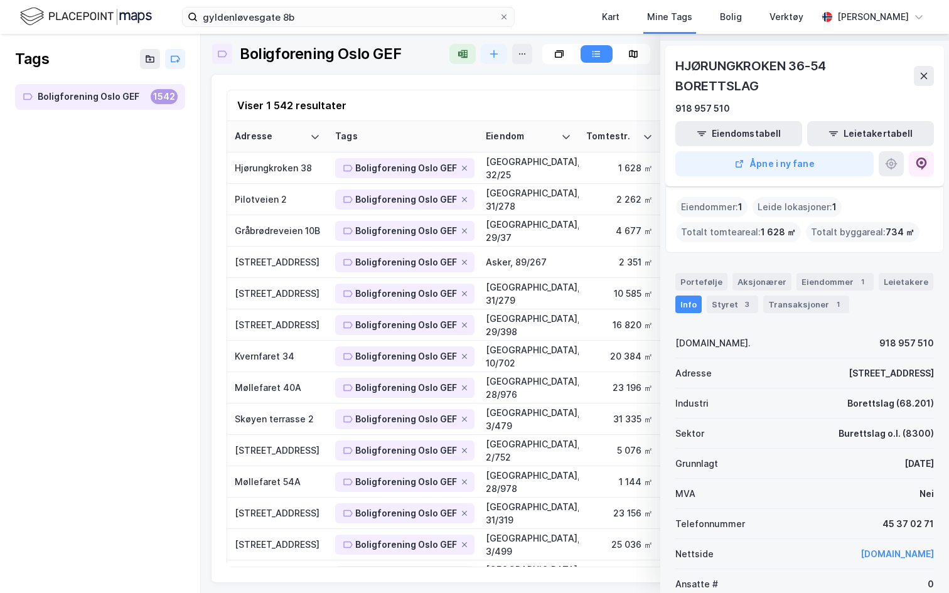
scroll to position [0, 0]
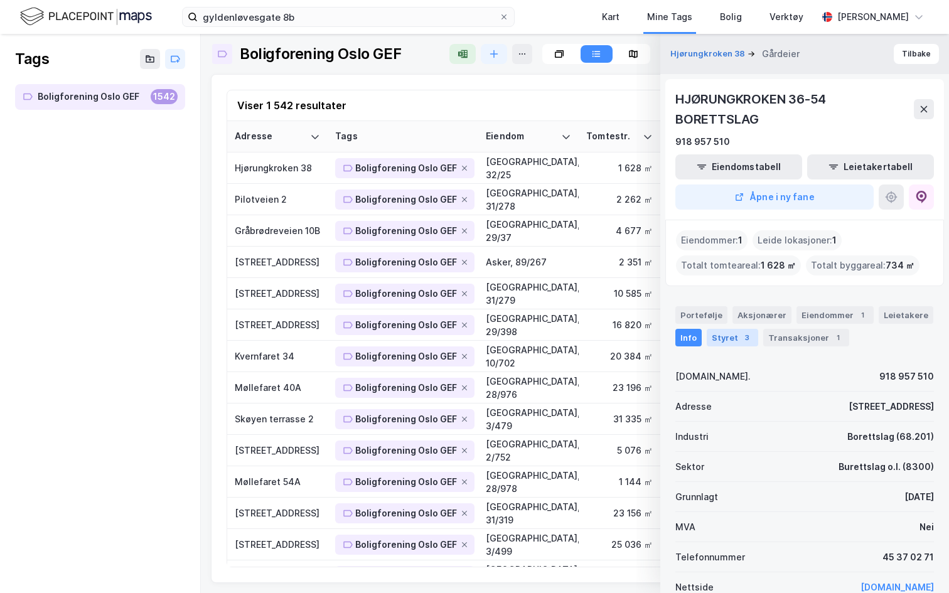
click at [743, 336] on div "3" at bounding box center [747, 337] width 13 height 13
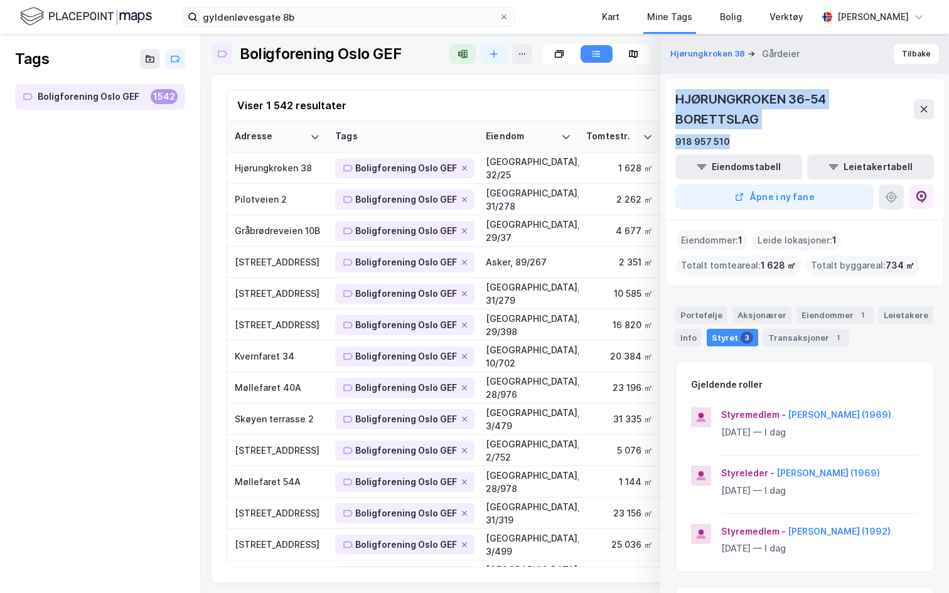
drag, startPoint x: 675, startPoint y: 95, endPoint x: 798, endPoint y: 138, distance: 131.0
click at [798, 138] on div "HJØRUNGKROKEN 36-54 BORETTSLAG 918 957 510 Eiendomstabell Leietakertabell Åpne …" at bounding box center [804, 149] width 279 height 141
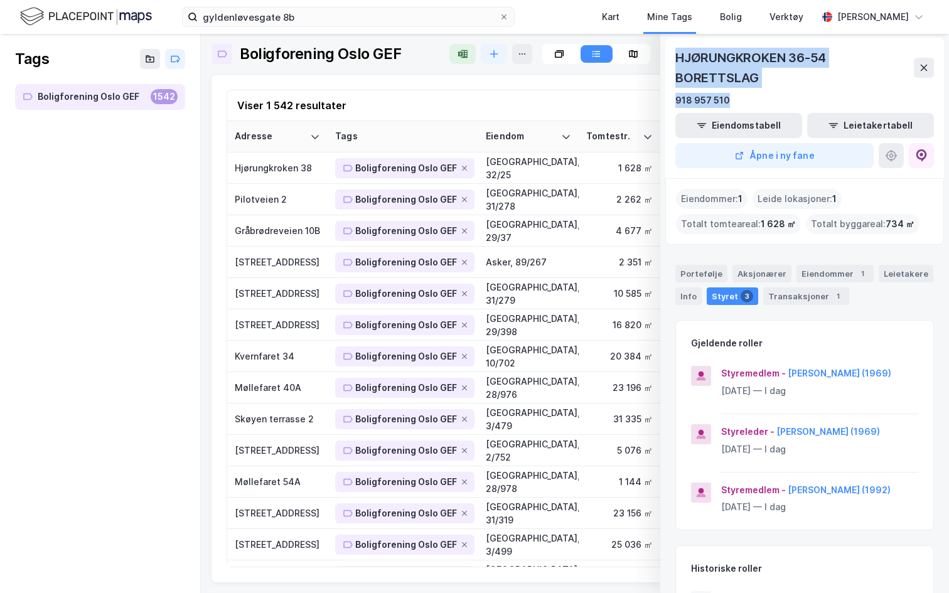
scroll to position [43, 0]
click at [0, 0] on button "Marit Sandland (1969)" at bounding box center [0, 0] width 0 height 0
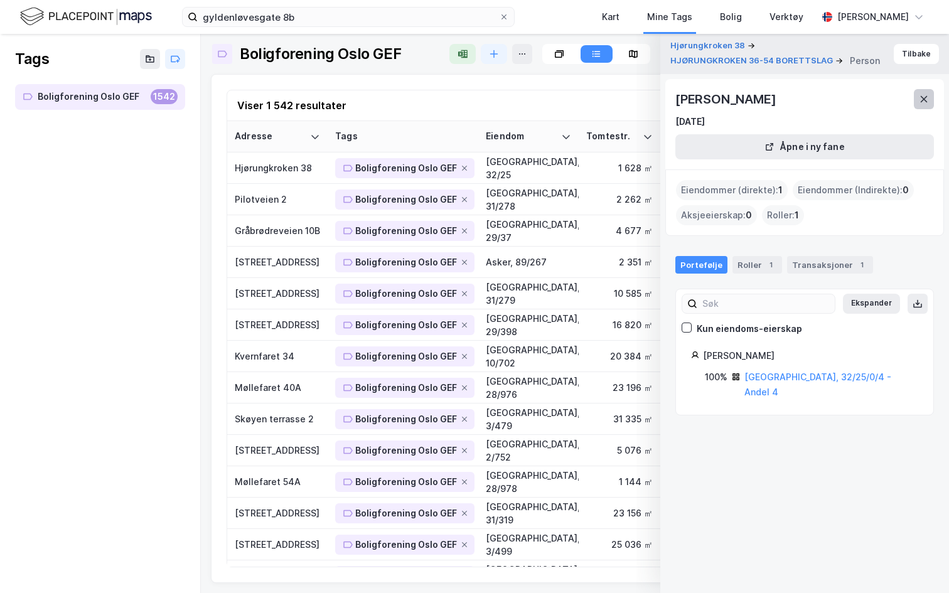
click at [921, 100] on icon at bounding box center [924, 99] width 10 height 10
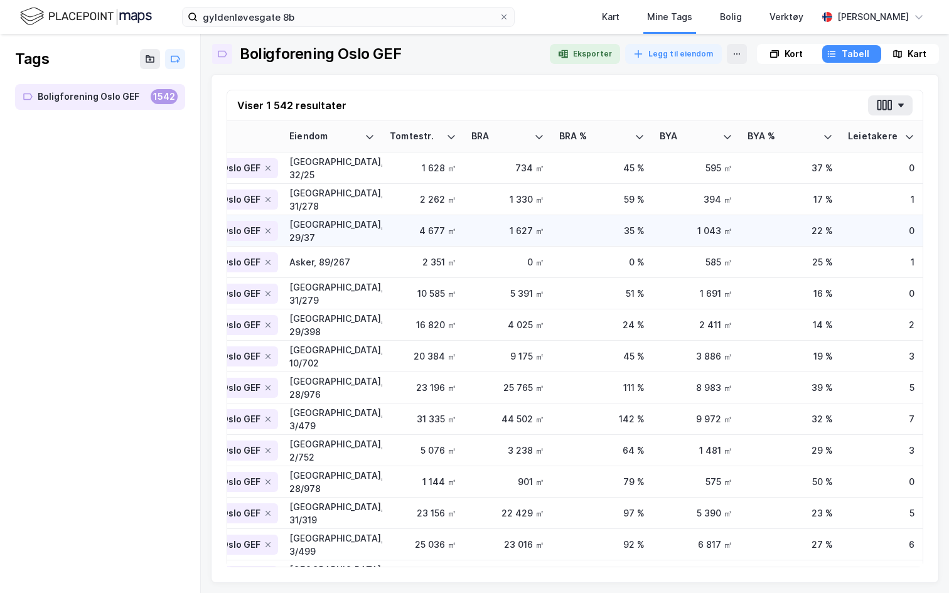
scroll to position [0, 0]
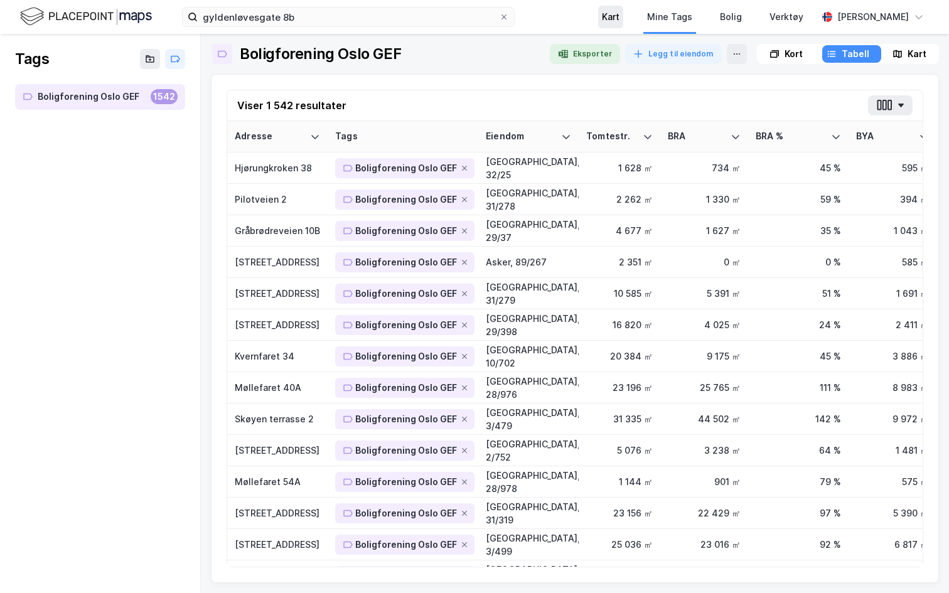
click at [601, 25] on div "Kart" at bounding box center [610, 17] width 25 height 23
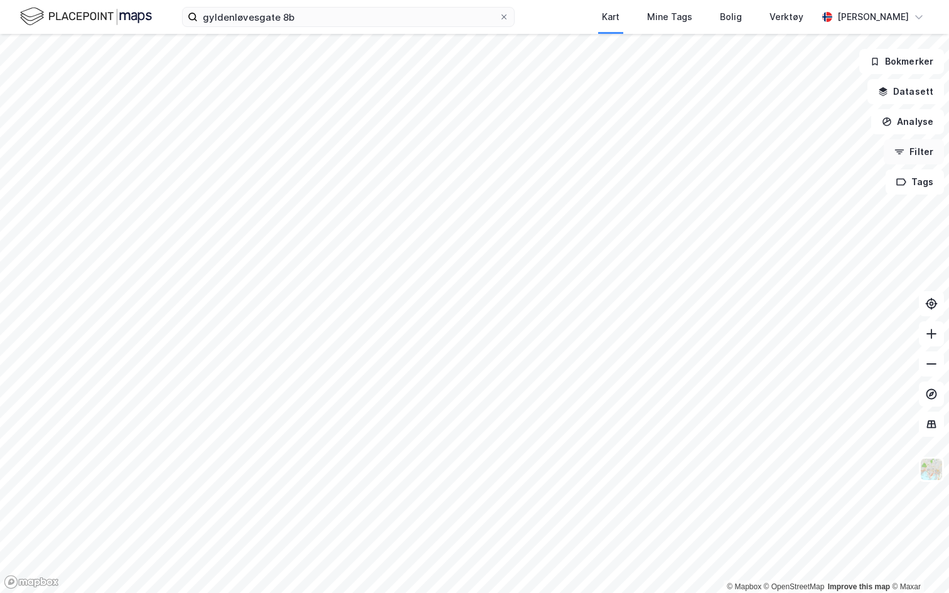
click at [913, 152] on button "Filter" at bounding box center [914, 151] width 60 height 25
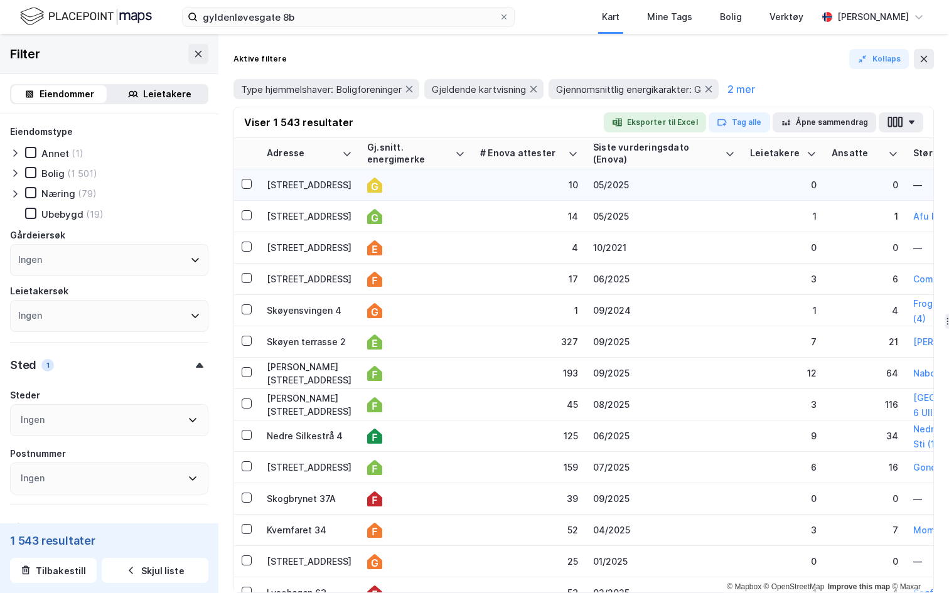
click at [321, 194] on td "Badstuveien 32" at bounding box center [309, 184] width 100 height 31
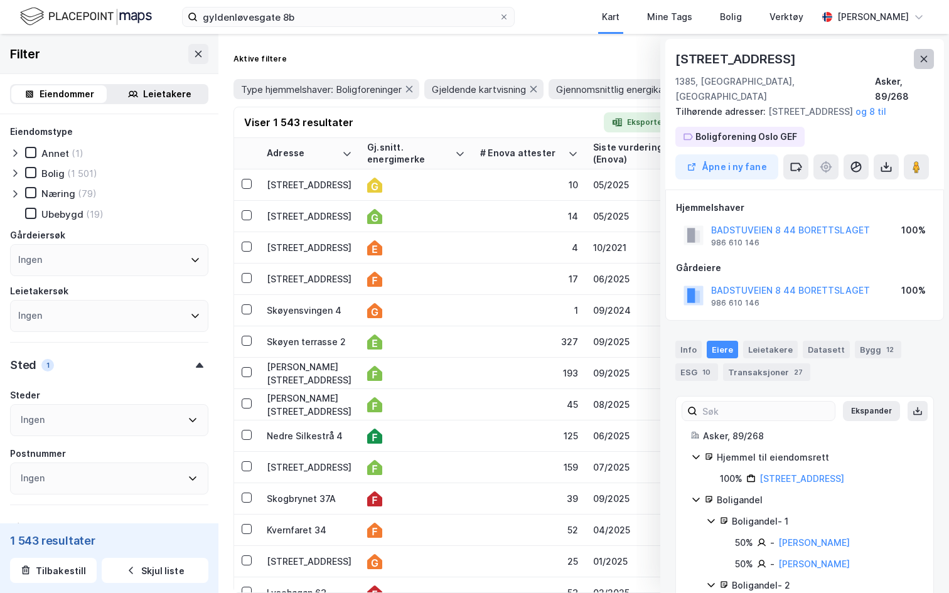
click at [922, 58] on icon at bounding box center [924, 59] width 10 height 10
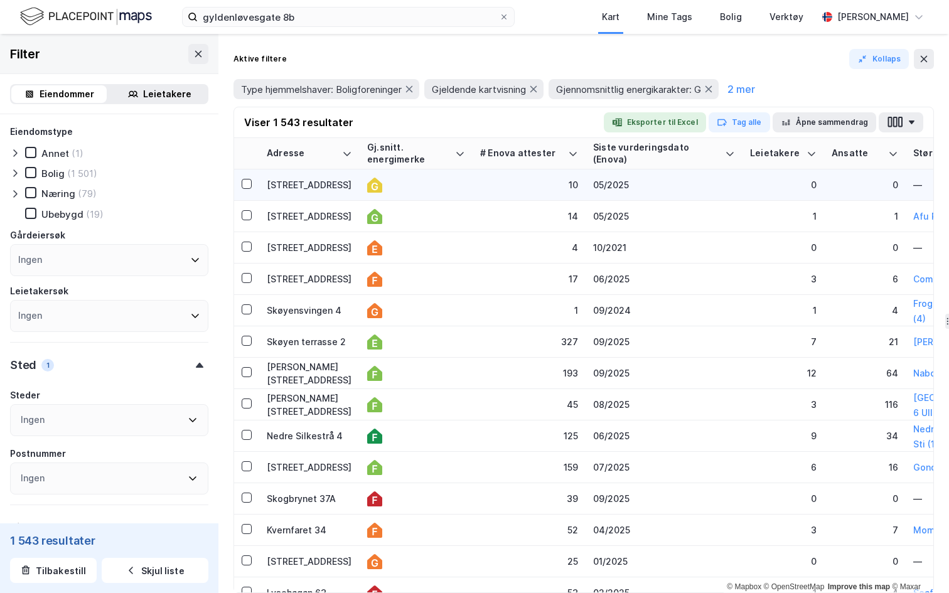
click at [294, 185] on div "Badstuveien 32" at bounding box center [309, 184] width 85 height 13
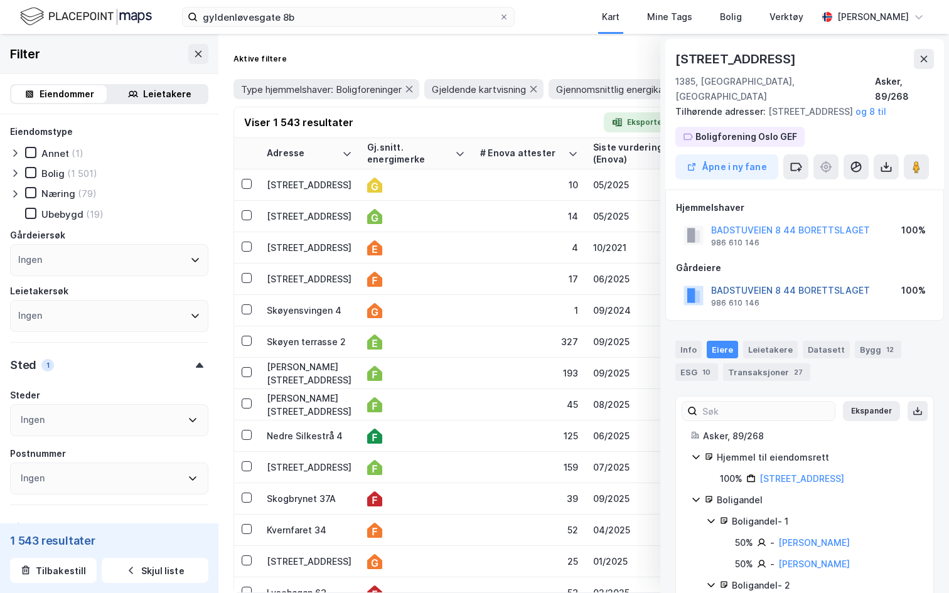
scroll to position [1, 0]
click at [0, 0] on button "BADSTUVEIEN 8 44 BORETTSLAGET" at bounding box center [0, 0] width 0 height 0
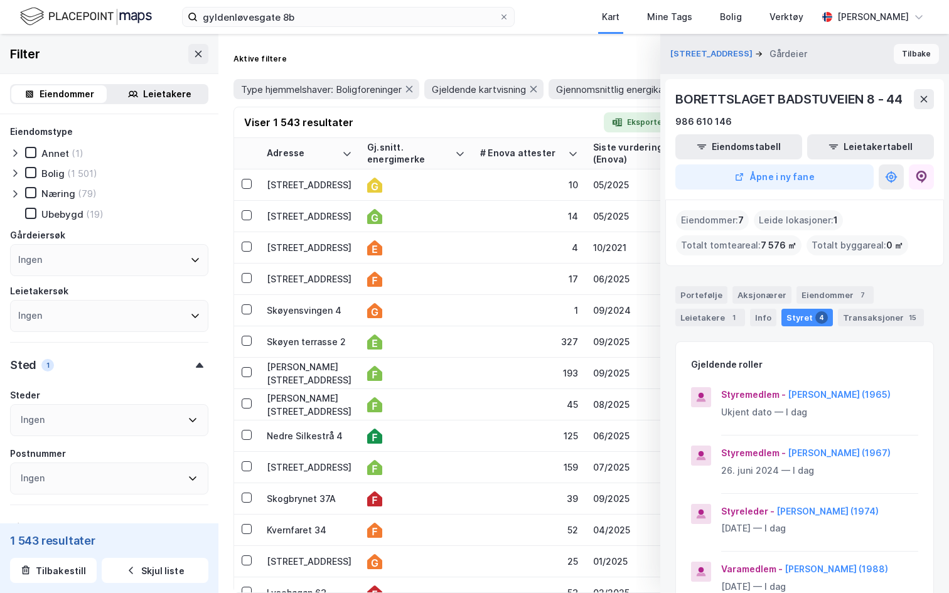
click at [914, 57] on button "Tilbake" at bounding box center [916, 54] width 45 height 20
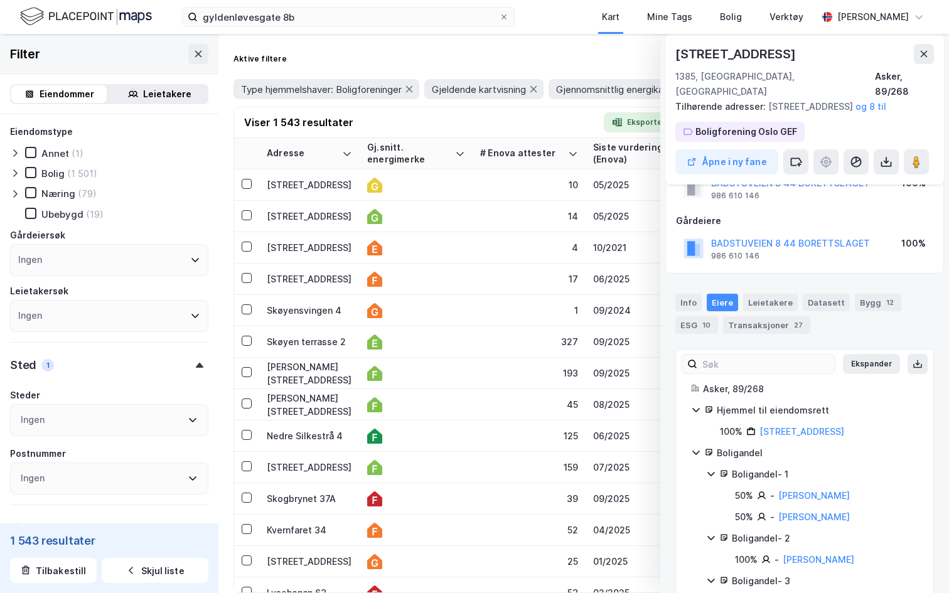
scroll to position [0, 0]
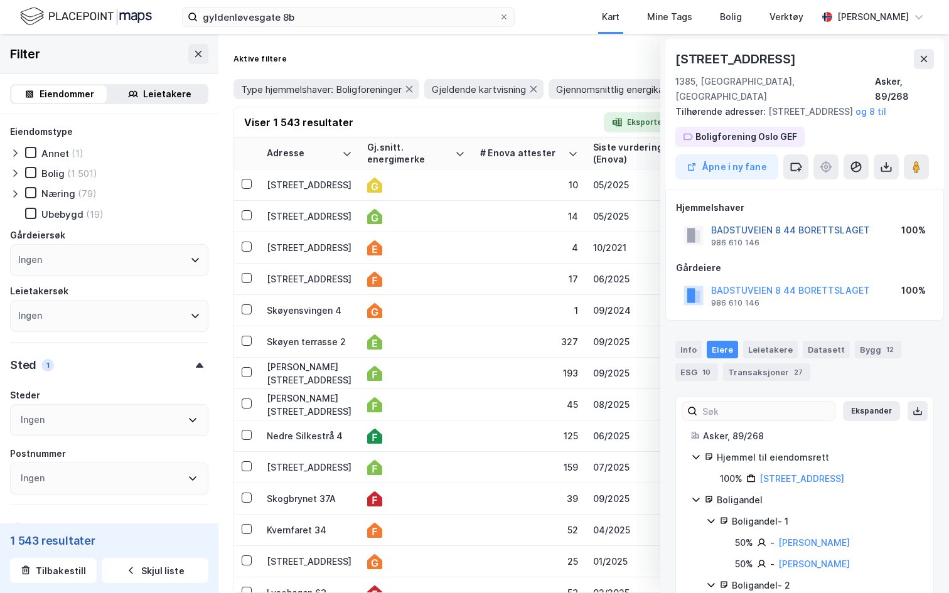
click at [0, 0] on button "BADSTUVEIEN 8 44 BORETTSLAGET" at bounding box center [0, 0] width 0 height 0
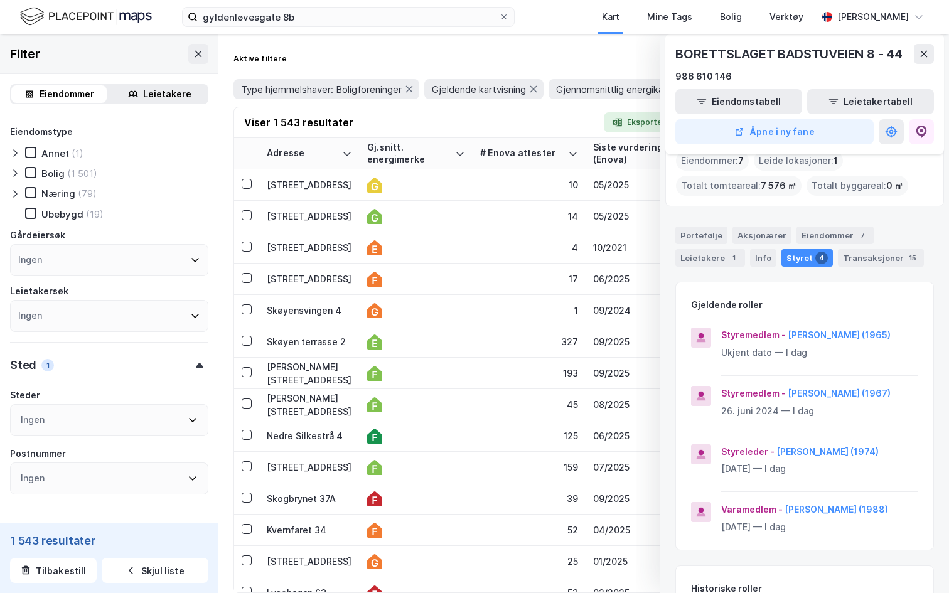
scroll to position [60, 0]
click at [0, 0] on button "Pål Tangen (1965)" at bounding box center [0, 0] width 0 height 0
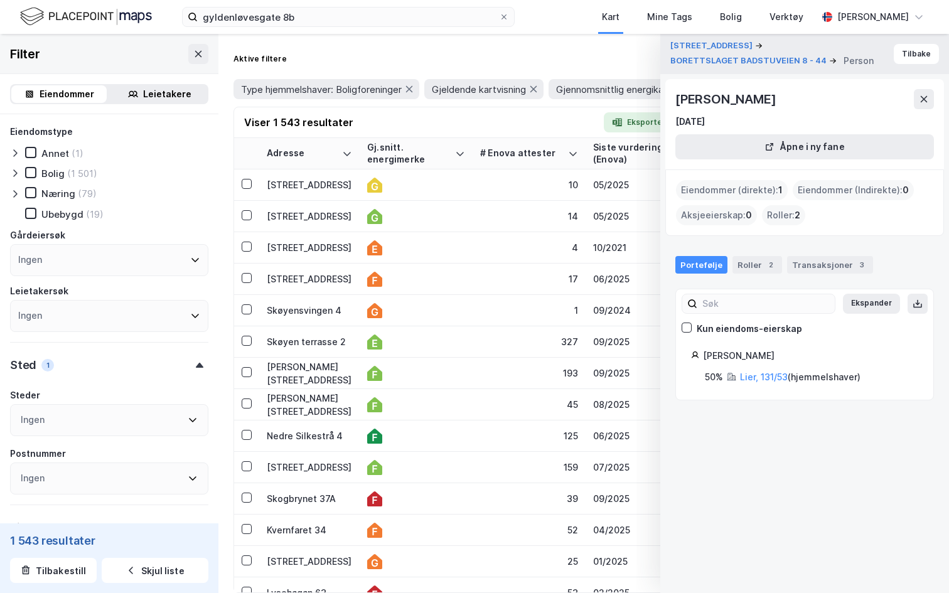
drag, startPoint x: 389, startPoint y: 150, endPoint x: 389, endPoint y: -23, distance: 173.2
click at [389, 0] on html "gyldenløvesgate 8b Kart Mine Tags Bolig Verktøy Andreas Vestadmin © Mapbox © Op…" at bounding box center [474, 296] width 949 height 593
drag, startPoint x: 756, startPoint y: 357, endPoint x: 747, endPoint y: 354, distance: 9.7
click at [747, 354] on div "Tangen Pål" at bounding box center [810, 355] width 215 height 15
click at [702, 83] on div "Pål Tangen 25. okt. 1965 Åpne i ny fane" at bounding box center [804, 124] width 279 height 90
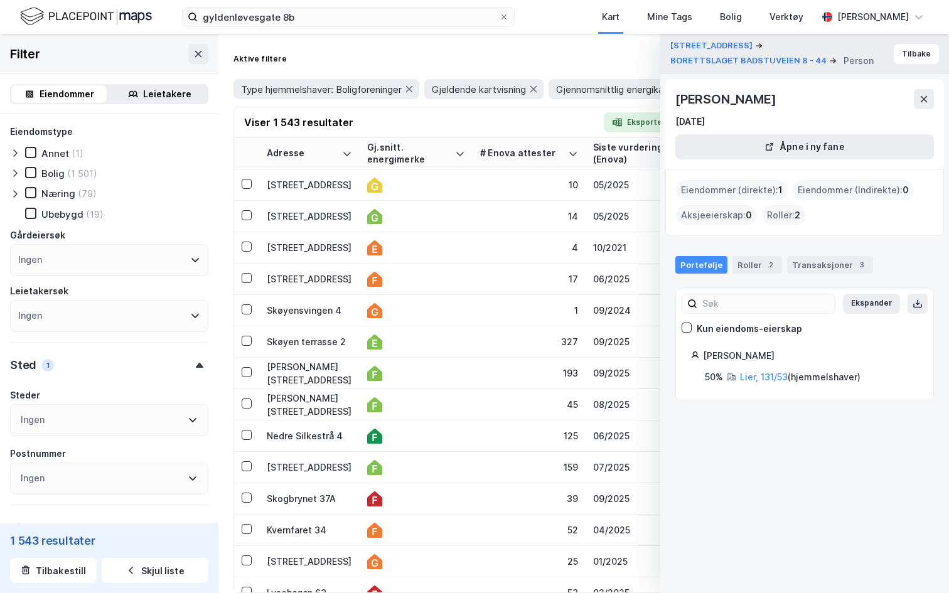
click at [701, 89] on div "Pål Tangen" at bounding box center [726, 99] width 103 height 20
click at [701, 95] on div "Pål Tangen" at bounding box center [726, 99] width 103 height 20
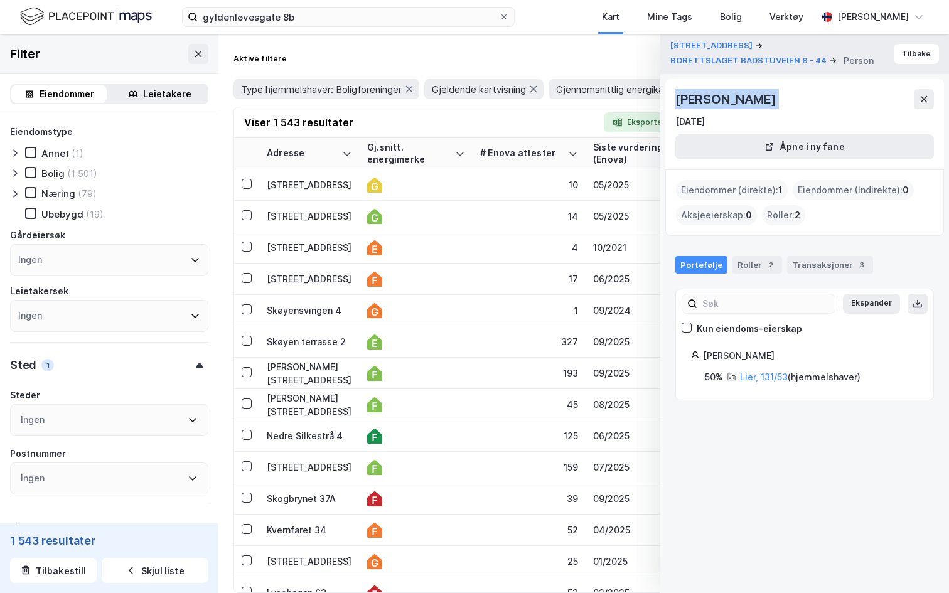
copy div "Pål Tangen"
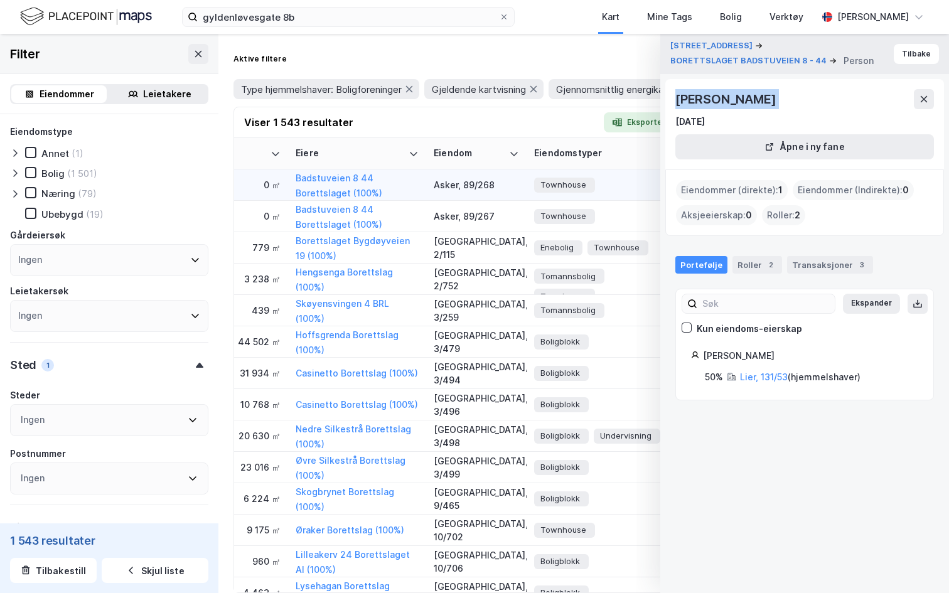
scroll to position [0, 981]
click at [705, 126] on div "25. okt. 1965" at bounding box center [689, 121] width 29 height 15
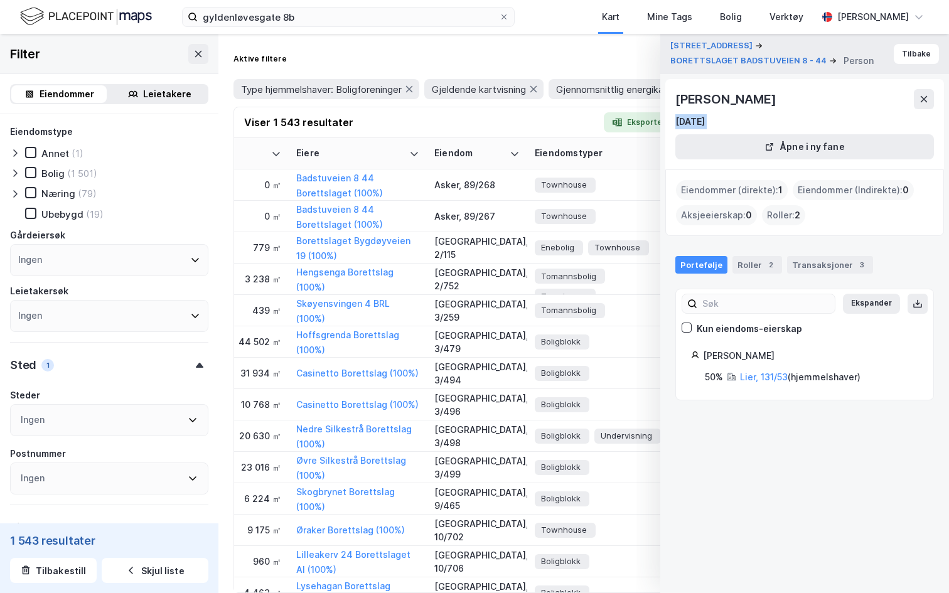
click at [705, 126] on div "25. okt. 1965" at bounding box center [689, 121] width 29 height 15
drag, startPoint x: 683, startPoint y: 98, endPoint x: 695, endPoint y: 99, distance: 12.6
click at [695, 99] on div "Pål Tangen" at bounding box center [726, 99] width 103 height 20
click at [918, 99] on button at bounding box center [924, 99] width 20 height 20
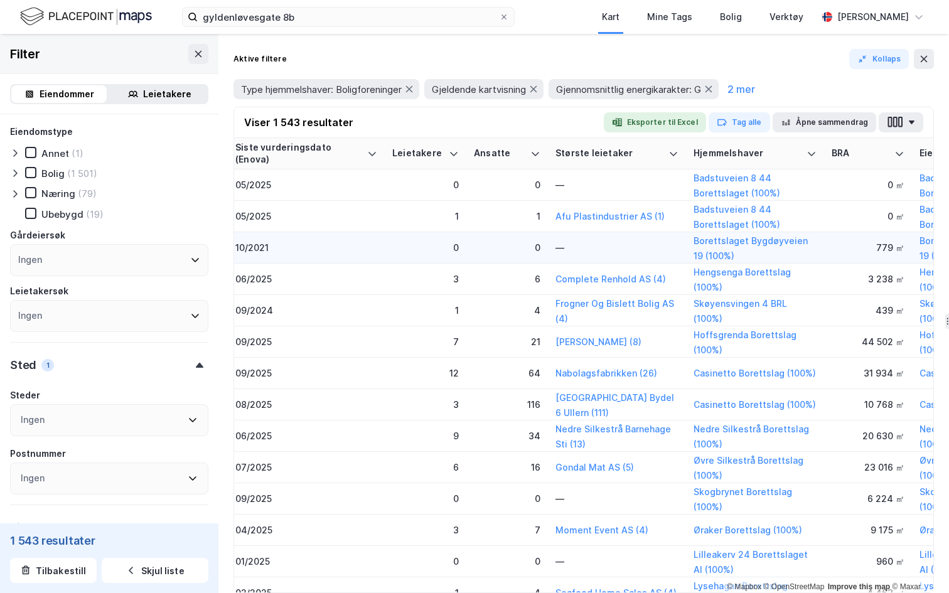
scroll to position [0, 0]
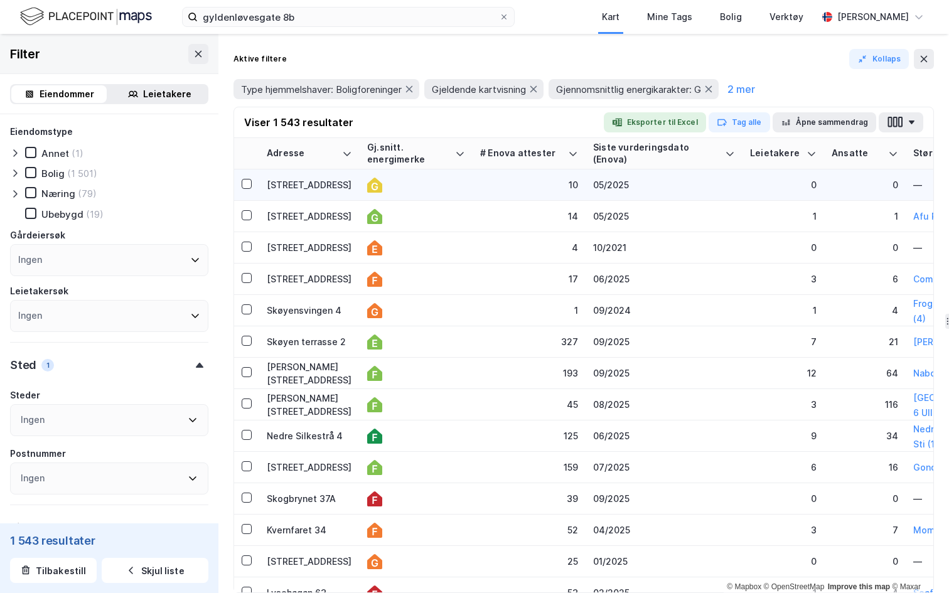
click at [333, 193] on td "Badstuveien 32" at bounding box center [309, 184] width 100 height 31
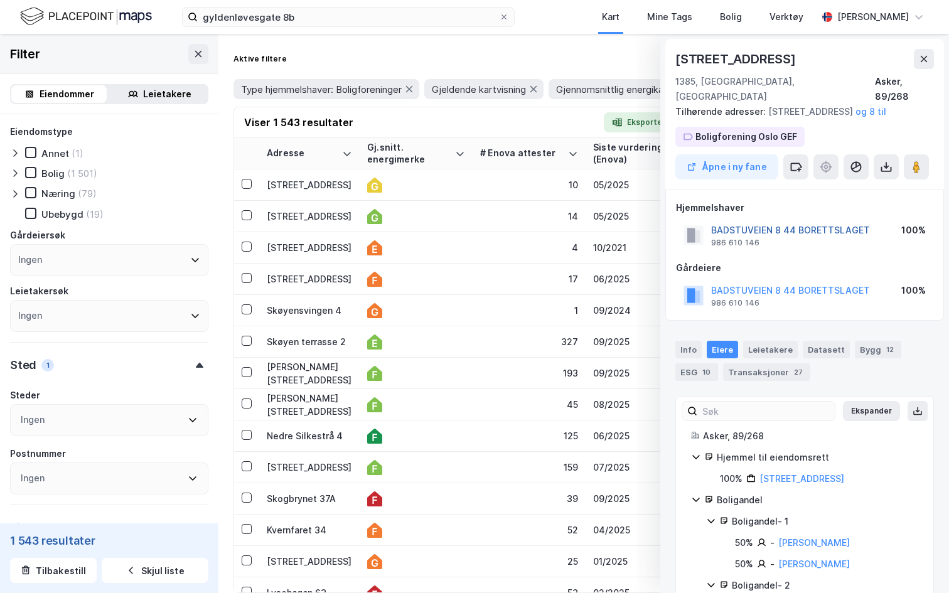
click at [0, 0] on button "BADSTUVEIEN 8 44 BORETTSLAGET" at bounding box center [0, 0] width 0 height 0
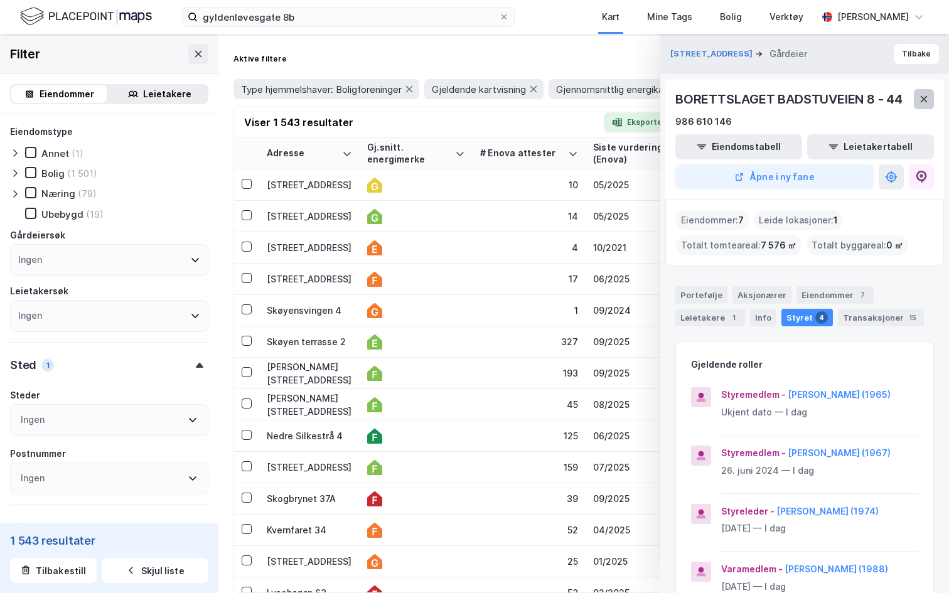
click at [924, 100] on icon at bounding box center [924, 99] width 7 height 6
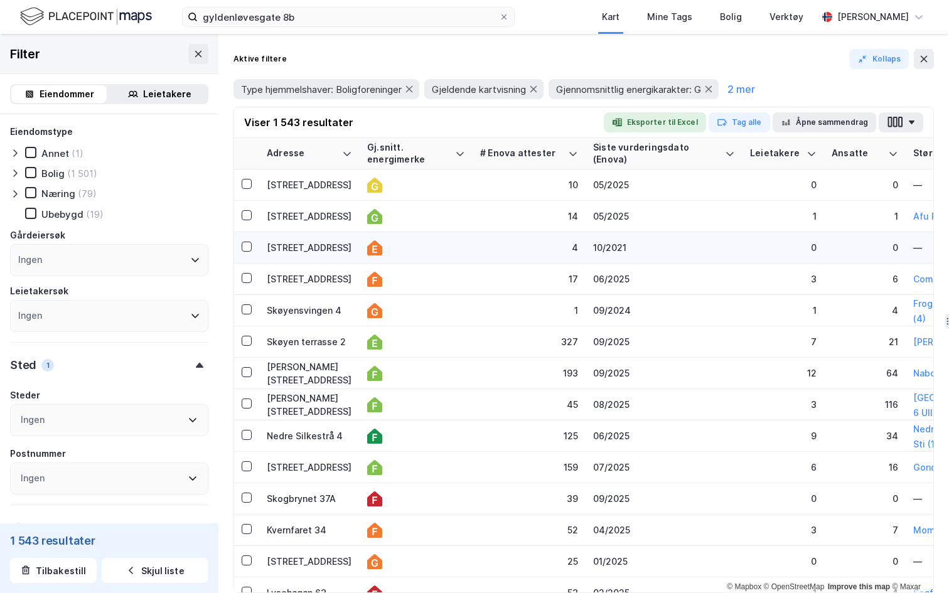
click at [304, 240] on td "Bygdøyveien 19B" at bounding box center [309, 247] width 100 height 31
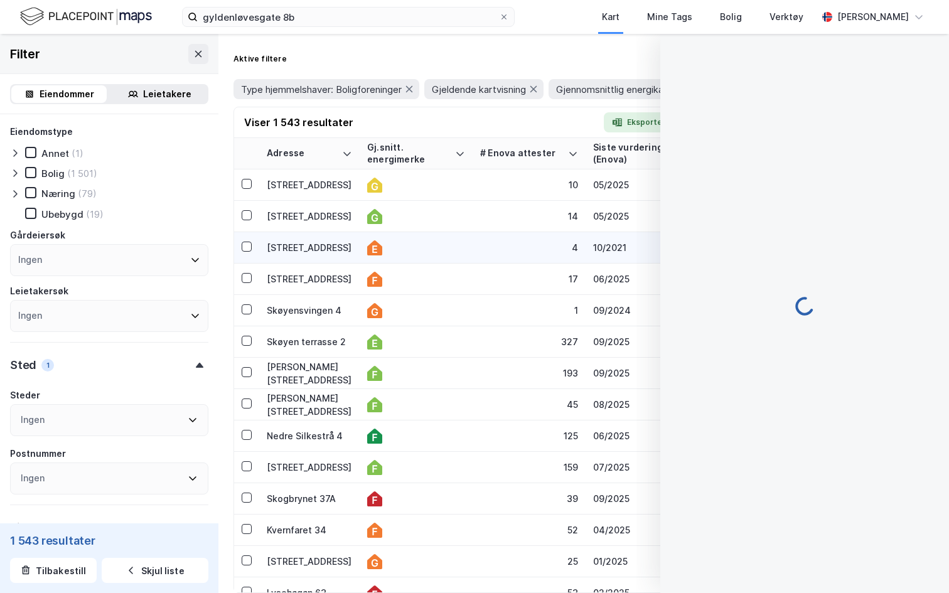
scroll to position [1, 0]
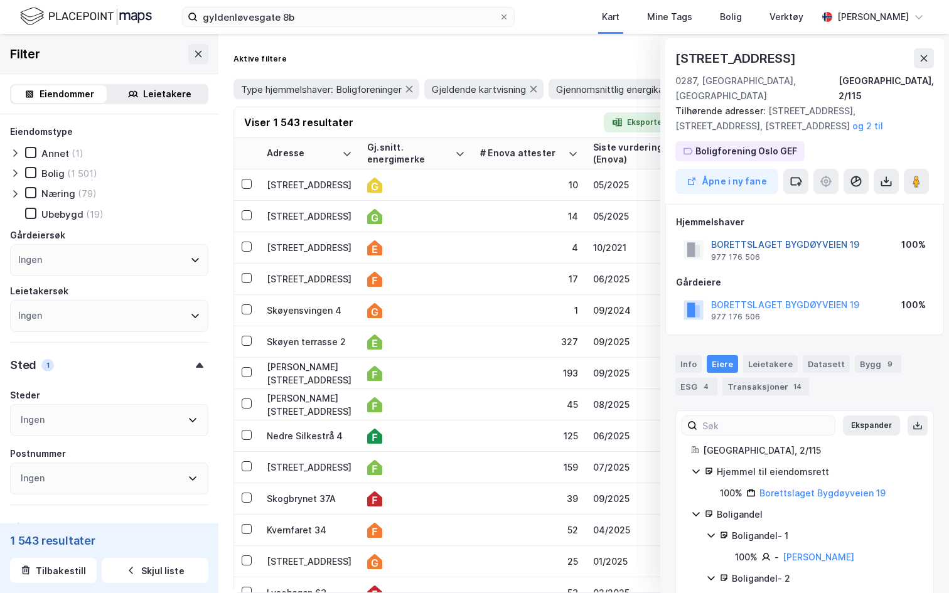
click at [0, 0] on button "BORETTSLAGET BYGDØYVEIEN 19" at bounding box center [0, 0] width 0 height 0
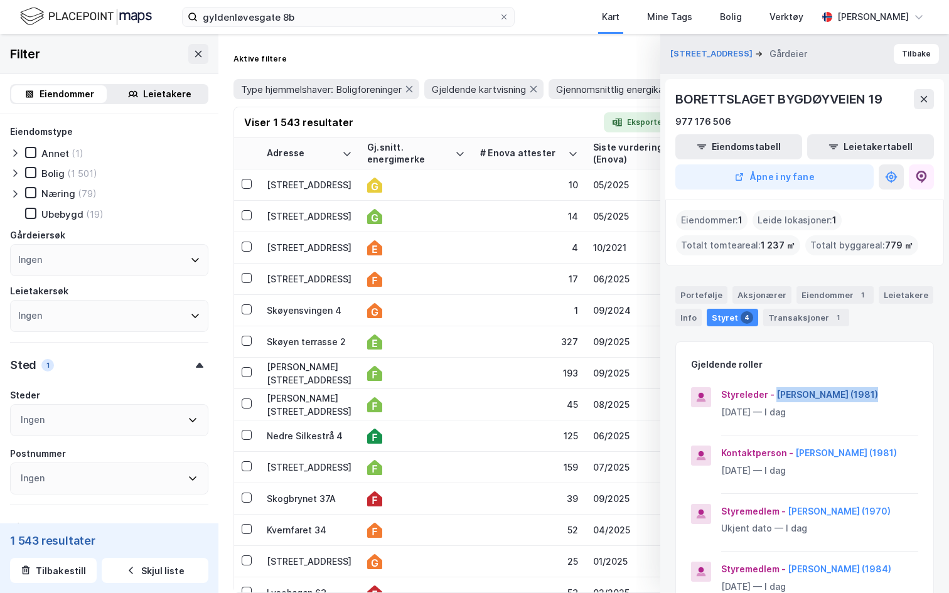
drag, startPoint x: 773, startPoint y: 393, endPoint x: 871, endPoint y: 397, distance: 97.4
click at [871, 397] on div "Styreleder - Alexandra Shabasheva (1981)" at bounding box center [819, 394] width 197 height 15
copy button "Alexandra Shabasheva"
click at [312, 342] on div "Skøyen terrasse 2" at bounding box center [309, 341] width 85 height 13
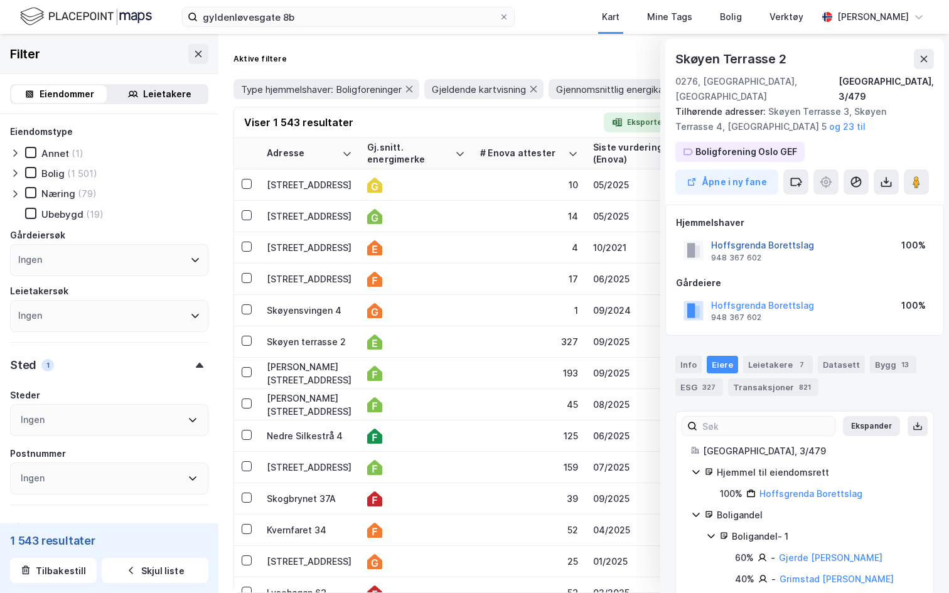
click at [0, 0] on button "Hoffsgrenda Borettslag" at bounding box center [0, 0] width 0 height 0
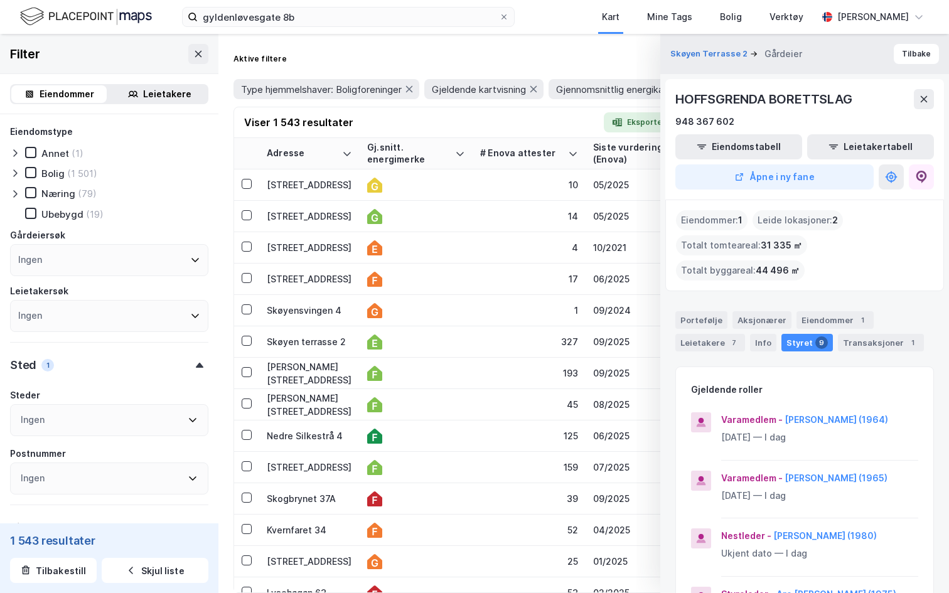
drag, startPoint x: 783, startPoint y: 394, endPoint x: 903, endPoint y: 401, distance: 119.5
click at [903, 412] on div "Varamedlem - Svein Erik Styrmoe Oseid (1964)" at bounding box center [819, 419] width 197 height 15
drag, startPoint x: 901, startPoint y: 401, endPoint x: 782, endPoint y: 400, distance: 119.3
click at [782, 412] on div "Varamedlem - Svein Erik Styrmoe Oseid (1964)" at bounding box center [819, 419] width 197 height 15
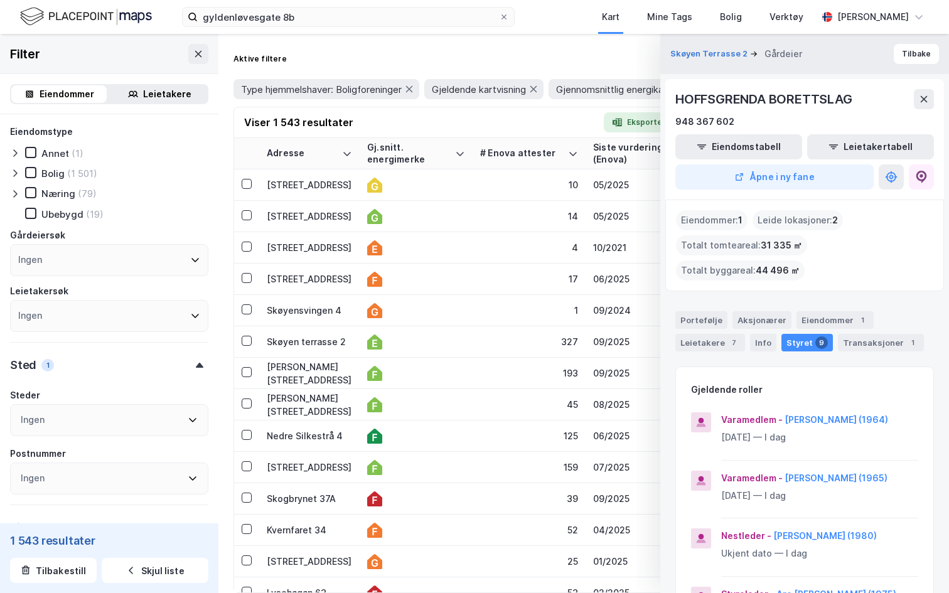
copy button "Svein Erik Styrmoe Oseid"
click at [298, 254] on div "Bygdøyveien 19B" at bounding box center [309, 247] width 85 height 13
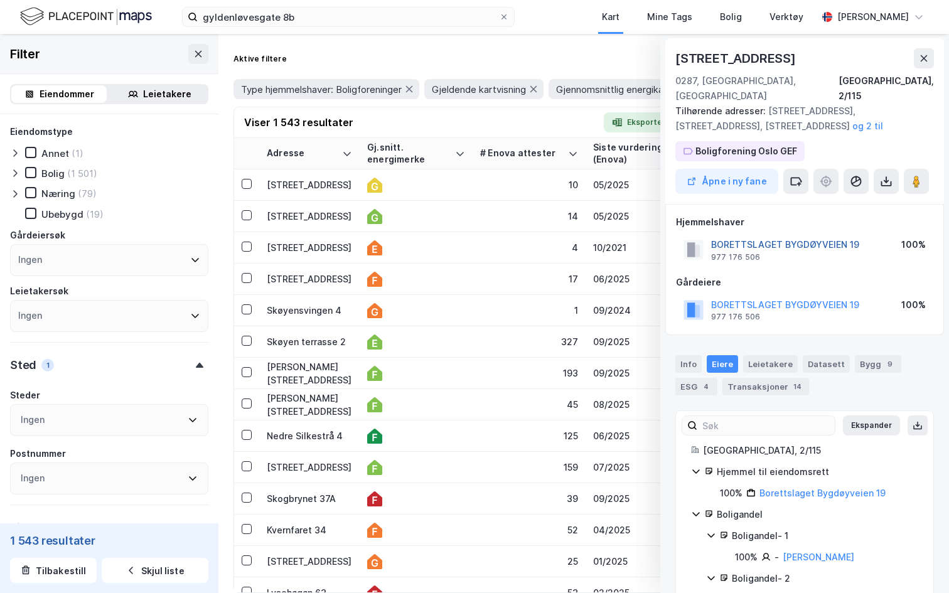
click at [0, 0] on button "BORETTSLAGET BYGDØYVEIEN 19" at bounding box center [0, 0] width 0 height 0
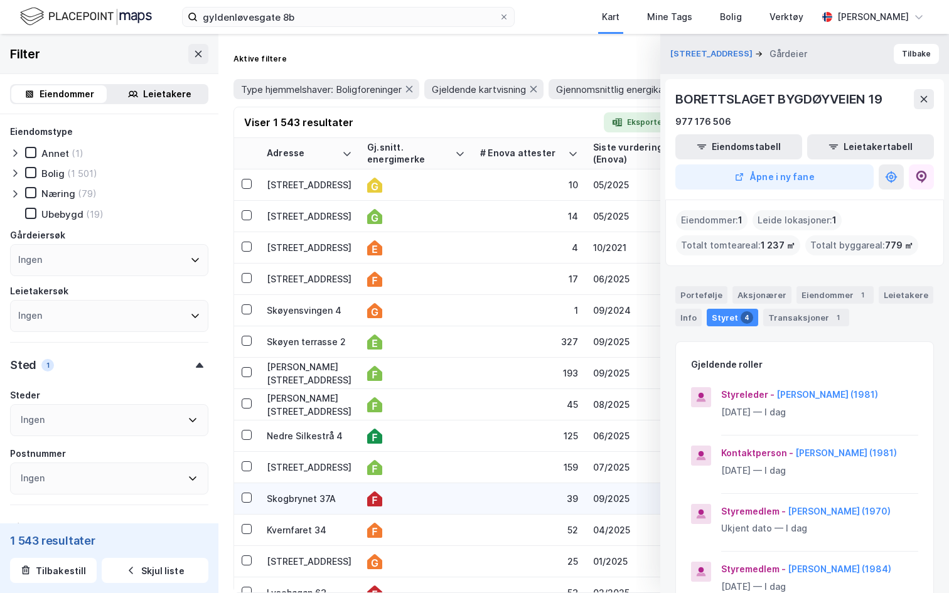
click at [315, 500] on div "Skogbrynet 37A" at bounding box center [309, 498] width 85 height 13
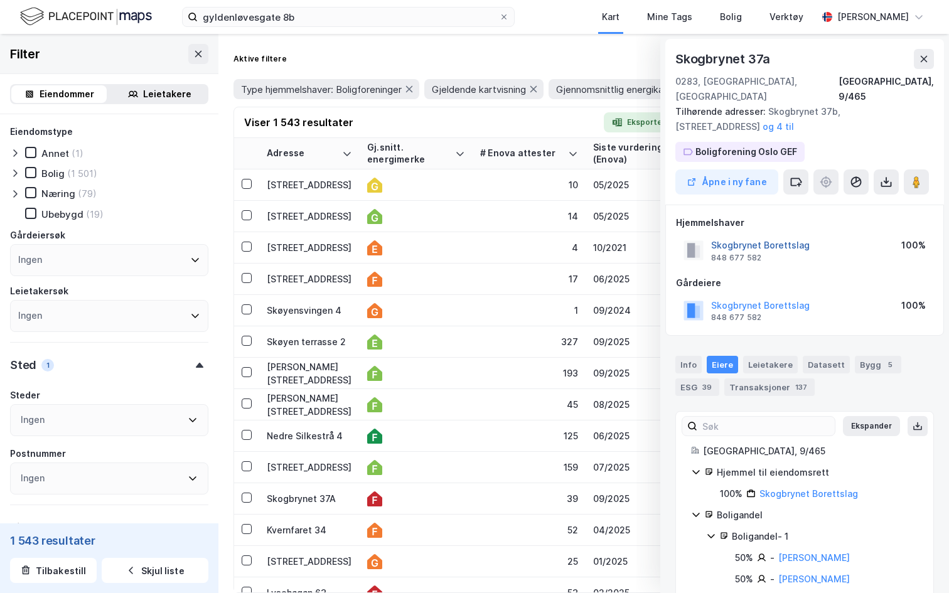
click at [0, 0] on button "Skogbrynet Borettslag" at bounding box center [0, 0] width 0 height 0
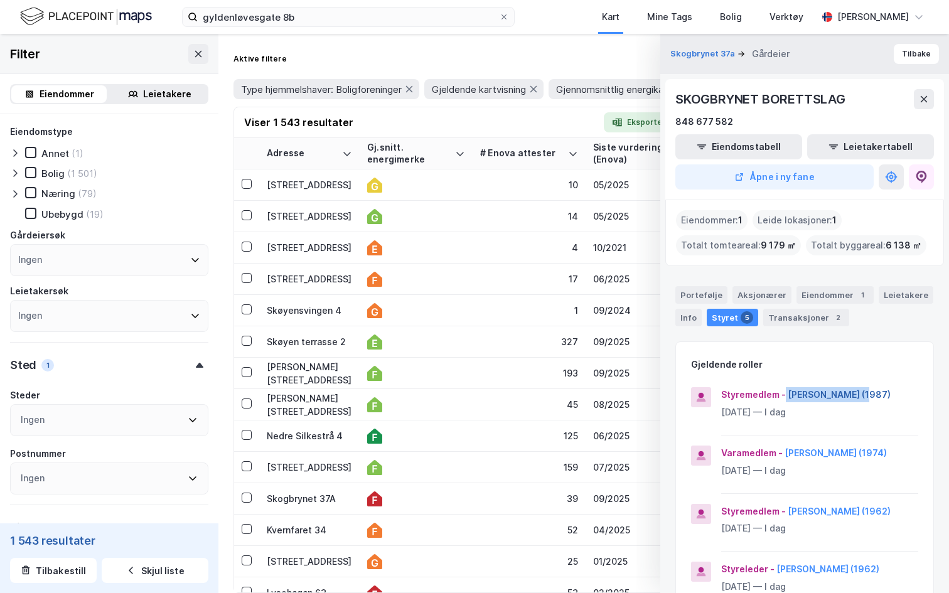
drag, startPoint x: 783, startPoint y: 392, endPoint x: 859, endPoint y: 394, distance: 75.3
click at [859, 394] on div "Styremedlem - Peter Brandstrup (1987)" at bounding box center [819, 394] width 197 height 15
copy div "Peter Brandstrup"
click at [926, 100] on icon at bounding box center [924, 99] width 10 height 10
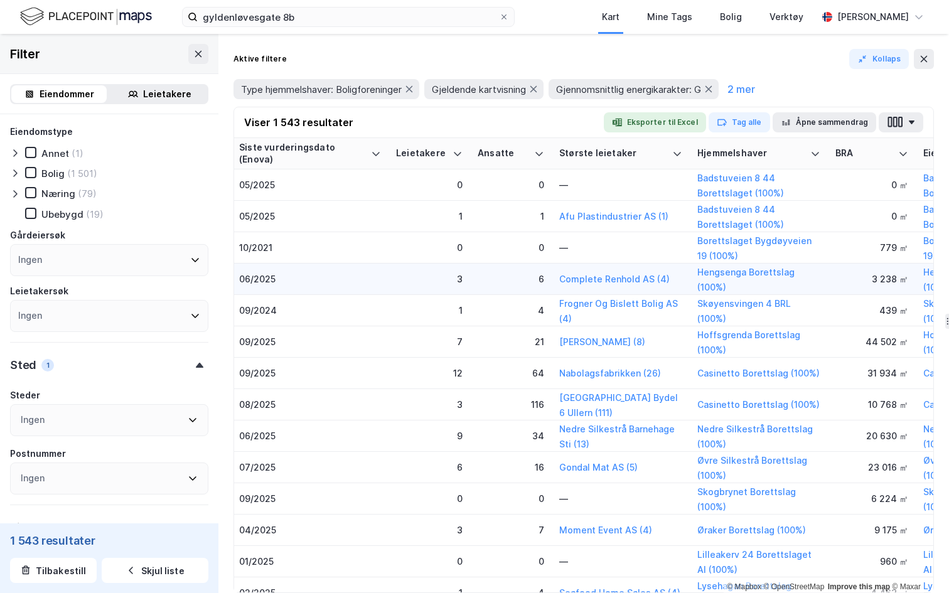
scroll to position [0, 355]
click at [0, 0] on button "Complete Renhold AS (4)" at bounding box center [0, 0] width 0 height 0
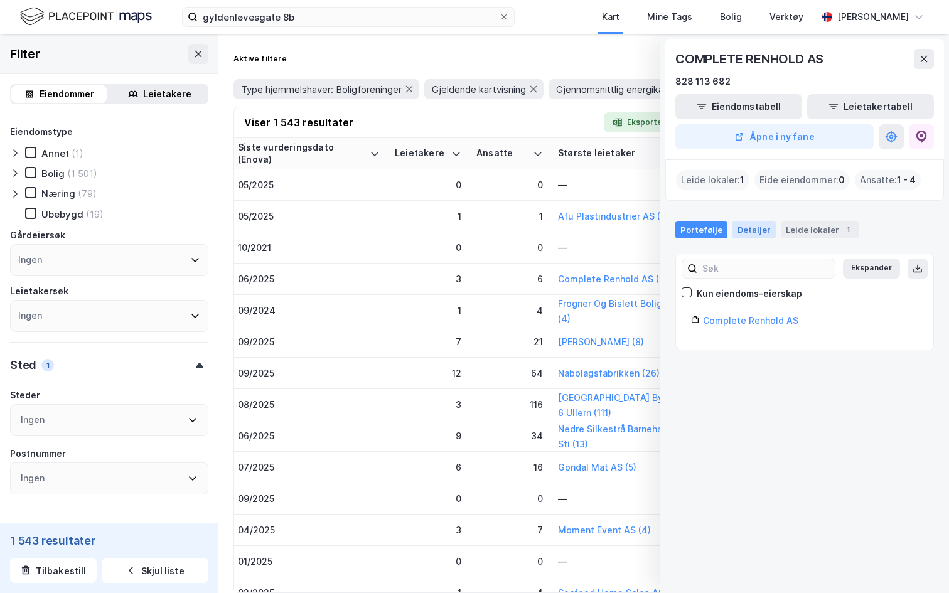
click at [743, 230] on div "Detaljer" at bounding box center [753, 230] width 43 height 18
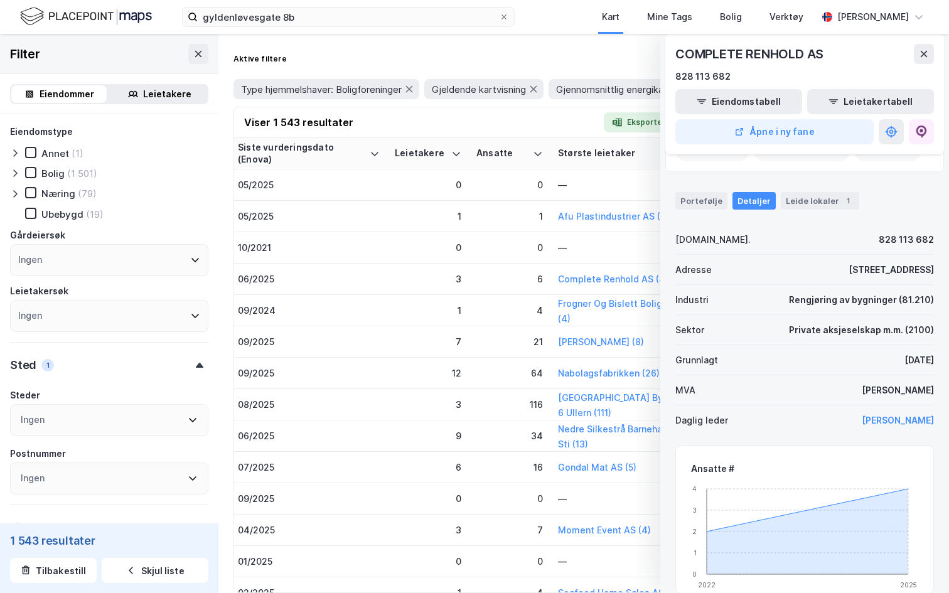
scroll to position [30, 0]
click at [593, 333] on td "Hoffsgrenda Barnehage (8)" at bounding box center [619, 341] width 138 height 31
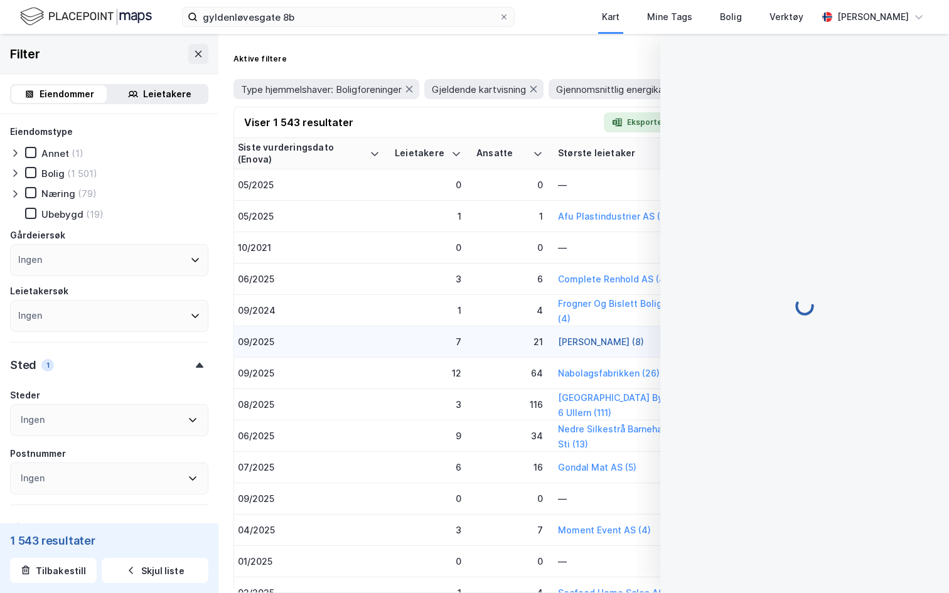
scroll to position [1, 0]
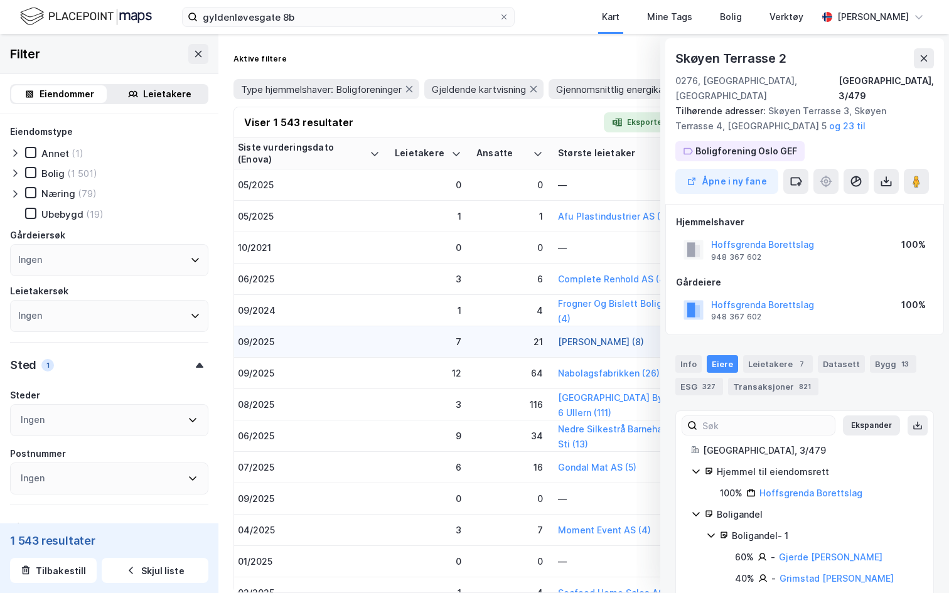
click at [0, 0] on button "Hoffsgrenda Barnehage (8)" at bounding box center [0, 0] width 0 height 0
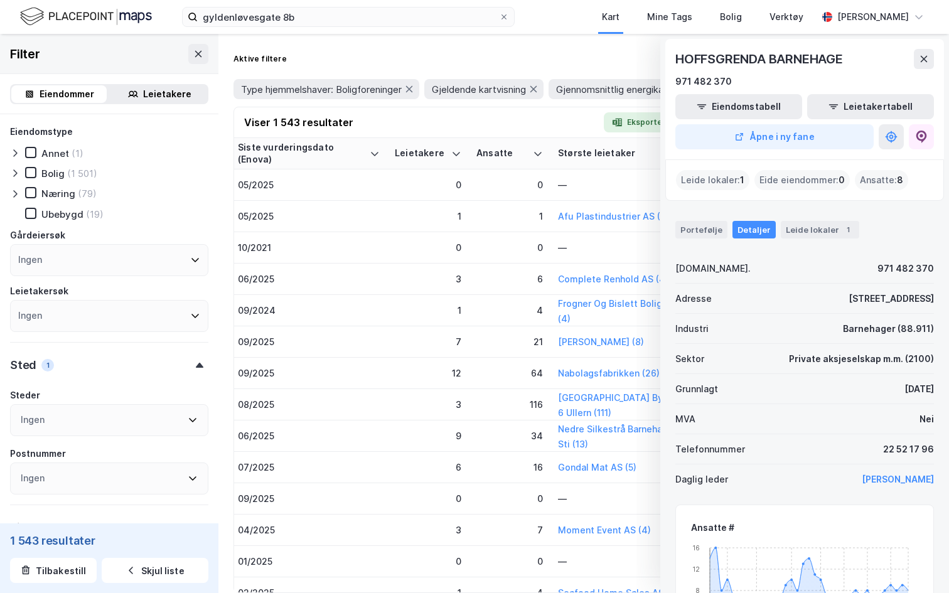
scroll to position [24, 0]
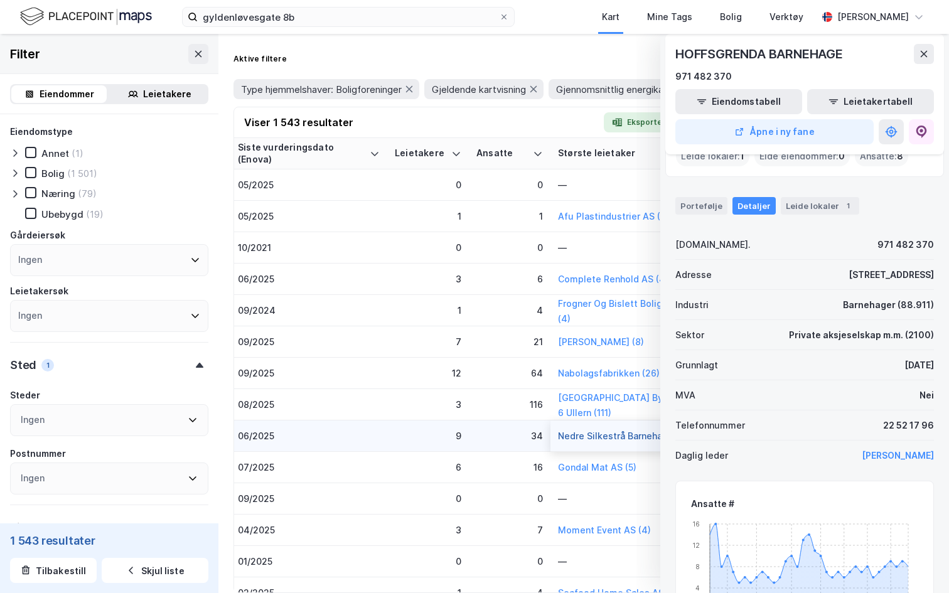
click at [0, 0] on button "Nedre Silkestrå Barnehage Sti (13)" at bounding box center [0, 0] width 0 height 0
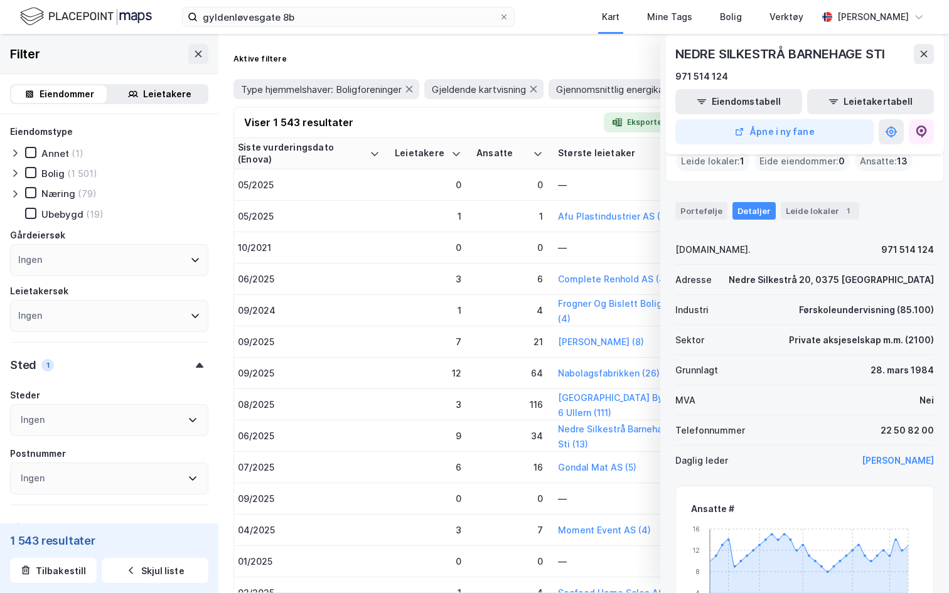
scroll to position [21, 0]
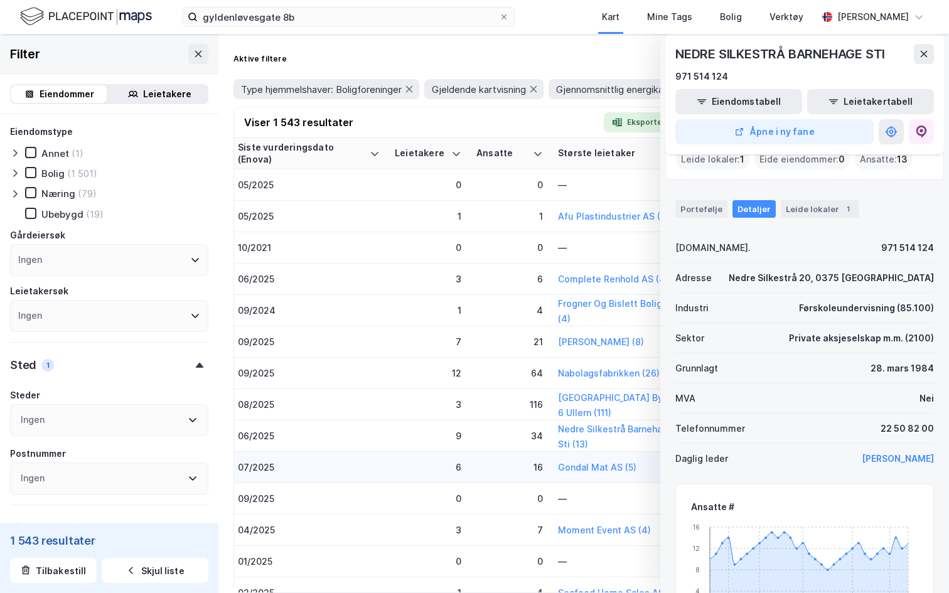
click at [586, 473] on div "Gondal Mat AS (5)" at bounding box center [619, 467] width 123 height 15
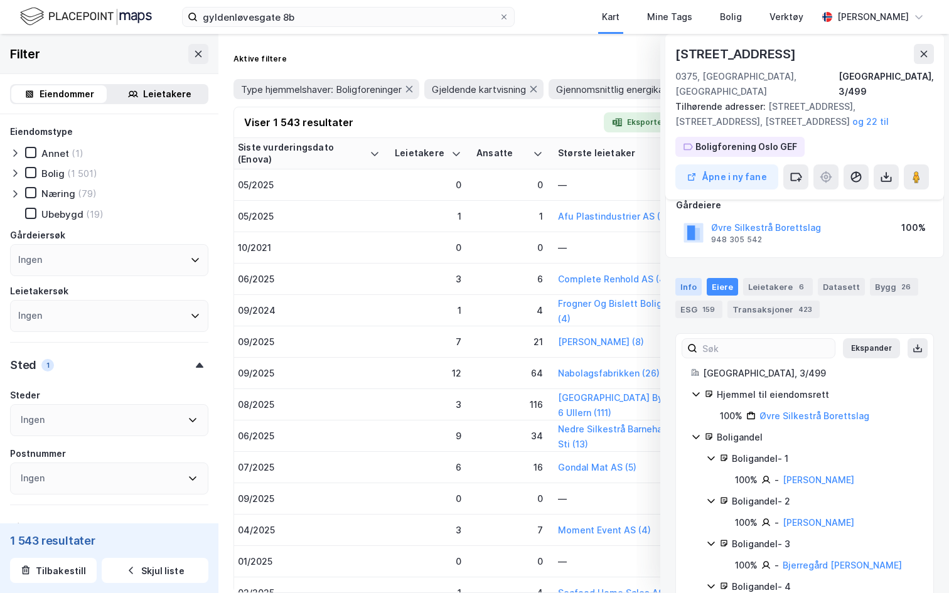
click at [691, 278] on div "Info" at bounding box center [688, 287] width 26 height 18
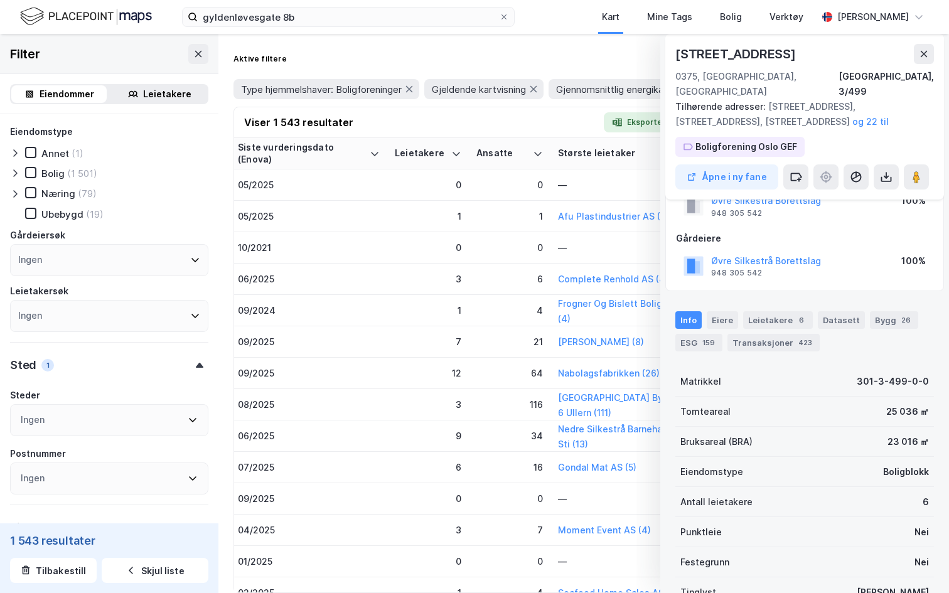
scroll to position [24, 0]
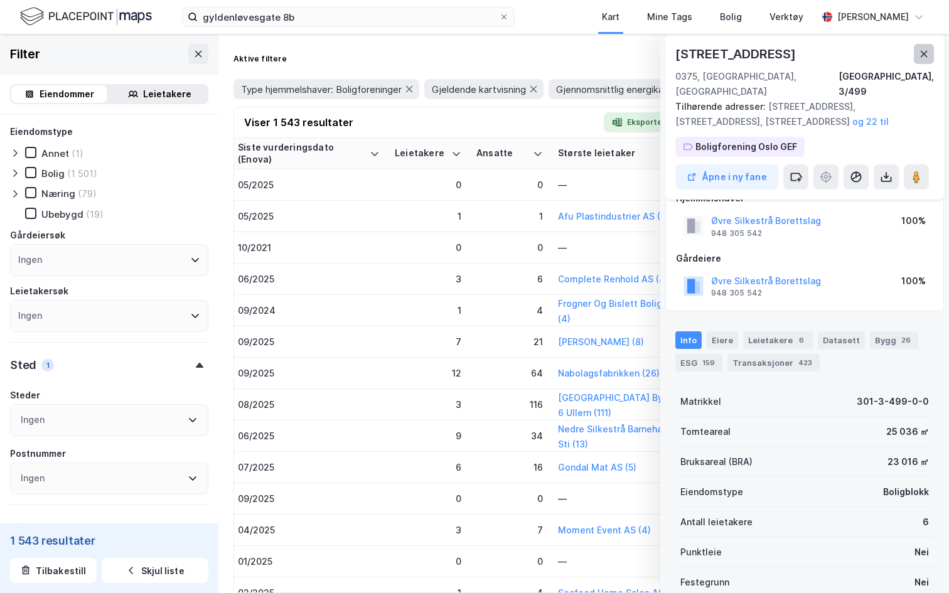
click at [921, 56] on icon at bounding box center [924, 54] width 7 height 6
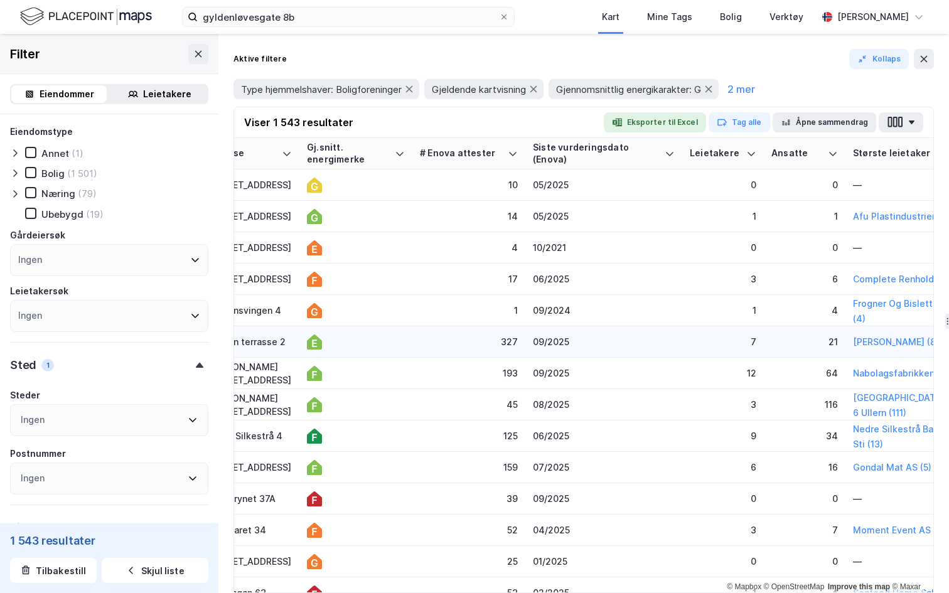
scroll to position [0, 0]
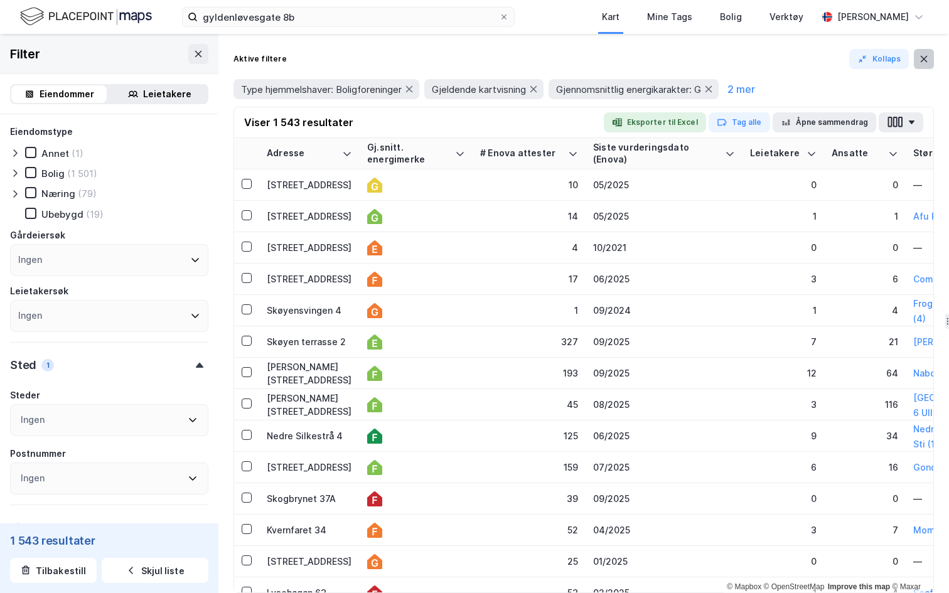
click at [922, 63] on icon at bounding box center [924, 59] width 10 height 10
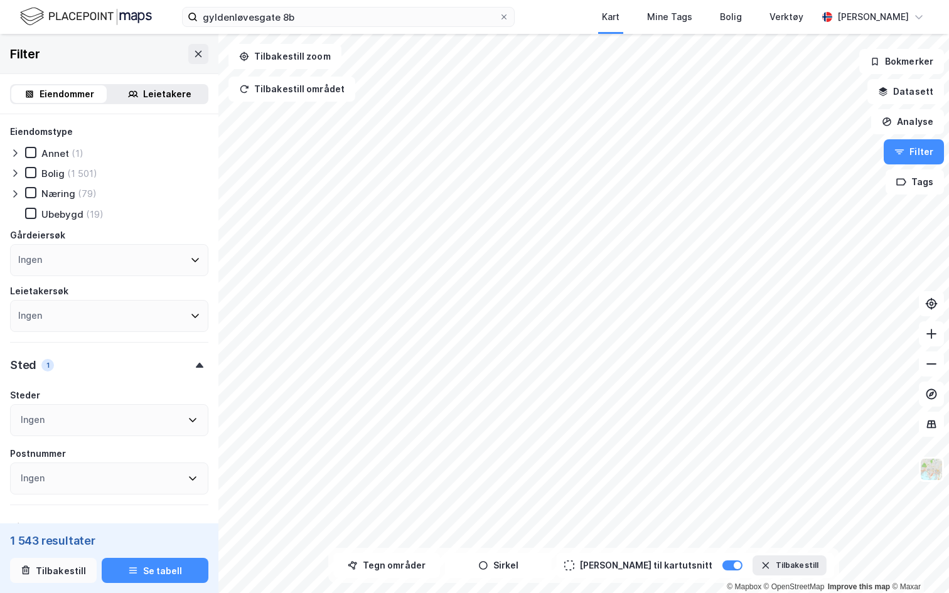
click at [62, 567] on button "Tilbakestill" at bounding box center [53, 570] width 87 height 25
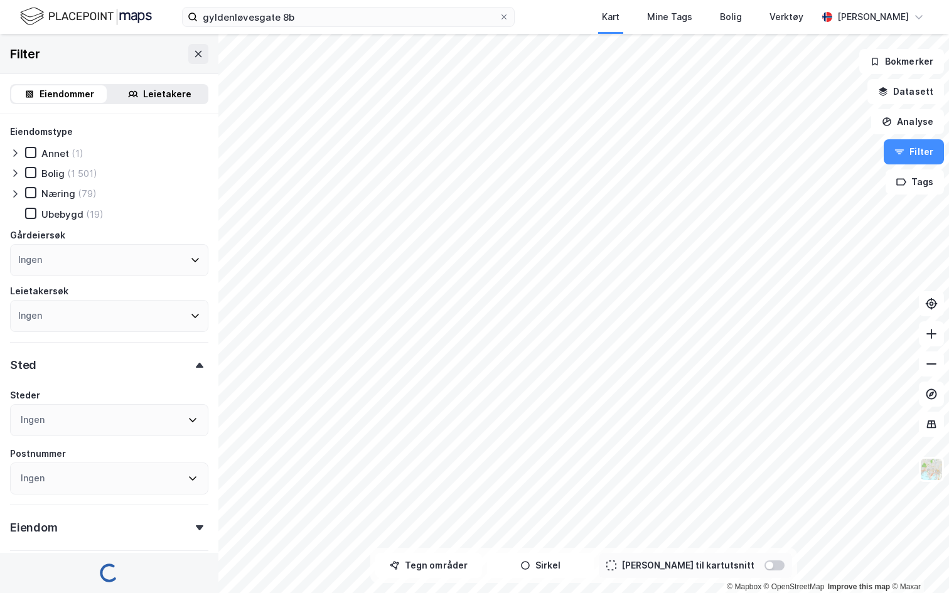
type input "--- (2 590 059)"
click at [14, 198] on icon at bounding box center [15, 194] width 10 height 10
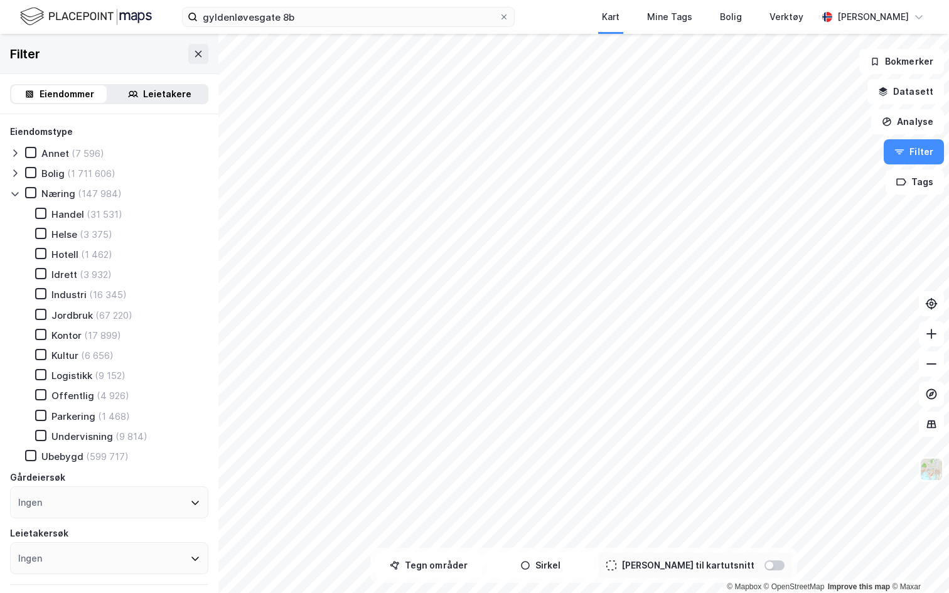
click at [17, 194] on icon at bounding box center [15, 194] width 10 height 10
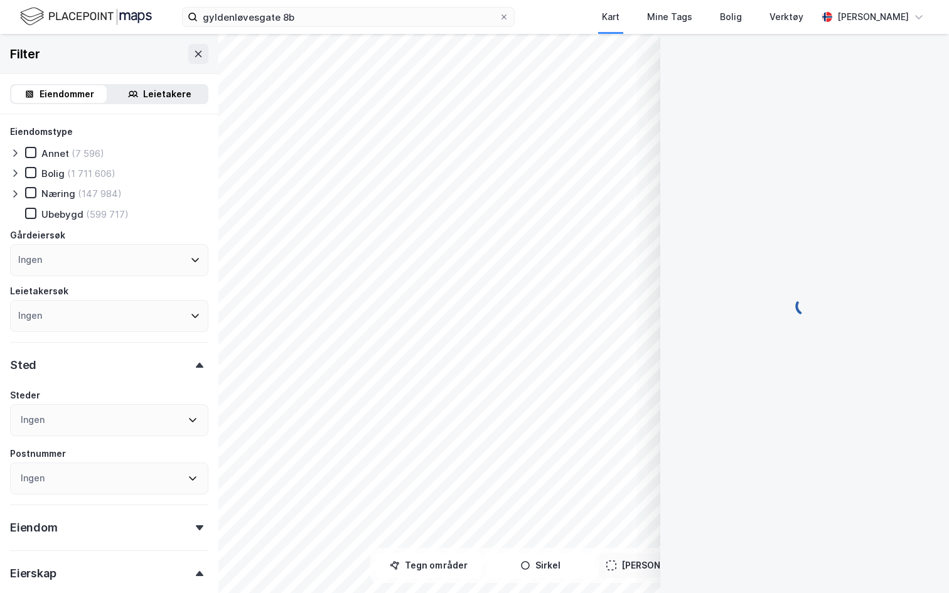
click at [928, 146] on div at bounding box center [804, 306] width 259 height 544
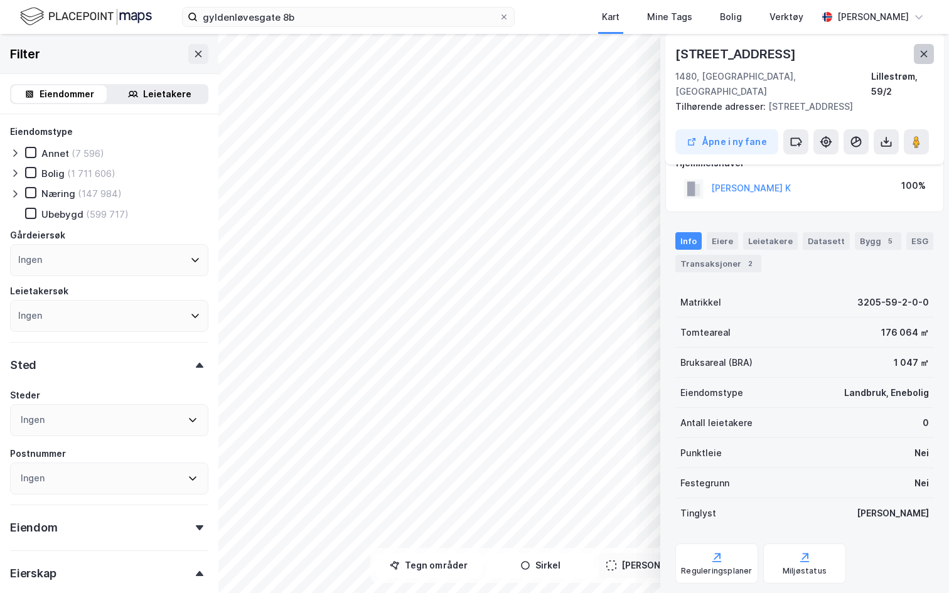
click at [922, 53] on icon at bounding box center [924, 54] width 10 height 10
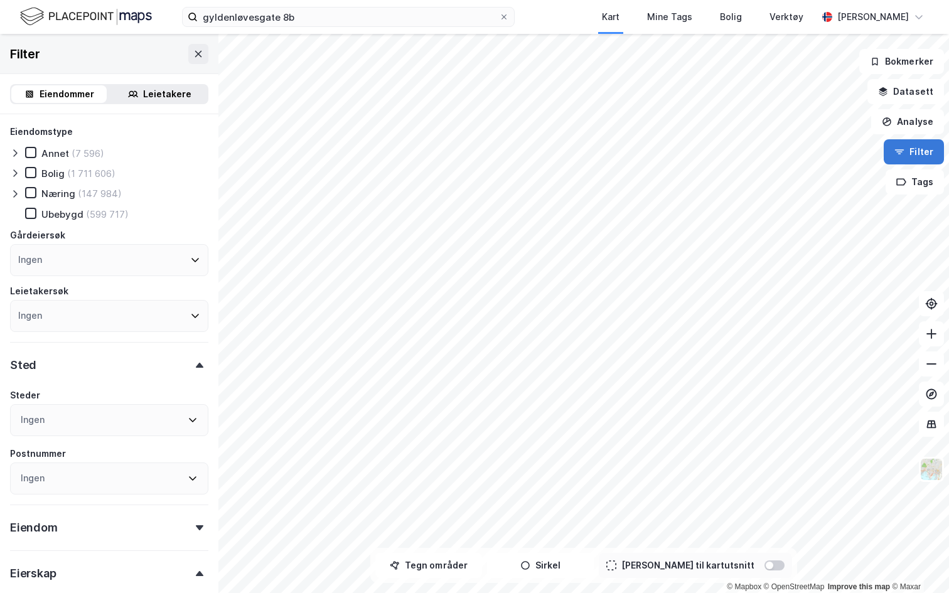
click at [903, 147] on icon "button" at bounding box center [899, 152] width 10 height 10
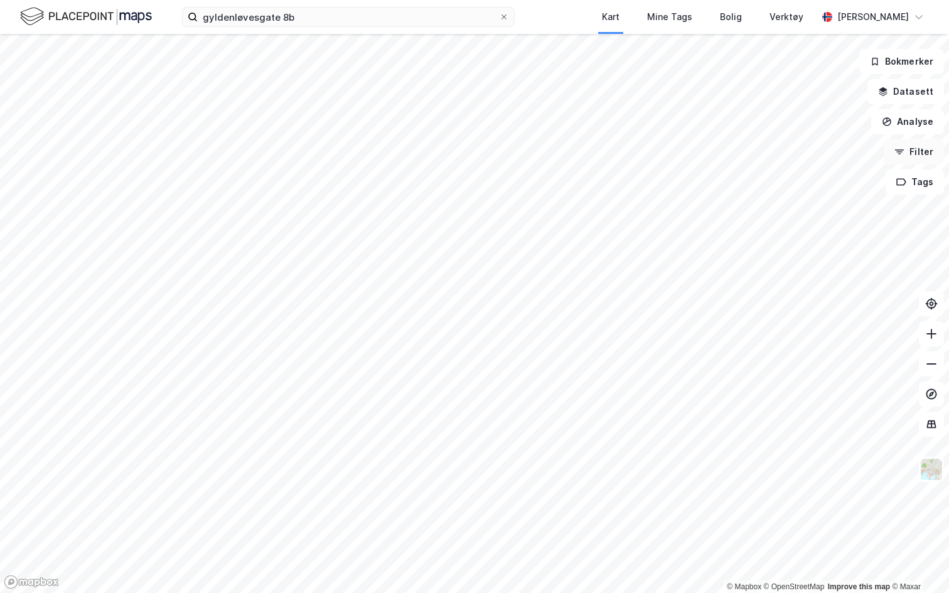
click at [903, 147] on icon "button" at bounding box center [899, 152] width 10 height 10
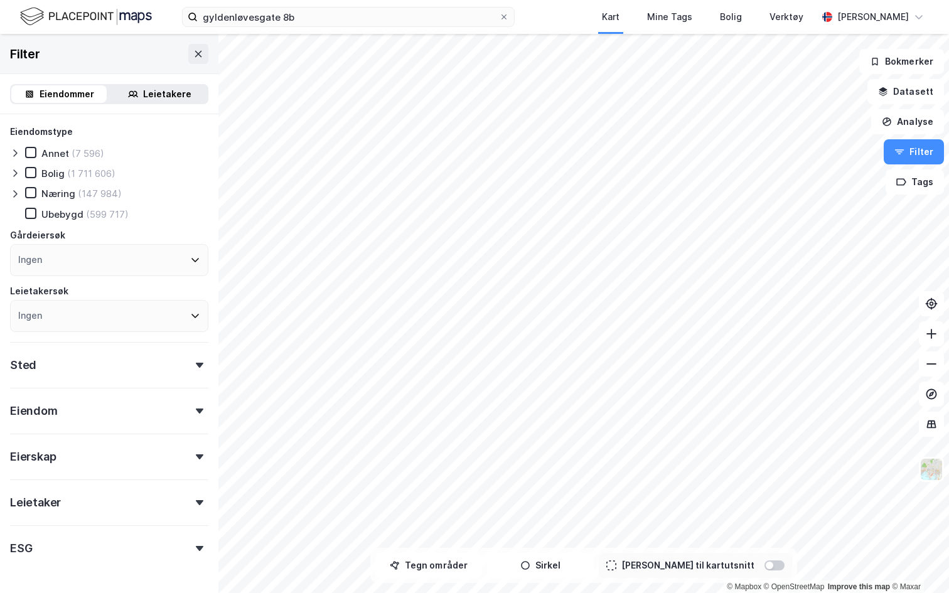
click at [31, 164] on div "Eiendomstype Annet (7 596) Bolig (1 711 606) Næring (147 984) Ubebygd (599 717)…" at bounding box center [109, 228] width 198 height 208
click at [31, 171] on icon at bounding box center [30, 172] width 9 height 9
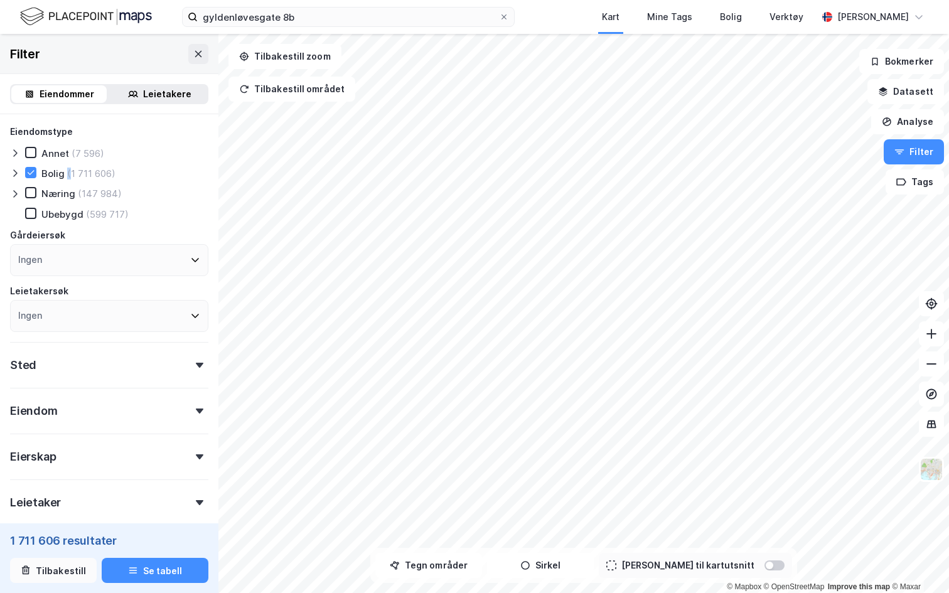
click at [69, 565] on button "Tilbakestill" at bounding box center [53, 570] width 87 height 25
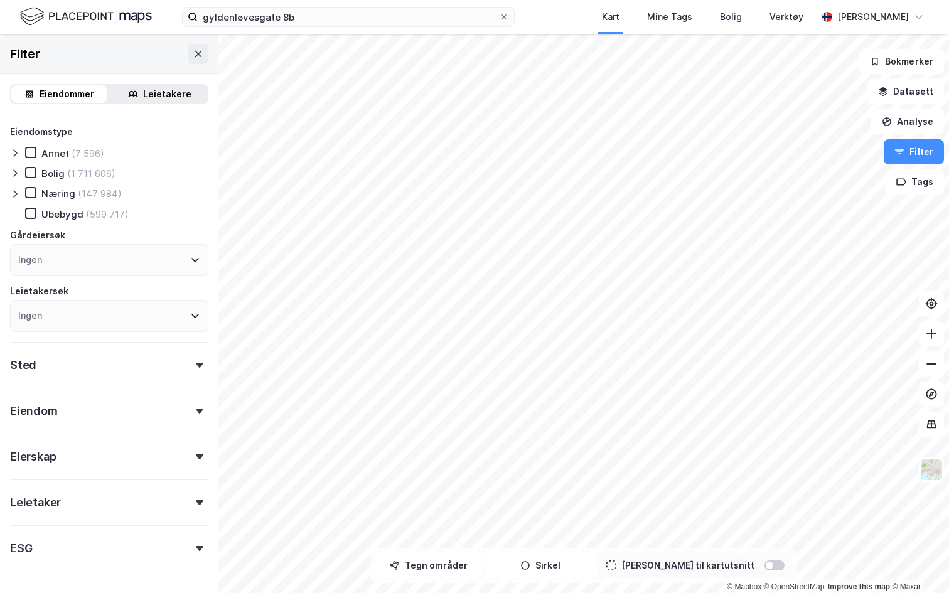
click at [16, 189] on icon at bounding box center [15, 194] width 10 height 10
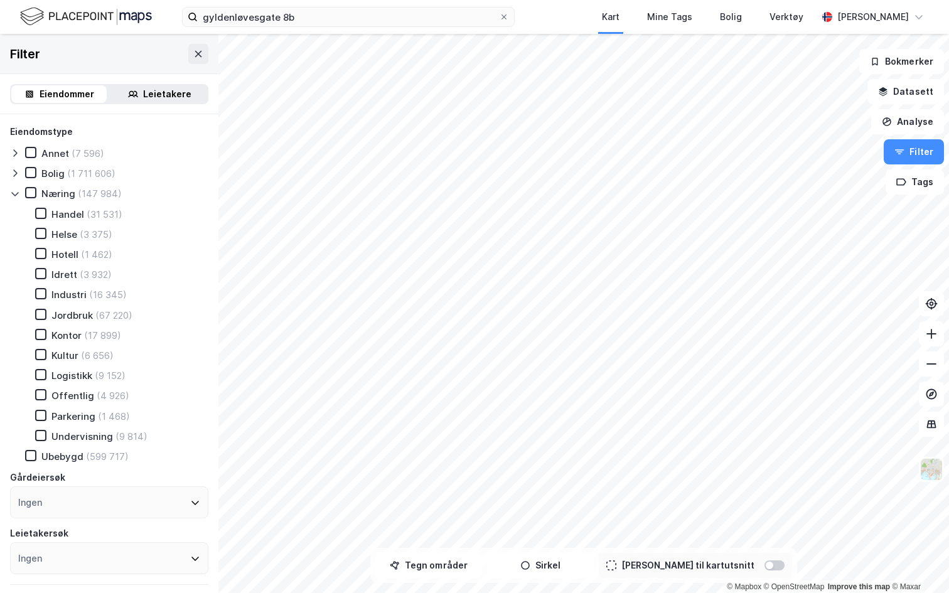
click at [16, 193] on icon at bounding box center [15, 194] width 10 height 10
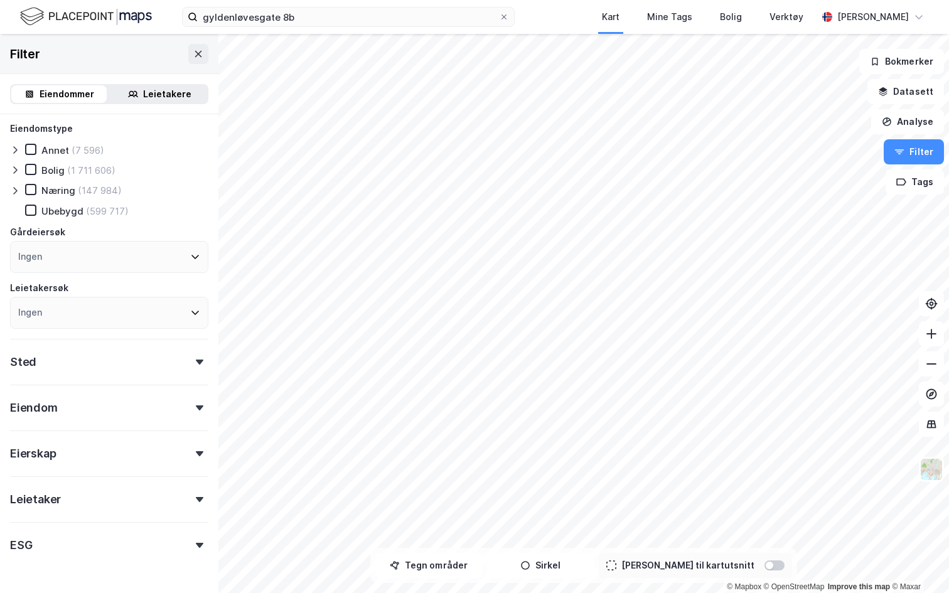
click at [88, 370] on div "Sted" at bounding box center [109, 357] width 198 height 36
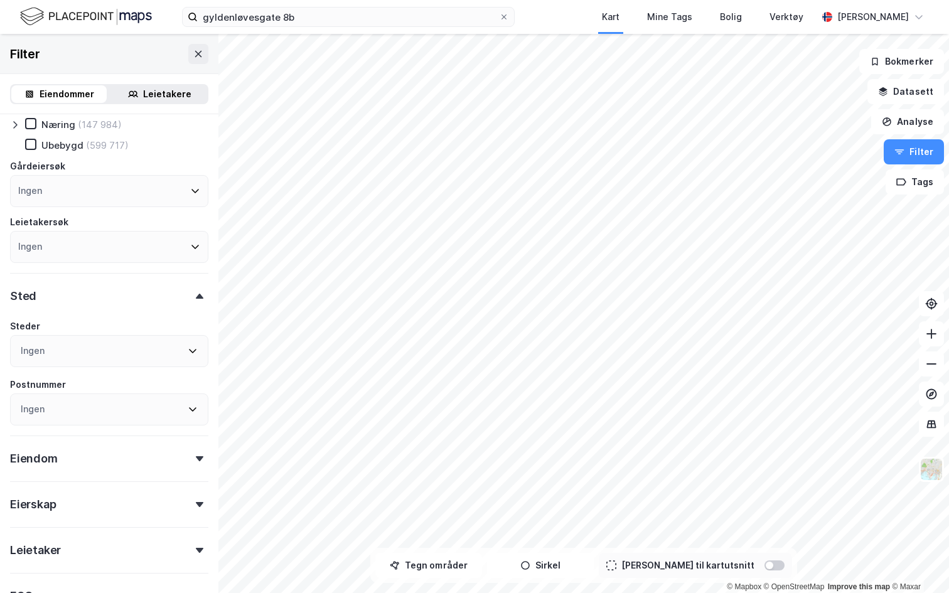
scroll to position [73, 0]
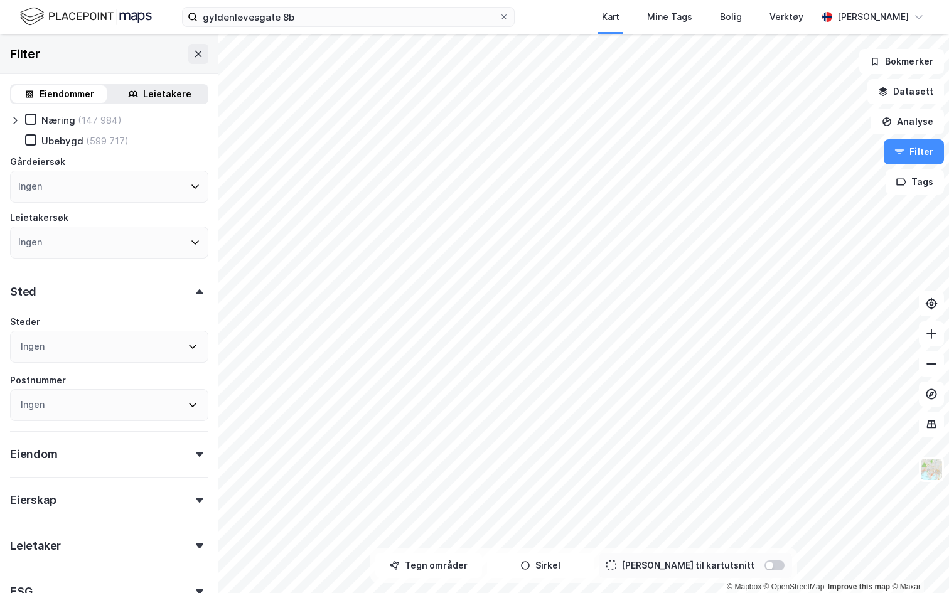
click at [134, 340] on div "Ingen" at bounding box center [109, 347] width 198 height 32
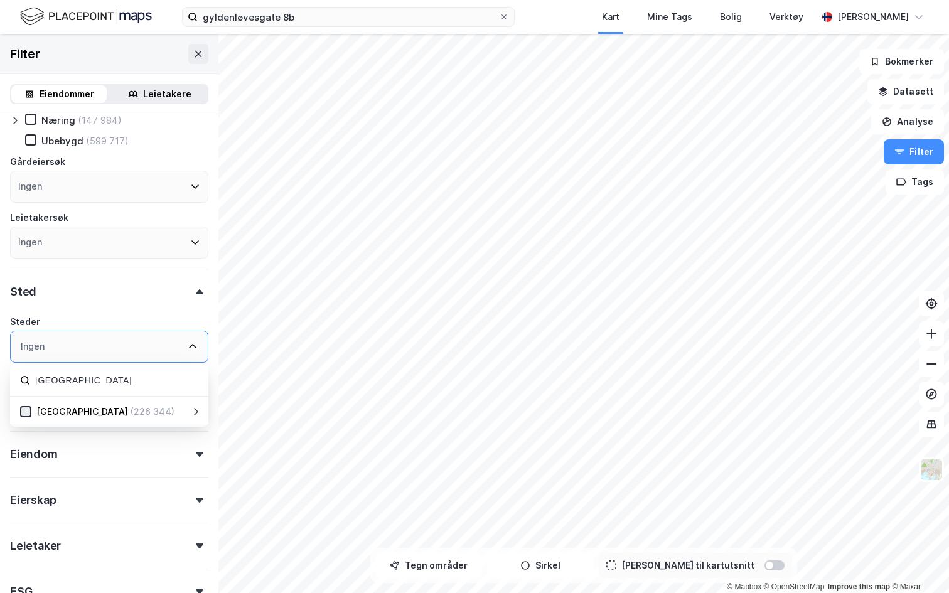
type input "akershus"
click at [28, 413] on icon at bounding box center [25, 411] width 9 height 9
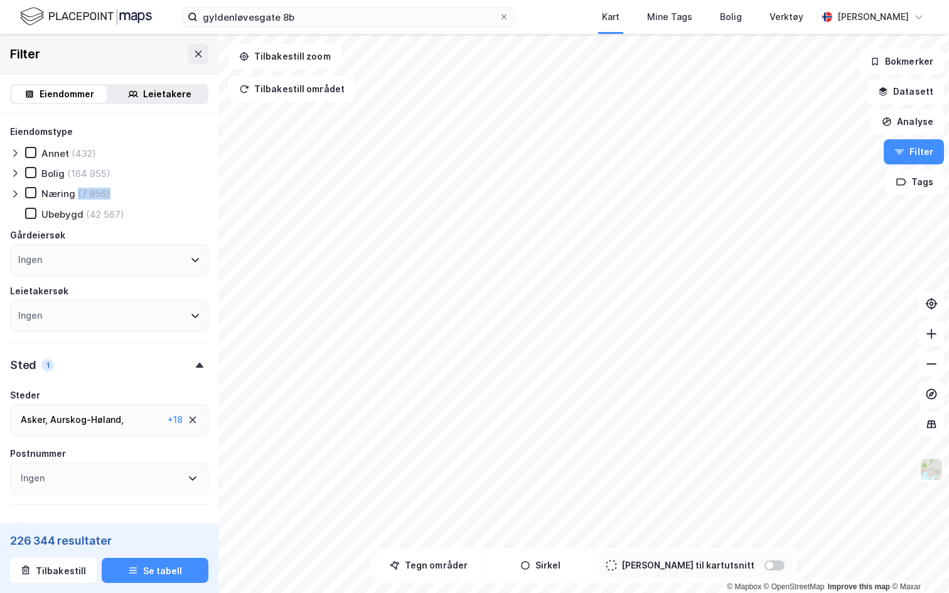
drag, startPoint x: 78, startPoint y: 193, endPoint x: 111, endPoint y: 196, distance: 32.8
click at [111, 196] on div "Næring (7 856)" at bounding box center [109, 193] width 198 height 13
click at [29, 195] on icon at bounding box center [31, 193] width 7 height 4
click at [16, 197] on icon at bounding box center [15, 194] width 10 height 10
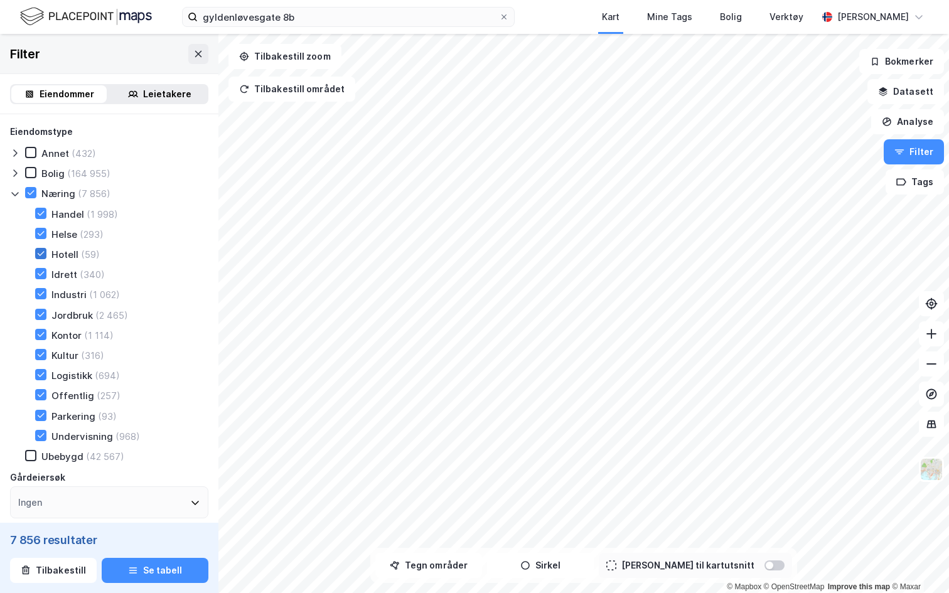
click at [43, 254] on icon at bounding box center [40, 253] width 9 height 9
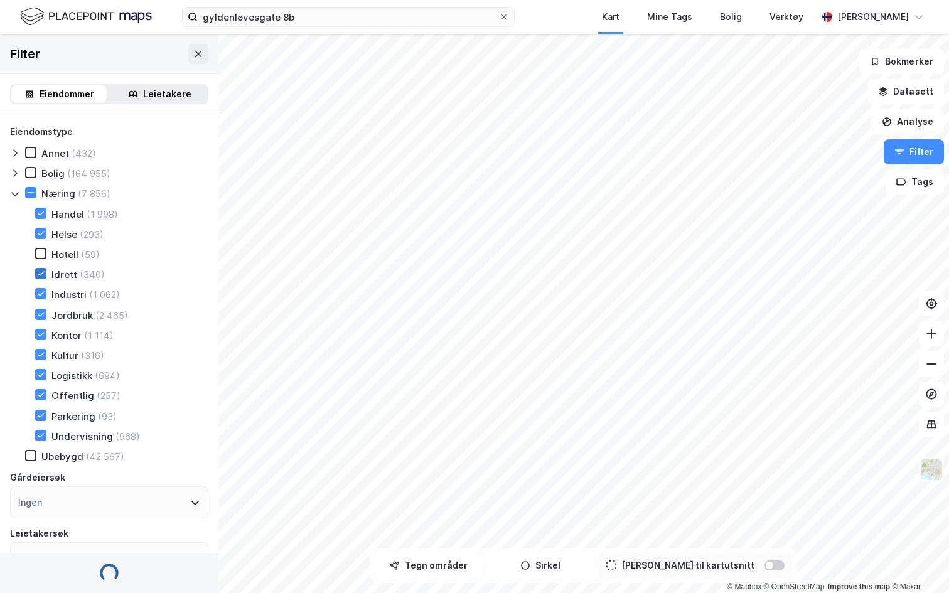
click at [38, 277] on icon at bounding box center [40, 273] width 9 height 9
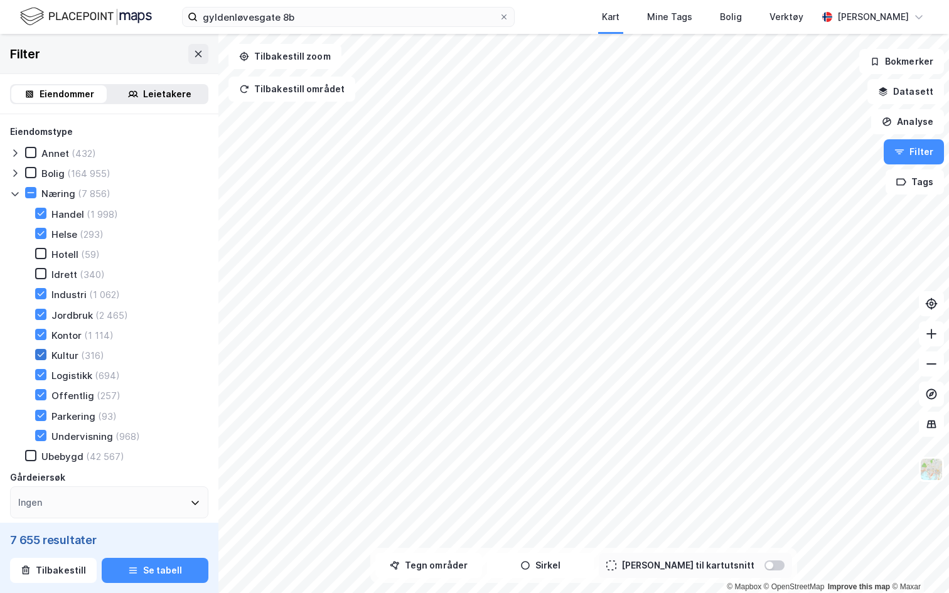
click at [42, 354] on icon at bounding box center [41, 354] width 7 height 4
click at [42, 395] on icon at bounding box center [40, 394] width 9 height 9
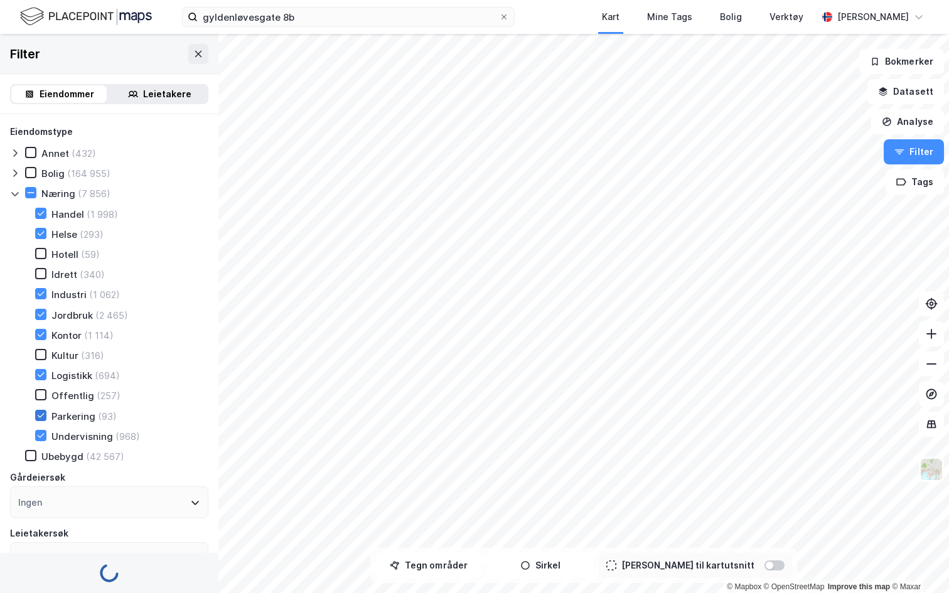
click at [41, 419] on div at bounding box center [40, 415] width 11 height 11
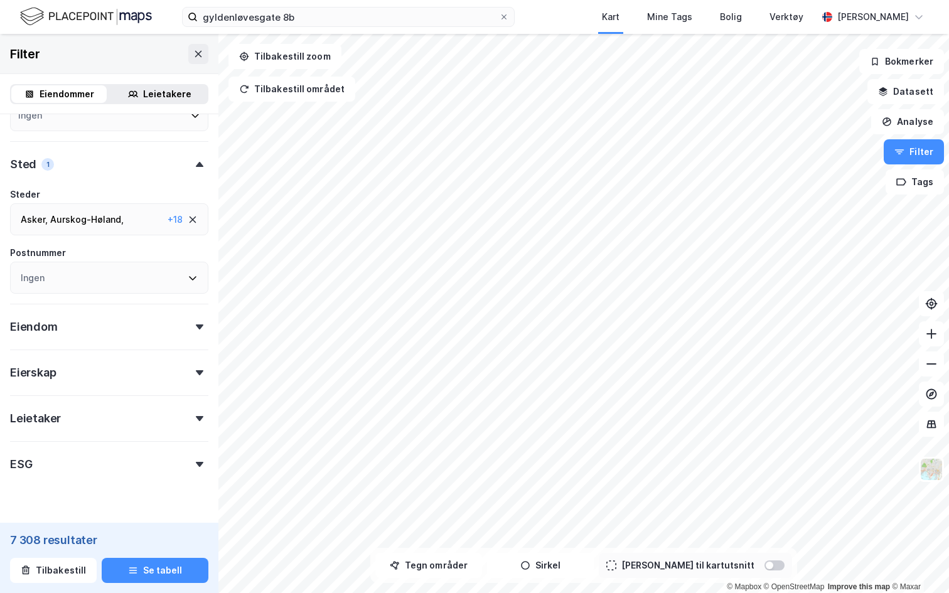
click at [120, 331] on div "Eiendom" at bounding box center [109, 322] width 198 height 36
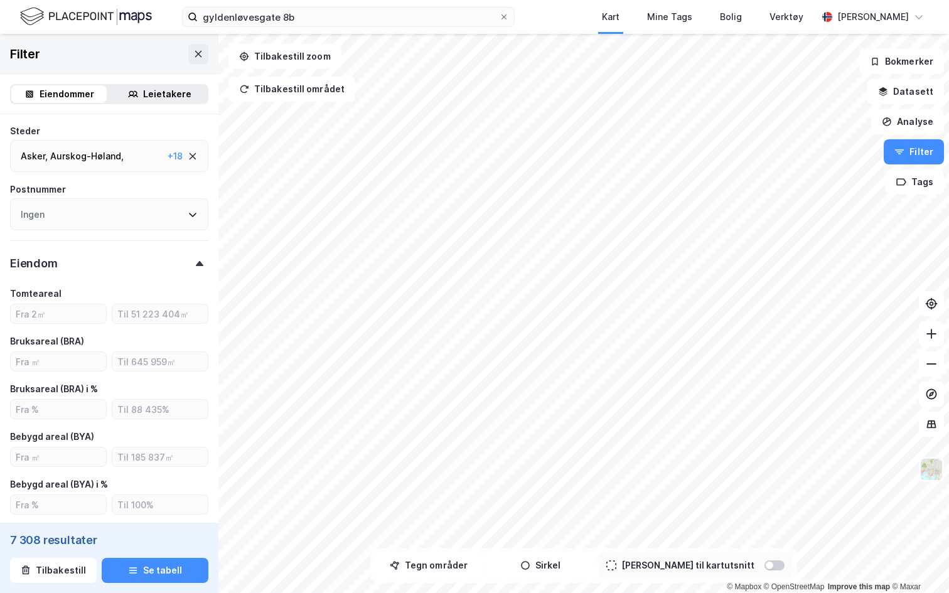
scroll to position [515, 0]
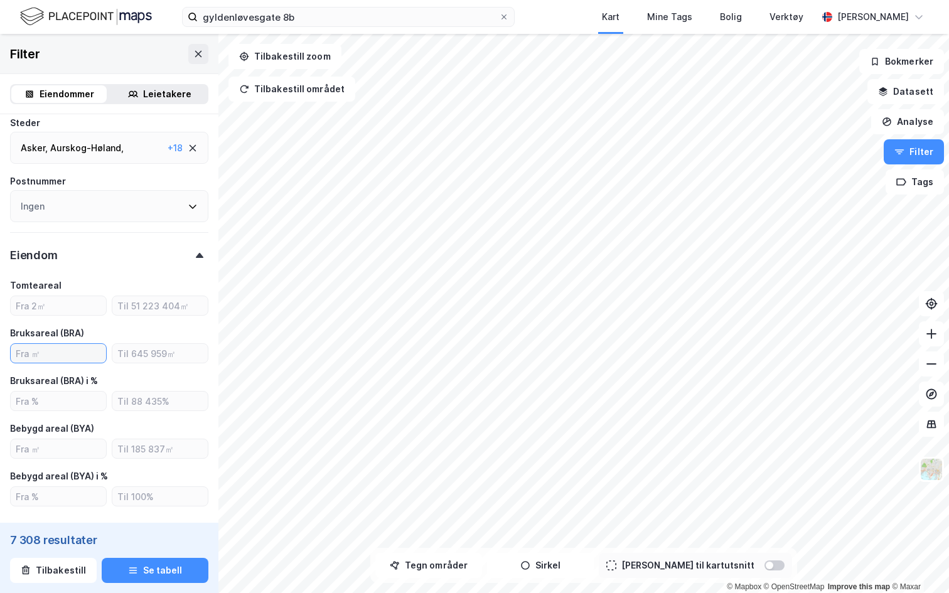
click at [60, 356] on input "number" at bounding box center [58, 353] width 95 height 19
type input "1000"
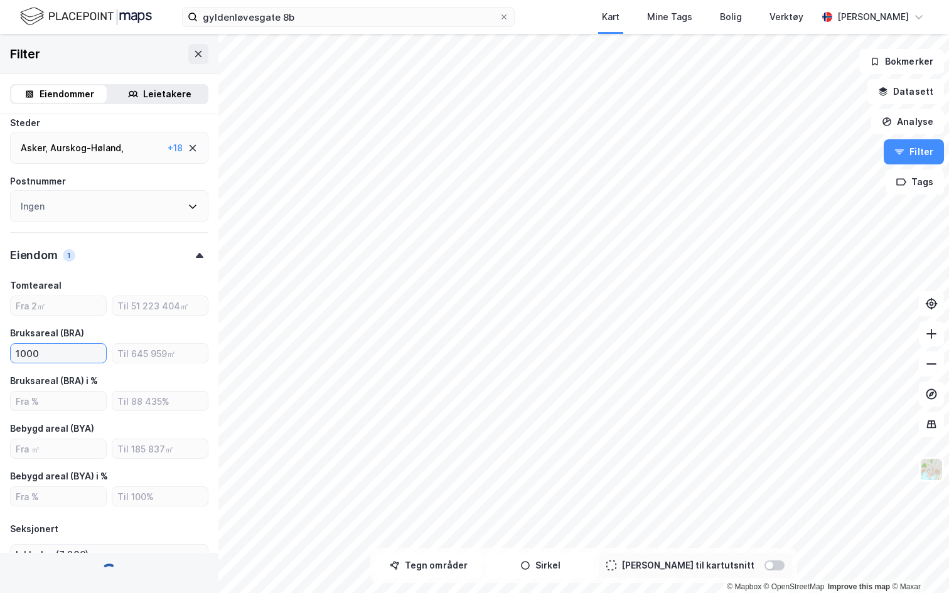
type input "Inkluder (3 077)"
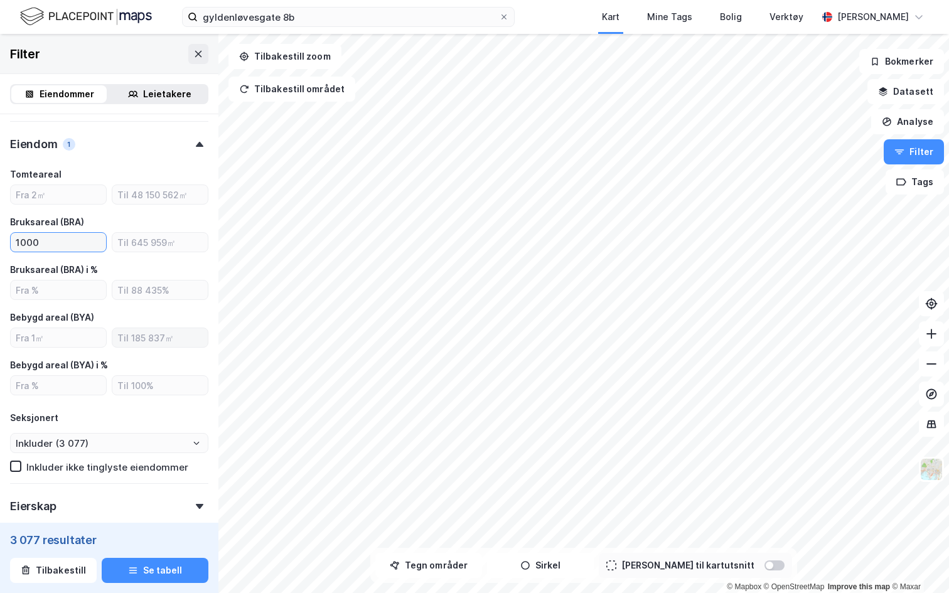
scroll to position [621, 0]
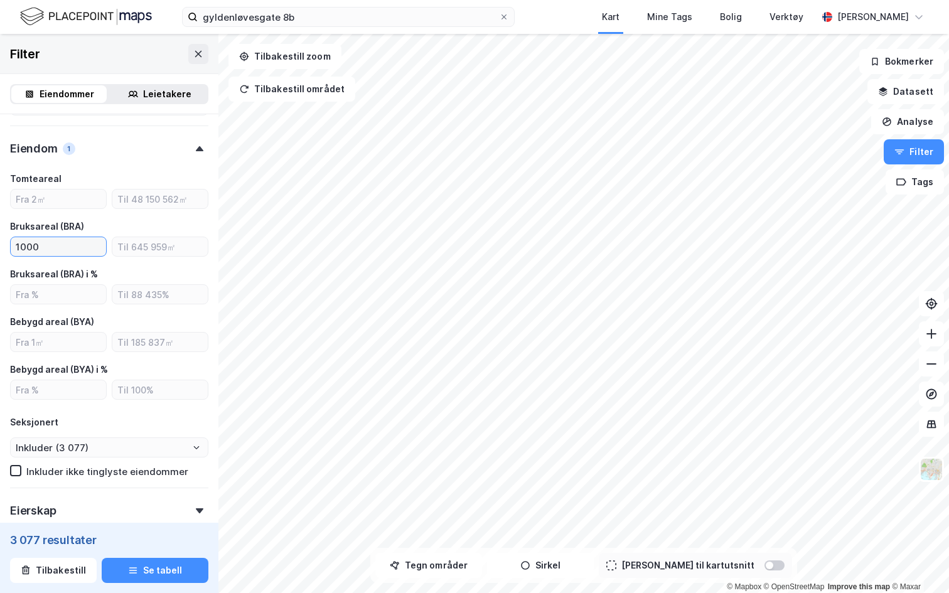
drag, startPoint x: 52, startPoint y: 250, endPoint x: 17, endPoint y: 249, distance: 35.2
click at [17, 249] on input "1000" at bounding box center [58, 246] width 95 height 19
click at [100, 230] on div "Bruksareal (BRA)" at bounding box center [109, 226] width 198 height 15
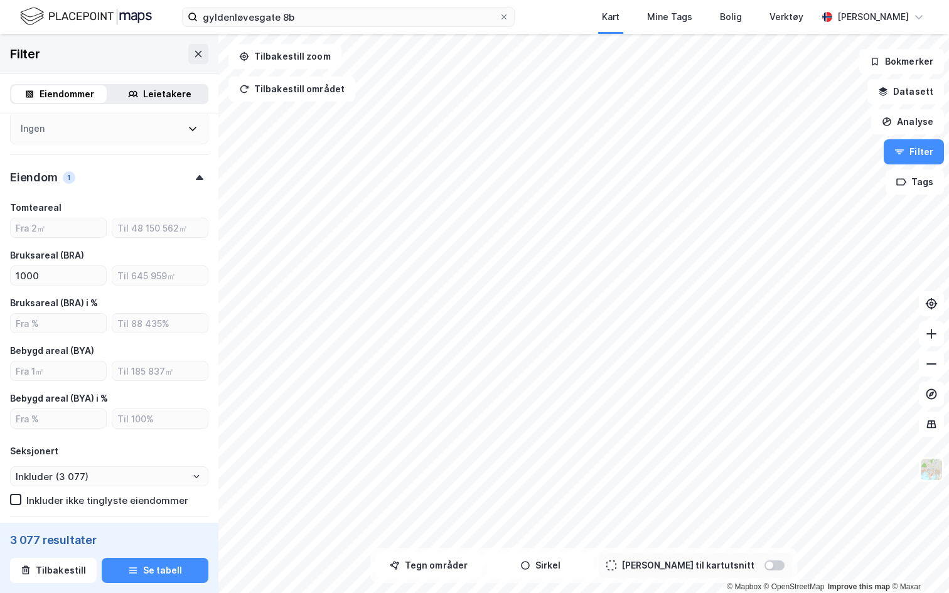
scroll to position [586, 0]
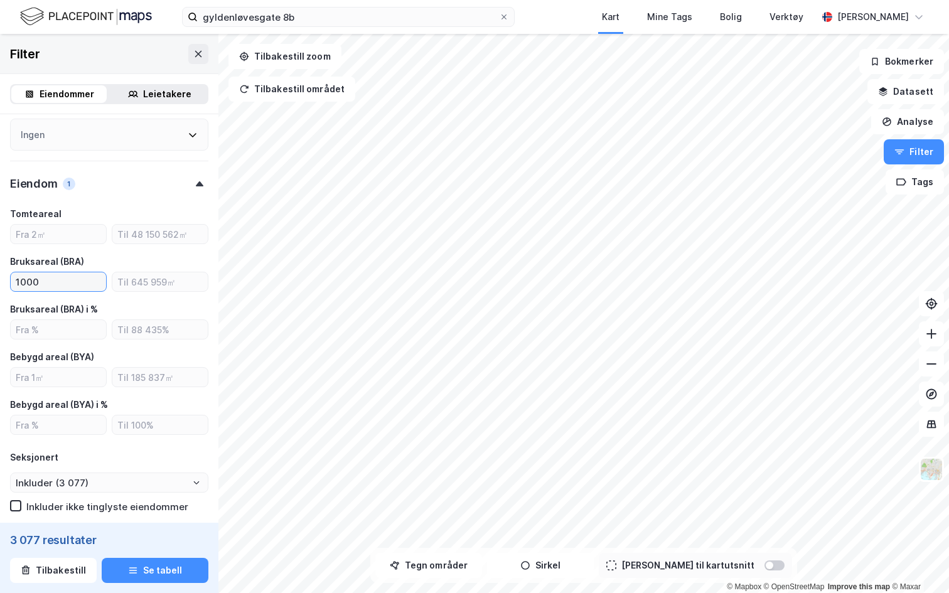
click at [54, 284] on input "1000" at bounding box center [58, 281] width 95 height 19
drag, startPoint x: 48, startPoint y: 283, endPoint x: 12, endPoint y: 282, distance: 36.4
click at [12, 282] on input "1000" at bounding box center [58, 281] width 95 height 19
drag, startPoint x: 8, startPoint y: 542, endPoint x: 140, endPoint y: 545, distance: 131.8
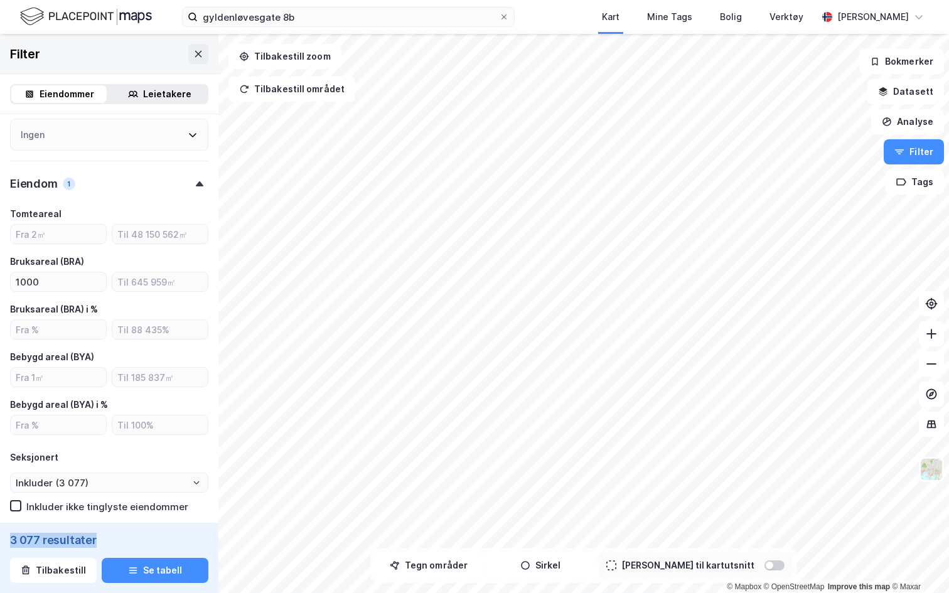
click at [140, 545] on div "3 077 resultater Tilbakestill Se tabell" at bounding box center [109, 558] width 218 height 70
click at [38, 291] on input "1000" at bounding box center [58, 281] width 95 height 19
type input "1"
type input "Inkluder (7 308)"
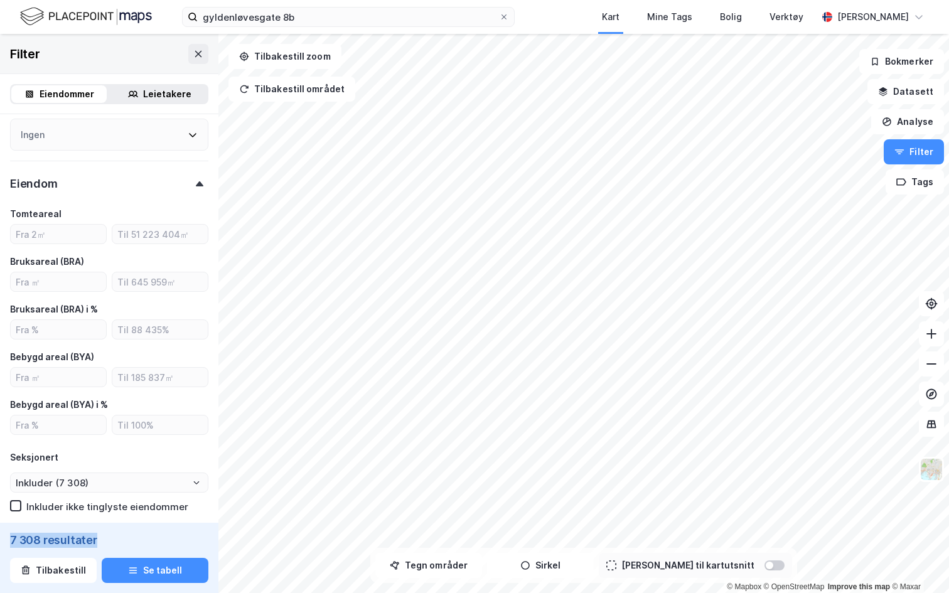
drag, startPoint x: 11, startPoint y: 542, endPoint x: 109, endPoint y: 551, distance: 97.7
click at [109, 551] on div "7 308 resultater Tilbakestill Se tabell" at bounding box center [109, 558] width 218 height 70
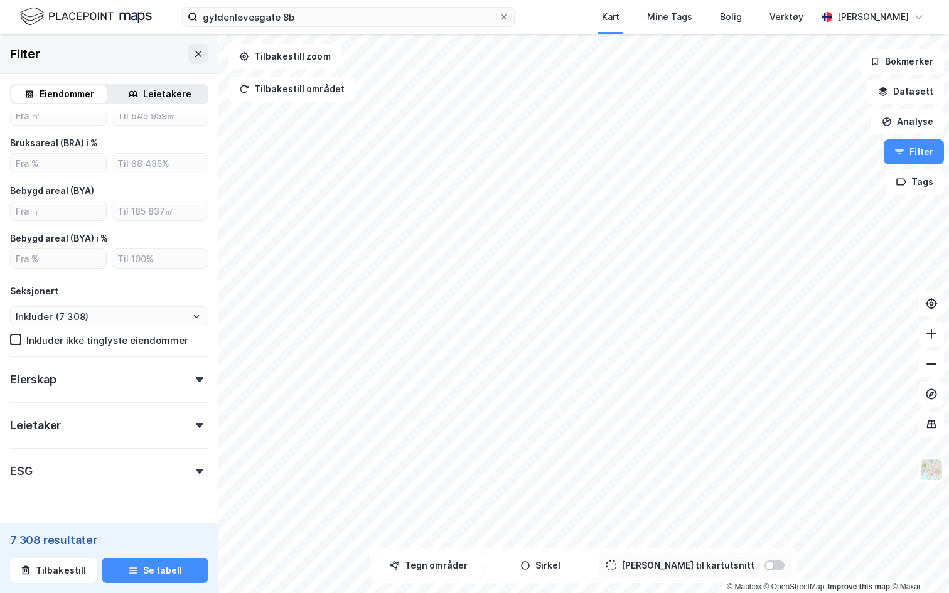
click at [92, 383] on div "Eierskap" at bounding box center [109, 375] width 198 height 36
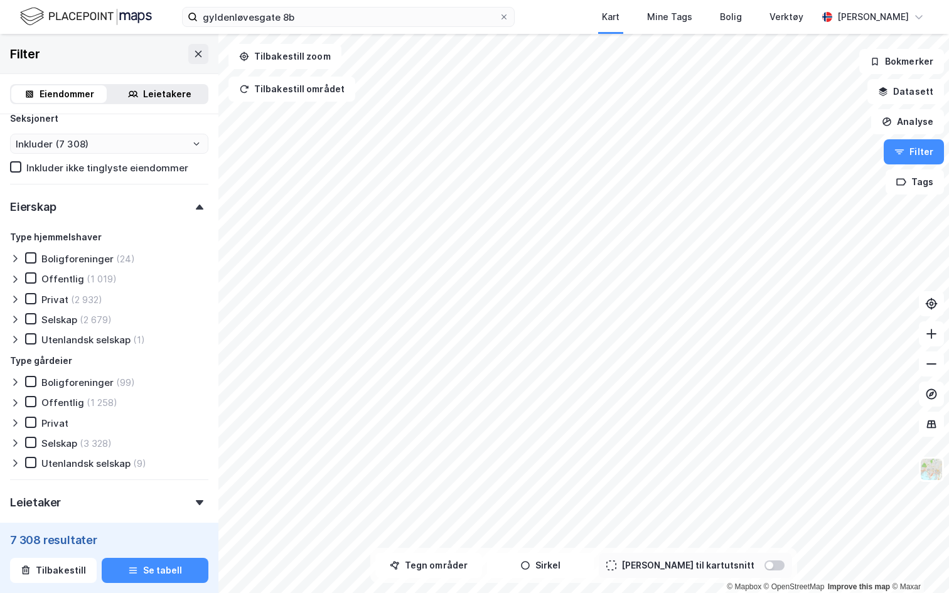
scroll to position [926, 0]
click at [18, 322] on icon at bounding box center [15, 319] width 10 height 10
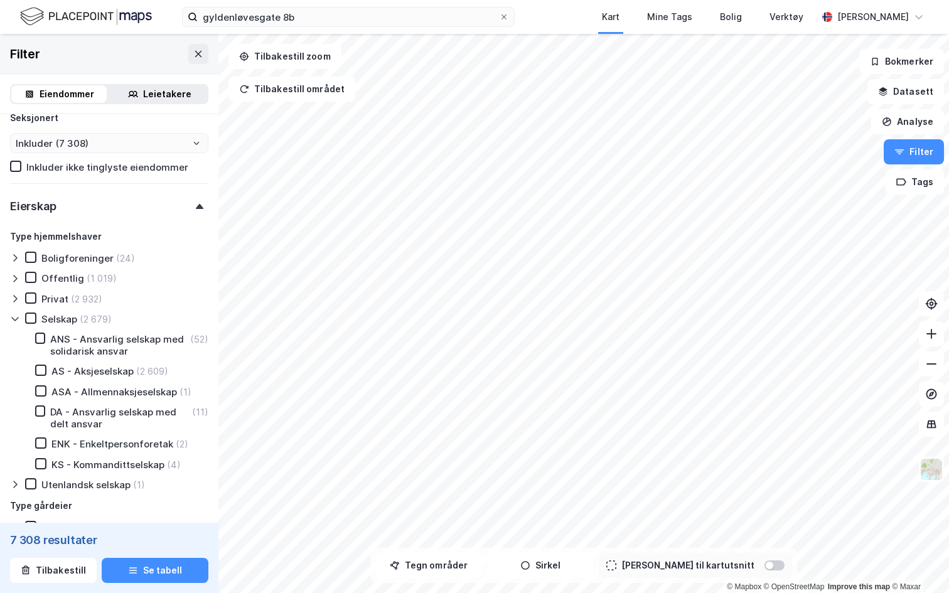
scroll to position [964, 0]
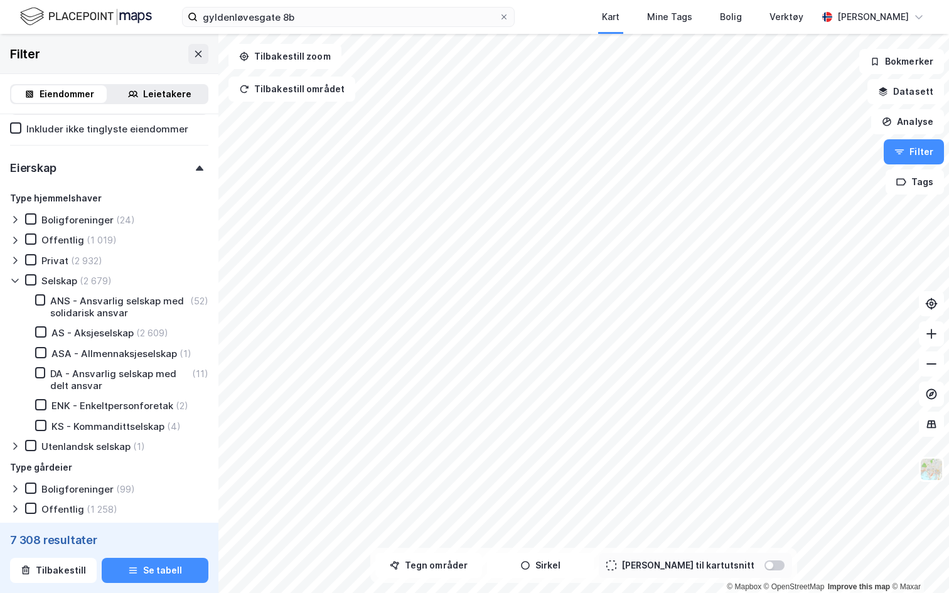
click at [14, 280] on icon at bounding box center [15, 281] width 10 height 10
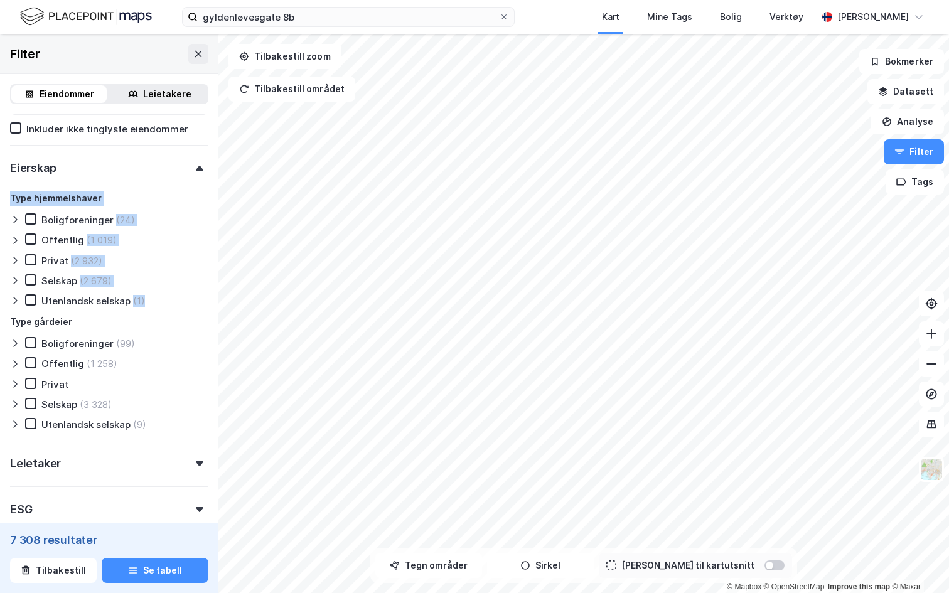
drag, startPoint x: 10, startPoint y: 193, endPoint x: 163, endPoint y: 308, distance: 190.9
click at [163, 308] on div "Type hjemmelshaver Boligforeninger (24) Offentlig (1 019) Privat (2 932) Selska…" at bounding box center [109, 311] width 198 height 240
drag, startPoint x: 13, startPoint y: 319, endPoint x: 162, endPoint y: 451, distance: 199.2
click at [14, 404] on icon at bounding box center [15, 404] width 10 height 10
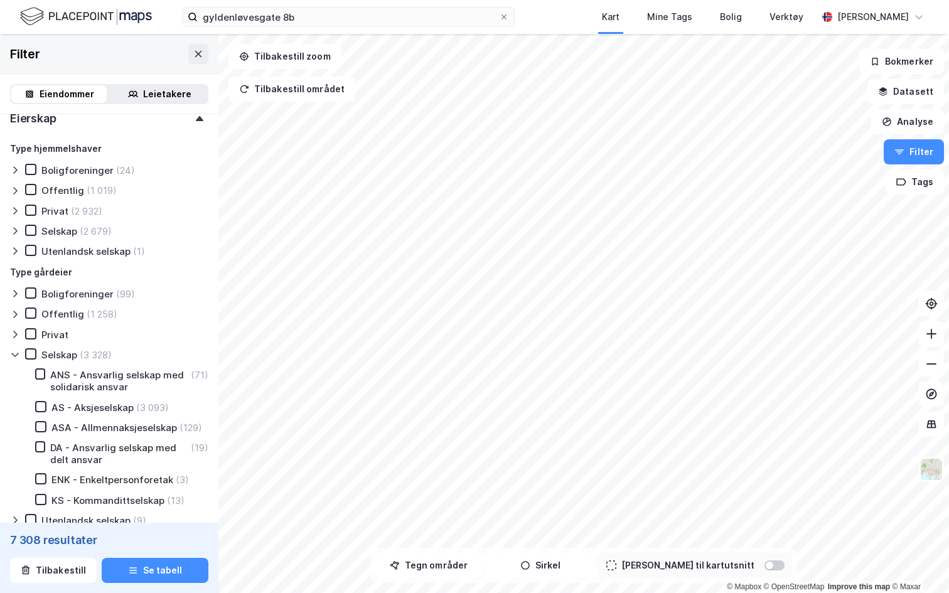
scroll to position [1017, 0]
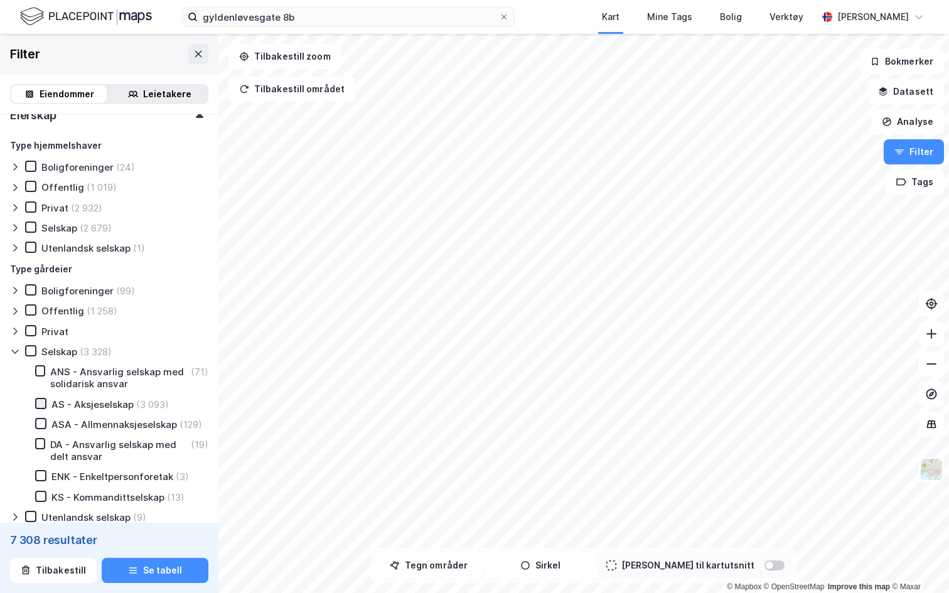
click at [40, 404] on icon at bounding box center [41, 403] width 7 height 4
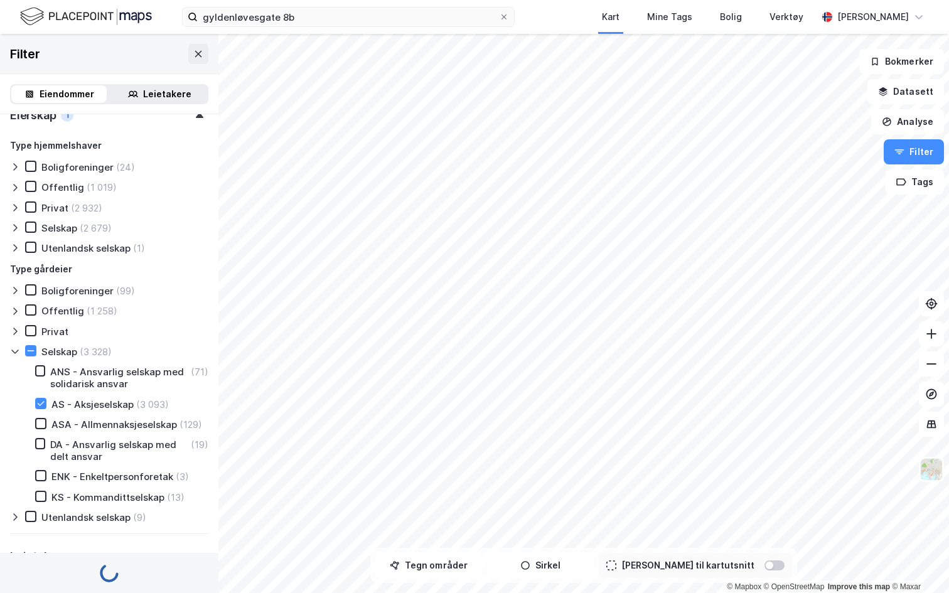
type input "Inkluder (3 093)"
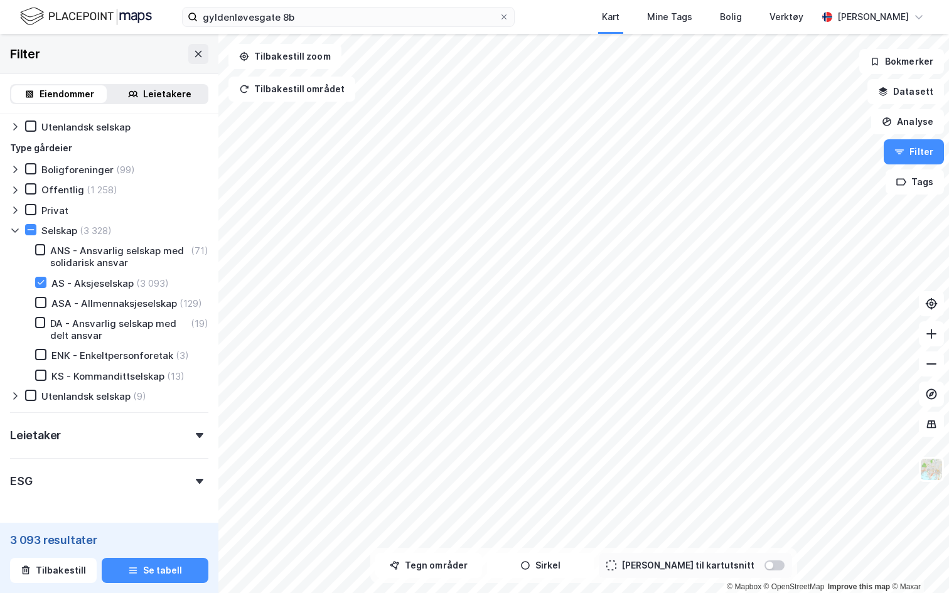
scroll to position [1181, 0]
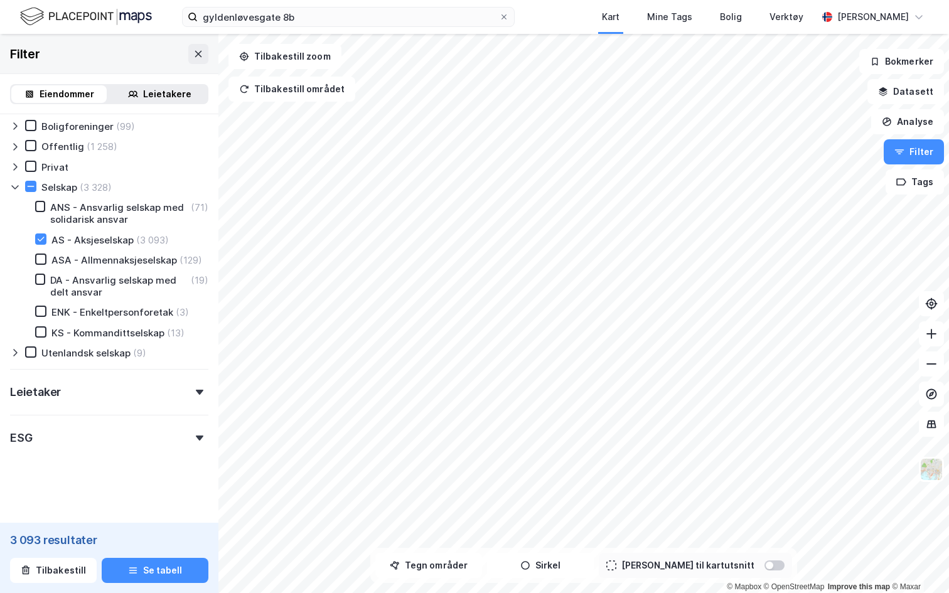
click at [68, 385] on div "Leietaker" at bounding box center [109, 387] width 198 height 36
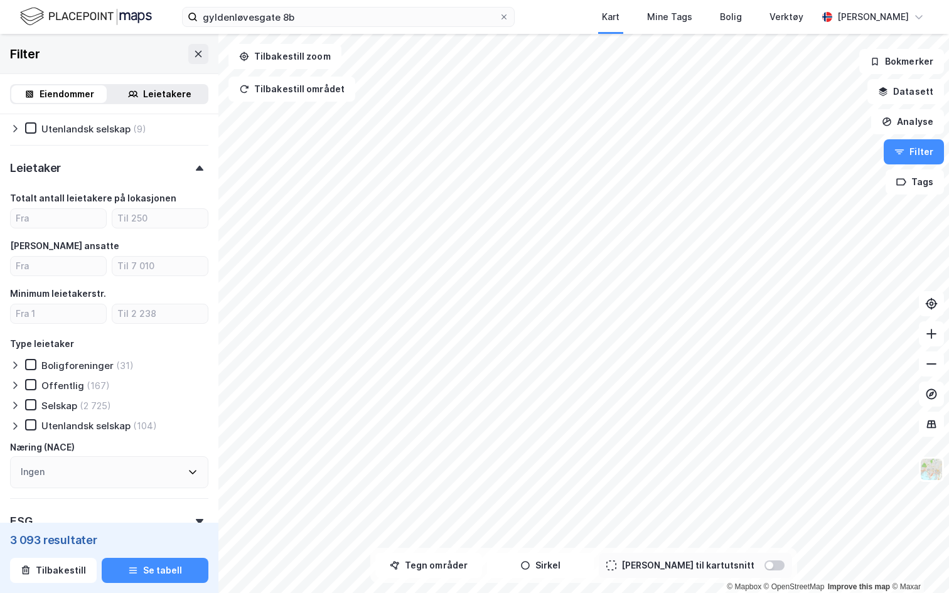
scroll to position [1396, 0]
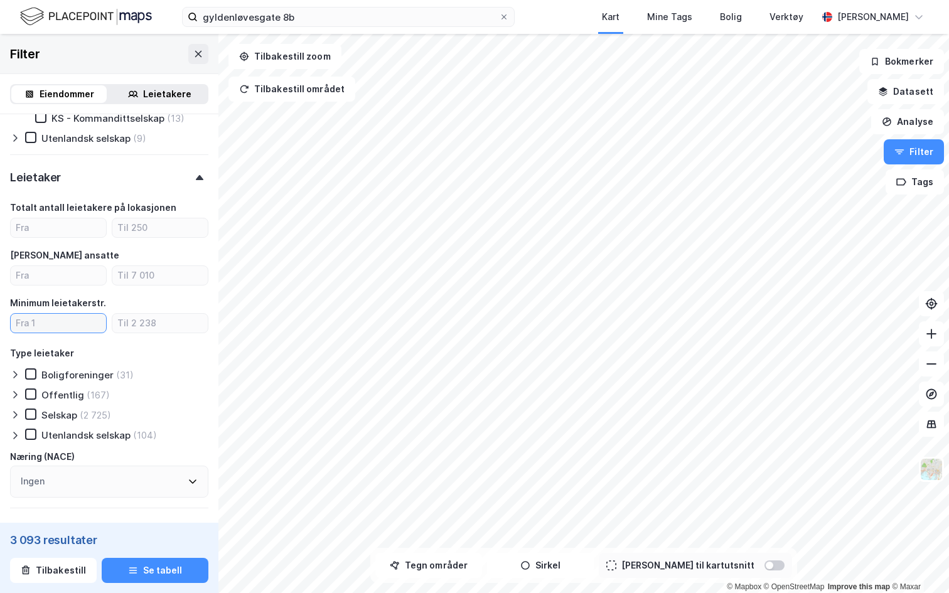
click at [54, 322] on input "number" at bounding box center [58, 323] width 95 height 19
click at [52, 230] on input "number" at bounding box center [58, 227] width 95 height 19
drag, startPoint x: 3, startPoint y: 540, endPoint x: 89, endPoint y: 539, distance: 86.0
click at [89, 539] on div "3 093 resultater Tilbakestill Se tabell" at bounding box center [109, 558] width 218 height 70
click at [52, 230] on input "number" at bounding box center [58, 227] width 95 height 19
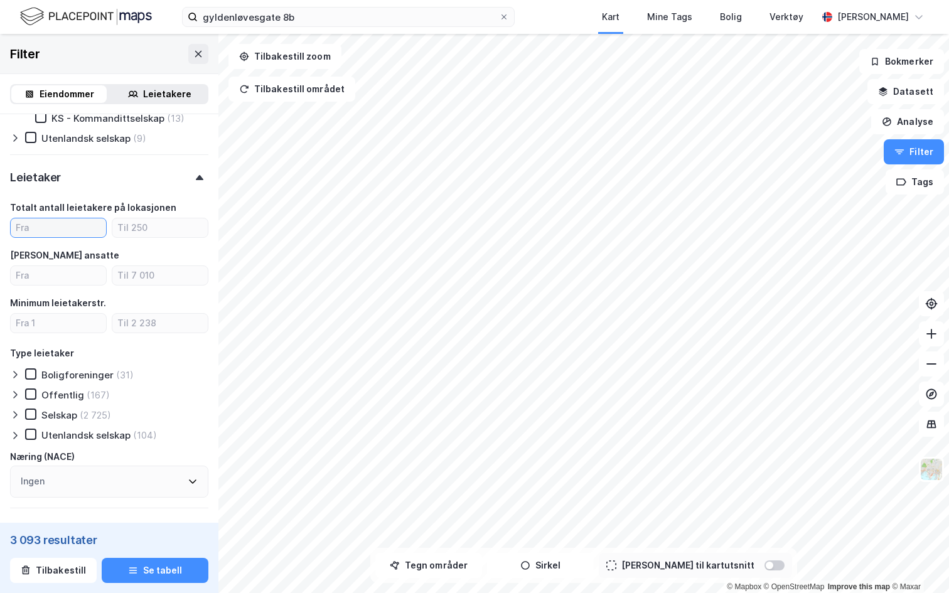
type input "1"
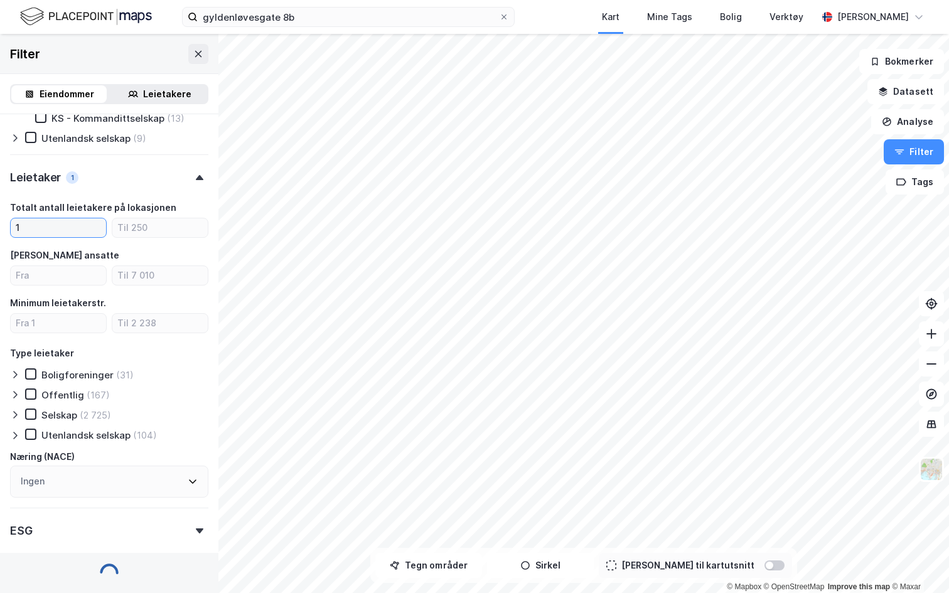
type input "Inkluder (2 541)"
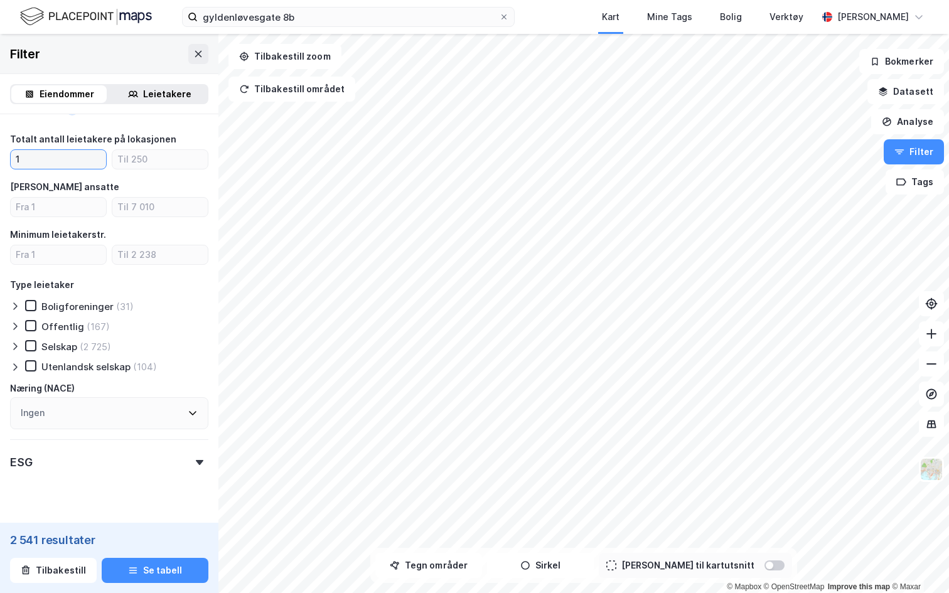
scroll to position [1473, 0]
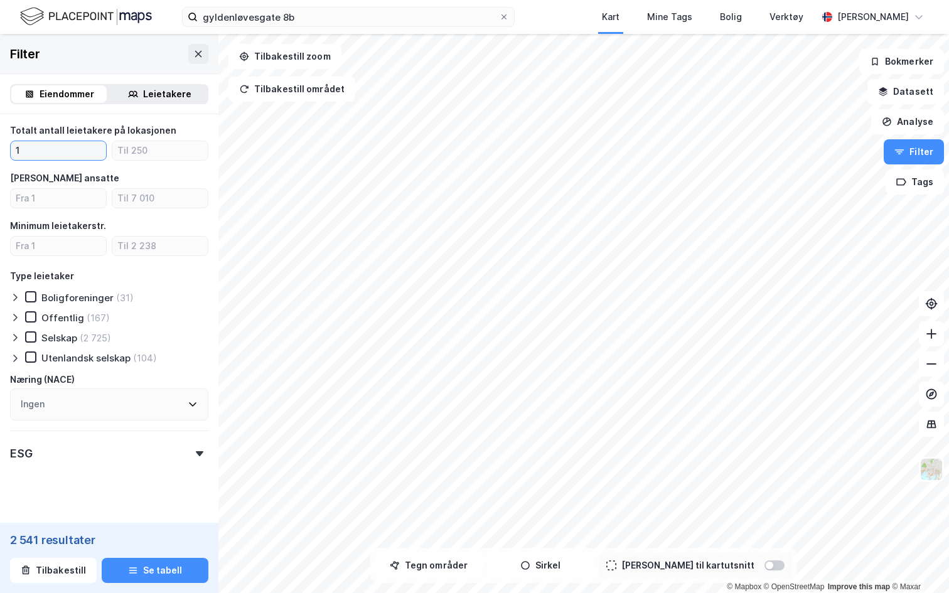
type input "1"
click at [11, 316] on icon at bounding box center [15, 318] width 10 height 10
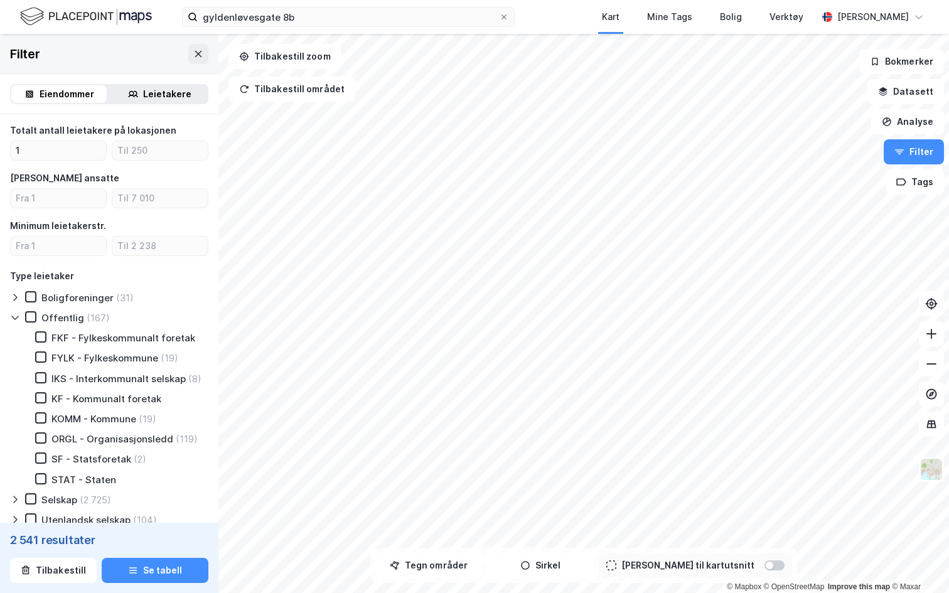
click at [11, 316] on icon at bounding box center [15, 318] width 10 height 10
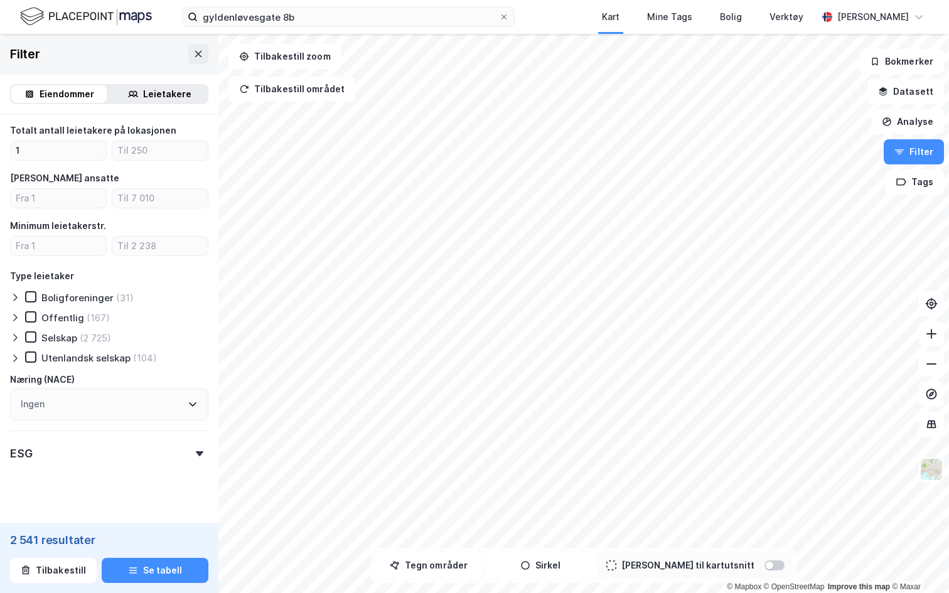
click at [13, 361] on icon at bounding box center [15, 359] width 4 height 8
click at [15, 353] on icon at bounding box center [15, 358] width 10 height 10
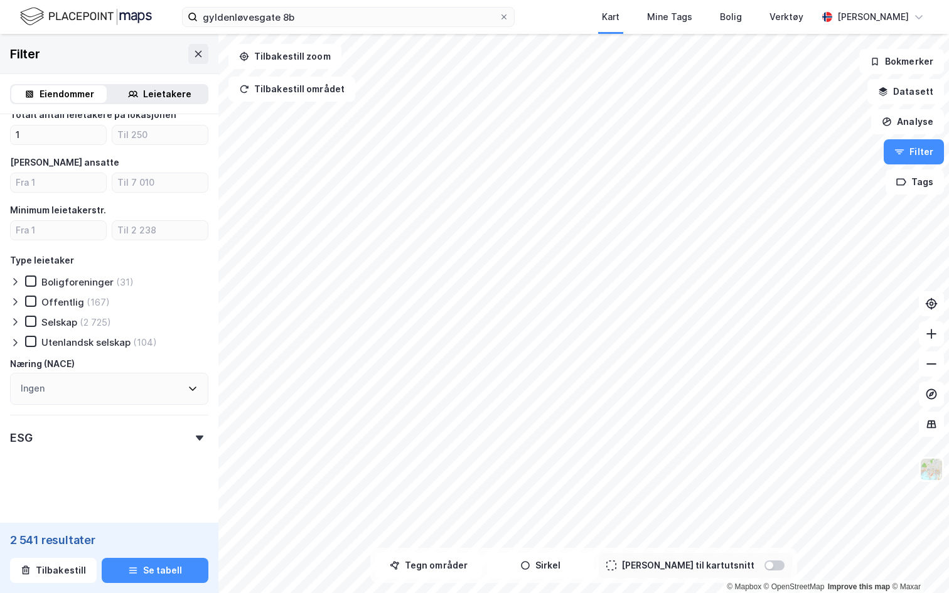
click at [62, 395] on div "Ingen" at bounding box center [109, 389] width 198 height 32
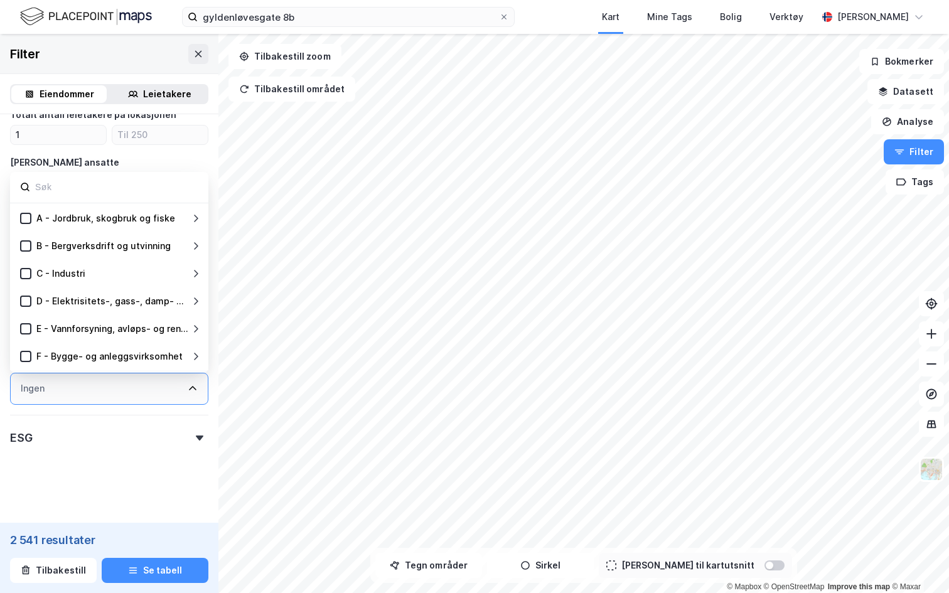
click at [72, 392] on div "Ingen" at bounding box center [109, 389] width 198 height 32
click at [108, 389] on div "Ingen" at bounding box center [109, 389] width 198 height 32
click at [114, 392] on div "Ingen" at bounding box center [109, 389] width 198 height 32
click at [115, 424] on div "ESG" at bounding box center [109, 433] width 198 height 36
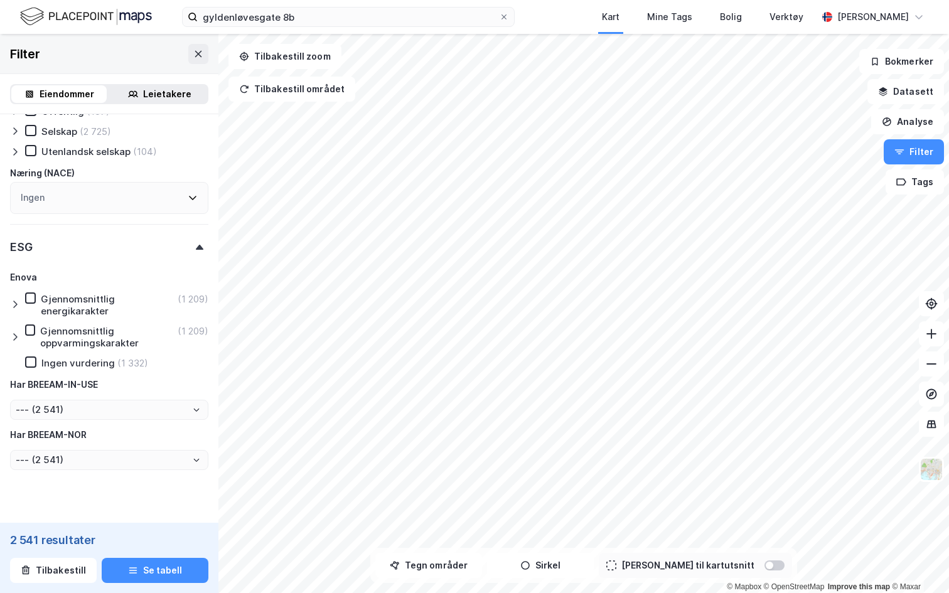
scroll to position [1680, 0]
click at [31, 362] on icon at bounding box center [30, 361] width 9 height 9
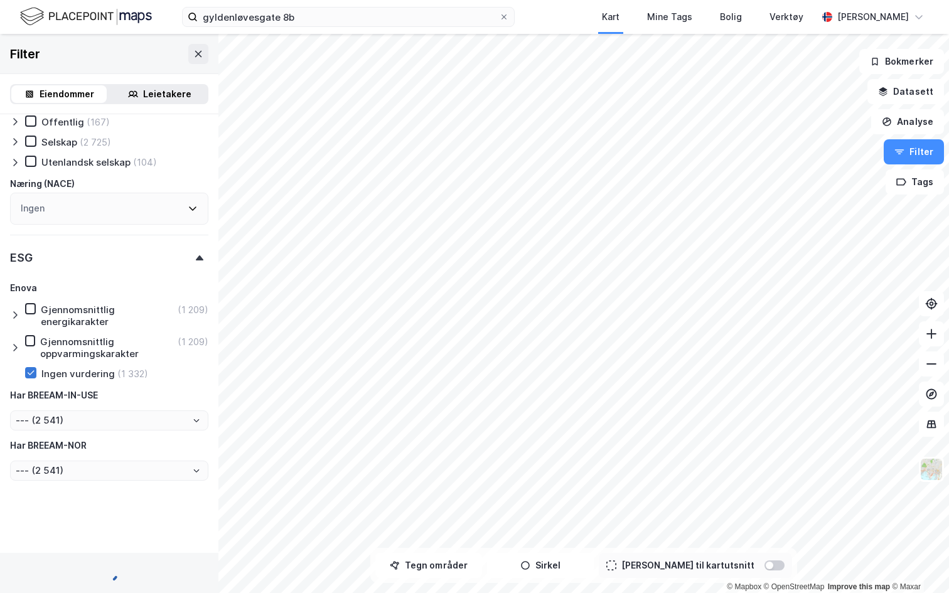
type input "Inkluder (1 332)"
type input "--- (1 332)"
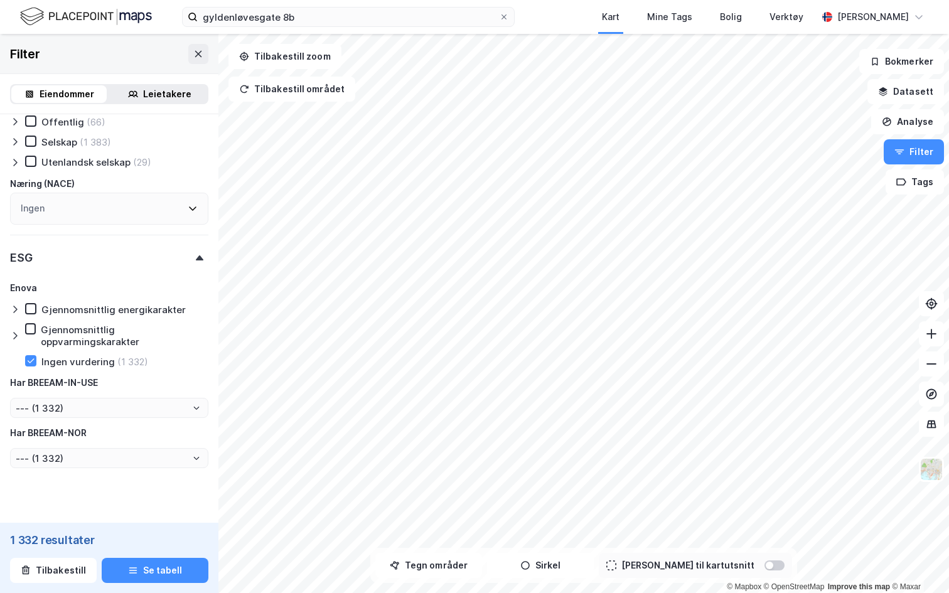
scroll to position [1680, 0]
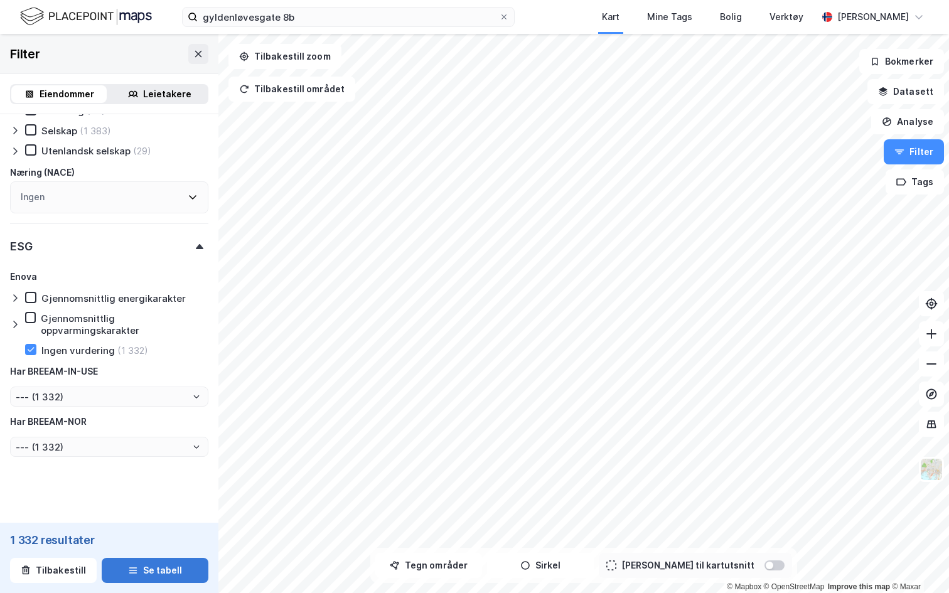
click at [137, 567] on button "Se tabell" at bounding box center [155, 570] width 107 height 25
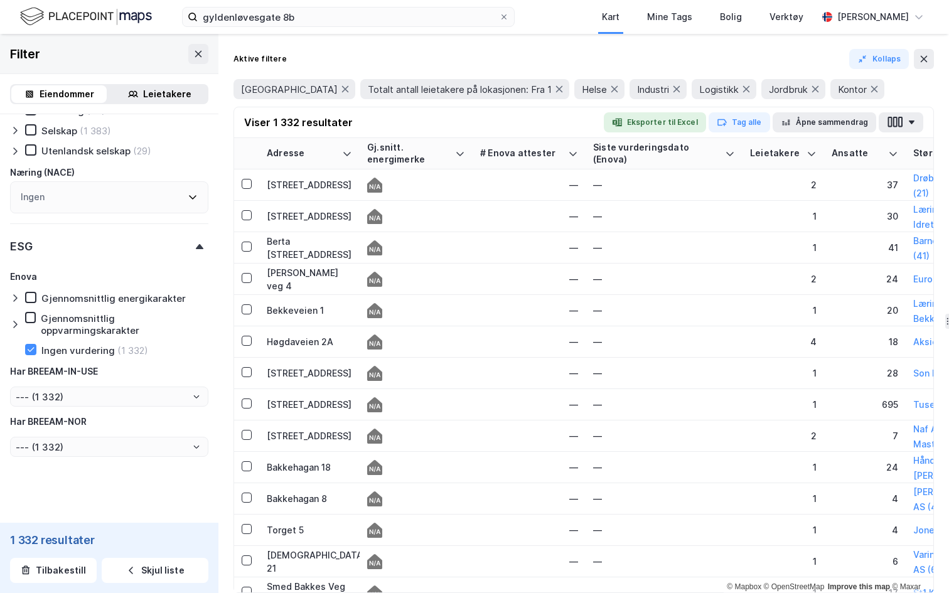
click at [269, 106] on button "4 mer" at bounding box center [251, 114] width 36 height 16
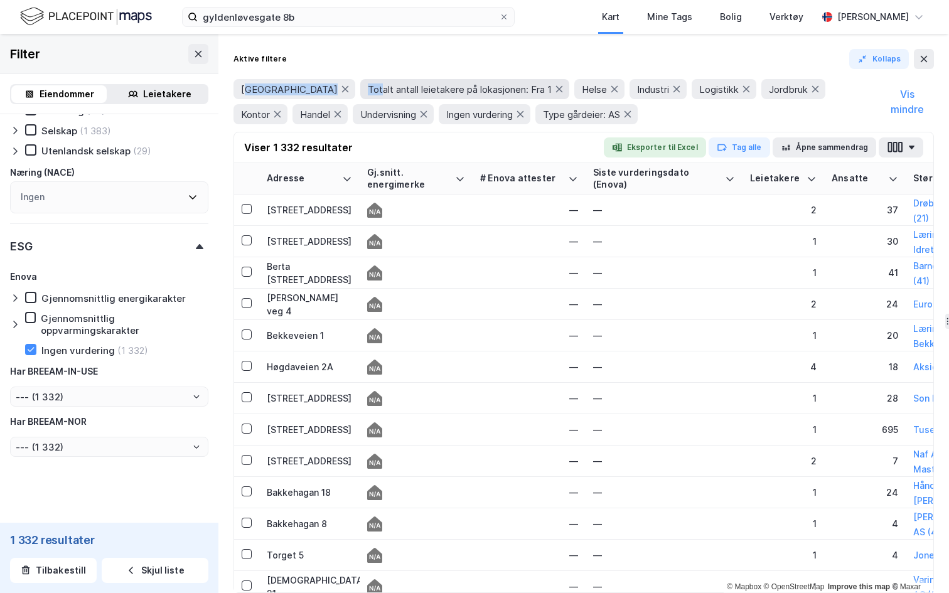
drag, startPoint x: 245, startPoint y: 85, endPoint x: 324, endPoint y: 88, distance: 79.2
click at [324, 88] on div "Akershus Totalt antall leietakere på lokasjonen: Fra 1 Helse Industri Logistikk…" at bounding box center [556, 101] width 646 height 45
drag, startPoint x: 321, startPoint y: 86, endPoint x: 500, endPoint y: 99, distance: 180.0
click at [500, 99] on div "Akershus Totalt antall leietakere på lokasjonen: Fra 1 Helse Industri Logistikk…" at bounding box center [556, 101] width 646 height 45
drag, startPoint x: 276, startPoint y: 152, endPoint x: 373, endPoint y: 164, distance: 98.6
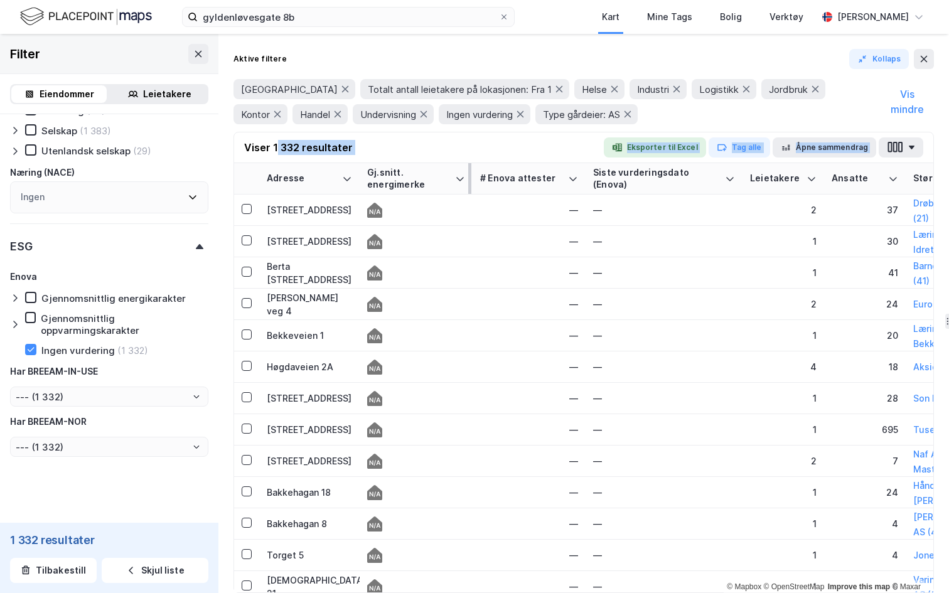
click at [373, 164] on div "Viser 1 332 resultater Eksporter til Excel Tag alle Åpne sammendrag Adresse Gj.…" at bounding box center [583, 362] width 700 height 461
click at [340, 88] on icon at bounding box center [345, 89] width 10 height 10
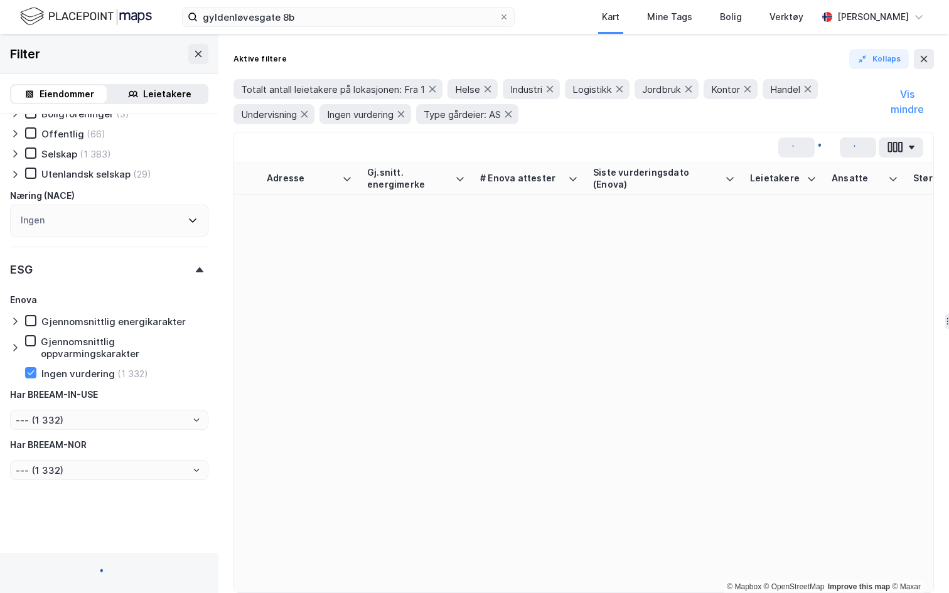
type input "Inkluder (19 357)"
type input "--- (19 357)"
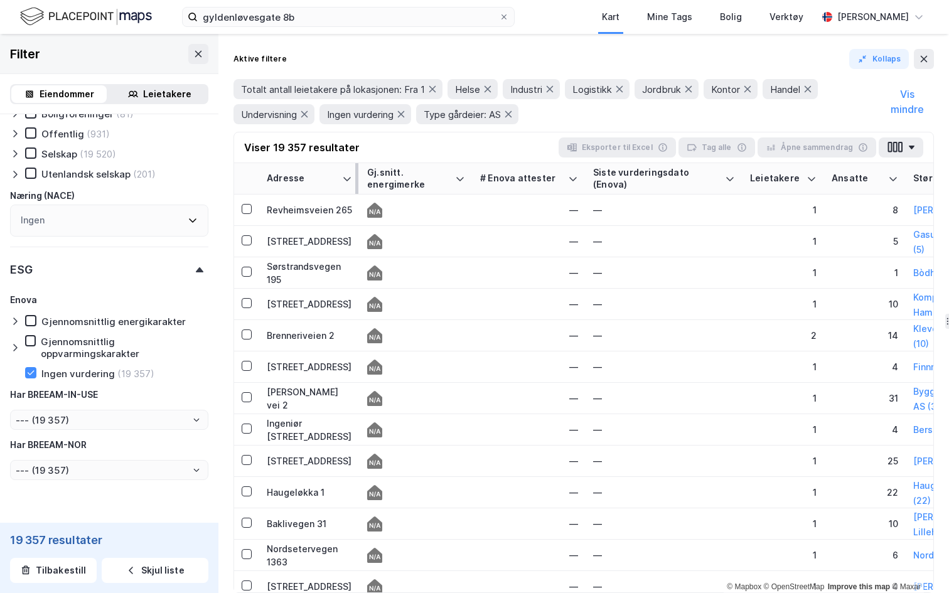
scroll to position [1680, 0]
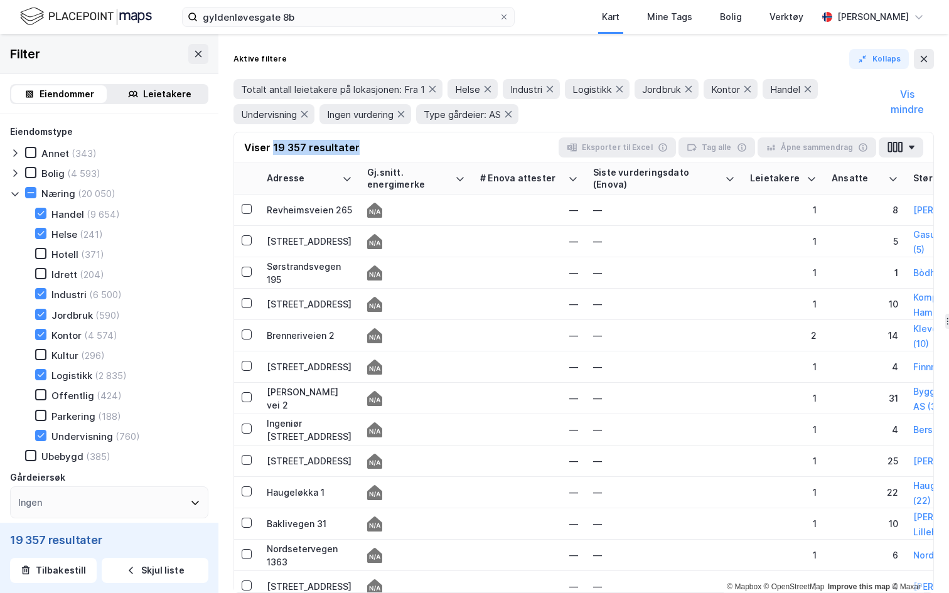
scroll to position [1680, 0]
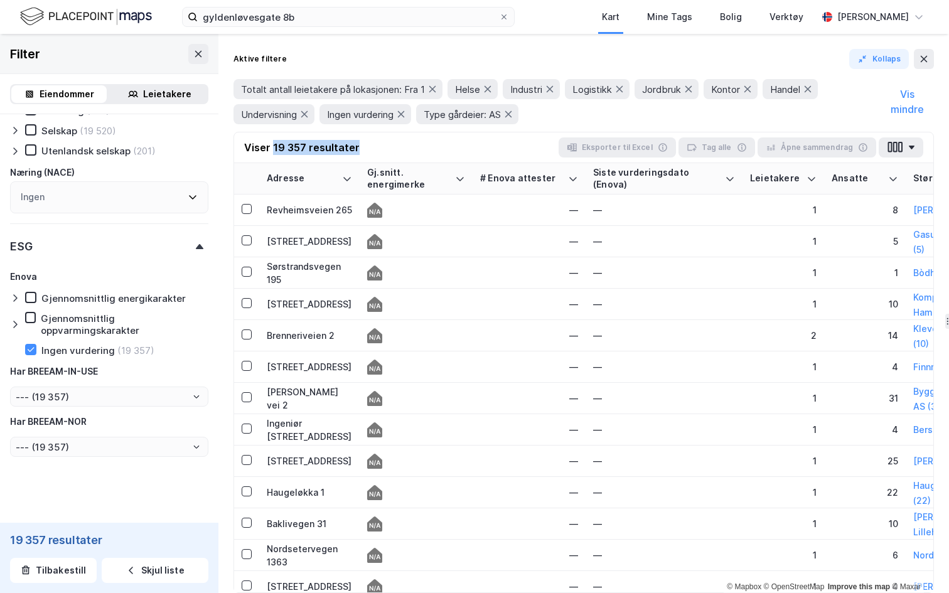
click at [363, 148] on div "Viser 19 357 resultater Eksporter til Excel Tag alle Åpne sammendrag" at bounding box center [583, 147] width 699 height 31
click at [309, 138] on div "Viser 19 357 resultater Eksporter til Excel Tag alle Åpne sammendrag" at bounding box center [583, 147] width 699 height 31
click at [922, 57] on icon at bounding box center [924, 59] width 7 height 6
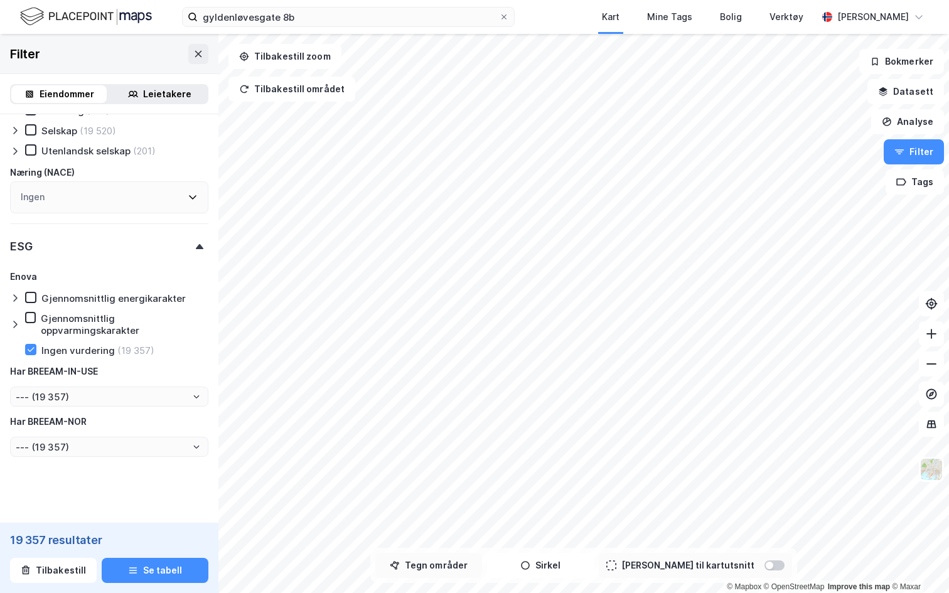
click at [445, 564] on button "Tegn områder" at bounding box center [428, 565] width 107 height 25
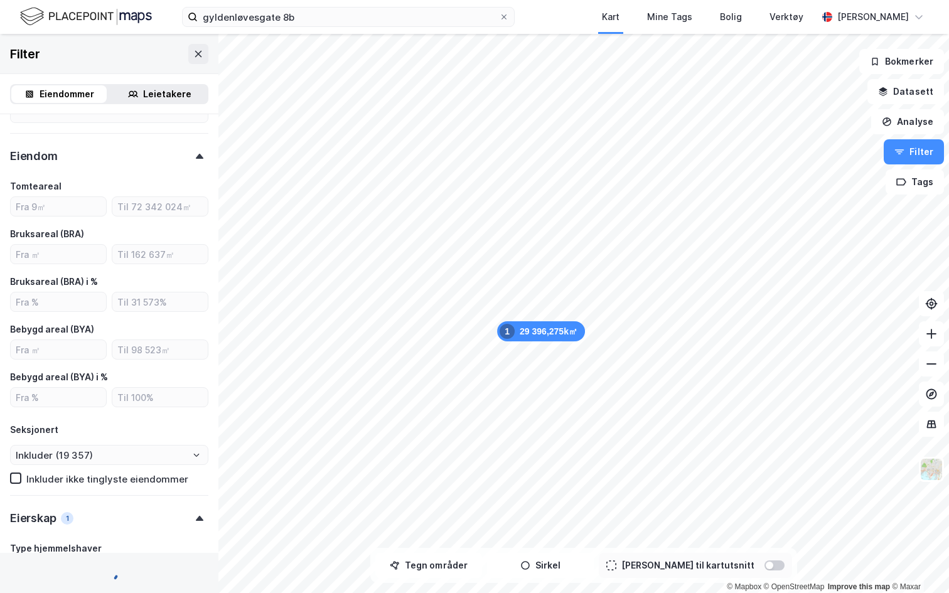
type input "Inkluder (5 113)"
type input "--- (5 113)"
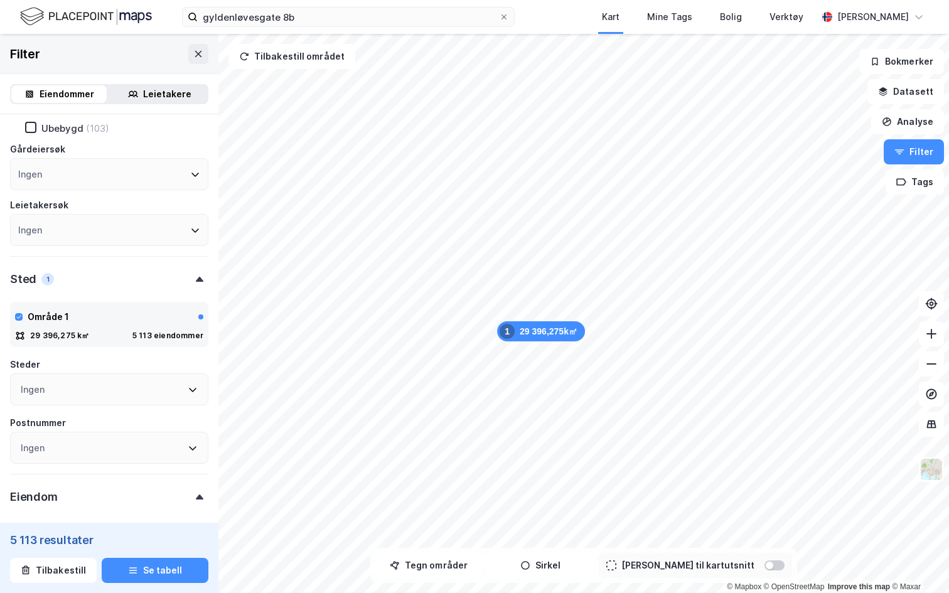
scroll to position [333, 0]
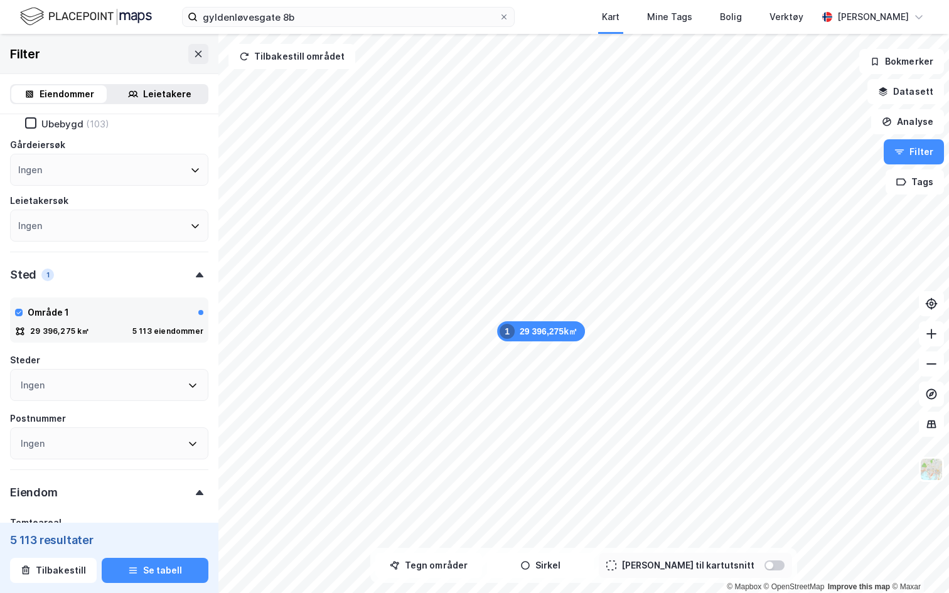
click at [88, 384] on div "Ingen" at bounding box center [109, 385] width 198 height 32
click at [174, 142] on div "Gårdeiersøk" at bounding box center [109, 144] width 198 height 15
click at [163, 568] on button "Se tabell" at bounding box center [155, 570] width 107 height 25
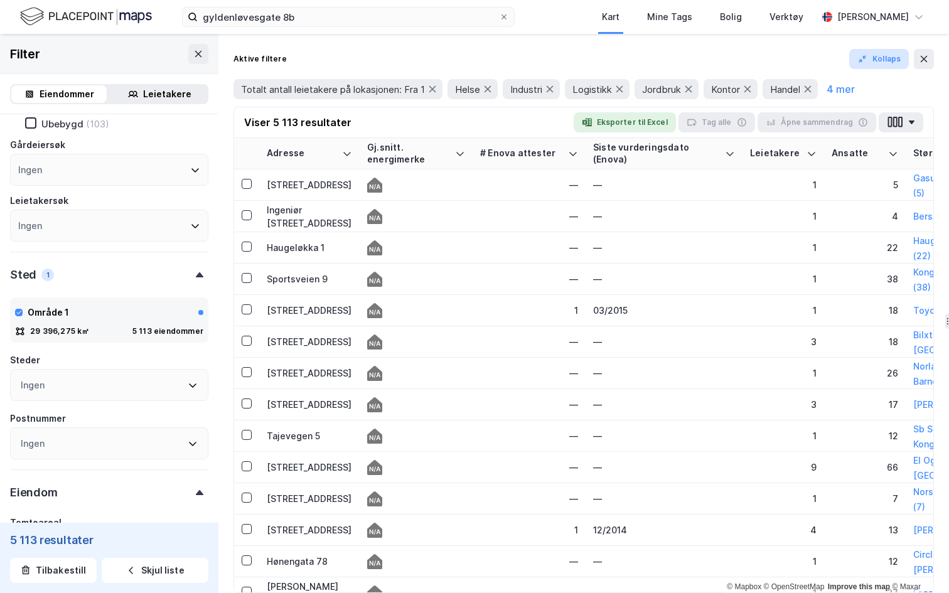
click at [900, 60] on button "Kollaps" at bounding box center [879, 59] width 60 height 20
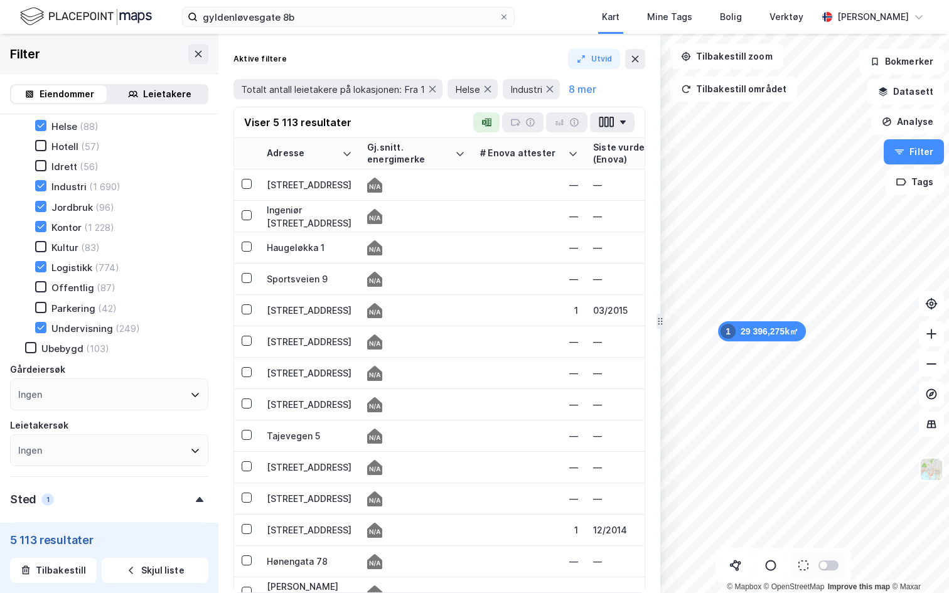
scroll to position [88, 0]
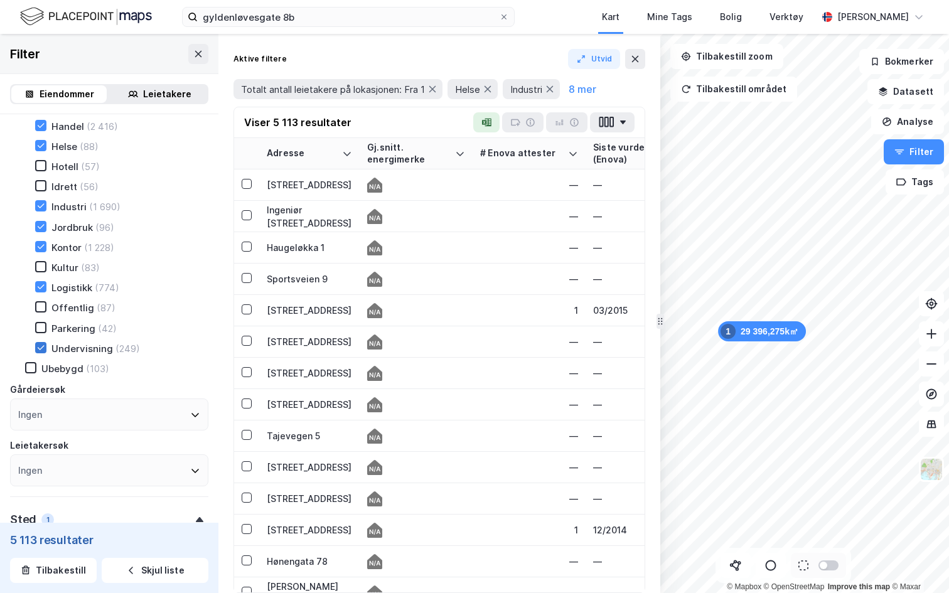
click at [36, 350] on div at bounding box center [40, 347] width 11 height 11
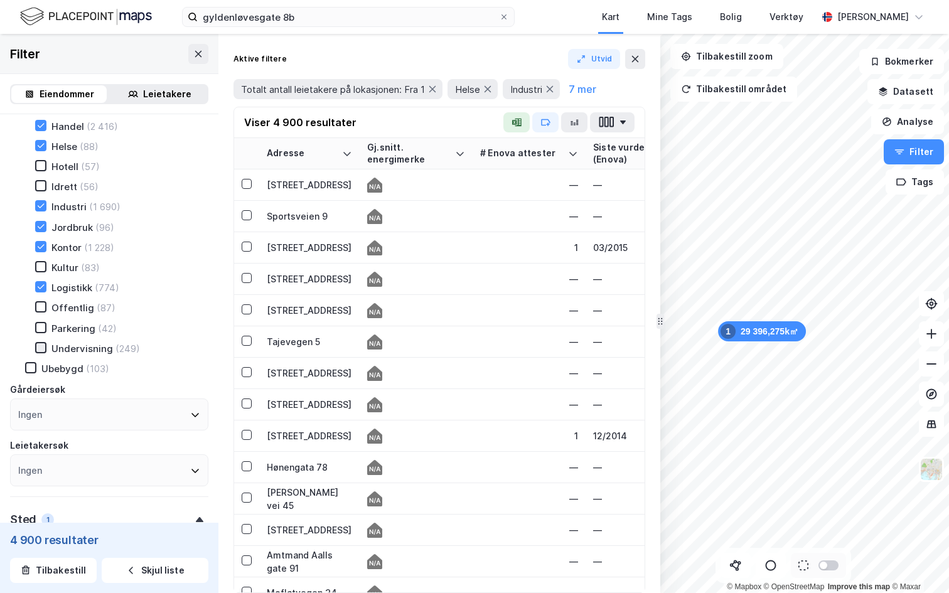
type input "Inkluder (4 900)"
type input "--- (4 900)"
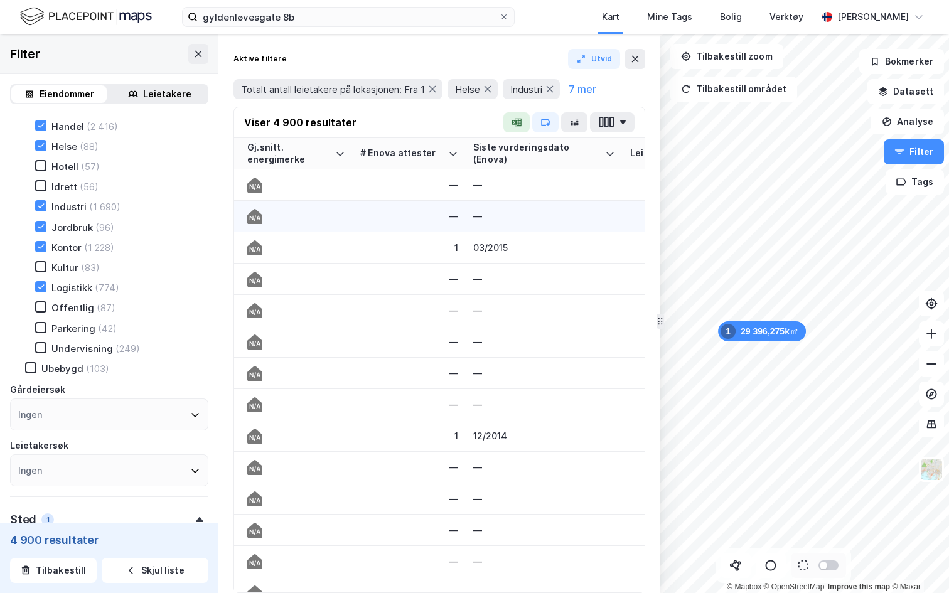
scroll to position [0, 124]
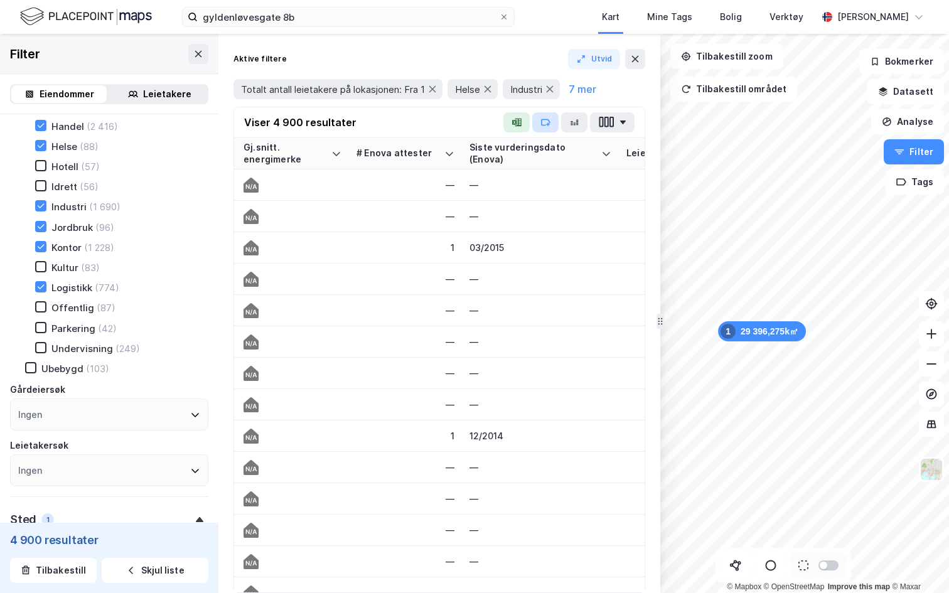
click at [543, 127] on icon "button" at bounding box center [545, 122] width 10 height 10
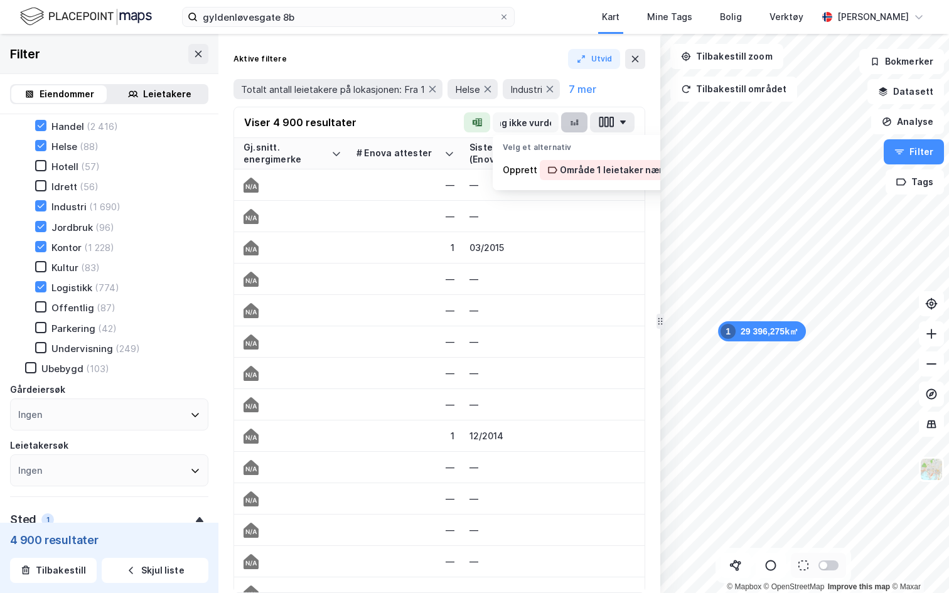
scroll to position [0, 114]
type input "Område 1 leietaker næring ikke vurdert"
click at [608, 169] on div "Område 1 leietaker næring ikke vurdert" at bounding box center [616, 170] width 113 height 15
click at [467, 120] on div "Viser 4 900 resultater Område 1 leietaker næring ikke vurdert Velg et alternati…" at bounding box center [439, 122] width 410 height 31
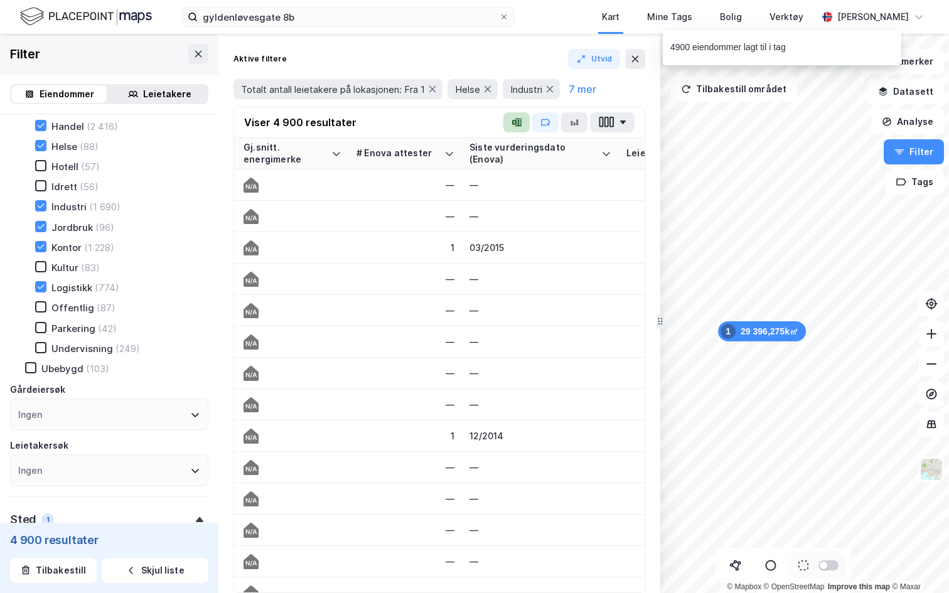
click at [521, 125] on icon "button" at bounding box center [518, 123] width 6 height 8
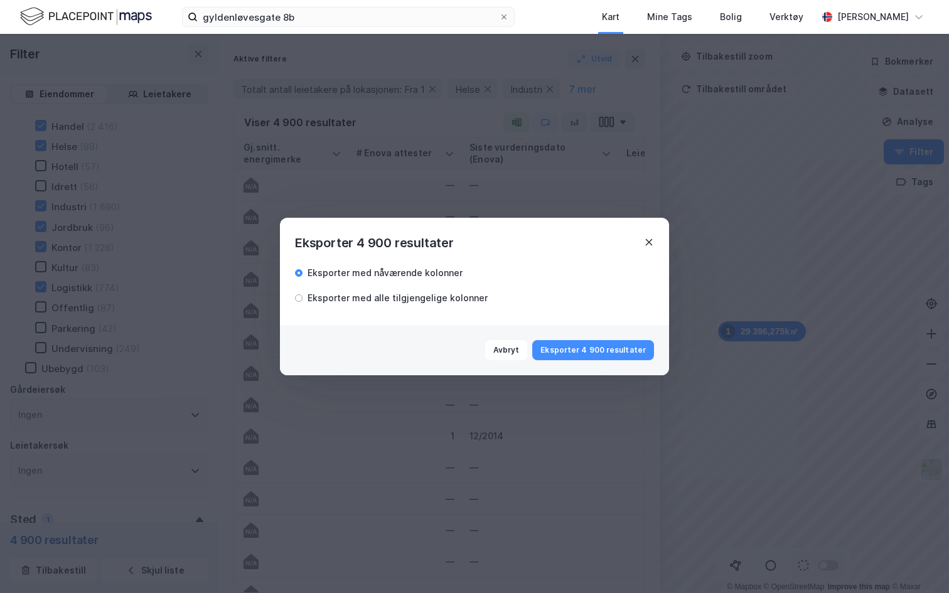
click at [648, 240] on icon at bounding box center [649, 242] width 10 height 10
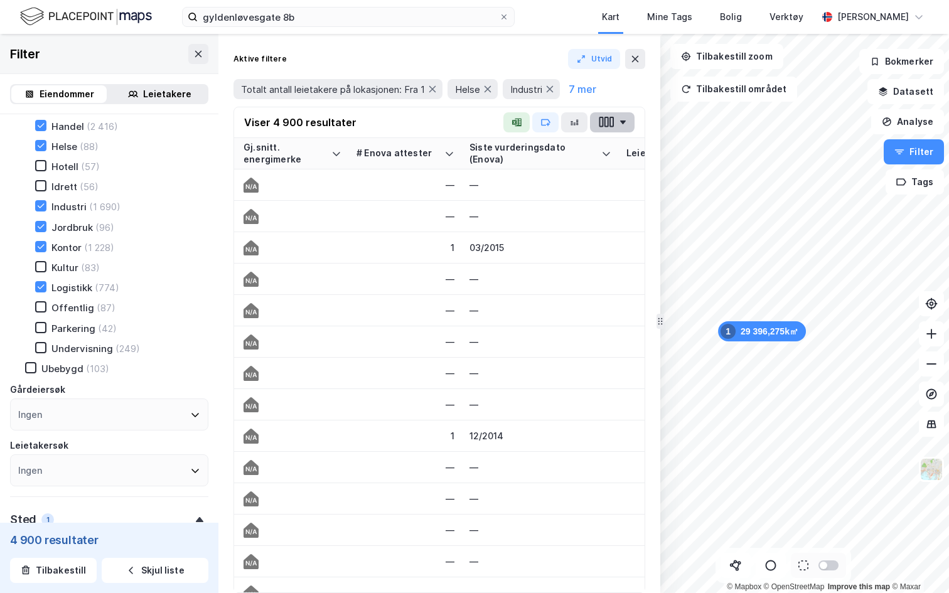
click at [619, 127] on button "button" at bounding box center [612, 122] width 45 height 20
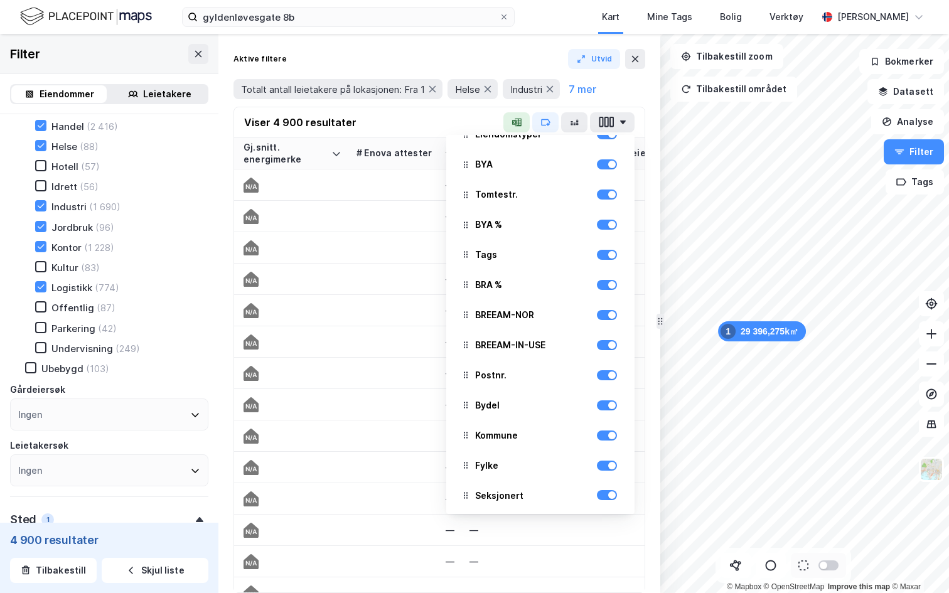
scroll to position [378, 0]
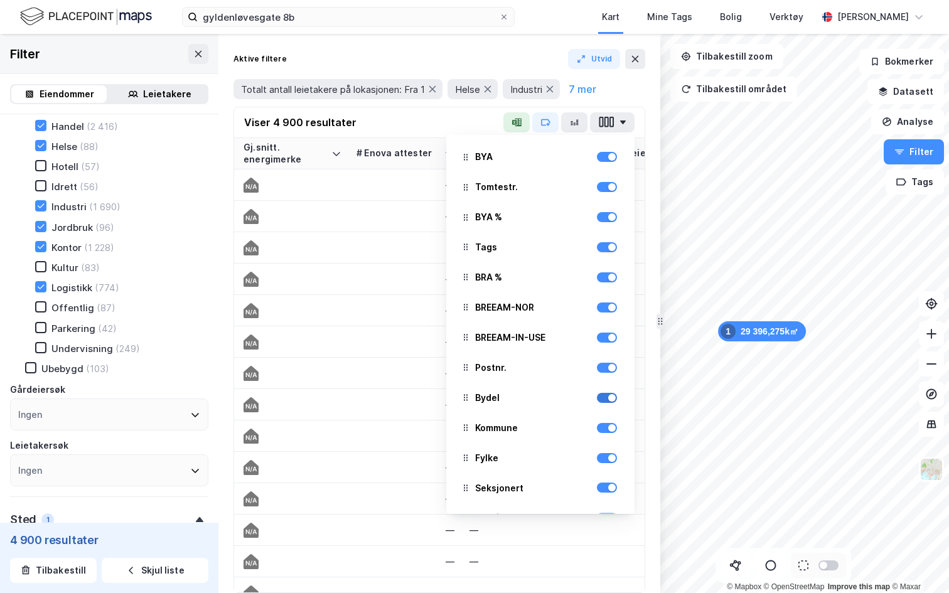
click at [606, 402] on div at bounding box center [607, 398] width 20 height 10
click at [608, 431] on div at bounding box center [607, 428] width 20 height 10
click at [604, 462] on div at bounding box center [607, 458] width 20 height 10
click at [610, 490] on div at bounding box center [612, 488] width 8 height 8
click at [409, 272] on div "—" at bounding box center [406, 278] width 98 height 13
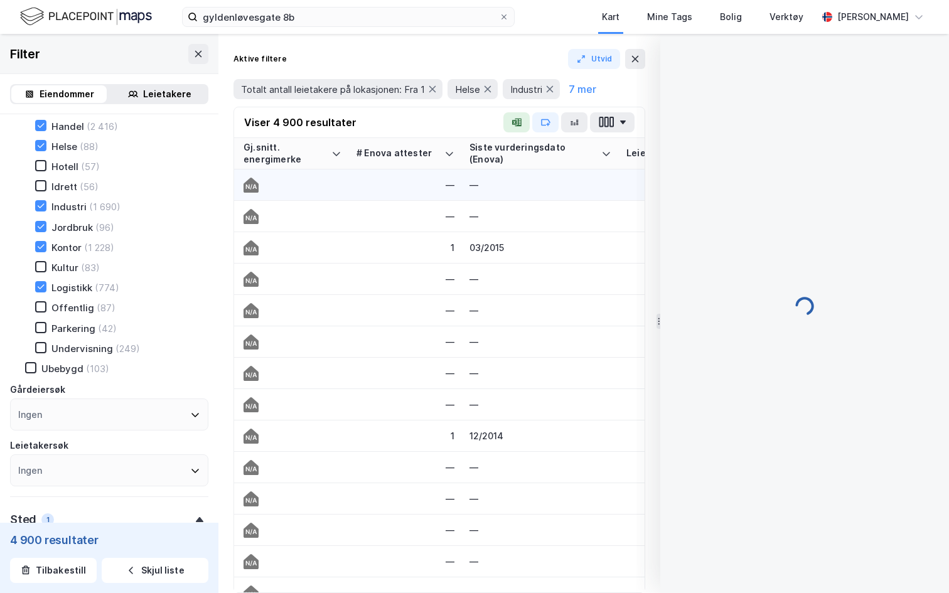
scroll to position [24, 0]
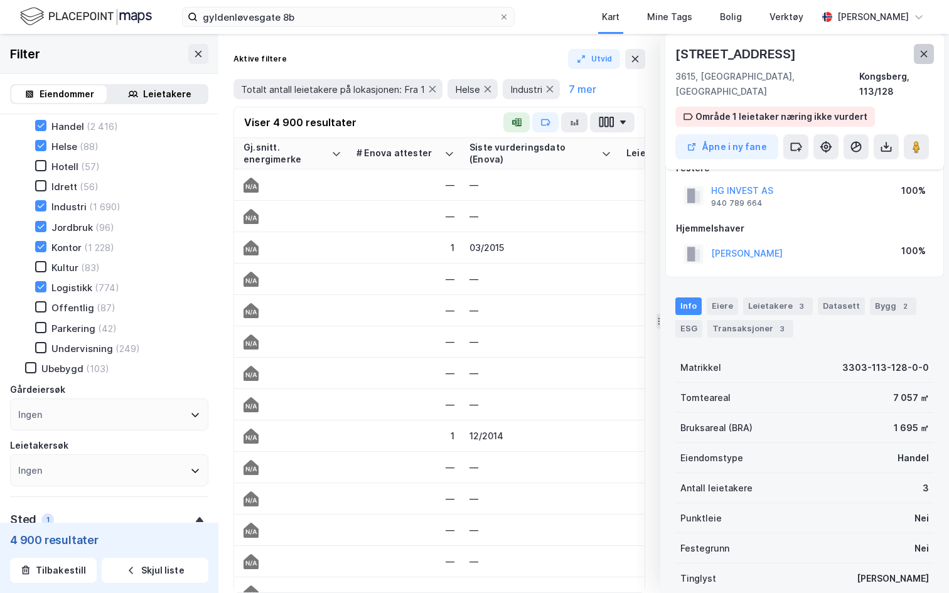
click at [926, 53] on icon at bounding box center [924, 54] width 10 height 10
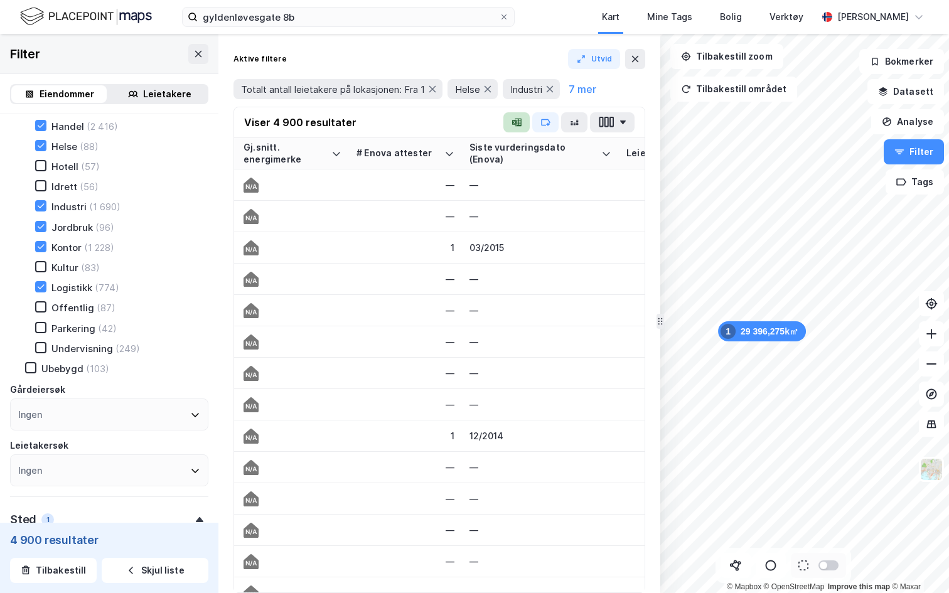
click at [512, 119] on icon "button" at bounding box center [517, 122] width 10 height 10
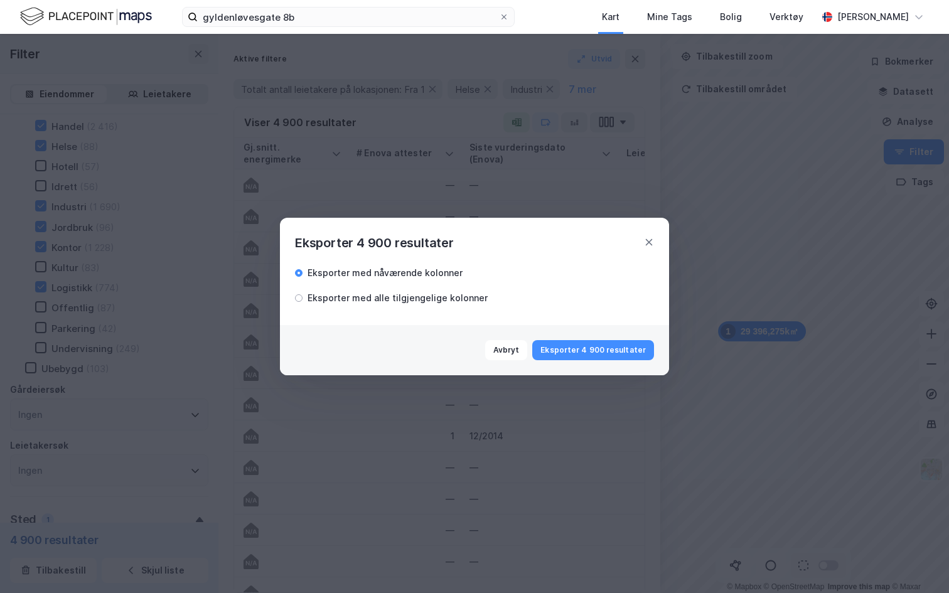
click at [375, 300] on div "Eksporter med alle tilgjengelige kolonner" at bounding box center [398, 298] width 180 height 15
click at [584, 349] on button "Eksporter 4 900 resultater" at bounding box center [593, 350] width 122 height 20
drag, startPoint x: 359, startPoint y: 240, endPoint x: 453, endPoint y: 240, distance: 93.5
click at [453, 240] on div "Eksporter 4 900 resultater" at bounding box center [374, 243] width 159 height 20
click at [363, 240] on div "Eksporter 4 900 resultater" at bounding box center [374, 243] width 159 height 20
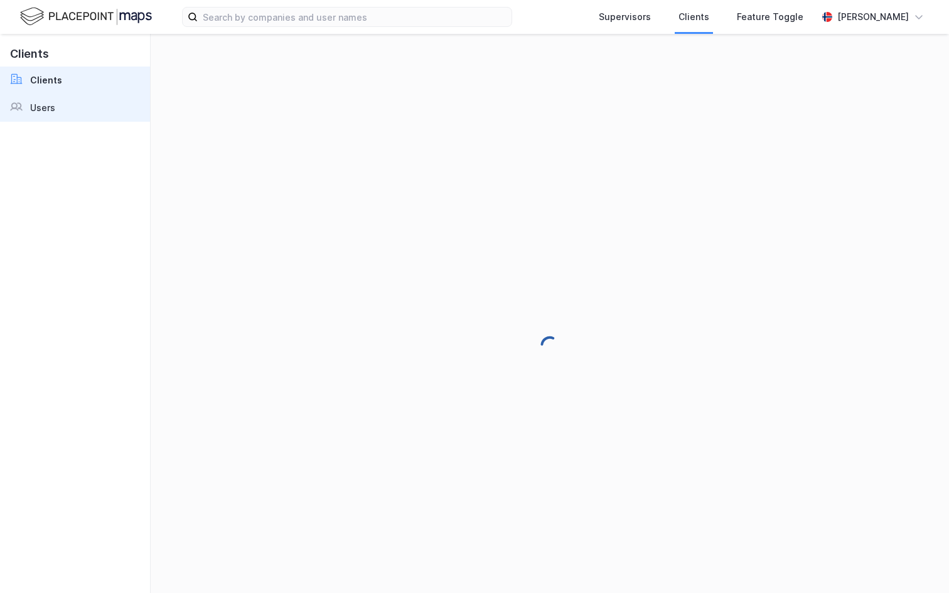
click at [67, 114] on link "Users" at bounding box center [75, 108] width 150 height 28
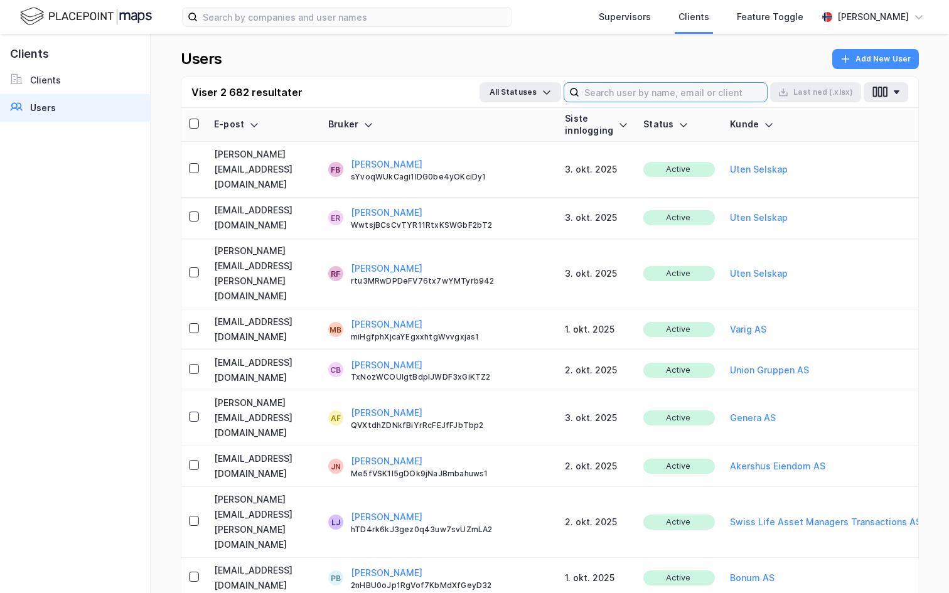
click at [683, 93] on input at bounding box center [673, 92] width 188 height 19
click at [737, 17] on div "Feature Toggle" at bounding box center [770, 16] width 67 height 15
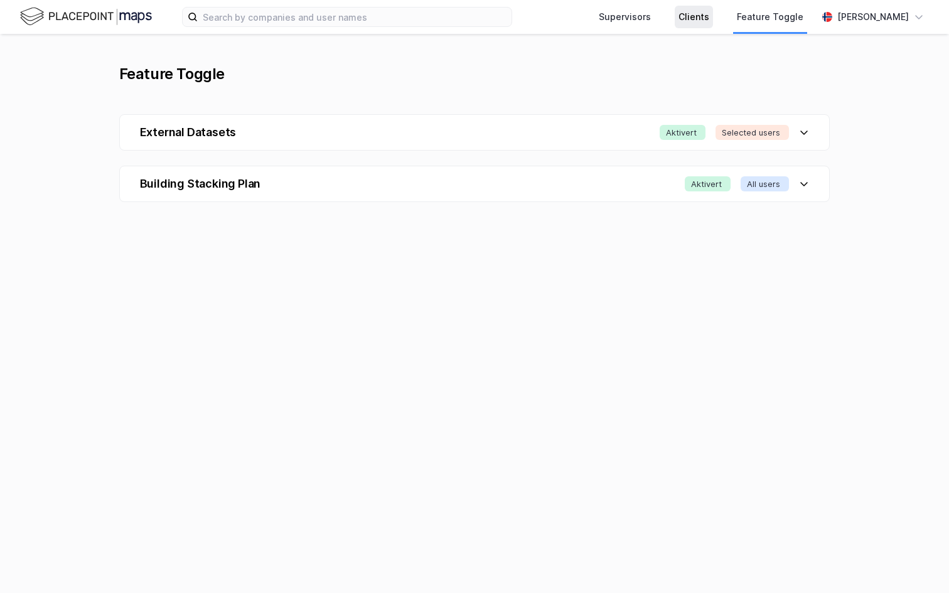
click at [678, 14] on div "Clients" at bounding box center [693, 16] width 31 height 15
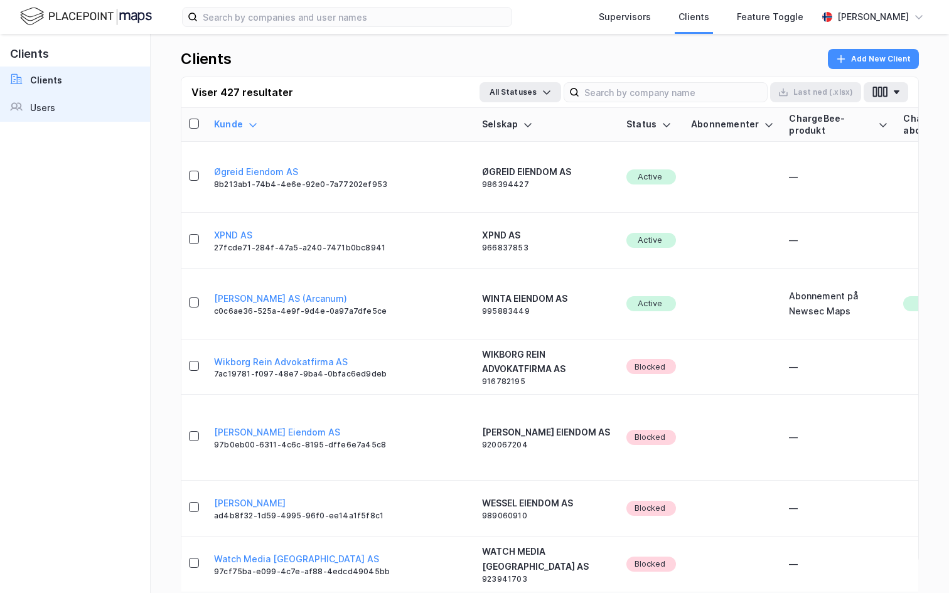
click at [109, 102] on link "Users" at bounding box center [75, 108] width 150 height 28
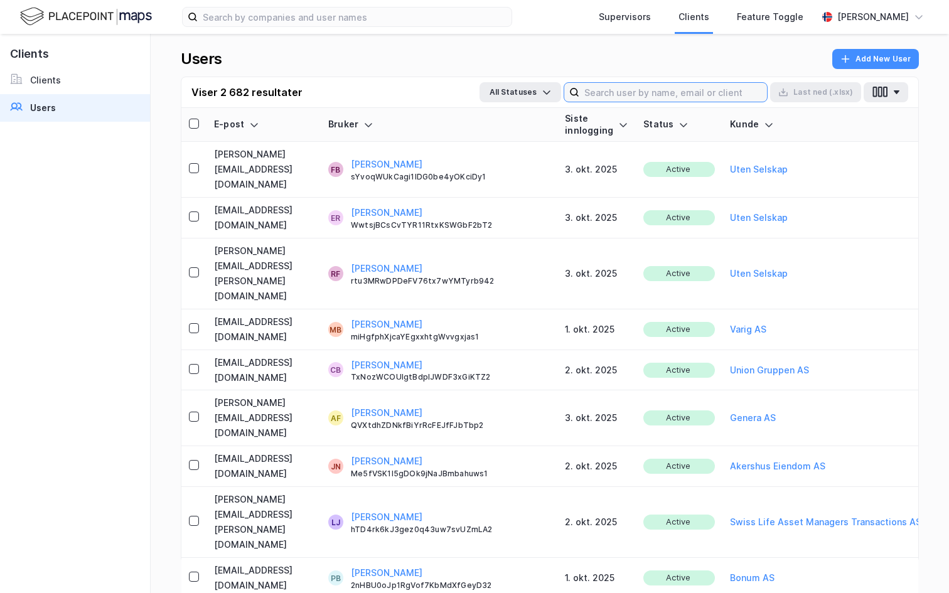
click at [615, 90] on input at bounding box center [673, 92] width 188 height 19
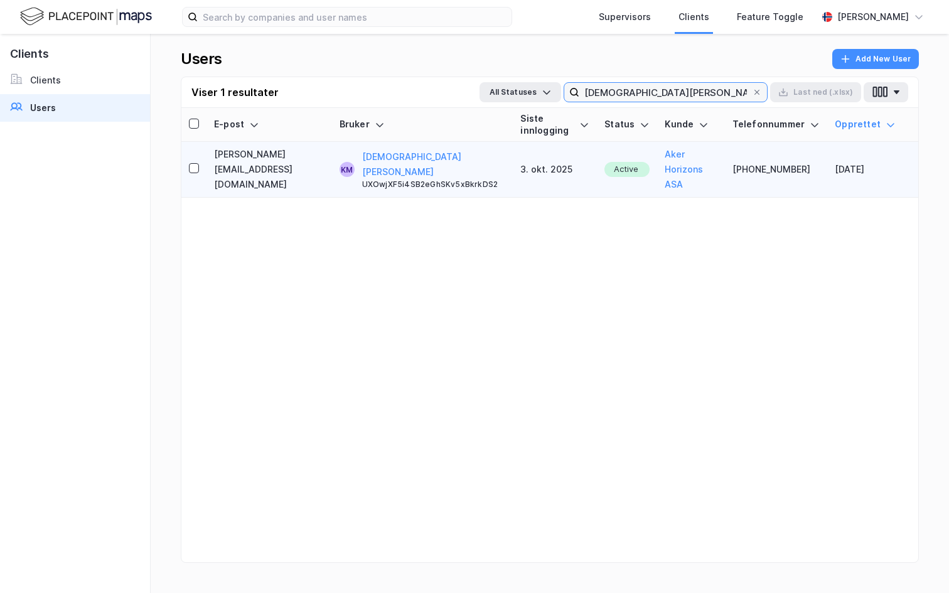
type input "[DEMOGRAPHIC_DATA][PERSON_NAME]"
click at [483, 158] on div "[PERSON_NAME] UXOwjXF5i4SB2eGhSKv5xBkrkDS2" at bounding box center [434, 169] width 144 height 40
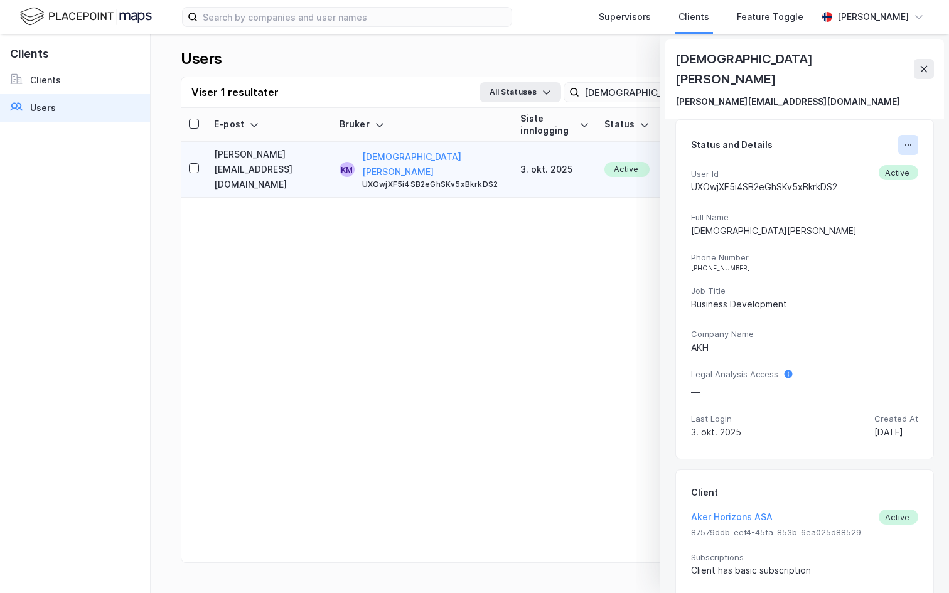
click at [911, 135] on button at bounding box center [908, 145] width 20 height 20
click at [889, 377] on div "Legal Analysis Access —" at bounding box center [804, 384] width 227 height 31
click at [893, 135] on div "Status and Details" at bounding box center [804, 145] width 227 height 20
click at [908, 140] on icon at bounding box center [908, 145] width 10 height 10
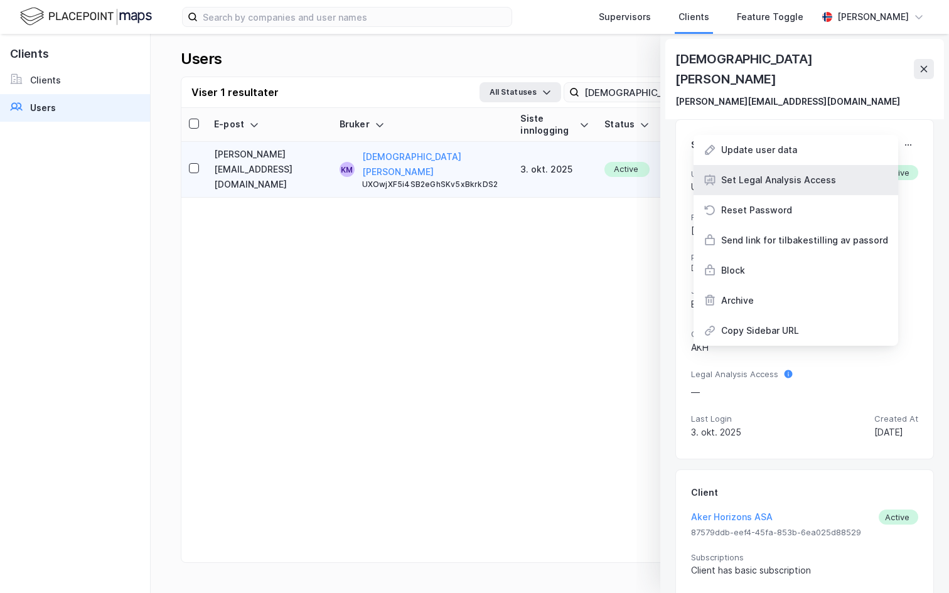
click at [844, 165] on div "Set Legal Analysis Access" at bounding box center [796, 180] width 205 height 30
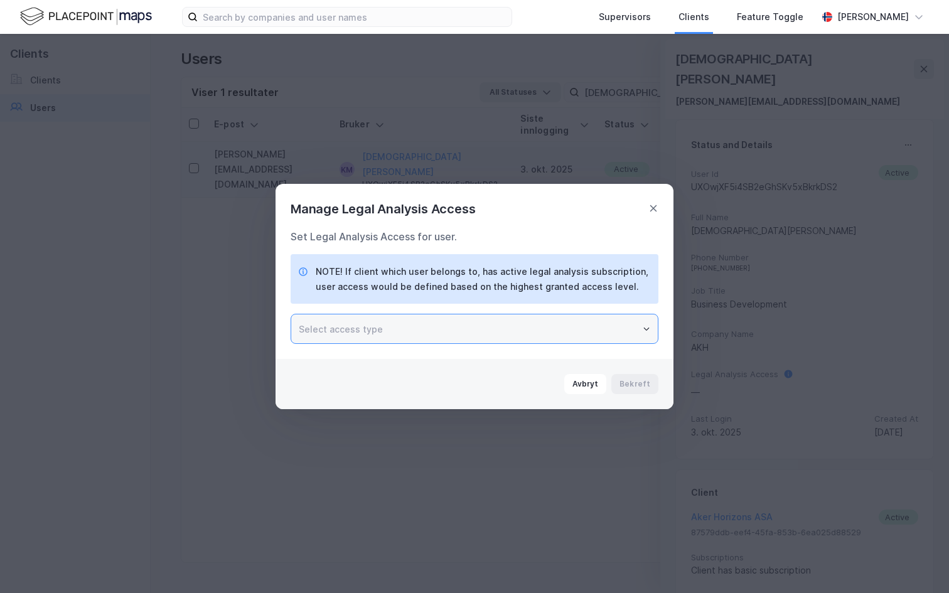
click at [529, 341] on input "text" at bounding box center [474, 328] width 367 height 29
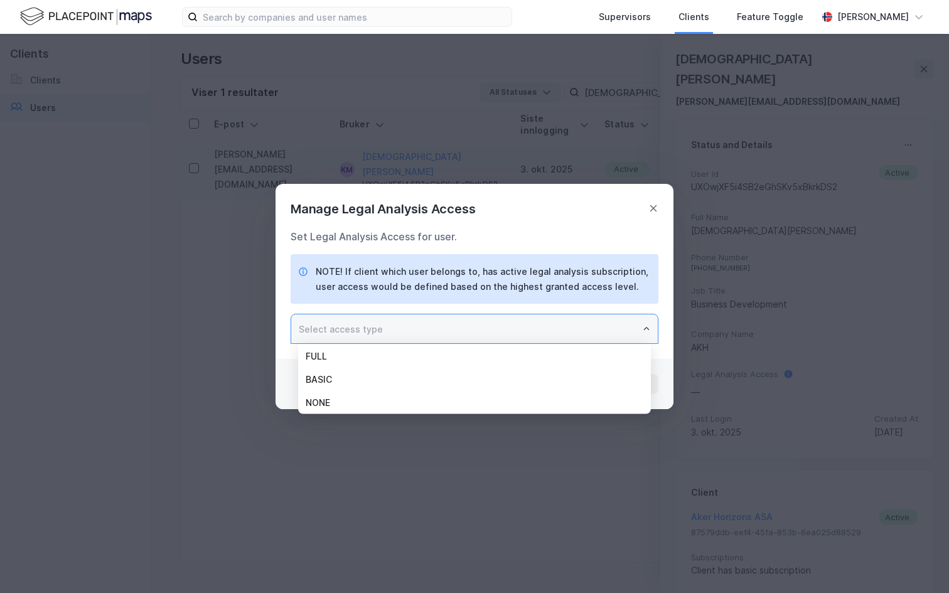
click at [495, 372] on li "BASIC" at bounding box center [474, 379] width 353 height 23
type input "BASIC"
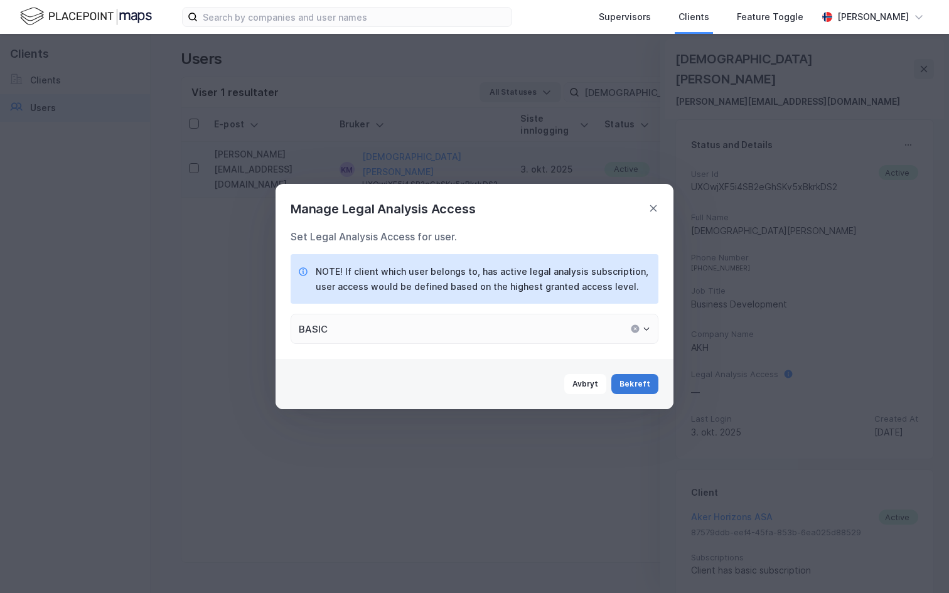
click at [620, 383] on button "Bekreft" at bounding box center [634, 384] width 47 height 20
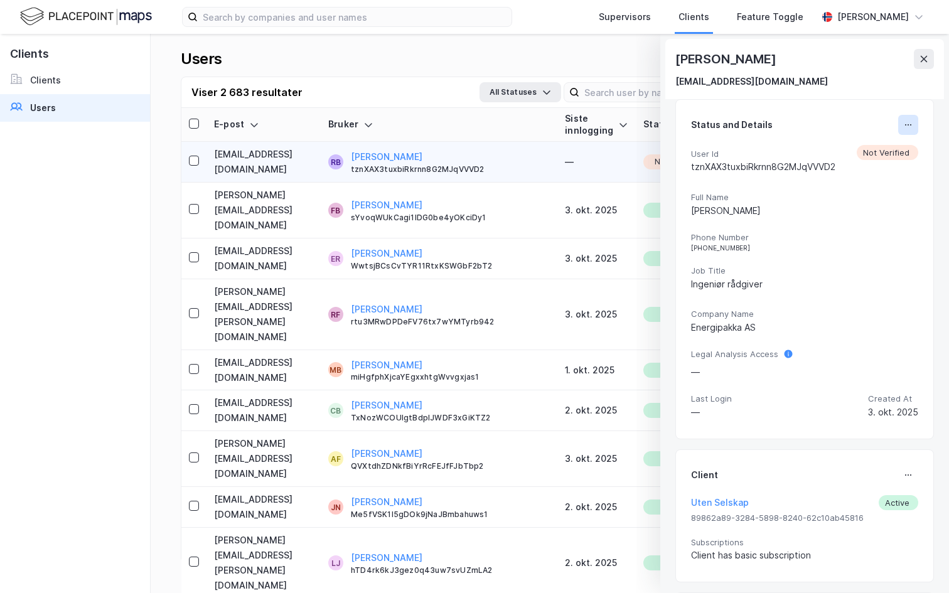
click at [911, 131] on button at bounding box center [908, 125] width 20 height 20
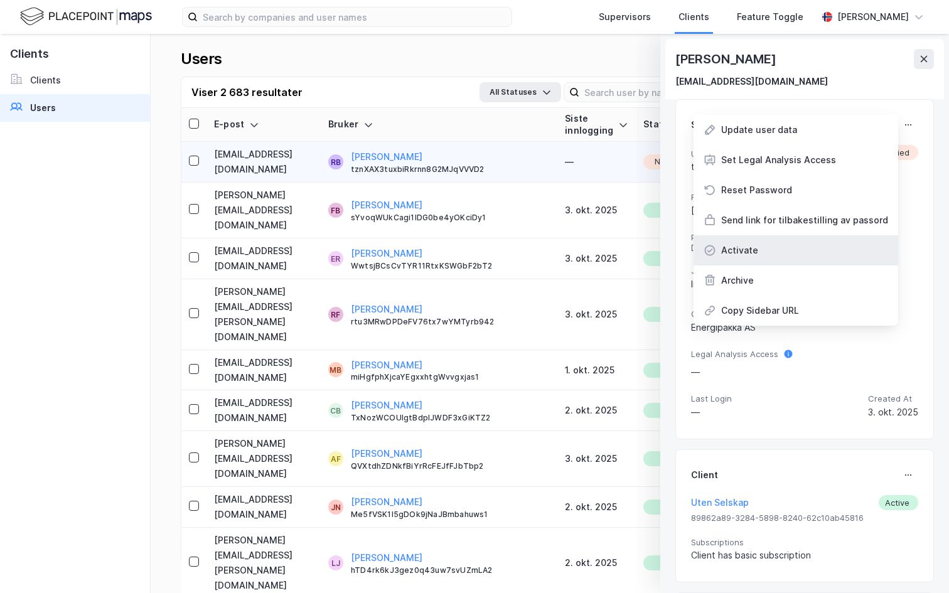
click at [827, 250] on div "Activate" at bounding box center [796, 250] width 205 height 30
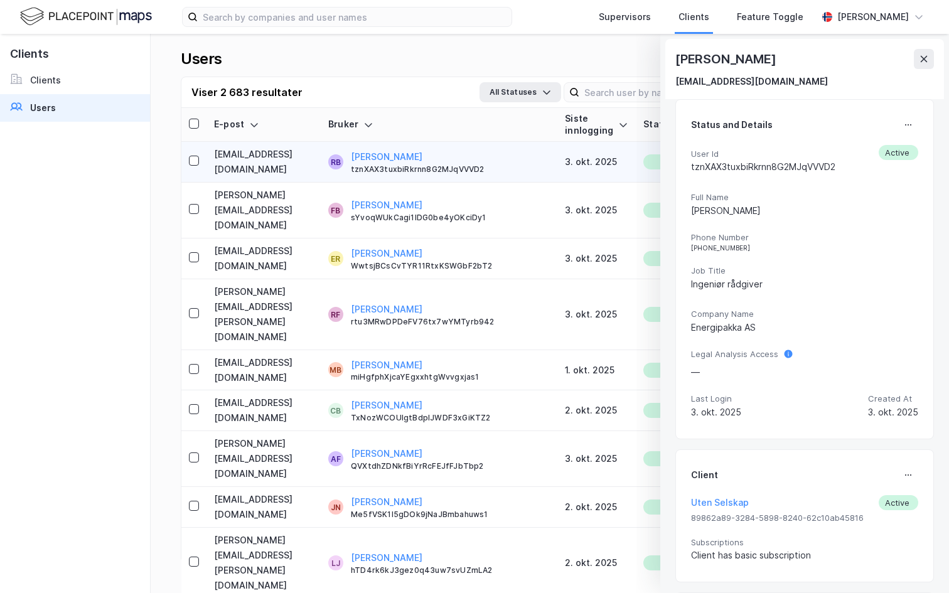
click at [938, 69] on div "Rink Bratlie rink@energipakka.no" at bounding box center [804, 69] width 279 height 60
click at [925, 56] on icon at bounding box center [924, 59] width 10 height 10
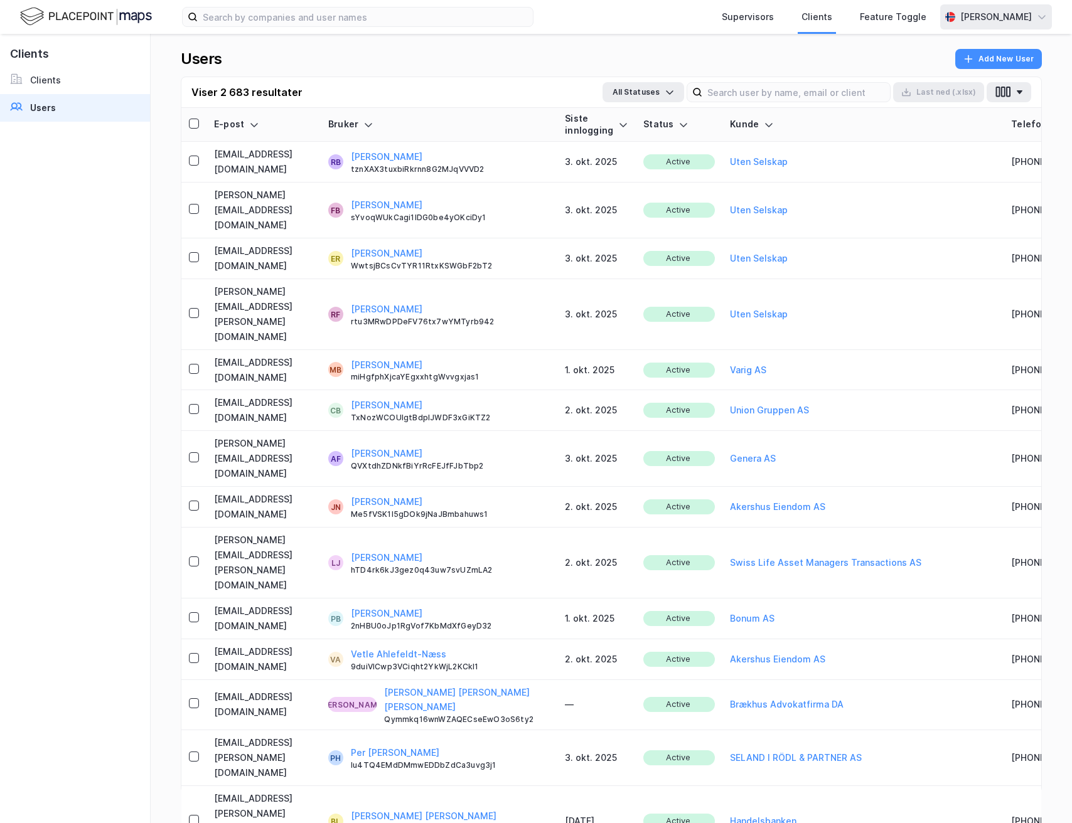
click at [948, 19] on div "[PERSON_NAME]" at bounding box center [996, 16] width 72 height 15
click at [948, 14] on div "[PERSON_NAME]" at bounding box center [996, 16] width 72 height 15
click at [948, 75] on div "Logg ut" at bounding box center [970, 77] width 163 height 30
